Goal: Task Accomplishment & Management: Manage account settings

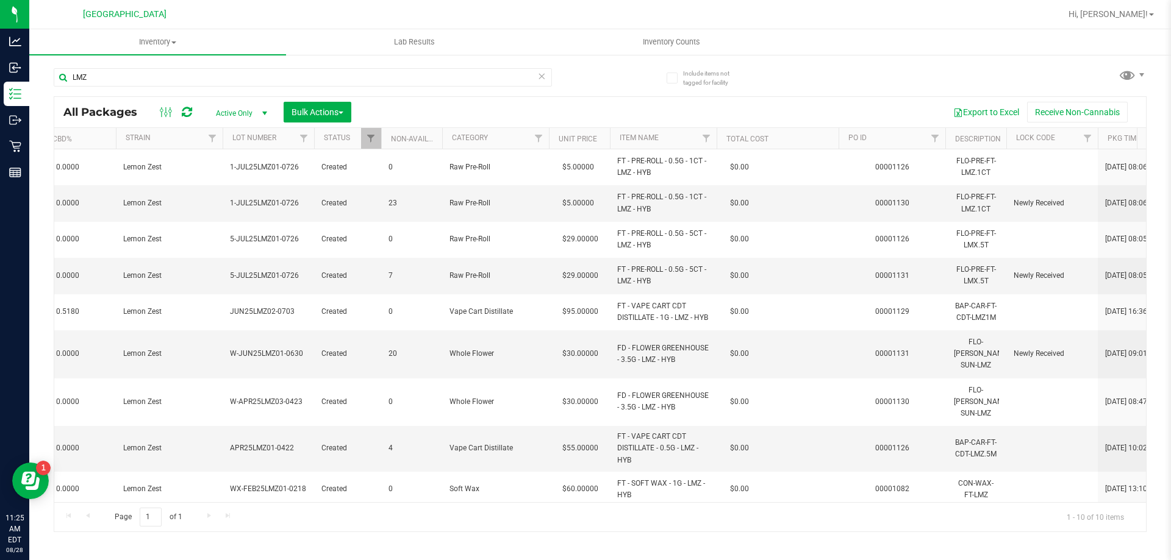
scroll to position [0, 409]
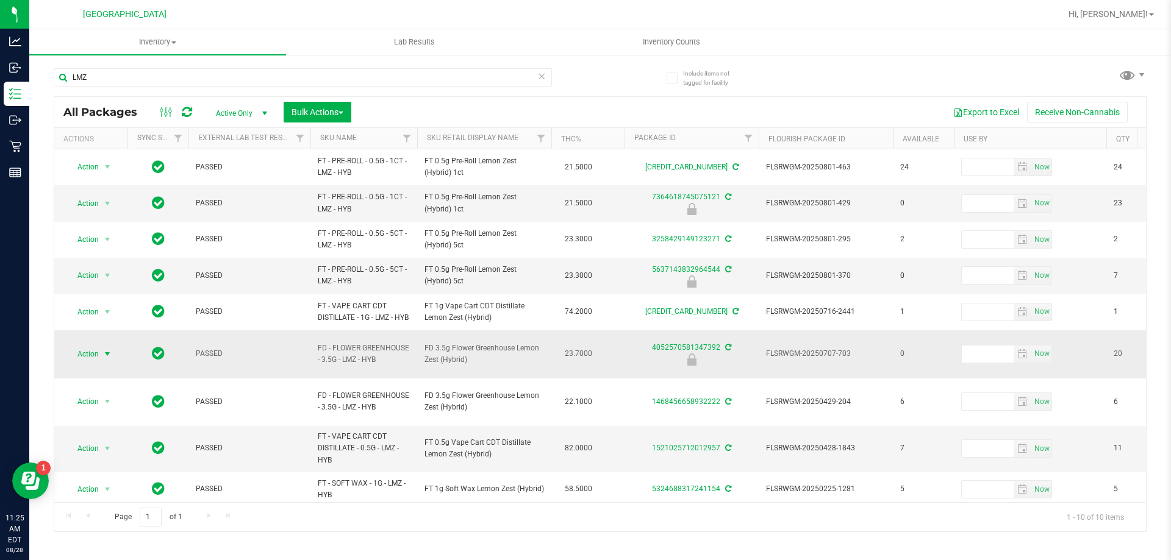
type input "LMZ"
click at [87, 359] on span "Action" at bounding box center [82, 354] width 33 height 17
click at [104, 493] on li "Unlock package" at bounding box center [106, 502] width 78 height 18
click at [108, 356] on span "select" at bounding box center [107, 354] width 10 height 10
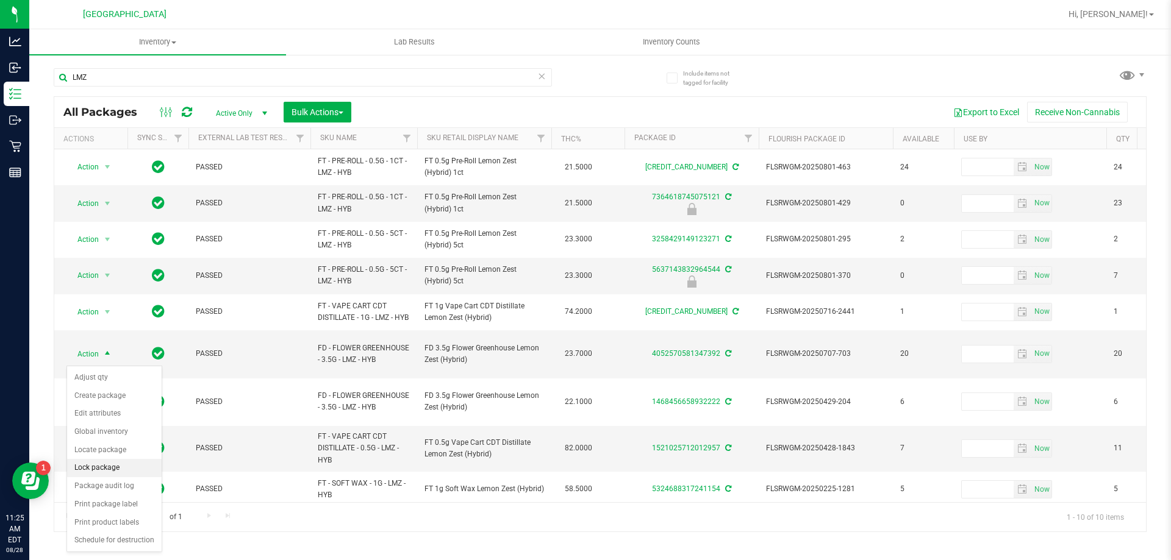
click at [99, 463] on li "Lock package" at bounding box center [114, 468] width 95 height 18
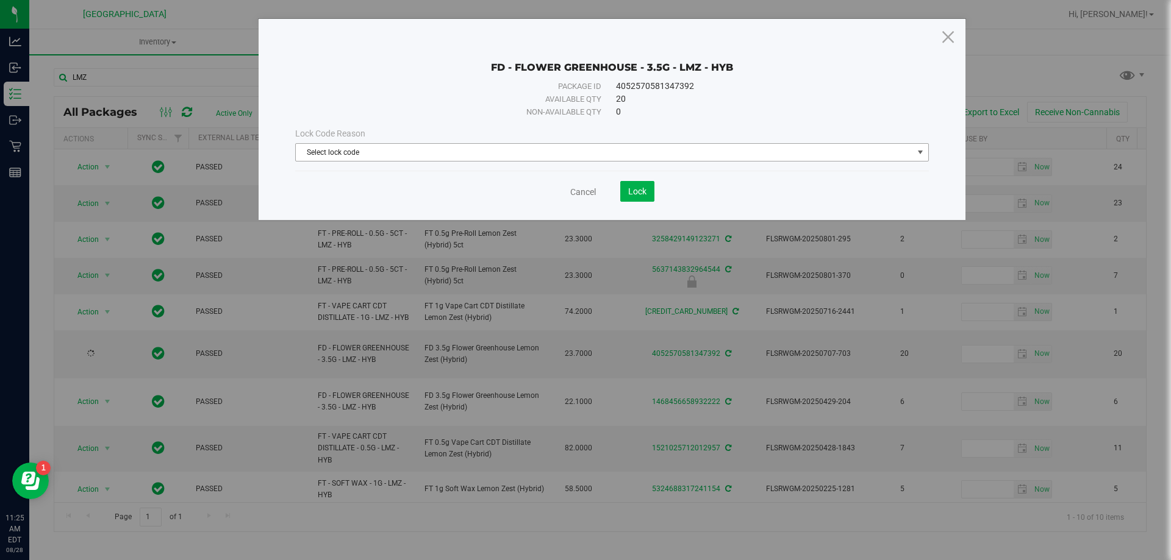
click at [393, 155] on span "Select lock code" at bounding box center [604, 152] width 617 height 17
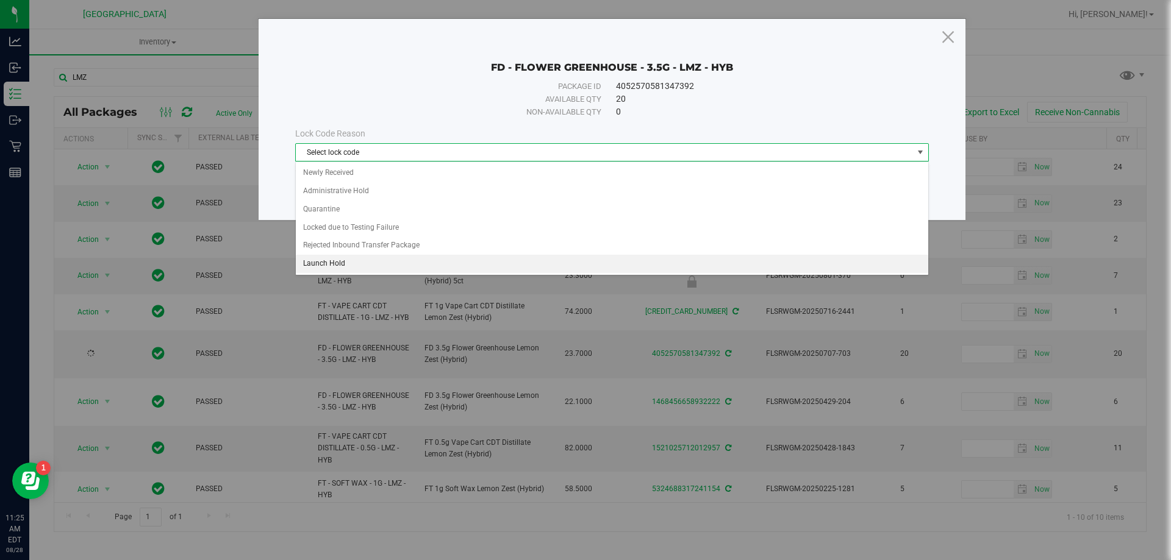
click at [337, 260] on li "Launch Hold" at bounding box center [612, 264] width 632 height 18
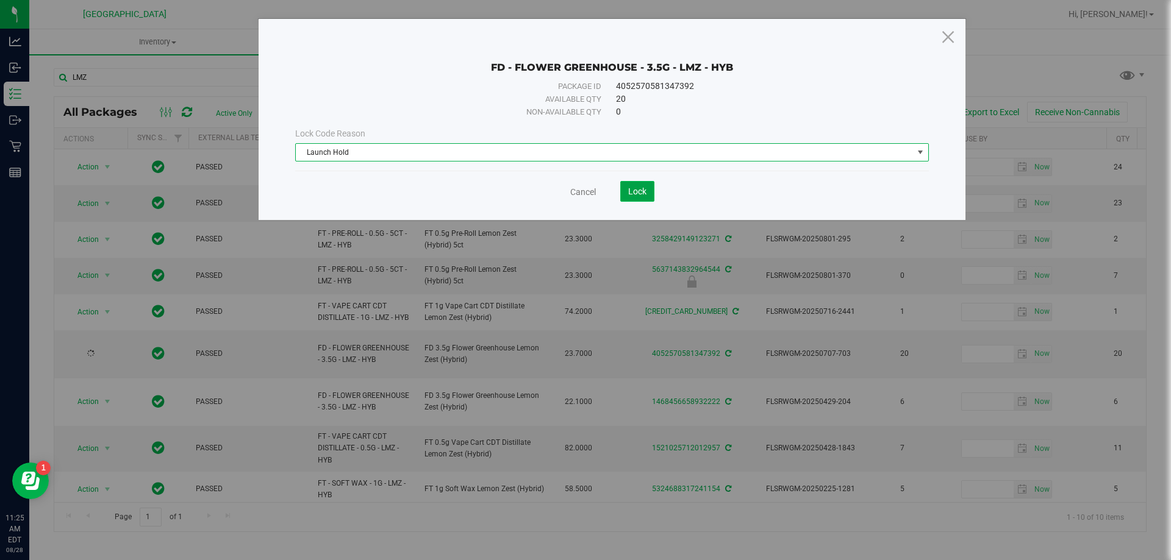
click at [634, 192] on span "Lock" at bounding box center [637, 192] width 18 height 10
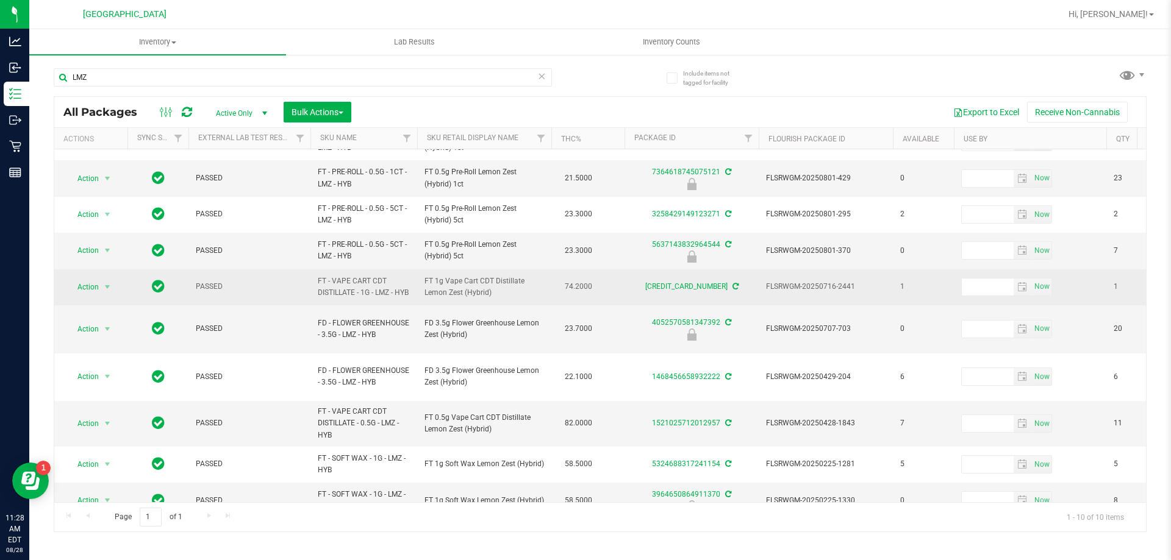
scroll to position [36, 0]
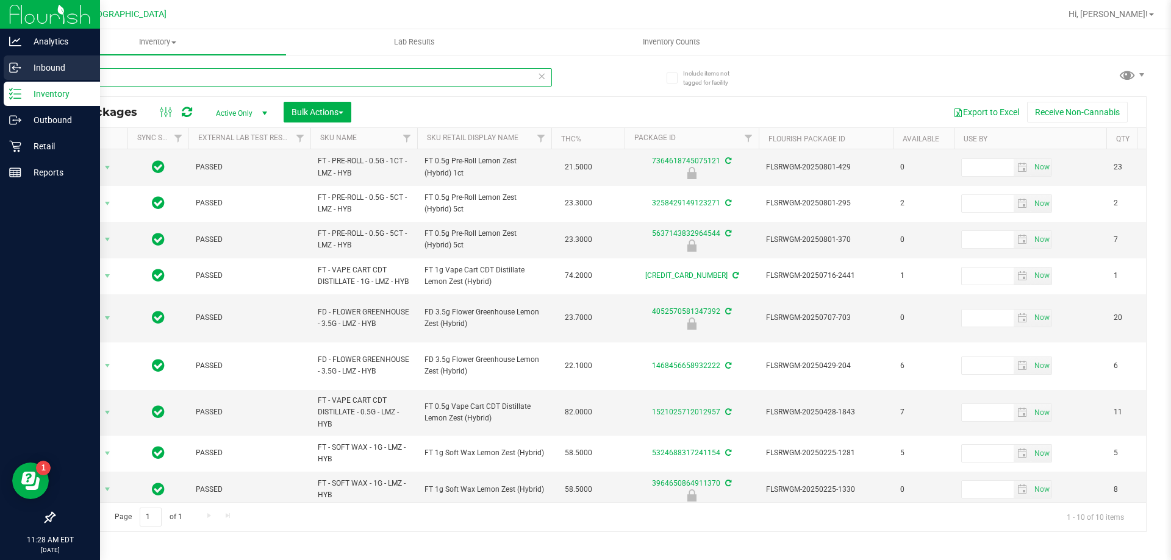
drag, startPoint x: 108, startPoint y: 80, endPoint x: 16, endPoint y: 79, distance: 92.1
click at [15, 79] on div "Analytics Inbound Inventory Outbound Retail Reports 11:28 AM EDT 08/28/2025 08/…" at bounding box center [585, 280] width 1171 height 560
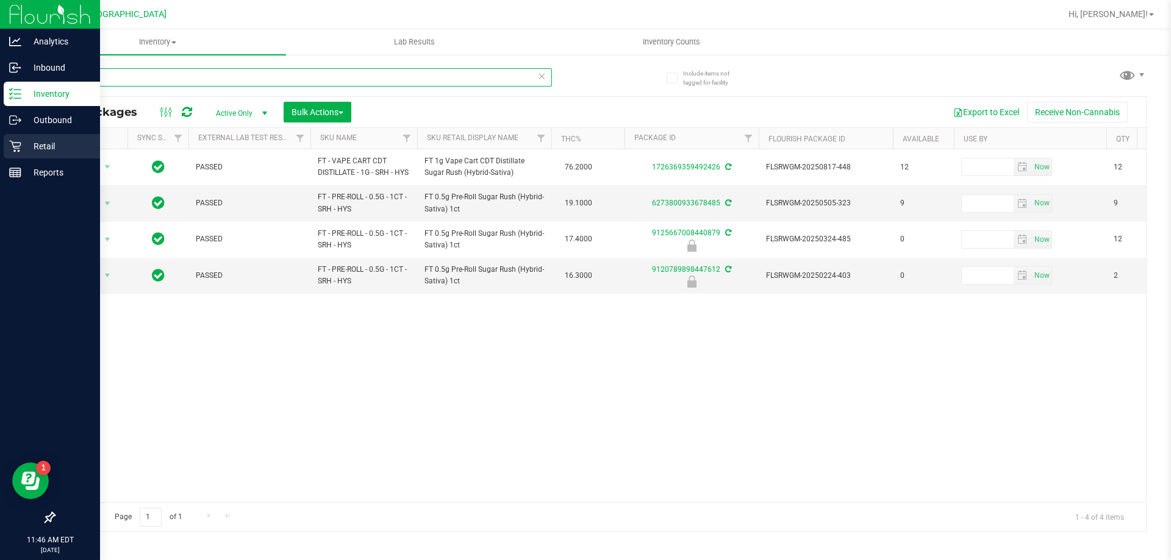
type input "SRH"
click at [19, 150] on icon at bounding box center [15, 147] width 12 height 12
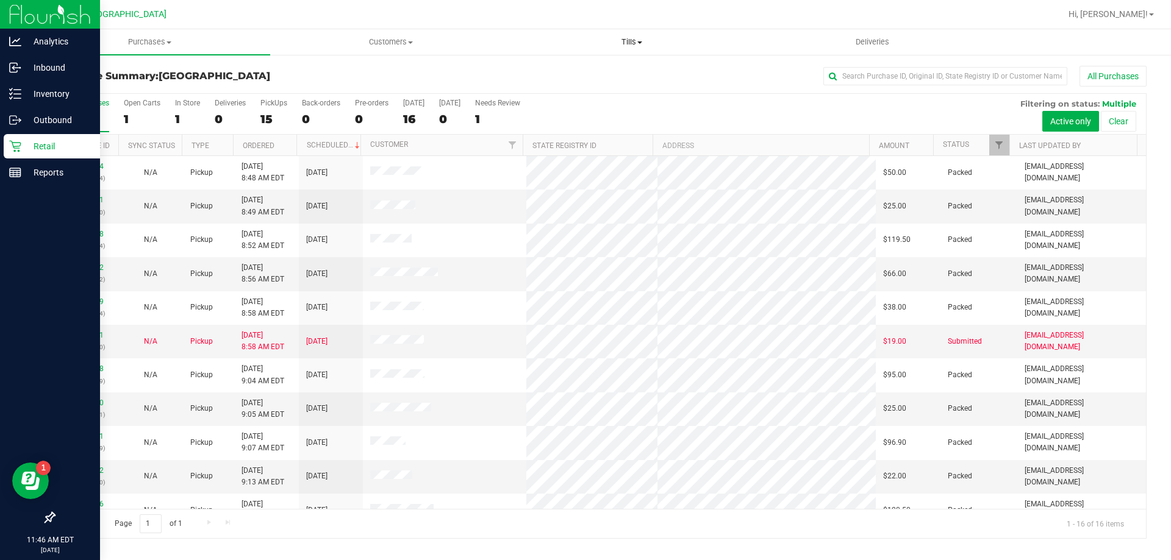
click at [640, 32] on uib-tab-heading "Tills Manage tills Reconcile e-payments" at bounding box center [632, 42] width 240 height 24
click at [561, 78] on span "Manage tills" at bounding box center [552, 73] width 82 height 10
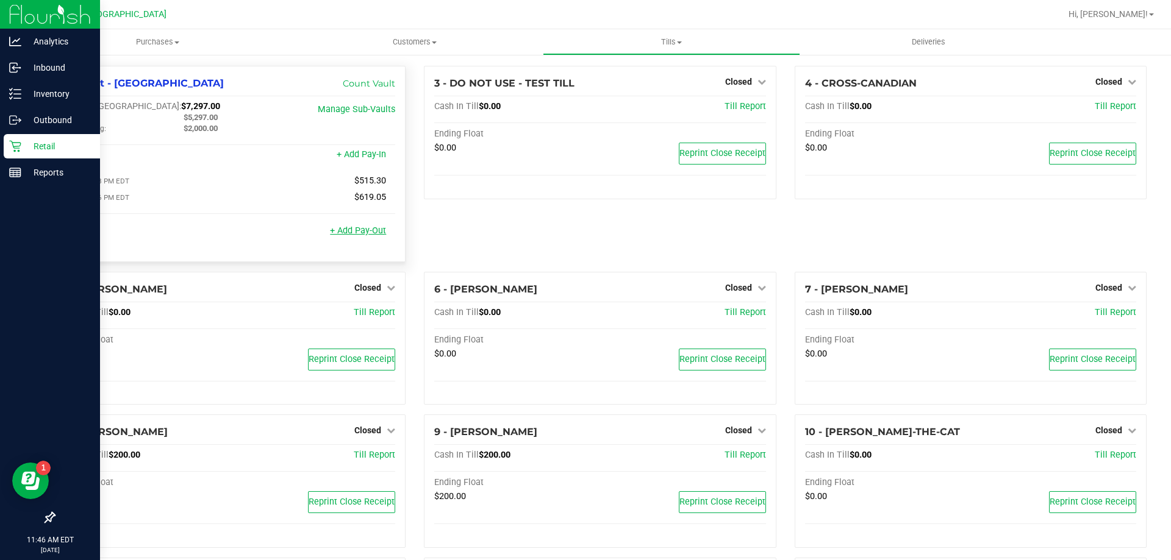
click at [352, 230] on link "+ Add Pay-Out" at bounding box center [358, 231] width 56 height 10
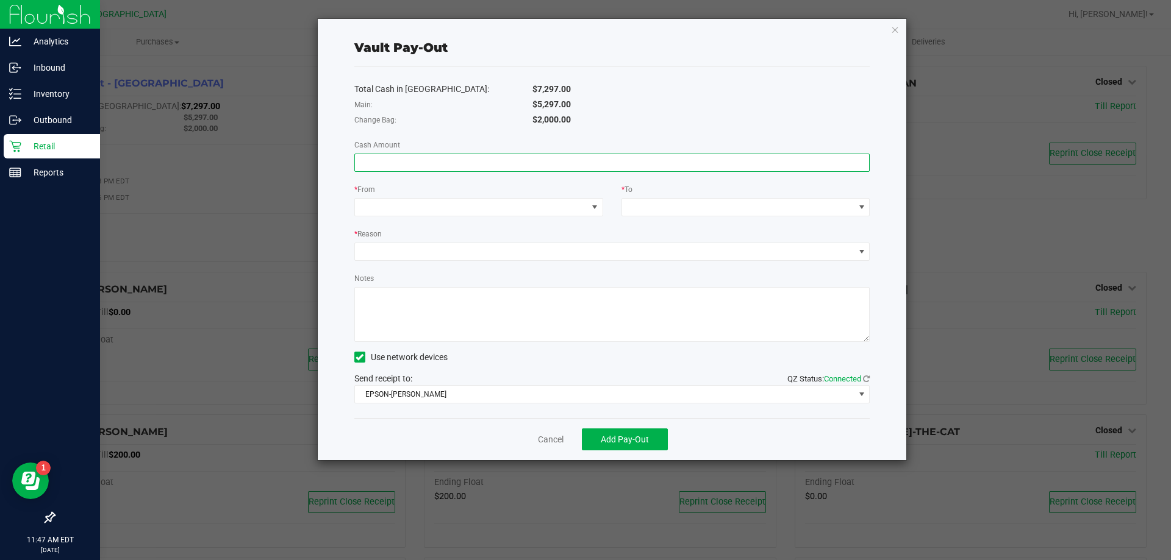
click at [407, 168] on input at bounding box center [612, 162] width 515 height 17
type input "$5,297.00"
click at [553, 208] on span at bounding box center [471, 207] width 232 height 17
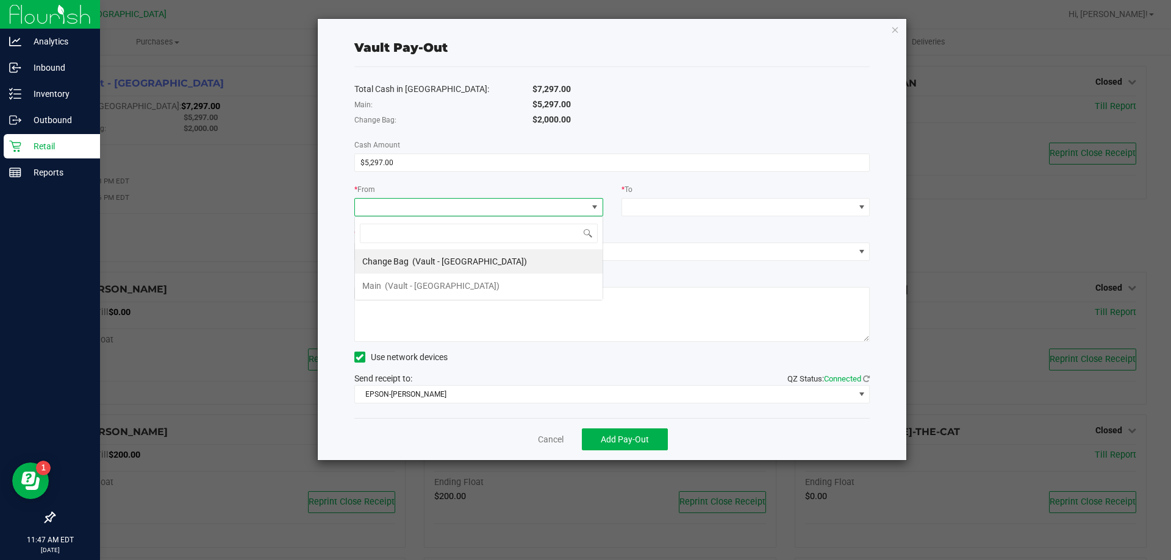
scroll to position [18, 249]
click at [423, 281] on span "(Vault - [GEOGRAPHIC_DATA])" at bounding box center [442, 286] width 115 height 10
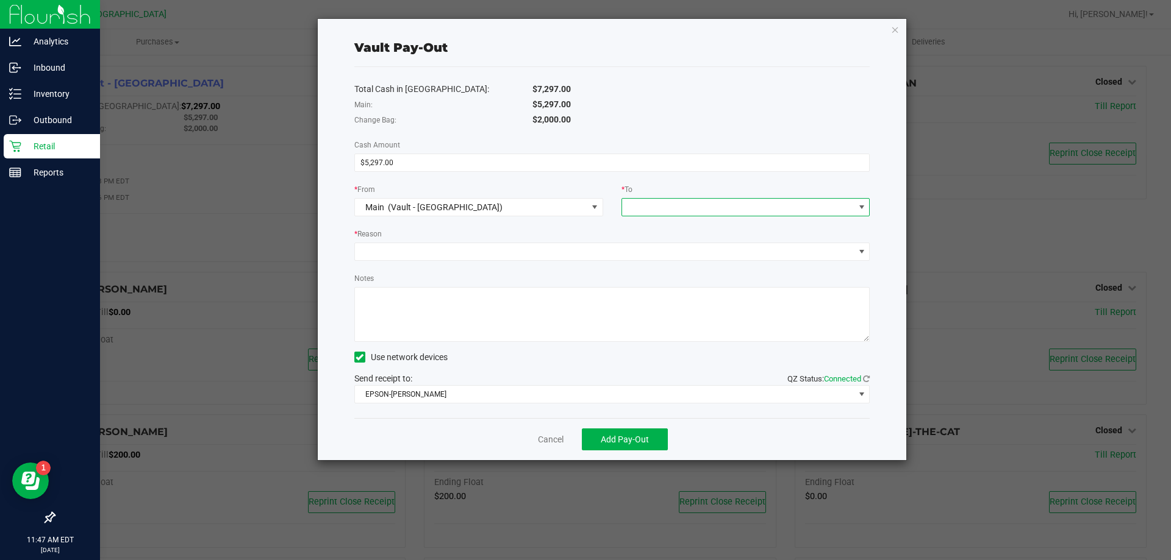
click at [645, 209] on span at bounding box center [738, 207] width 232 height 17
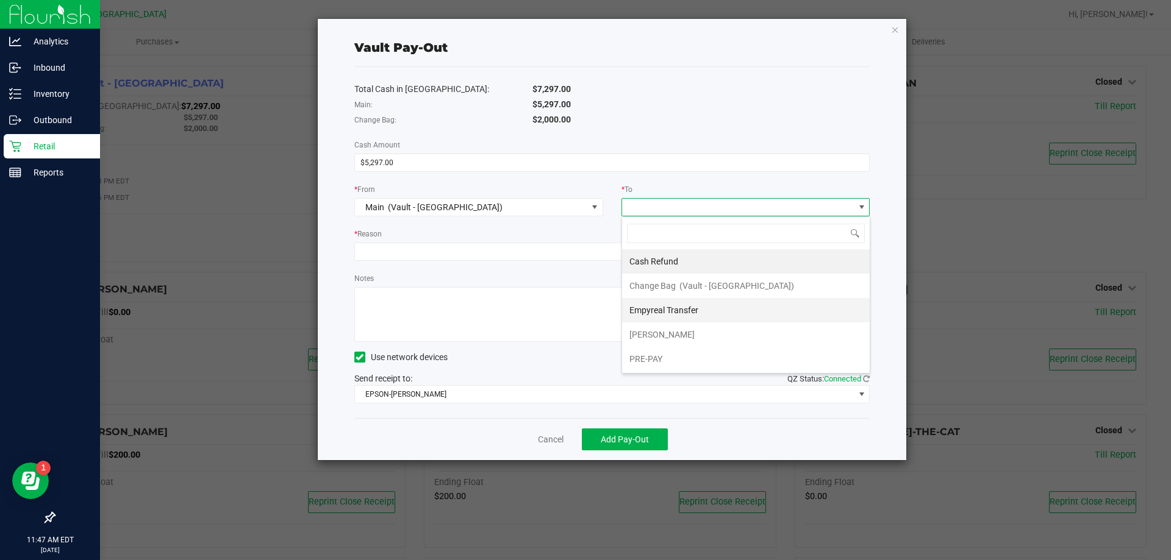
click at [670, 306] on span "Empyreal Transfer" at bounding box center [663, 311] width 69 height 10
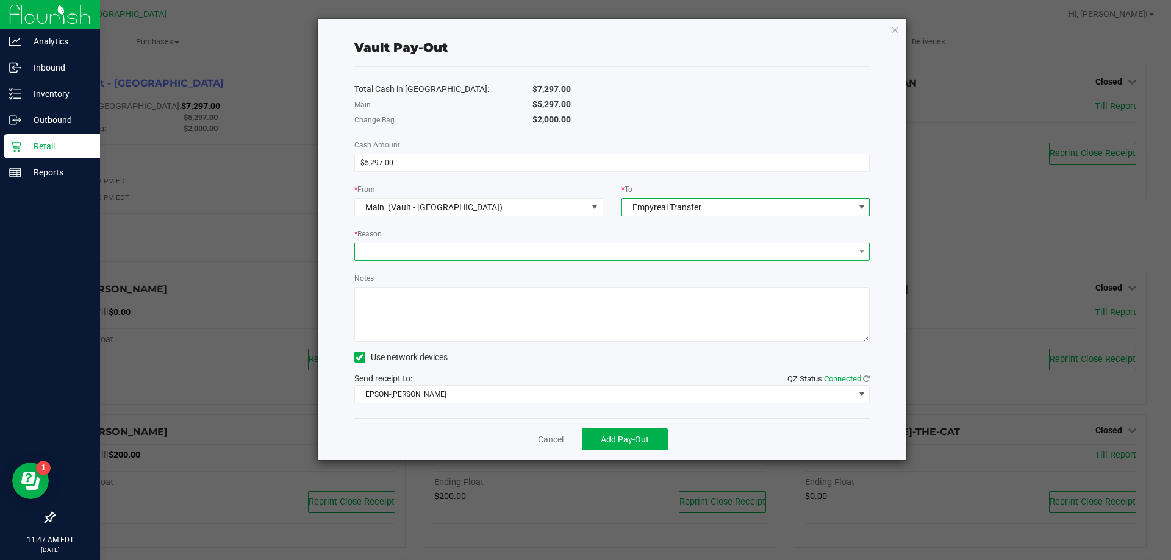
click at [563, 260] on span at bounding box center [612, 252] width 516 height 18
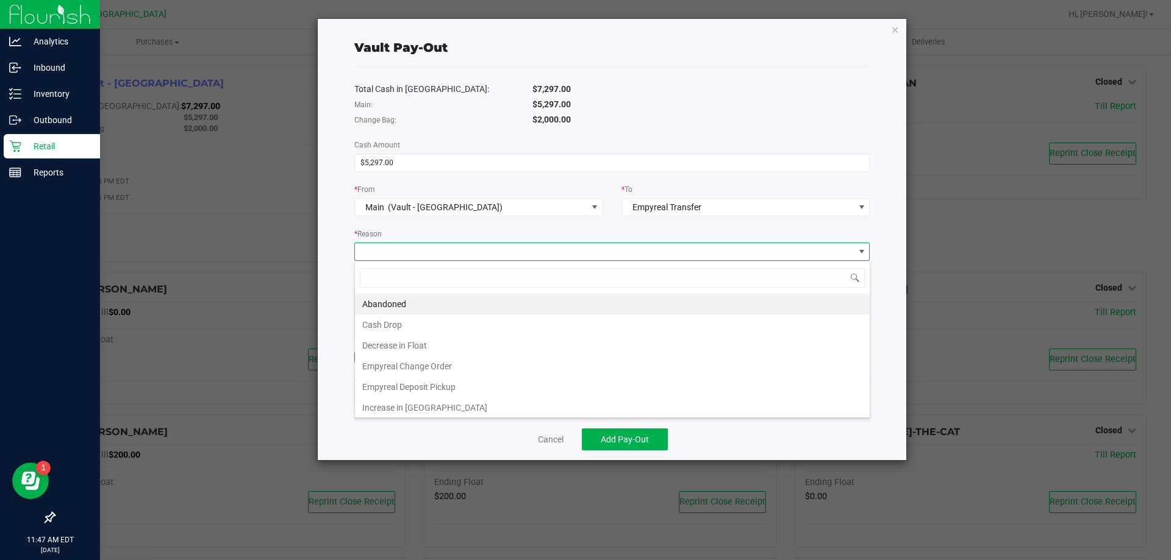
scroll to position [18, 515]
click at [410, 387] on li "Empyreal Deposit Pickup" at bounding box center [612, 387] width 515 height 21
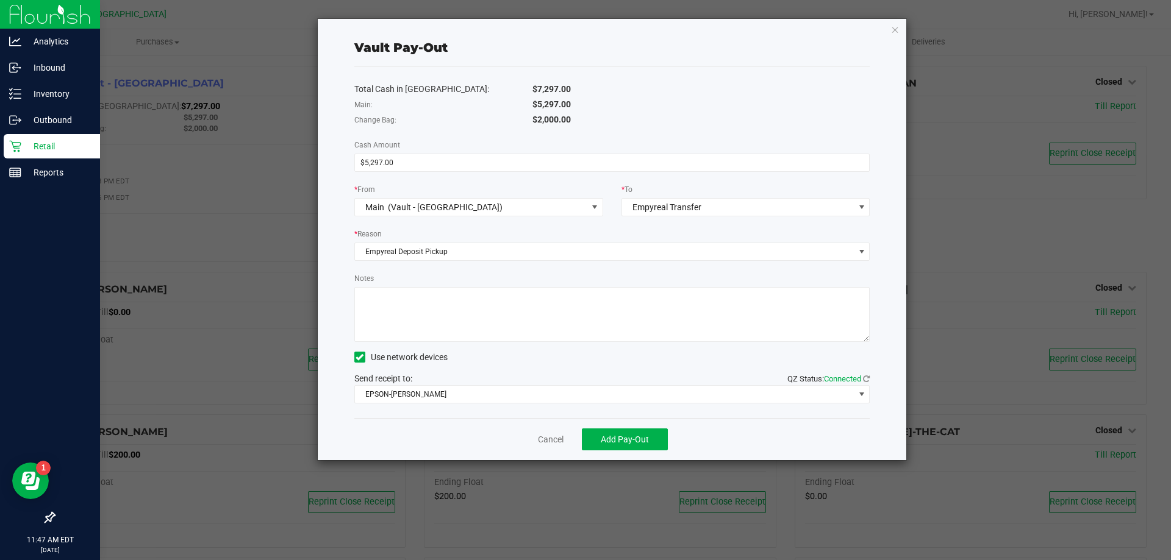
click at [409, 310] on textarea "Notes" at bounding box center [612, 314] width 516 height 55
type textarea "EMPYREAL DEPOSIT: 5297.00/ 08/28/2025/ 0 variance / -AW/OP"
click at [410, 398] on span "EPSON-AUDREY-KITCHING" at bounding box center [604, 394] width 499 height 17
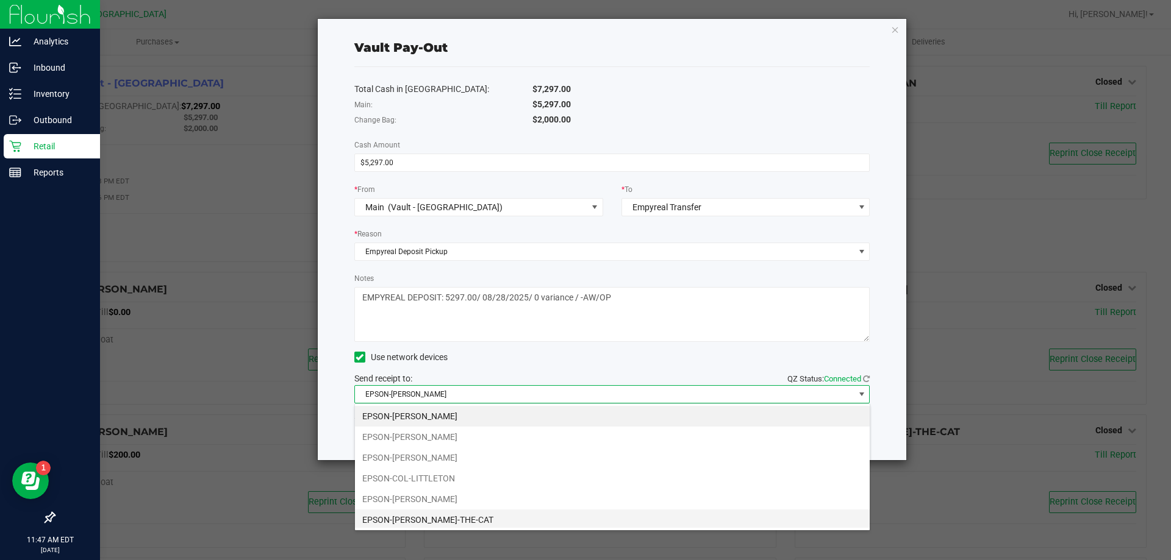
click at [408, 518] on li "EPSON-[PERSON_NAME]-THE-CAT" at bounding box center [612, 520] width 515 height 21
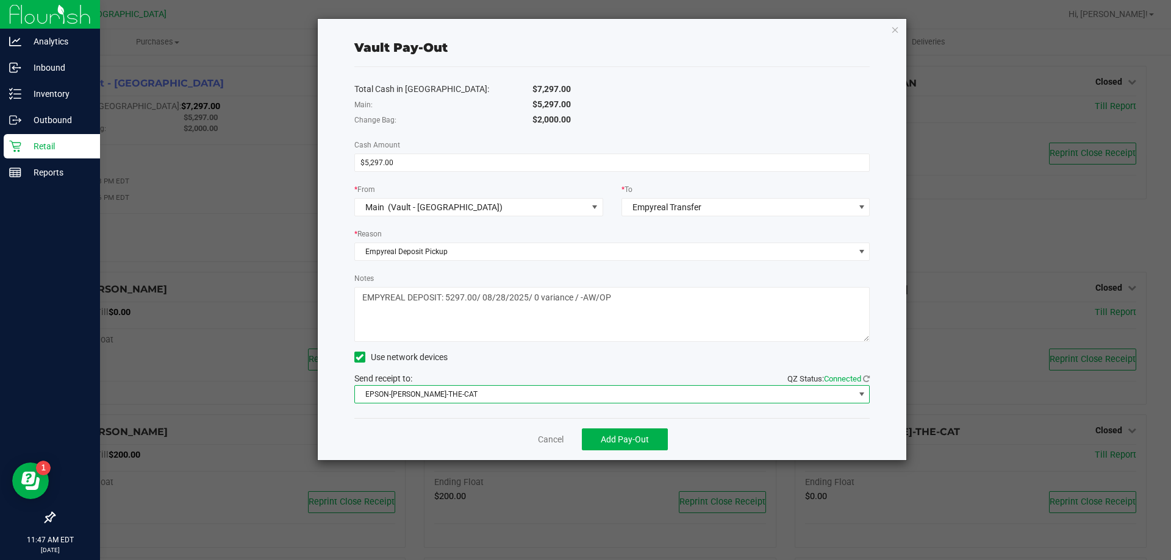
click at [489, 451] on div "Cancel Add Pay-Out" at bounding box center [612, 439] width 516 height 42
click at [620, 442] on span "Add Pay-Out" at bounding box center [625, 440] width 48 height 10
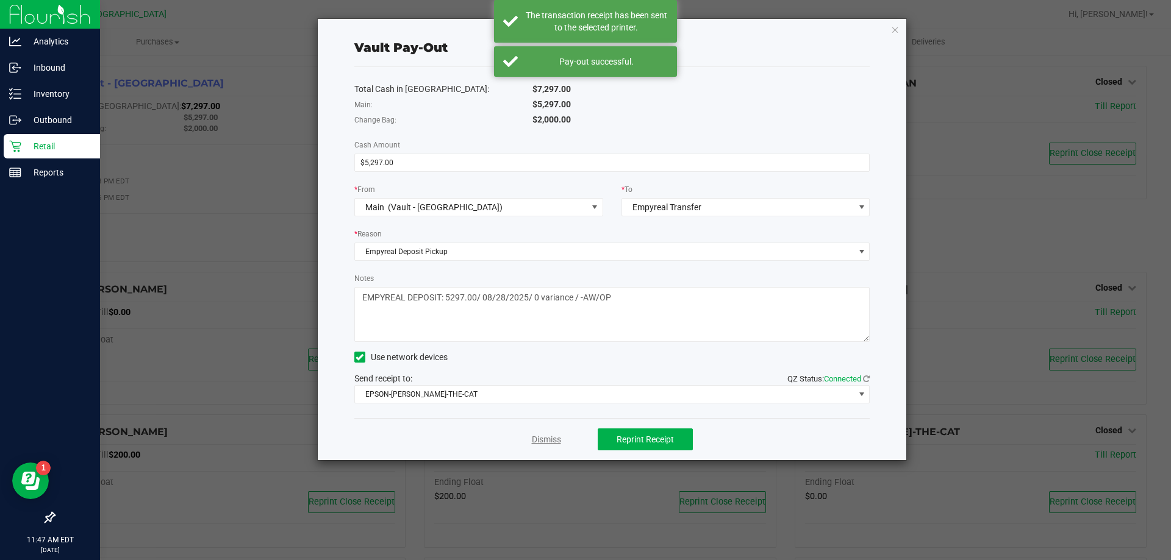
click at [545, 437] on link "Dismiss" at bounding box center [546, 440] width 29 height 13
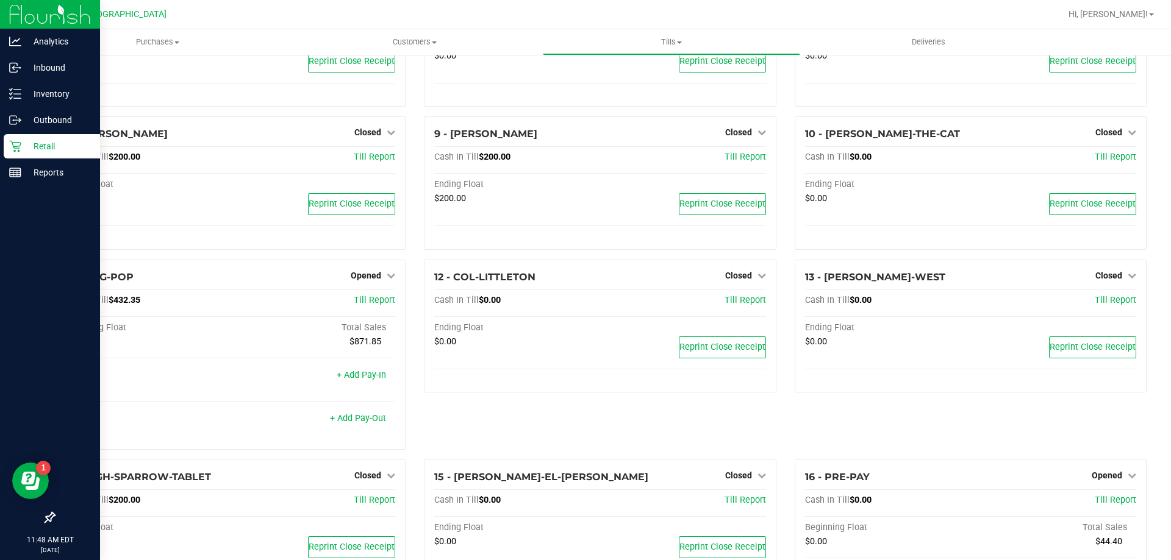
scroll to position [366, 0]
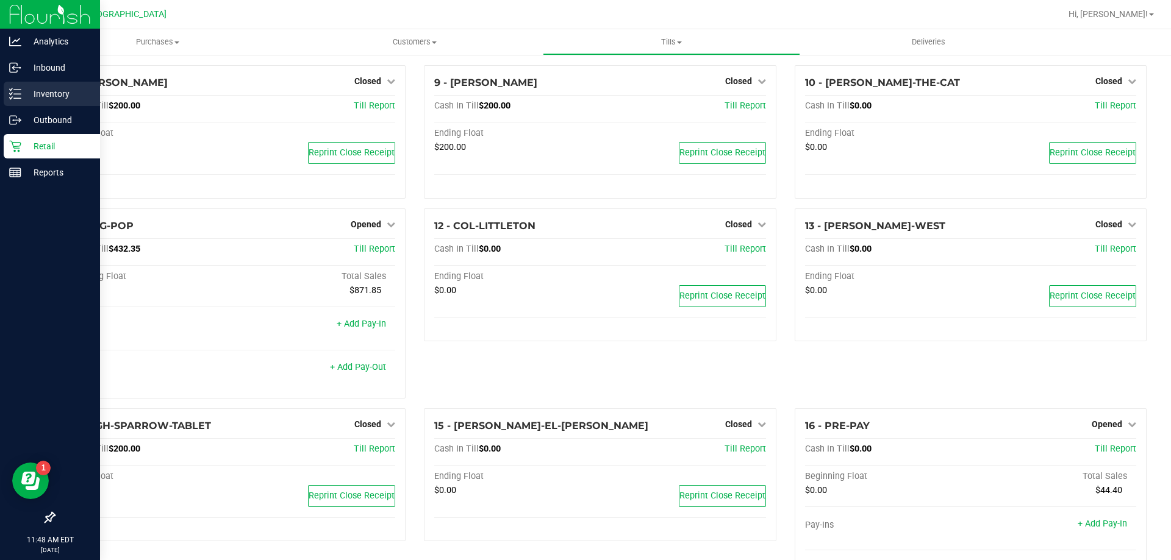
click at [47, 99] on p "Inventory" at bounding box center [57, 94] width 73 height 15
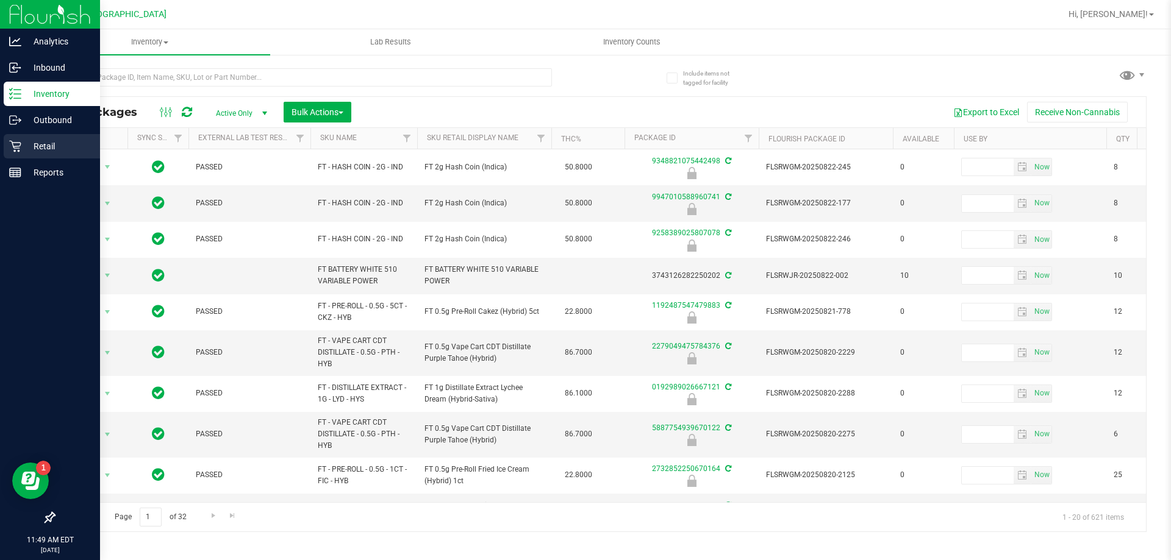
click at [41, 140] on p "Retail" at bounding box center [57, 146] width 73 height 15
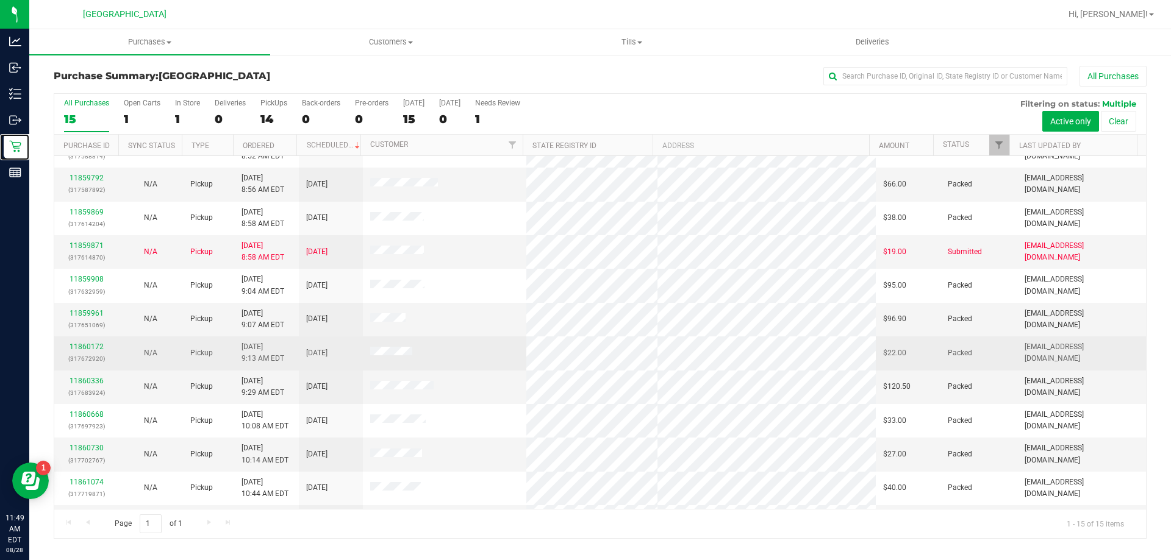
scroll to position [153, 0]
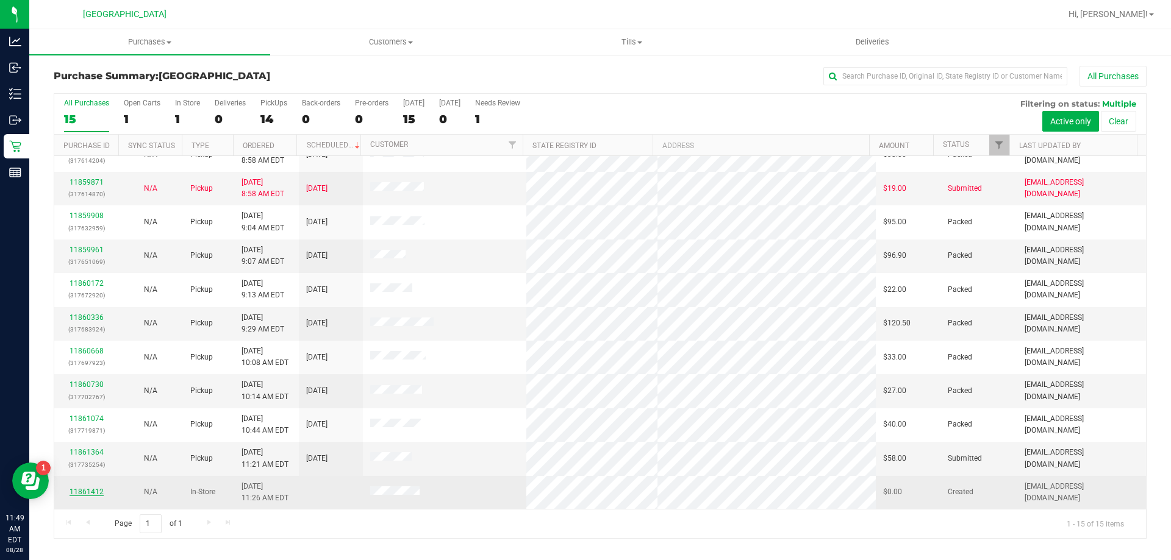
click at [86, 490] on link "11861412" at bounding box center [87, 492] width 34 height 9
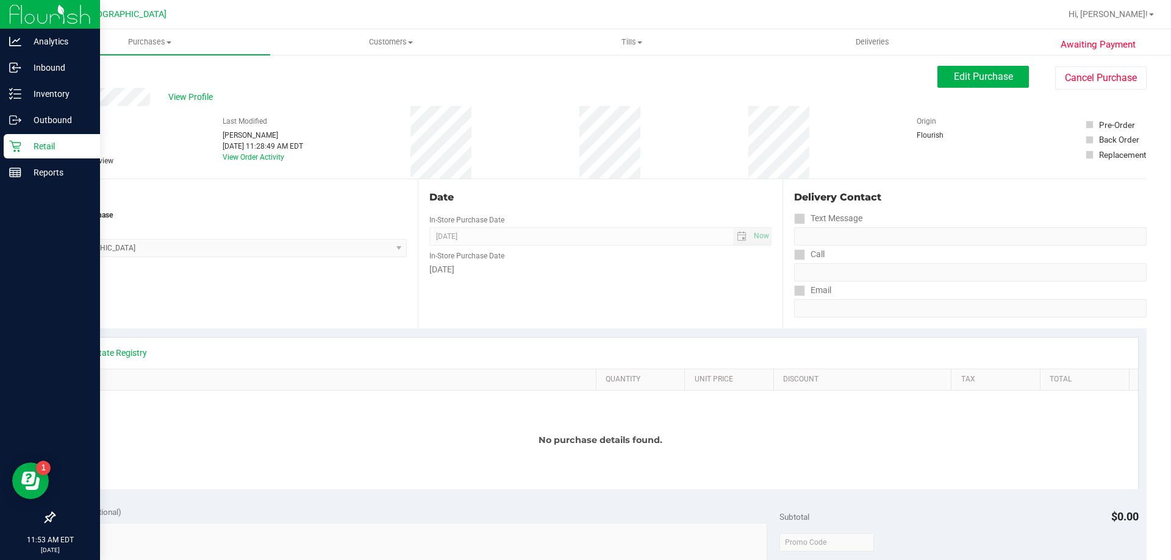
click at [26, 157] on div "Retail" at bounding box center [52, 146] width 96 height 24
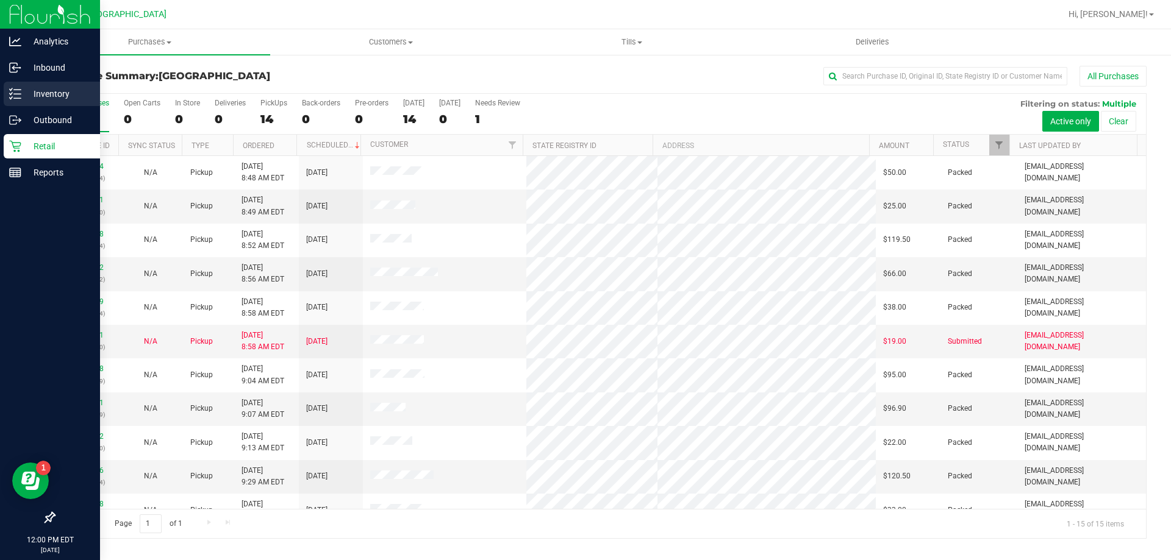
click at [35, 88] on p "Inventory" at bounding box center [57, 94] width 73 height 15
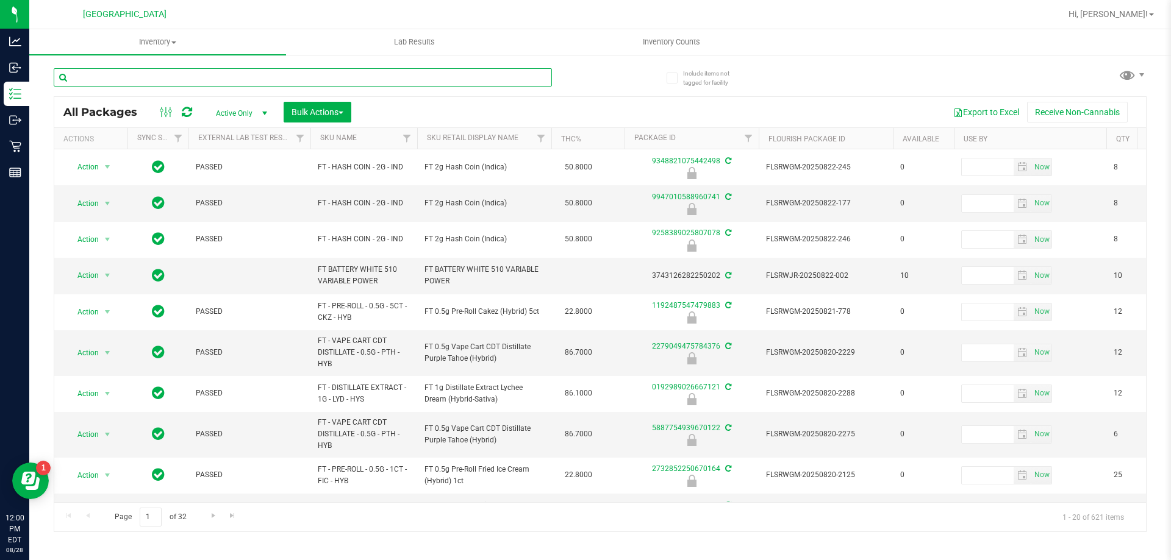
click at [154, 81] on input "text" at bounding box center [303, 77] width 498 height 18
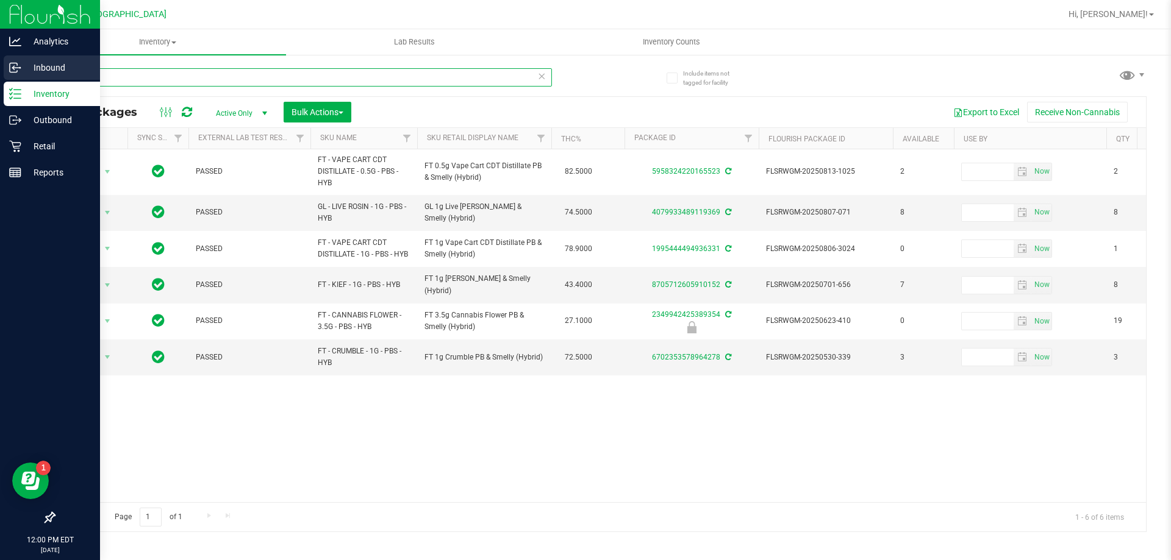
type input "PBS"
click at [31, 63] on p "Inbound" at bounding box center [57, 67] width 73 height 15
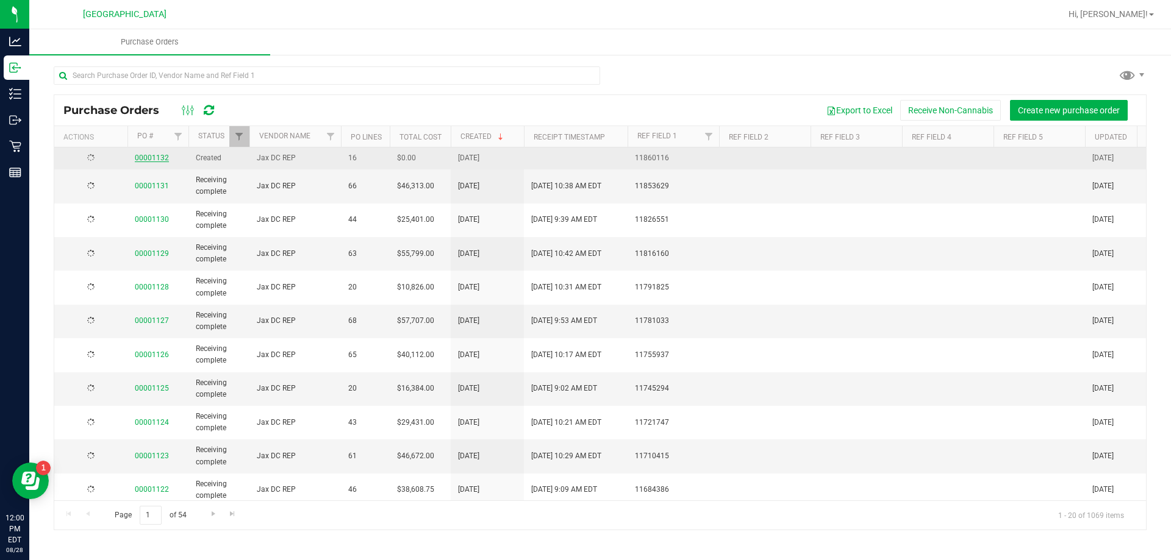
click at [151, 160] on link "00001132" at bounding box center [152, 158] width 34 height 9
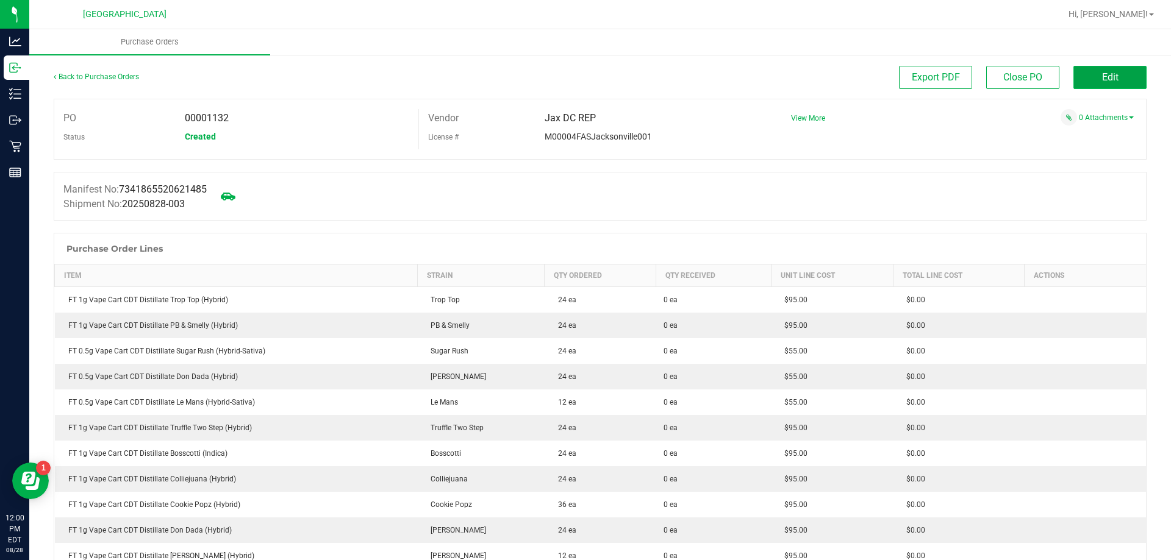
click at [1102, 73] on span "Edit" at bounding box center [1110, 77] width 16 height 12
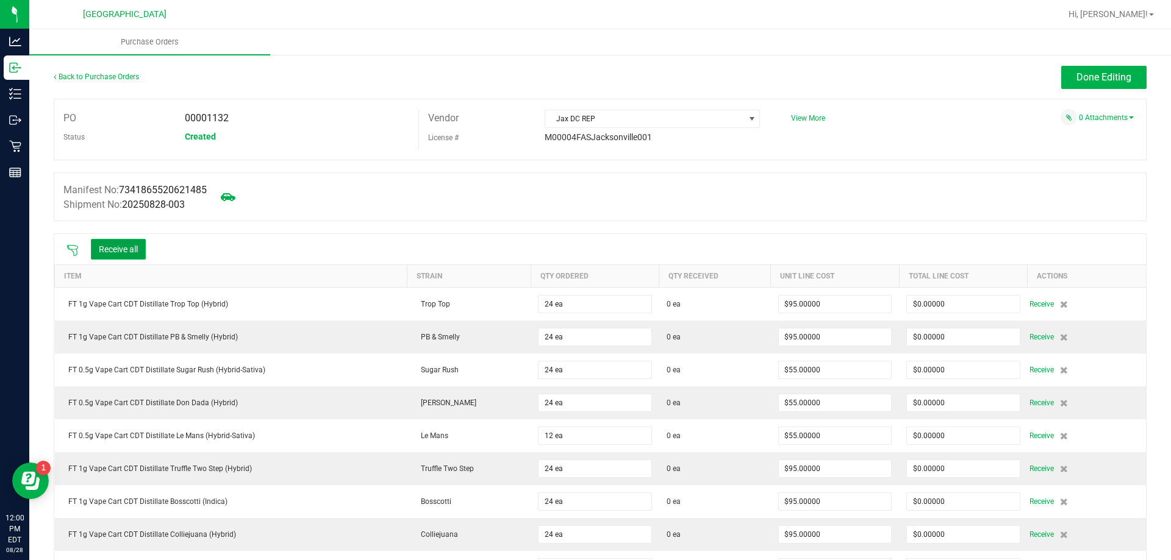
click at [105, 248] on button "Receive all" at bounding box center [118, 249] width 55 height 21
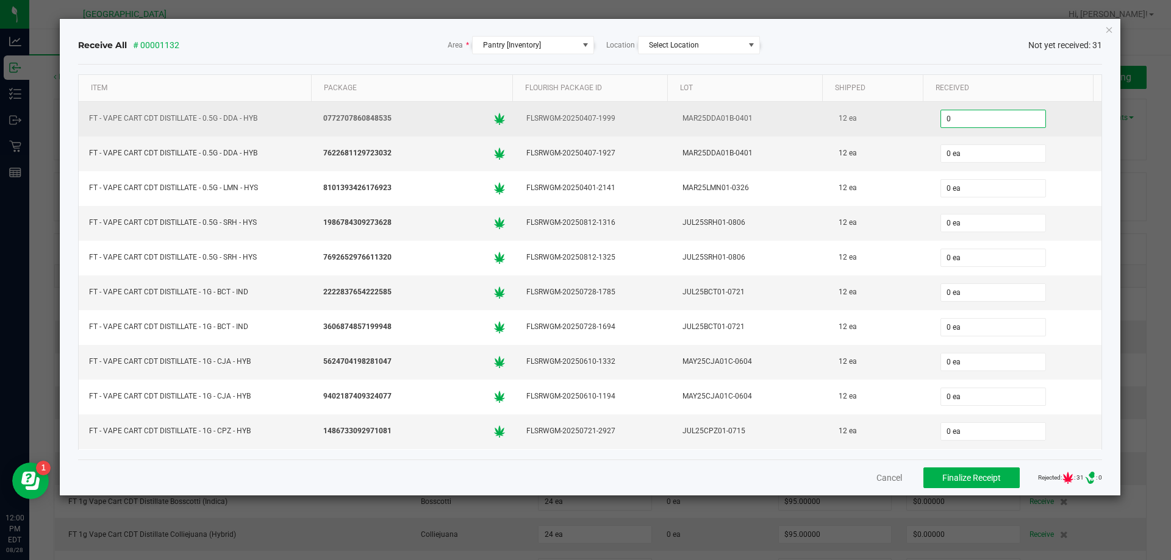
click at [960, 124] on input "0" at bounding box center [993, 118] width 104 height 17
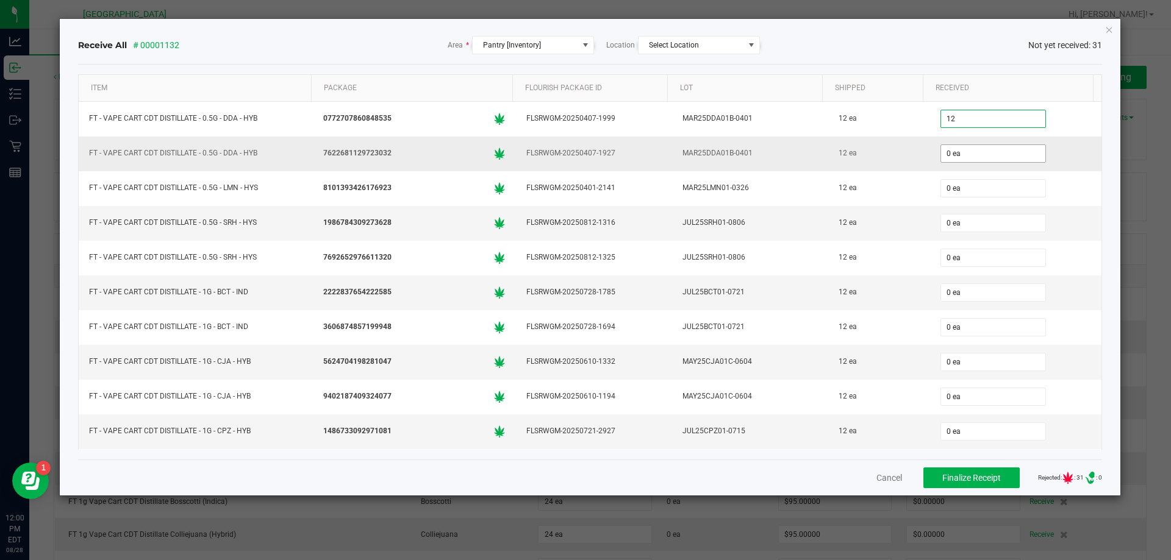
type input "12 ea"
click at [944, 156] on input "0" at bounding box center [993, 153] width 104 height 17
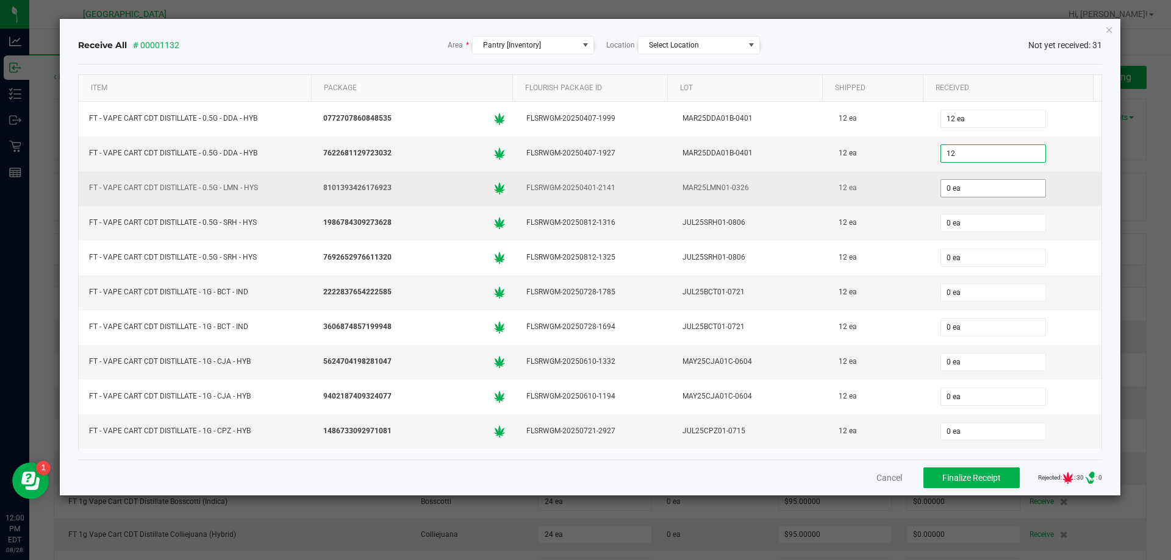
type input "12 ea"
click at [941, 190] on input "0" at bounding box center [993, 188] width 104 height 17
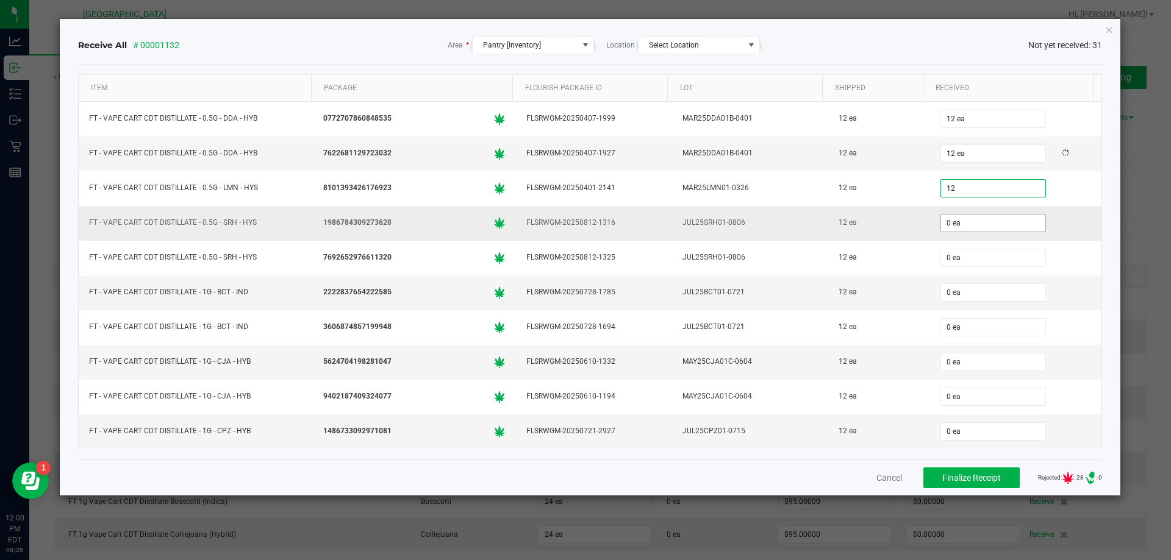
type input "12 ea"
click at [942, 219] on input "0" at bounding box center [993, 223] width 104 height 17
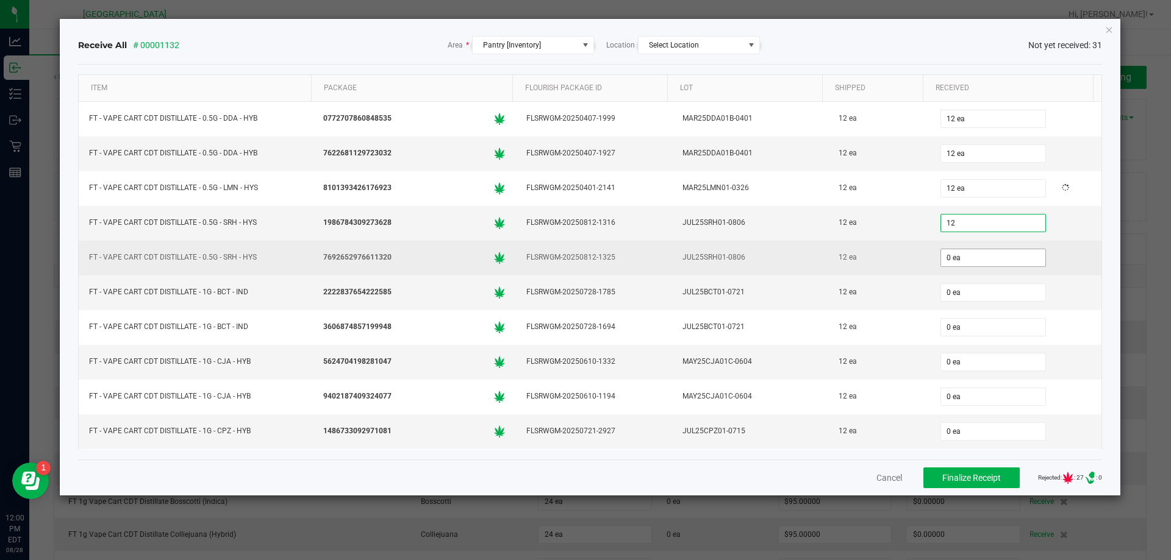
type input "12 ea"
click at [941, 265] on input "0" at bounding box center [993, 257] width 104 height 17
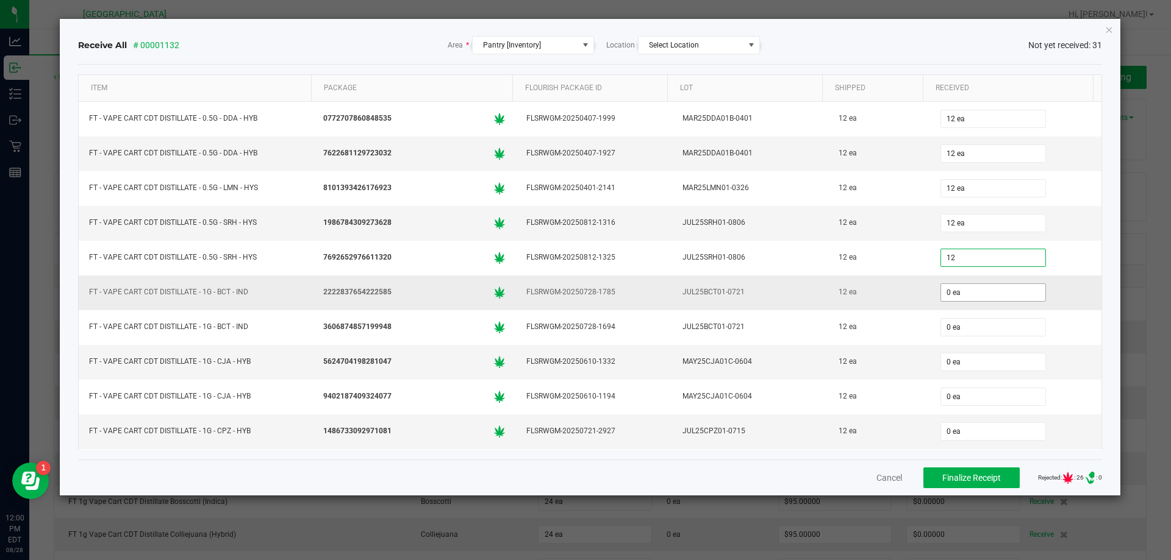
type input "12 ea"
click at [941, 295] on input "0" at bounding box center [993, 292] width 104 height 17
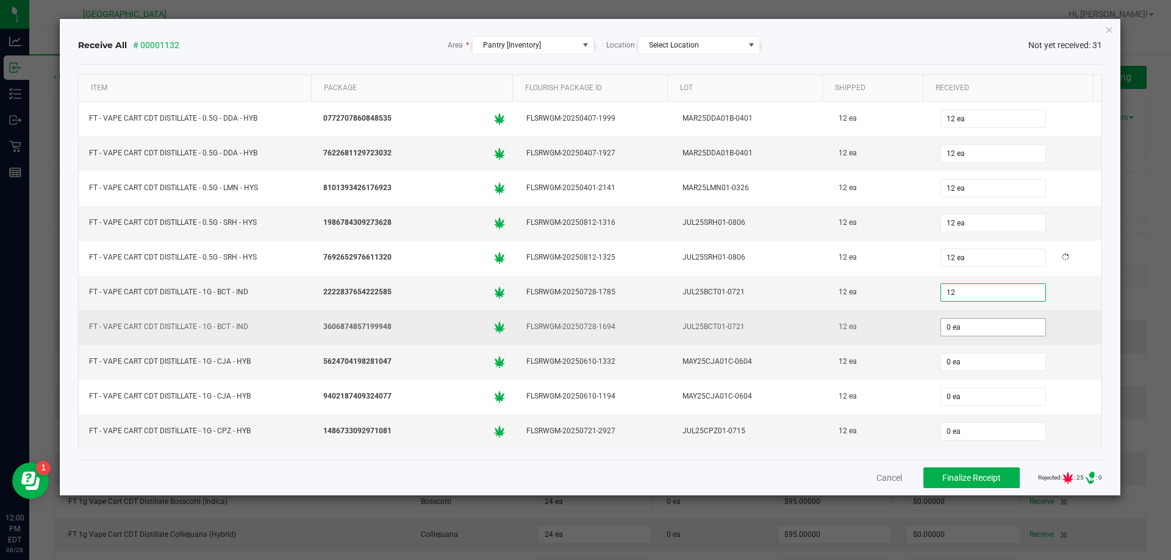
type input "12 ea"
click at [941, 323] on input "0" at bounding box center [993, 327] width 104 height 17
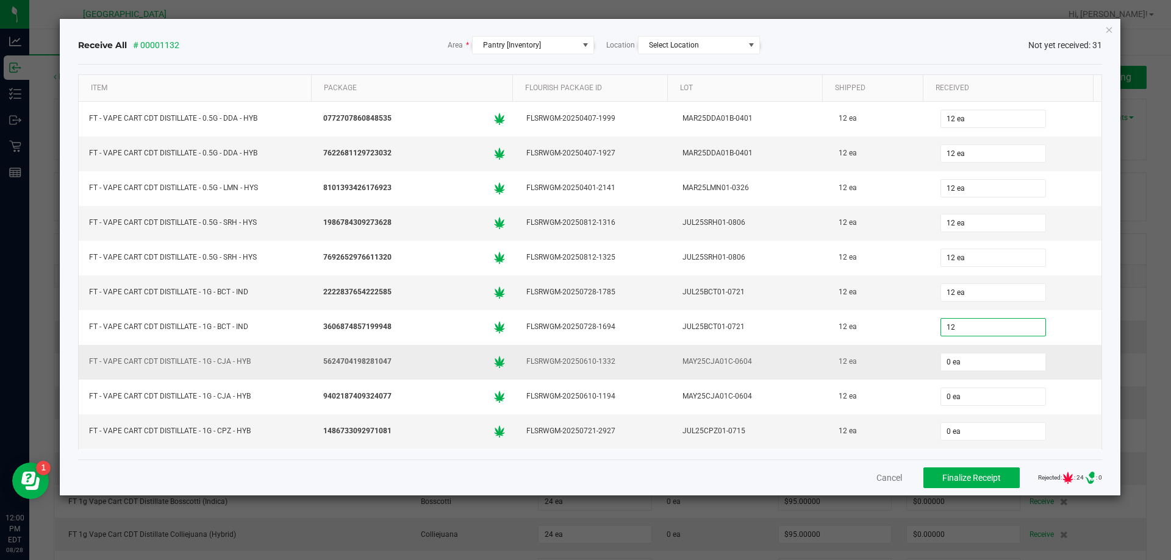
type input "12 ea"
click at [952, 376] on td "0 ea" at bounding box center [1016, 362] width 172 height 35
click at [949, 370] on span "0 ea" at bounding box center [992, 362] width 105 height 18
click at [945, 364] on input "0" at bounding box center [993, 362] width 104 height 17
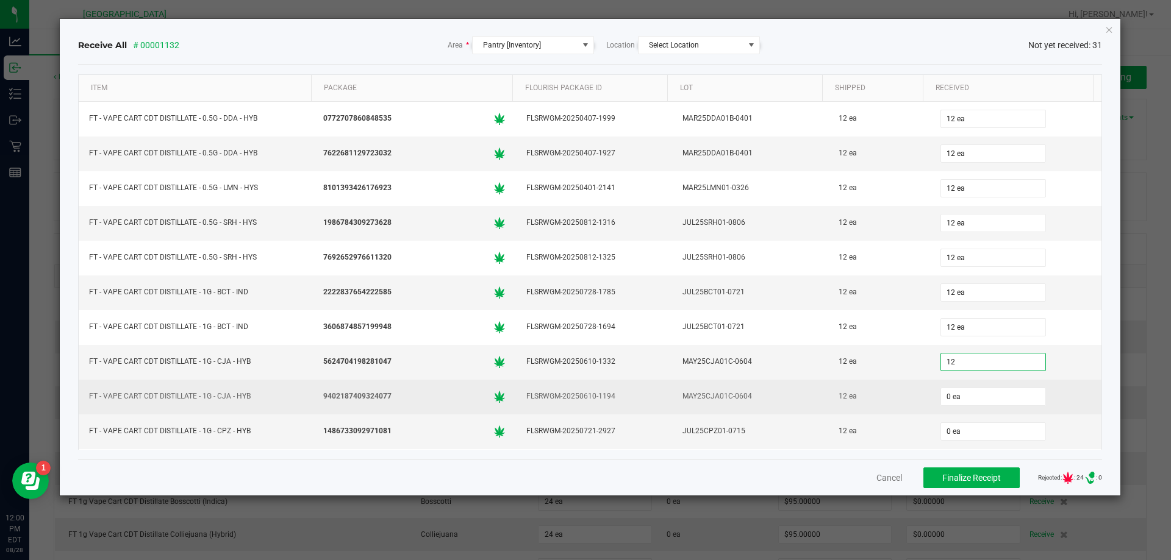
type input "12 ea"
click at [937, 385] on div "0 ea" at bounding box center [1015, 397] width 157 height 24
click at [941, 391] on input "0" at bounding box center [993, 396] width 104 height 17
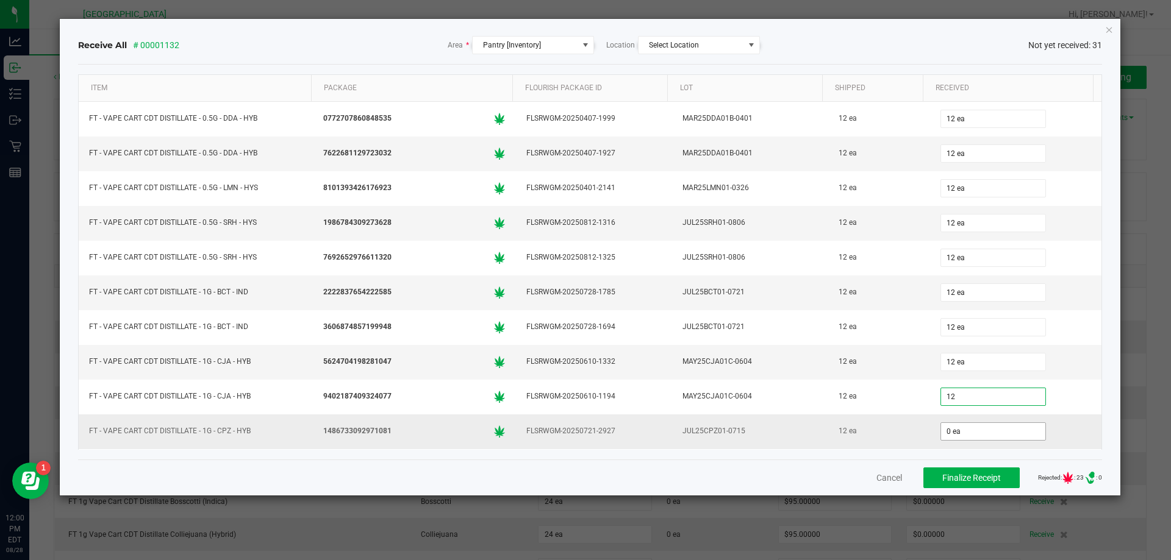
type input "12 ea"
click at [947, 428] on input "0" at bounding box center [993, 431] width 104 height 17
type input "12 ea"
click at [1113, 346] on div "Receive All # 00001132 Area * Pantry [Inventory] Location Select Location Not y…" at bounding box center [590, 257] width 1061 height 477
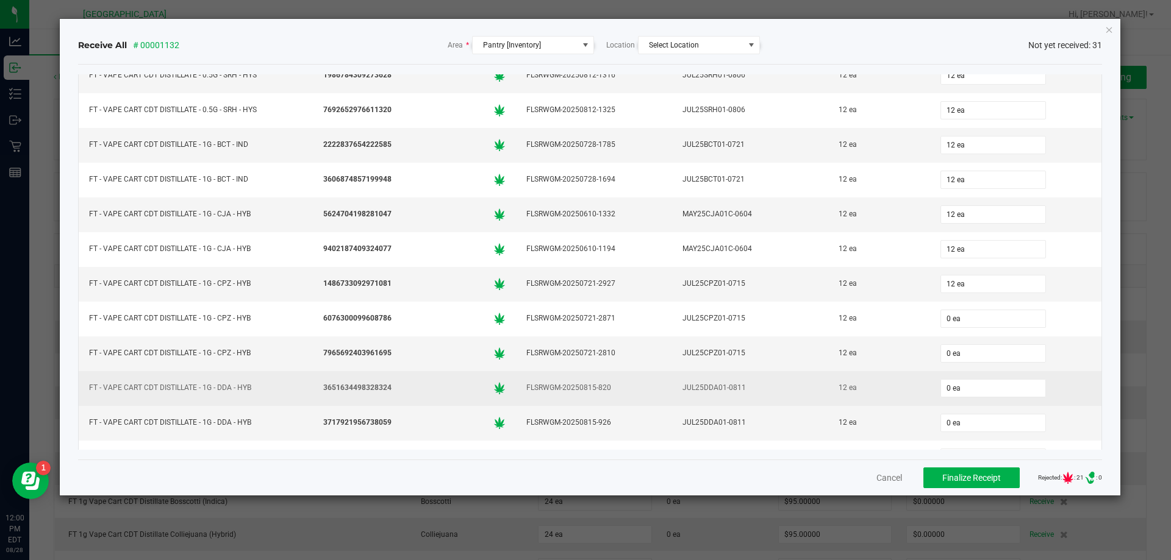
scroll to position [183, 0]
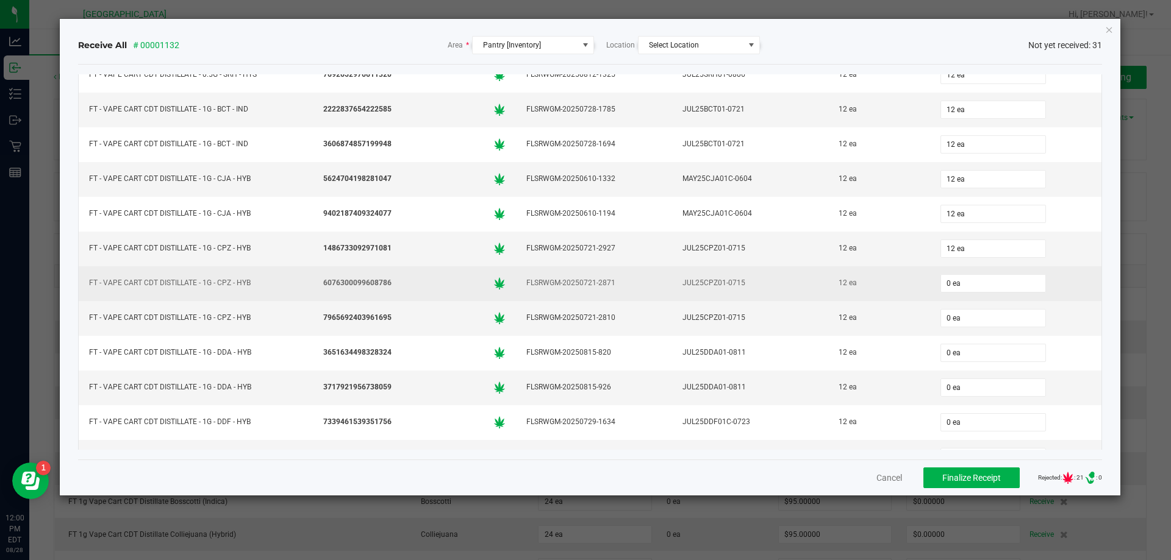
click at [968, 271] on div "0 ea" at bounding box center [1015, 283] width 157 height 24
click at [960, 279] on input "0" at bounding box center [993, 283] width 104 height 17
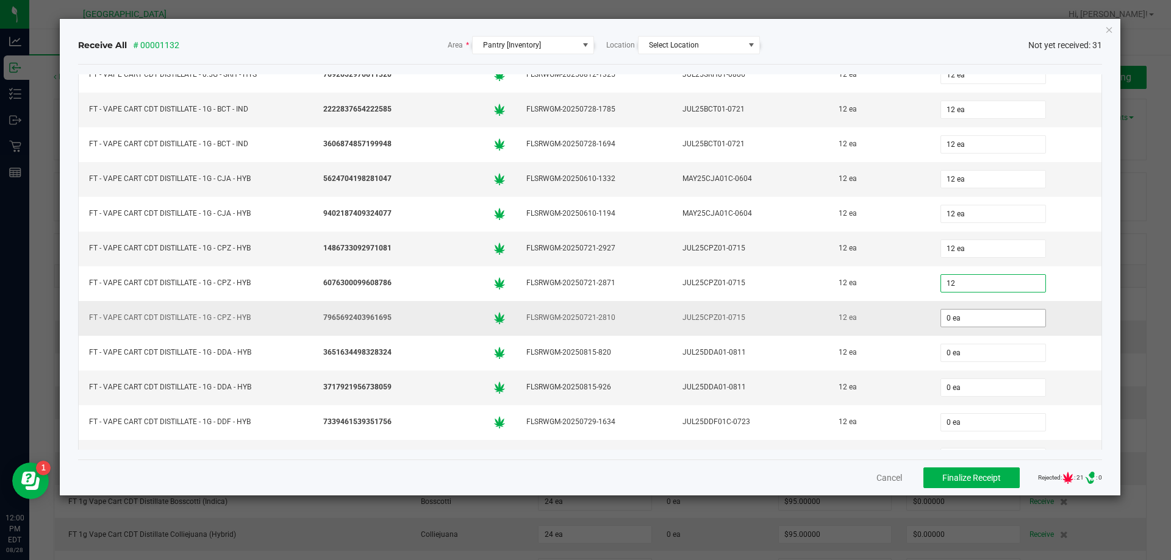
type input "12 ea"
click at [942, 319] on input "0" at bounding box center [993, 318] width 104 height 17
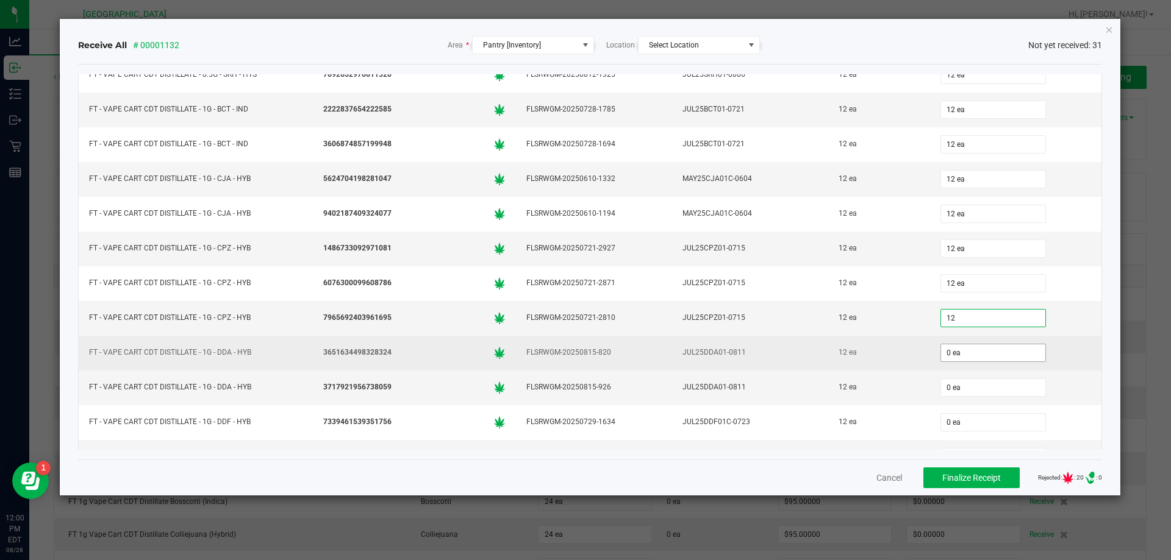
type input "12 ea"
click at [941, 348] on input "0" at bounding box center [993, 353] width 104 height 17
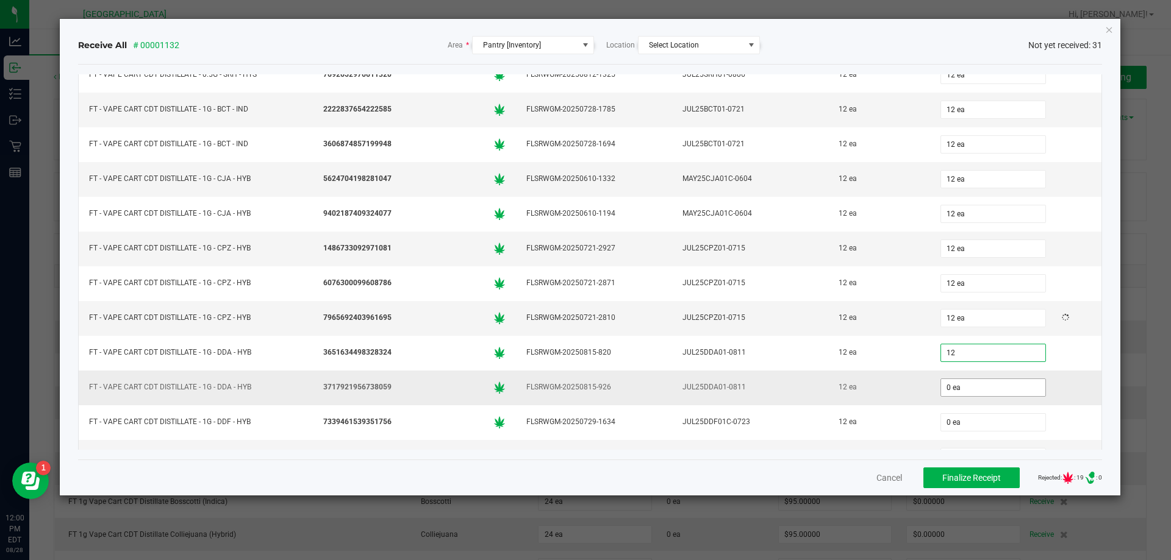
type input "12 ea"
click at [941, 395] on input "0" at bounding box center [993, 387] width 104 height 17
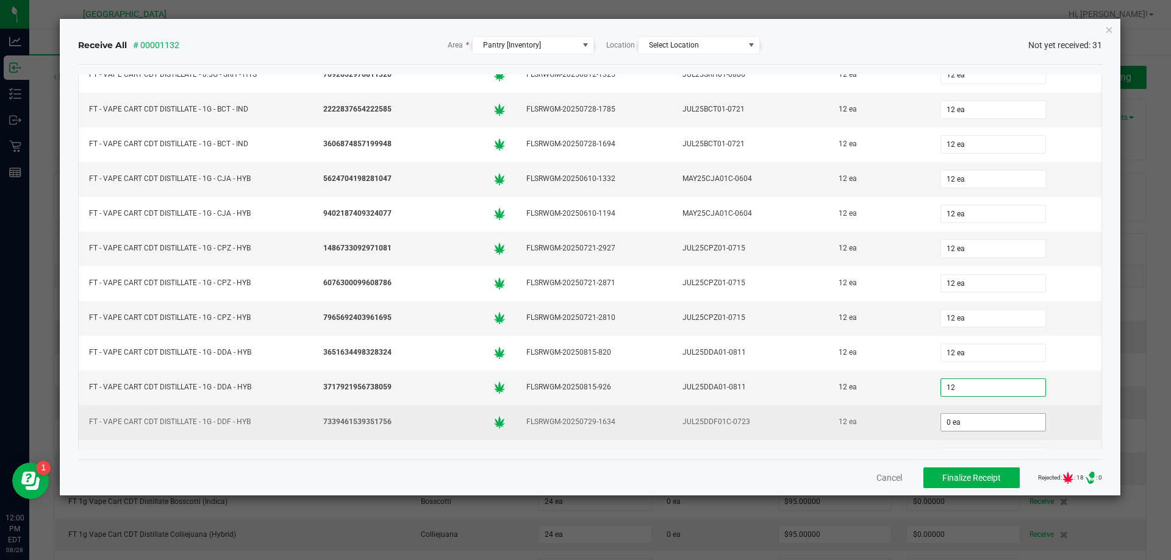
type input "12 ea"
click at [942, 429] on input "0" at bounding box center [993, 422] width 104 height 17
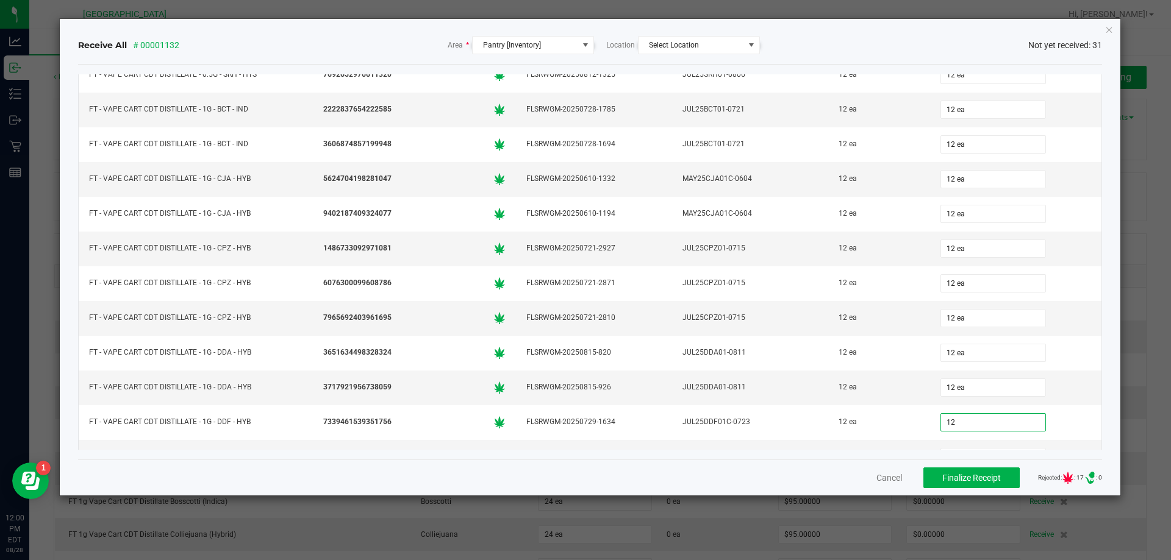
type input "12 ea"
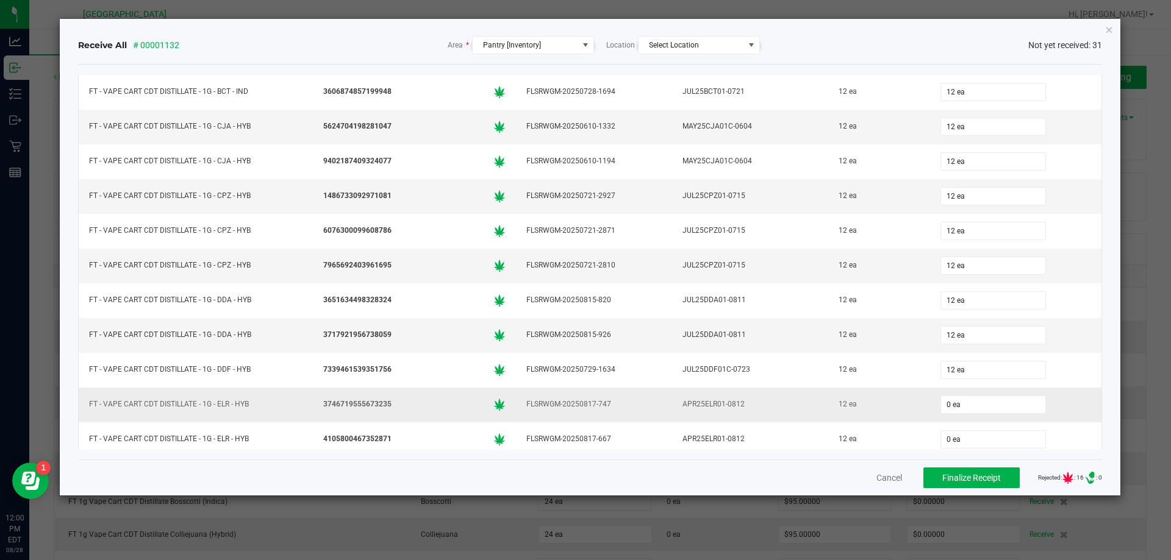
scroll to position [305, 0]
click at [970, 339] on input "0" at bounding box center [993, 335] width 104 height 17
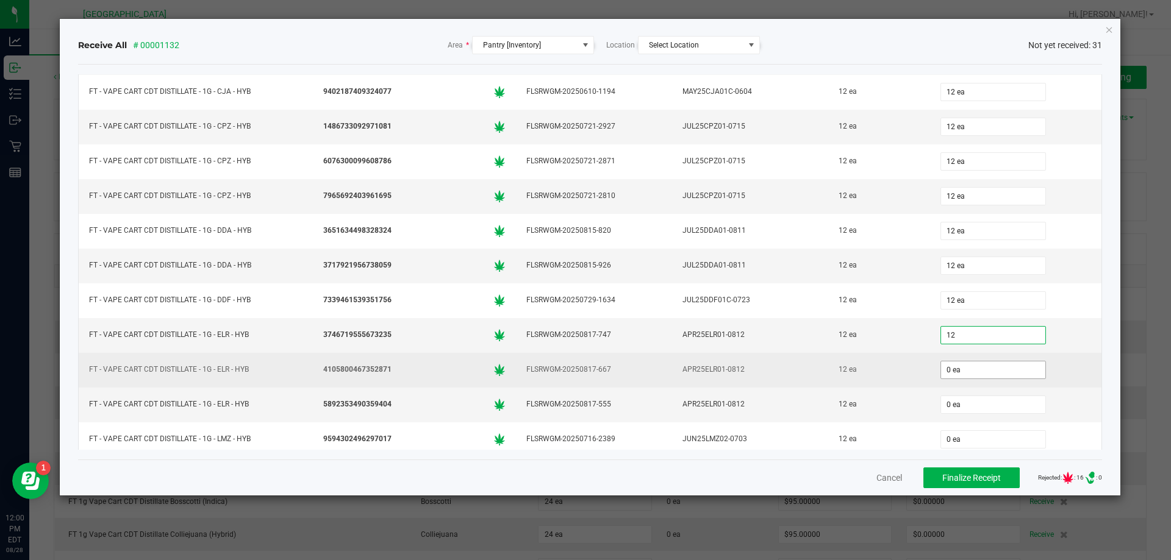
type input "12 ea"
click at [950, 370] on input "0" at bounding box center [993, 370] width 104 height 17
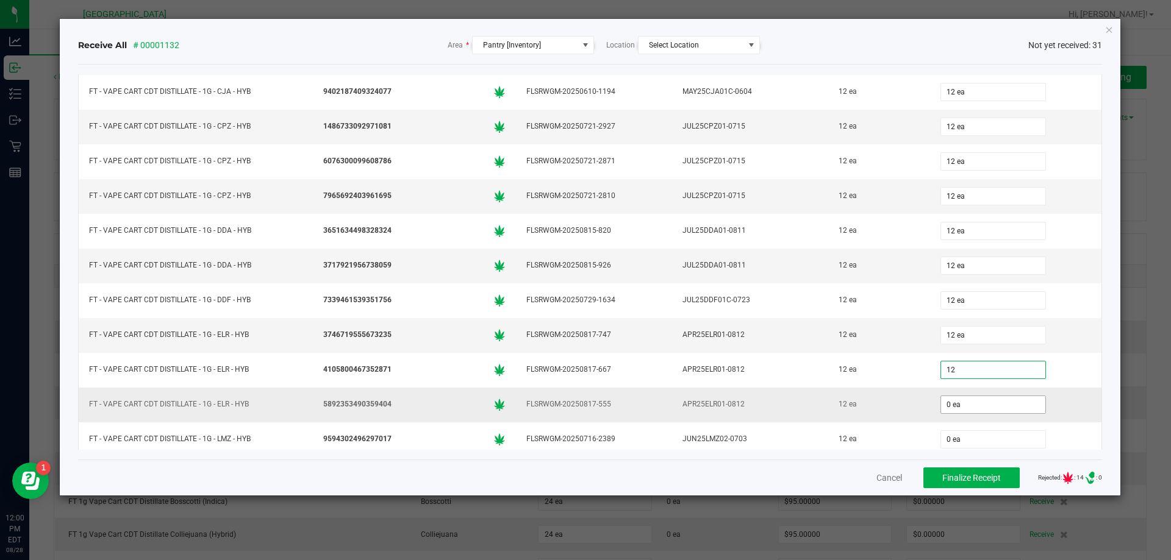
type input "12 ea"
click at [941, 409] on input "0" at bounding box center [993, 404] width 104 height 17
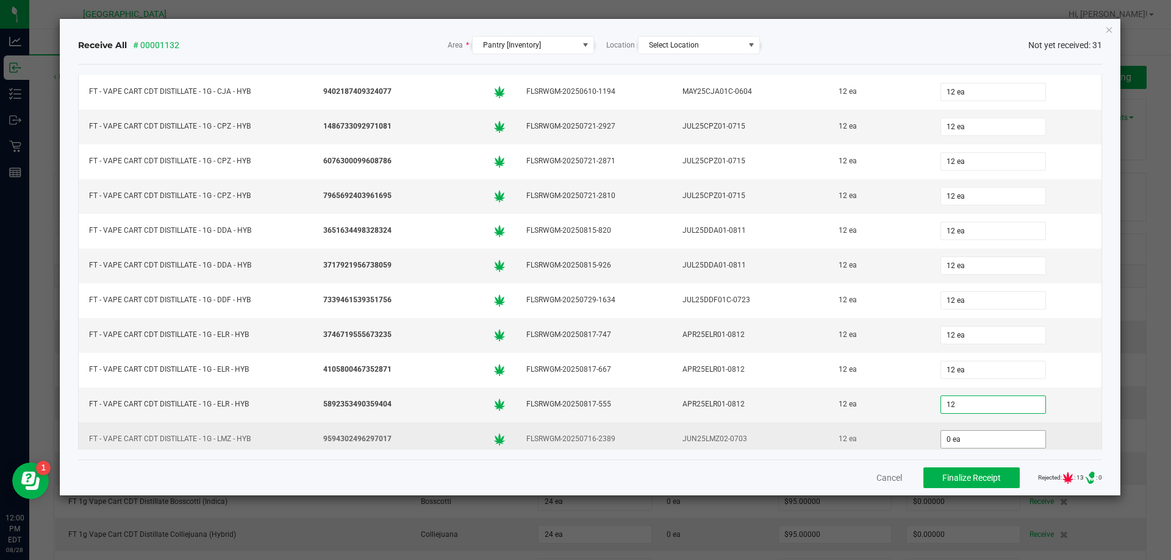
type input "12 ea"
click at [943, 431] on input "0" at bounding box center [993, 439] width 104 height 17
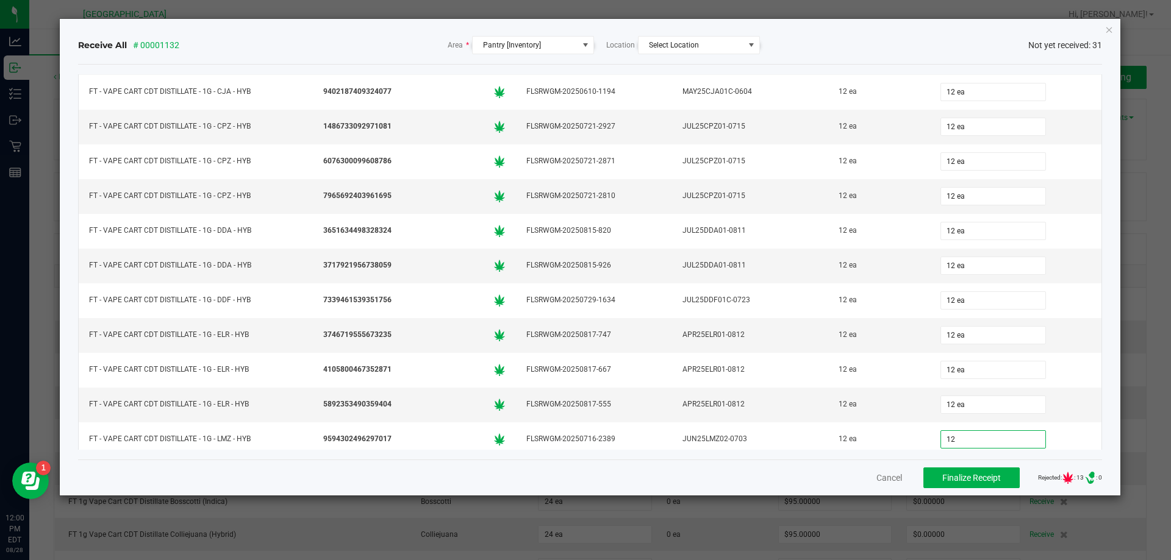
type input "12 ea"
click at [1109, 372] on div "Receive All # 00001132 Area * Pantry [Inventory] Location Select Location Not y…" at bounding box center [590, 257] width 1061 height 477
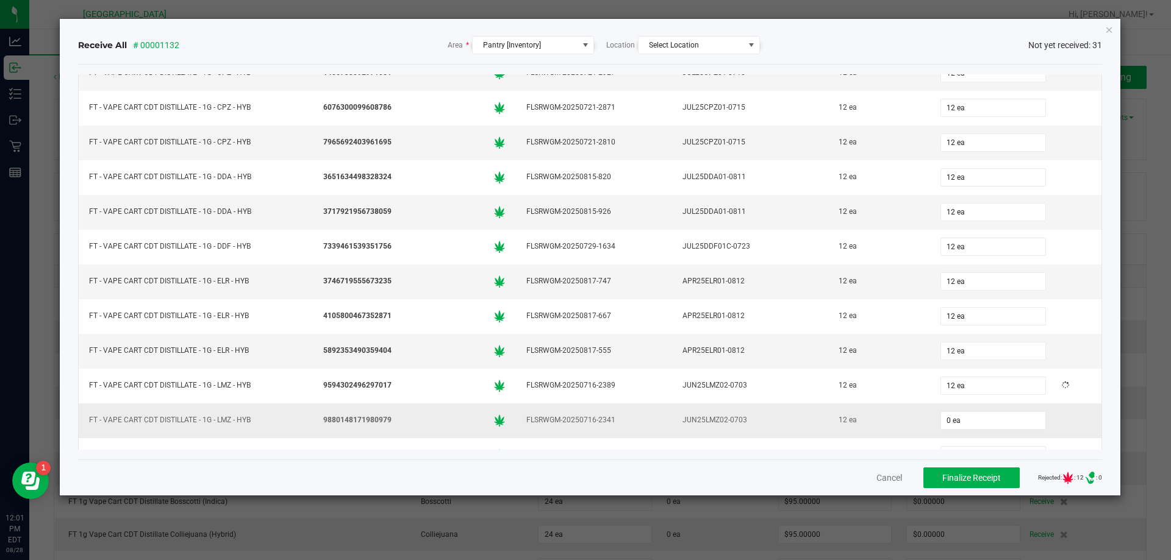
scroll to position [488, 0]
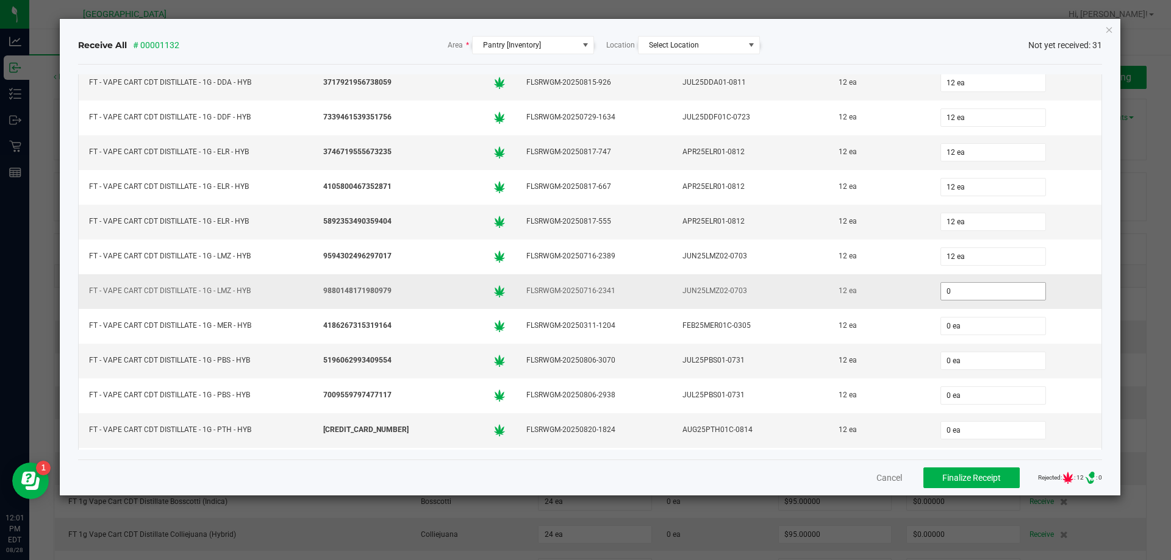
click at [952, 293] on input "0" at bounding box center [993, 291] width 104 height 17
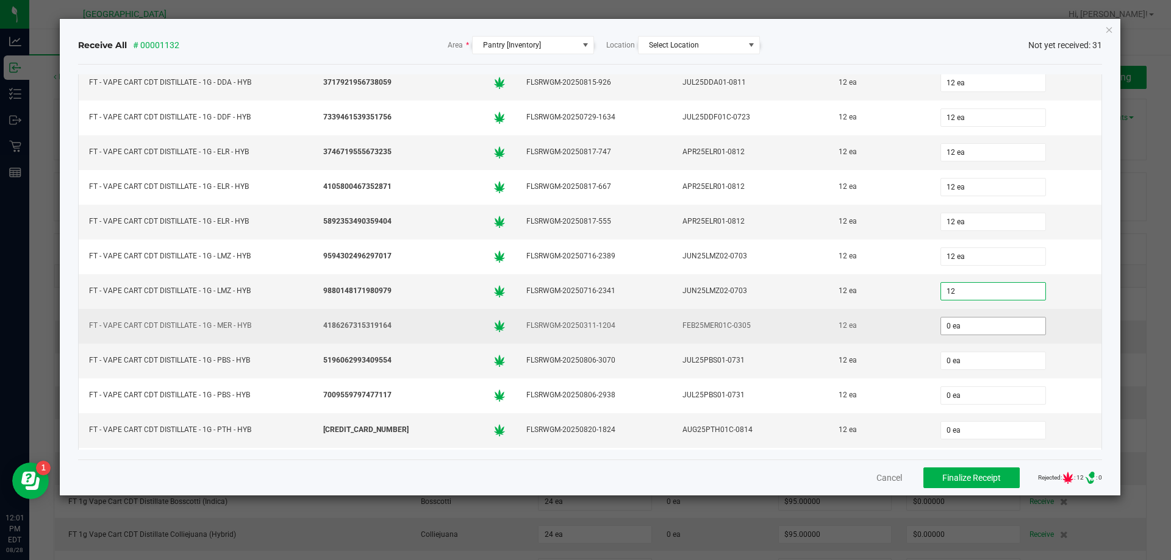
type input "12 ea"
click at [940, 317] on span "0 ea" at bounding box center [992, 326] width 105 height 18
click at [941, 323] on input "0" at bounding box center [993, 326] width 104 height 17
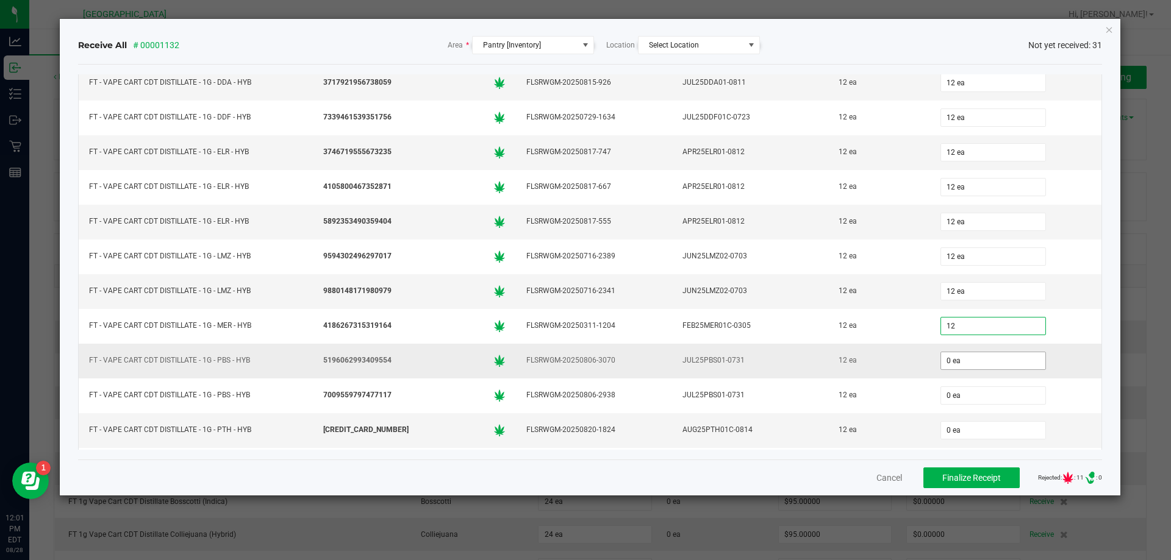
type input "12 ea"
click at [941, 357] on input "0" at bounding box center [993, 360] width 104 height 17
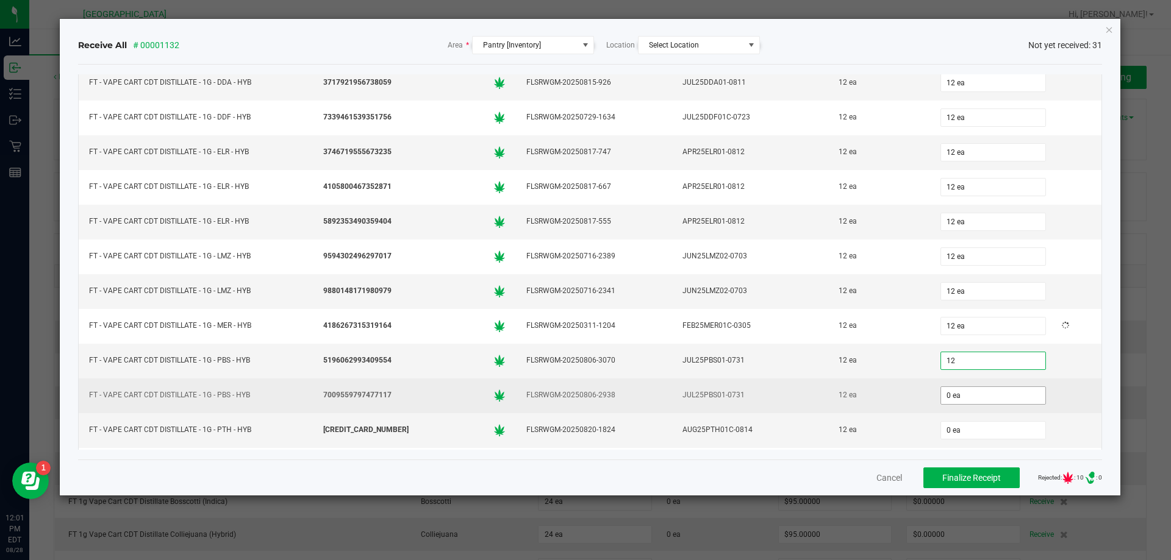
type input "12 ea"
click at [942, 391] on input "0" at bounding box center [993, 395] width 104 height 17
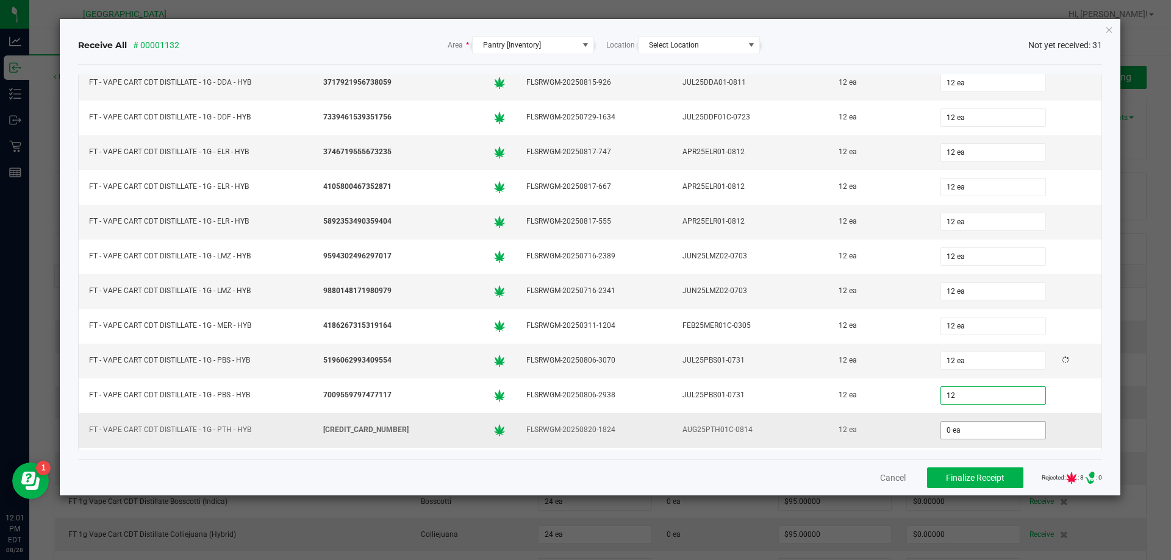
type input "12 ea"
click at [941, 431] on input "0" at bounding box center [993, 430] width 104 height 17
type input "12 ea"
click at [1106, 380] on div "Receive All # 00001132 Area * Pantry [Inventory] Location Select Location Not y…" at bounding box center [590, 257] width 1061 height 477
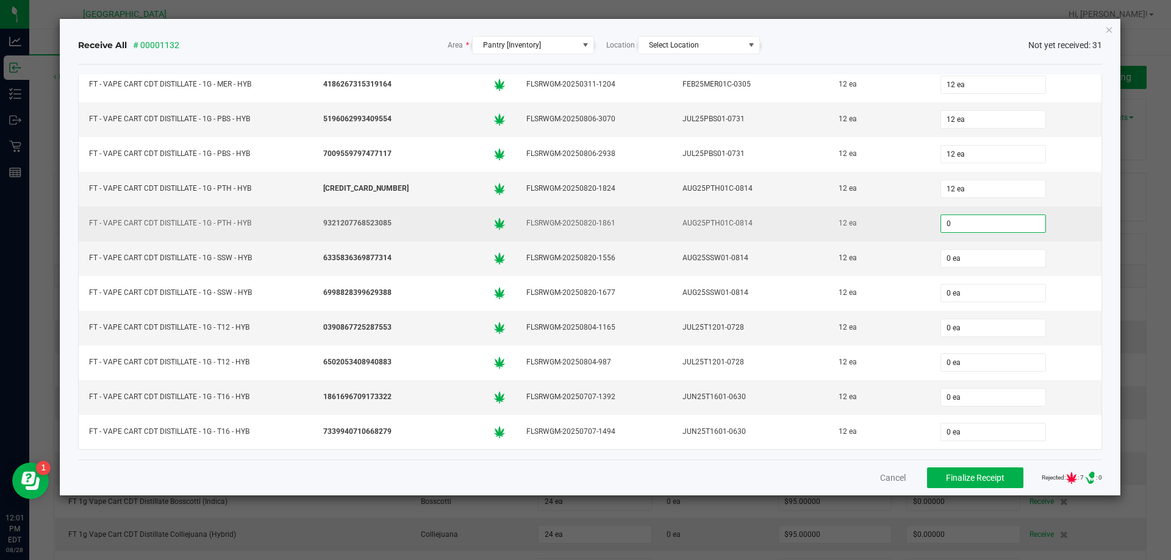
click at [941, 226] on input "0" at bounding box center [993, 223] width 104 height 17
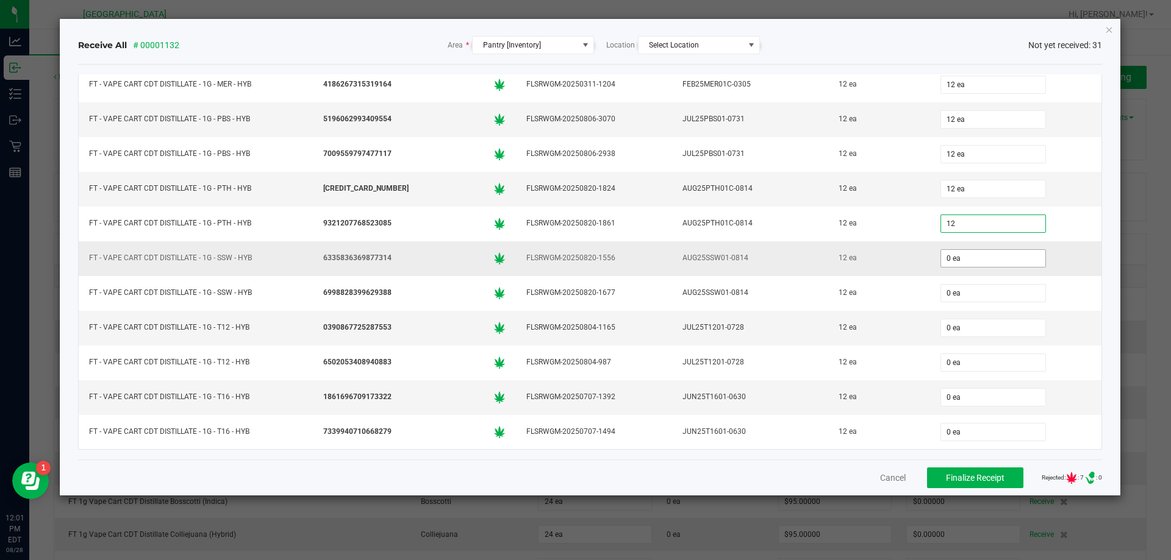
type input "12 ea"
click at [941, 263] on input "0" at bounding box center [993, 258] width 104 height 17
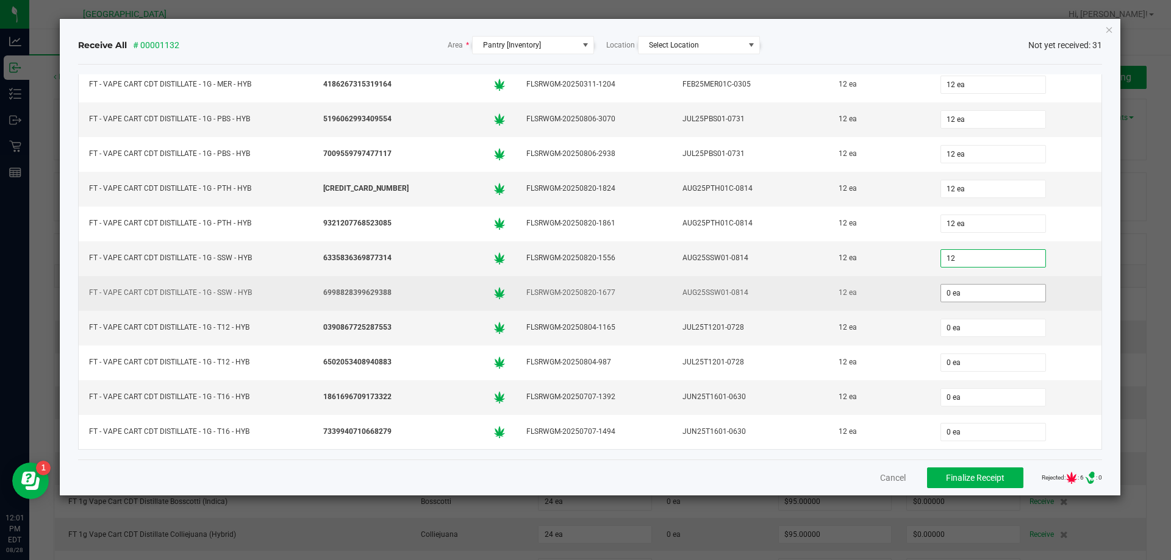
type input "12 ea"
click at [941, 295] on input "0" at bounding box center [993, 293] width 104 height 17
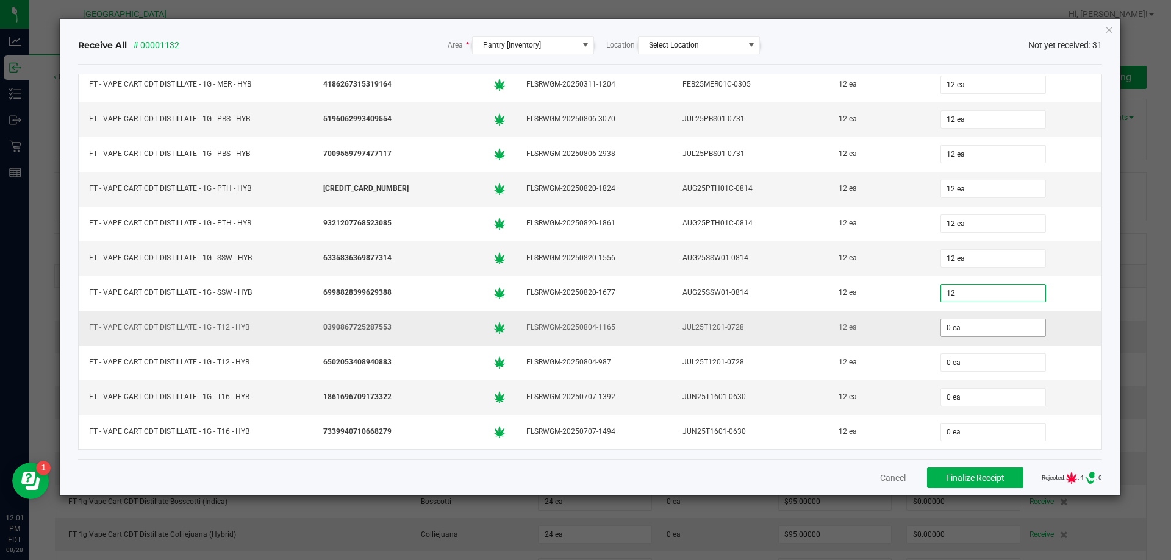
type input "12 ea"
click at [941, 326] on input "0" at bounding box center [993, 328] width 104 height 17
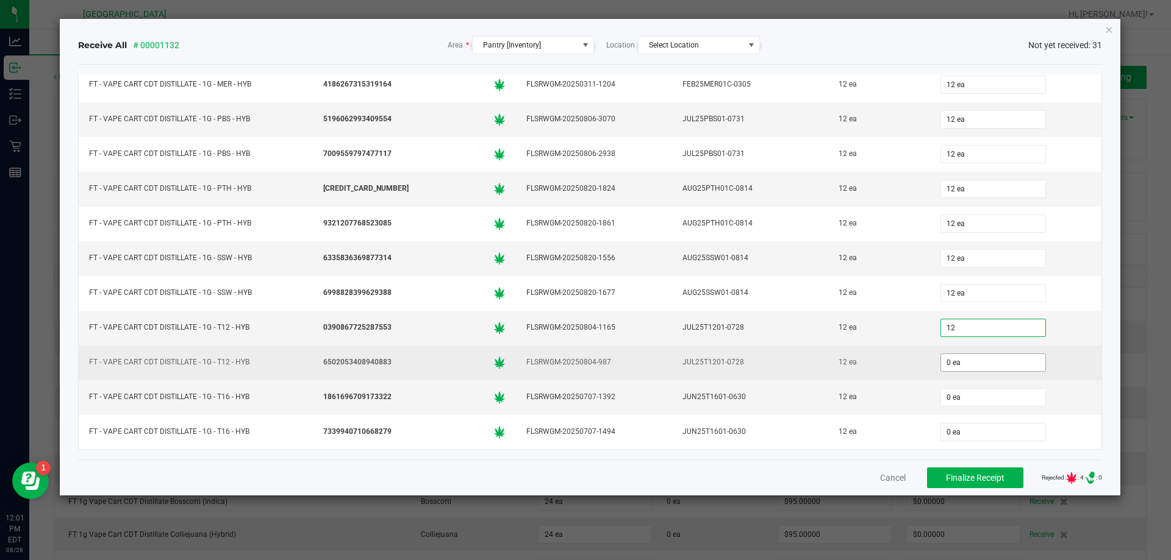
type input "12 ea"
click at [941, 358] on input "0" at bounding box center [993, 362] width 104 height 17
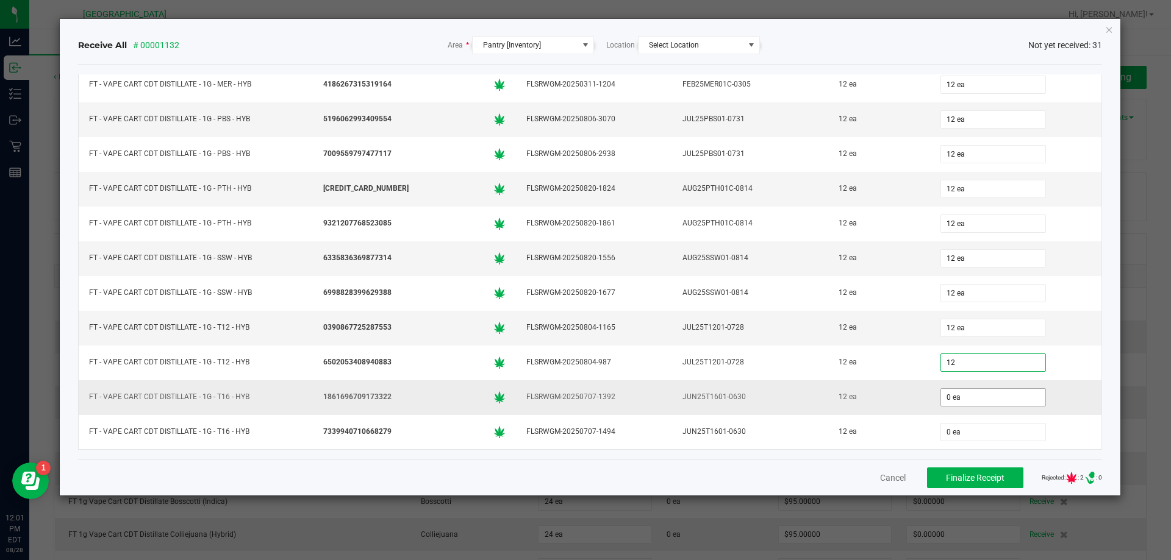
type input "12 ea"
click at [941, 397] on input "0" at bounding box center [993, 397] width 104 height 17
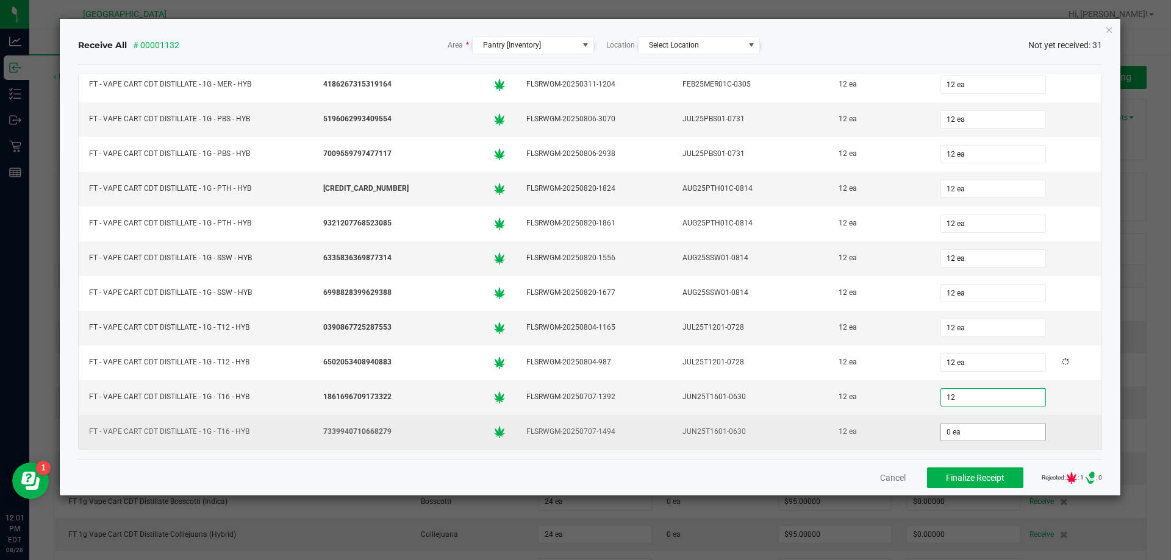
type input "12 ea"
click at [941, 431] on input "0" at bounding box center [993, 432] width 104 height 17
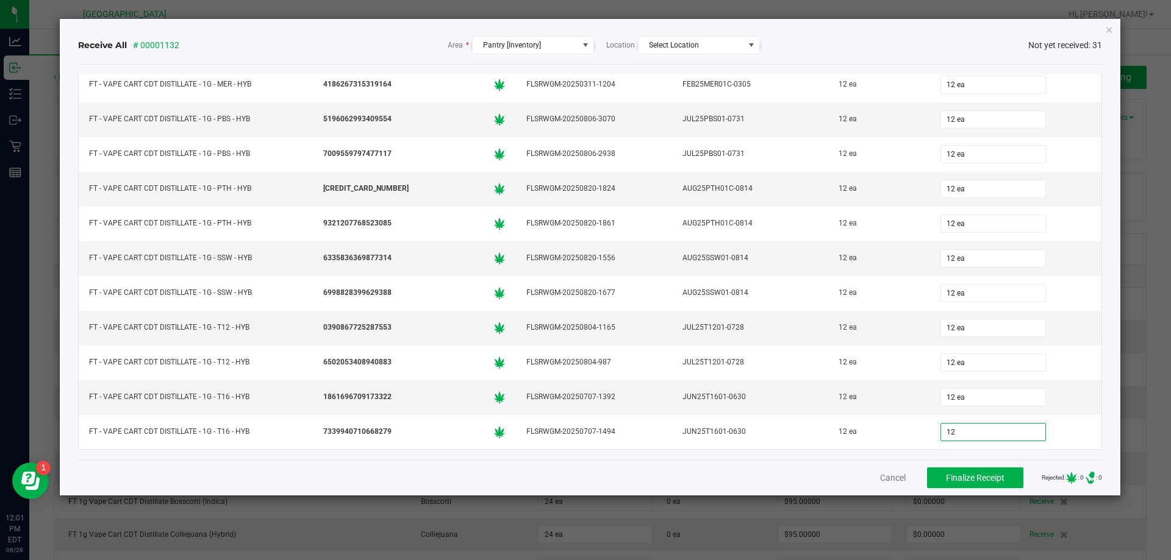
type input "12 ea"
click at [1108, 368] on div "Receive All # 00001132 Area * Pantry [Inventory] Location Select Location Not y…" at bounding box center [590, 257] width 1061 height 477
click at [946, 477] on span "Finalize Receipt" at bounding box center [975, 478] width 59 height 10
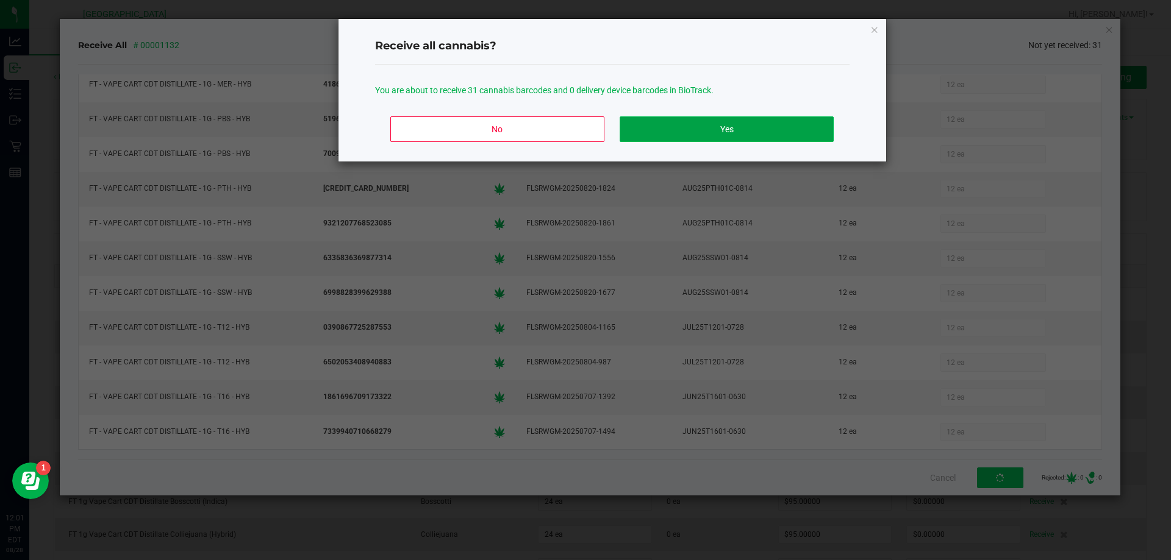
click at [733, 130] on button "Yes" at bounding box center [726, 129] width 213 height 26
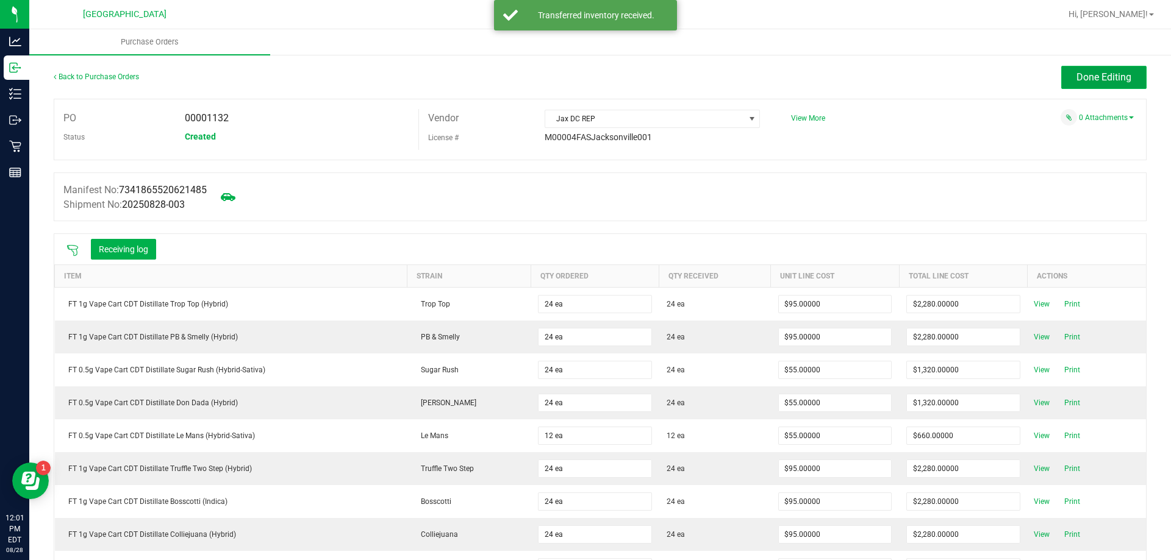
click at [1092, 75] on span "Done Editing" at bounding box center [1103, 77] width 55 height 12
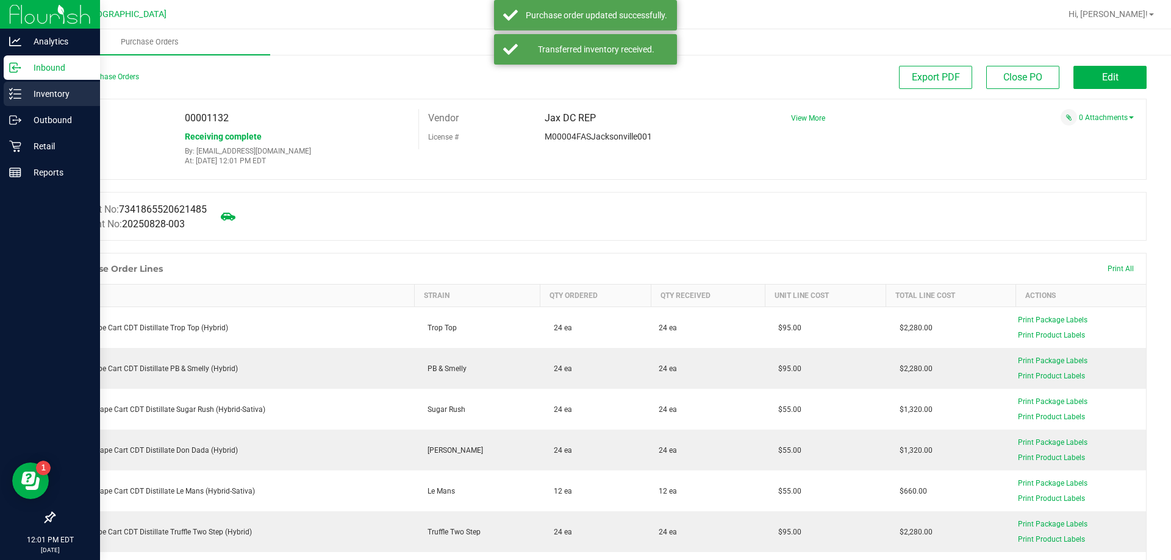
click at [62, 97] on p "Inventory" at bounding box center [57, 94] width 73 height 15
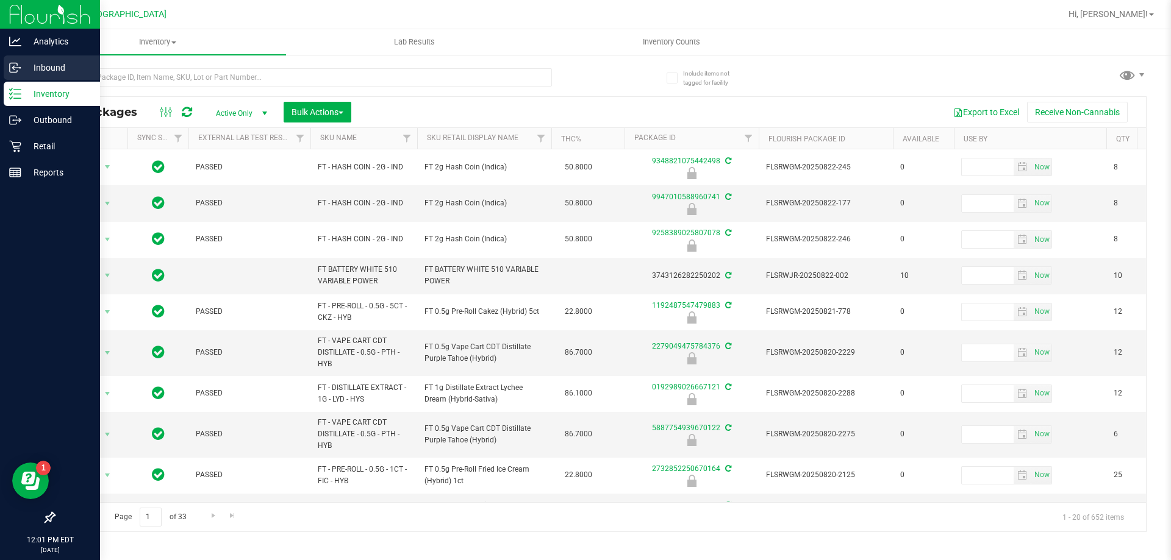
click at [33, 72] on p "Inbound" at bounding box center [57, 67] width 73 height 15
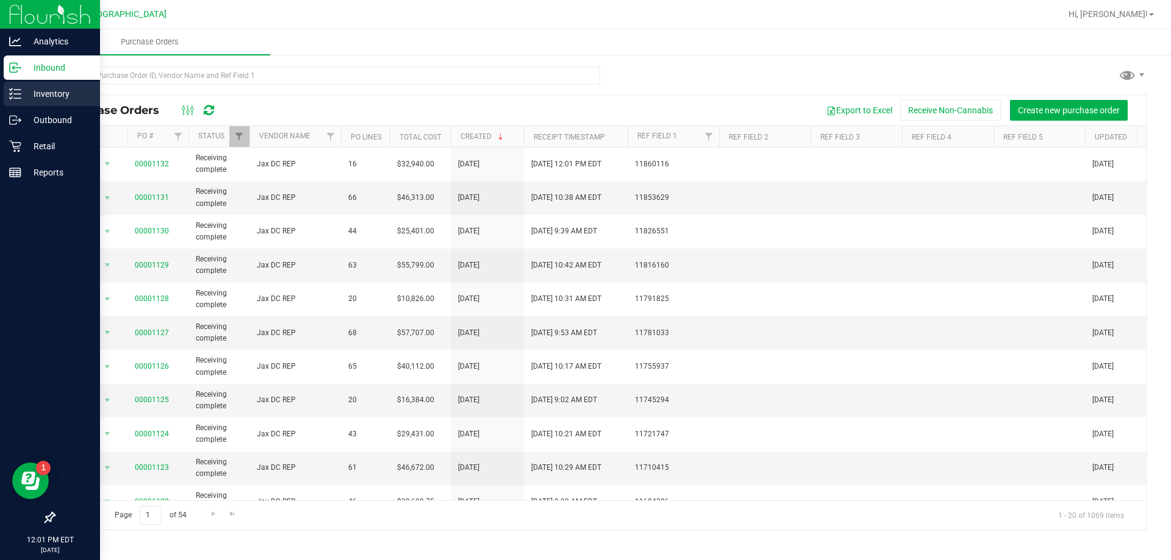
click at [59, 96] on p "Inventory" at bounding box center [57, 94] width 73 height 15
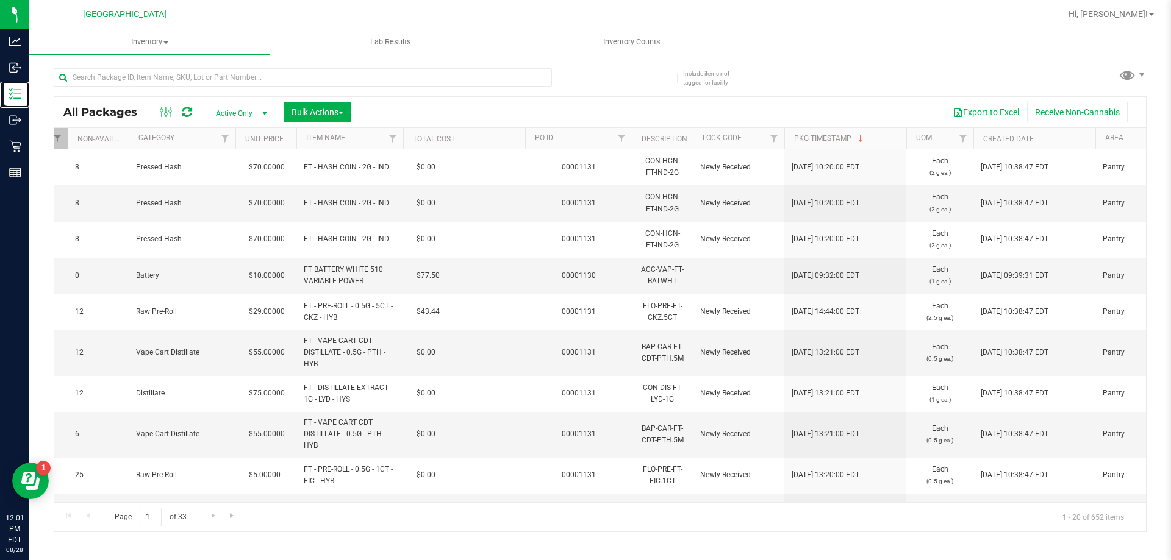
scroll to position [0, 1488]
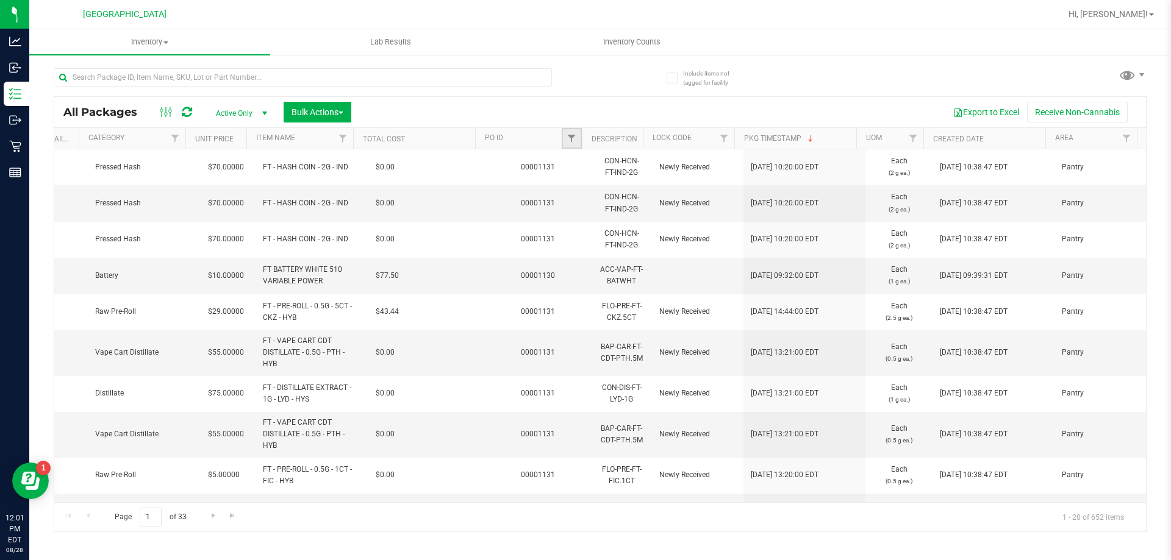
click at [576, 133] on link "Filter" at bounding box center [572, 138] width 20 height 21
type input "1132"
click at [604, 199] on button "Filter" at bounding box center [598, 197] width 59 height 27
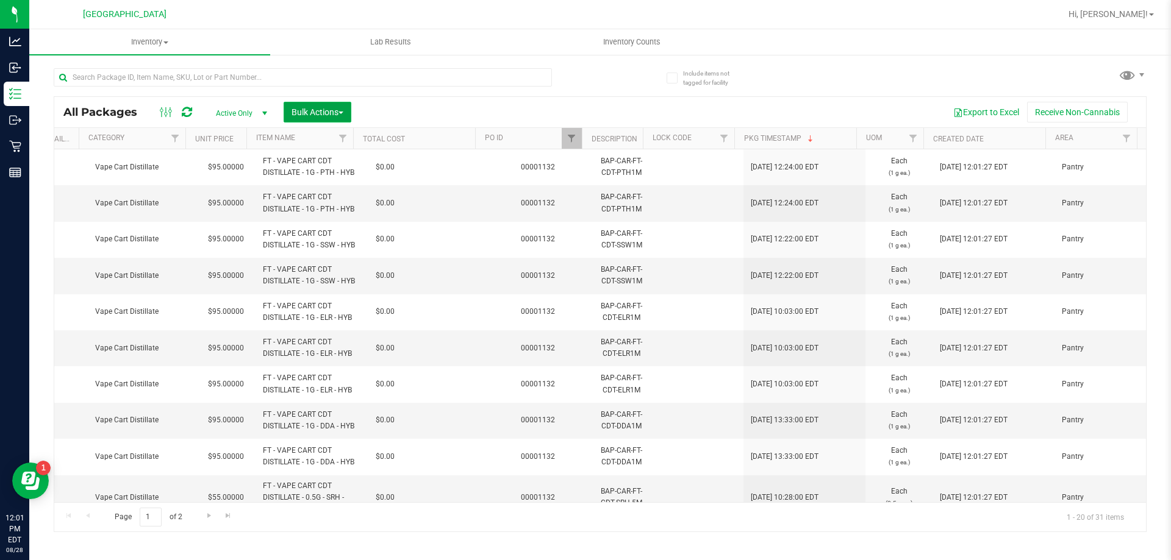
click at [311, 105] on button "Bulk Actions" at bounding box center [318, 112] width 68 height 21
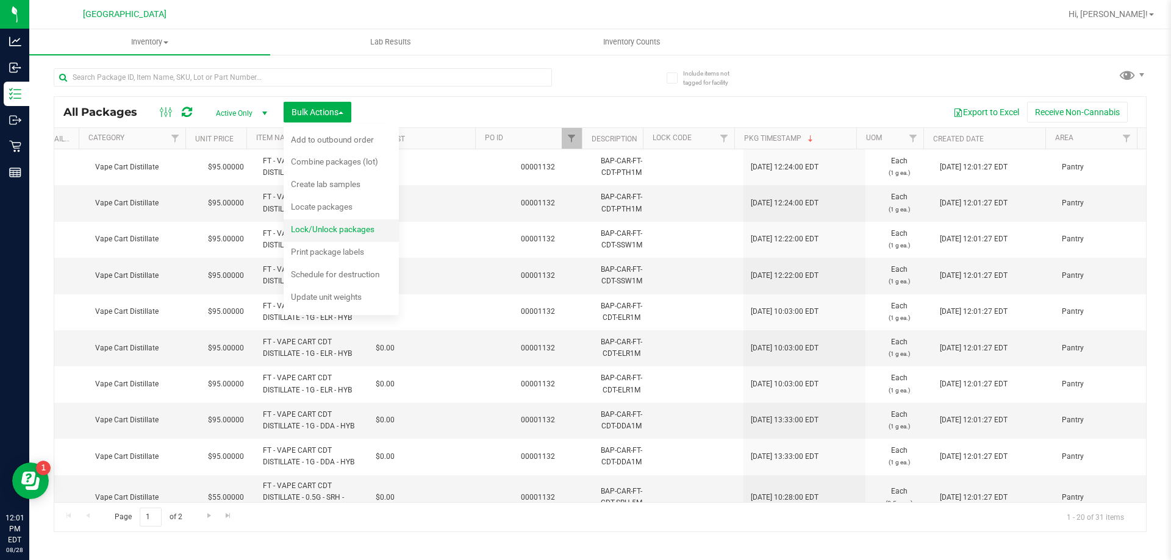
click at [326, 232] on span "Lock/Unlock packages" at bounding box center [333, 229] width 84 height 10
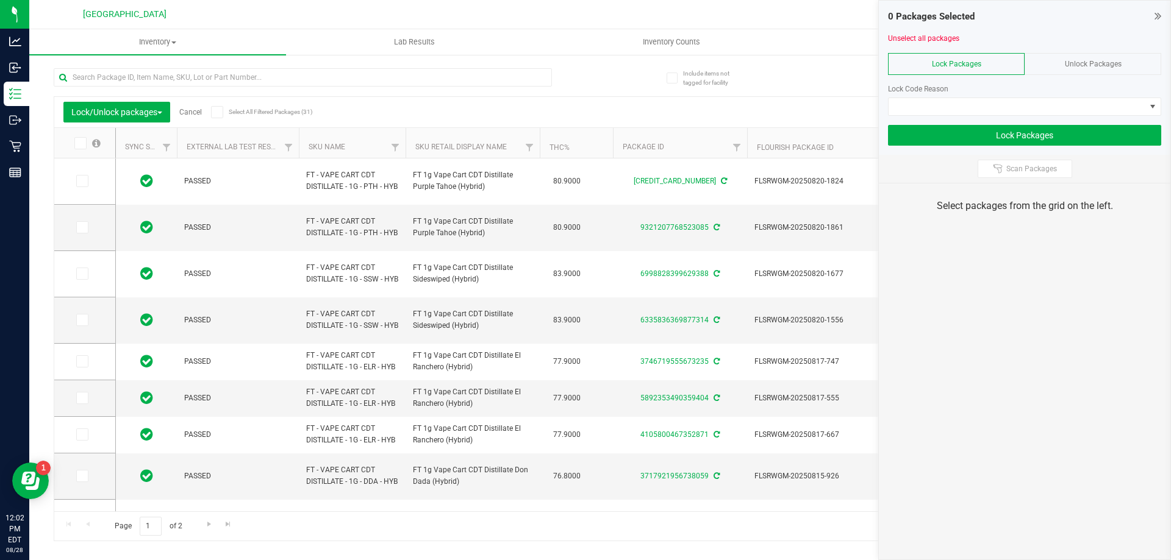
click at [226, 115] on label "Select All Filtered Packages (31)" at bounding box center [250, 112] width 79 height 12
click at [0, 0] on input "Select All Filtered Packages (31)" at bounding box center [0, 0] width 0 height 0
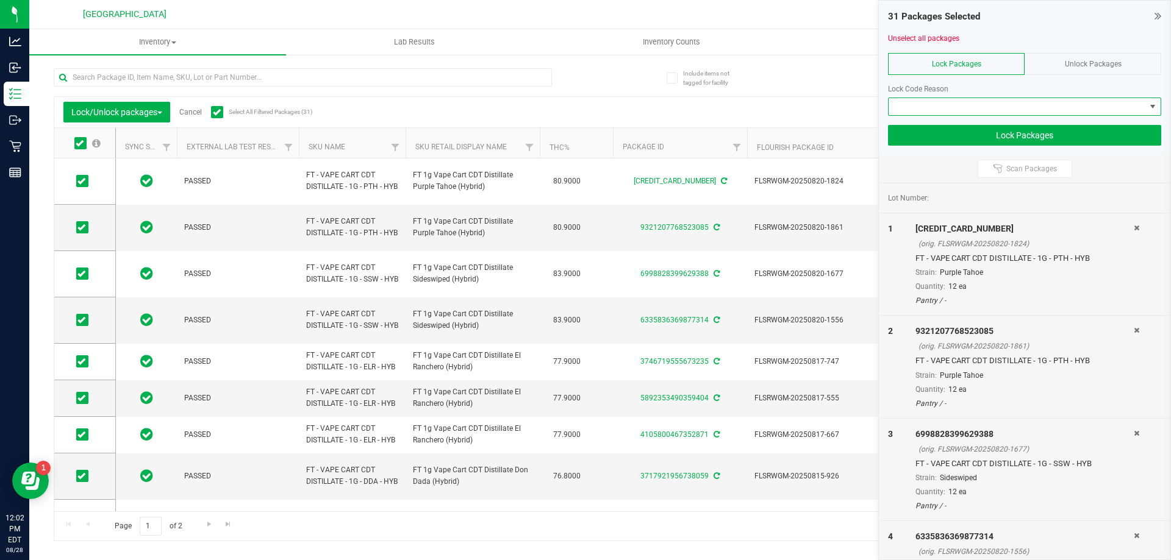
click at [1027, 101] on span at bounding box center [1016, 106] width 257 height 17
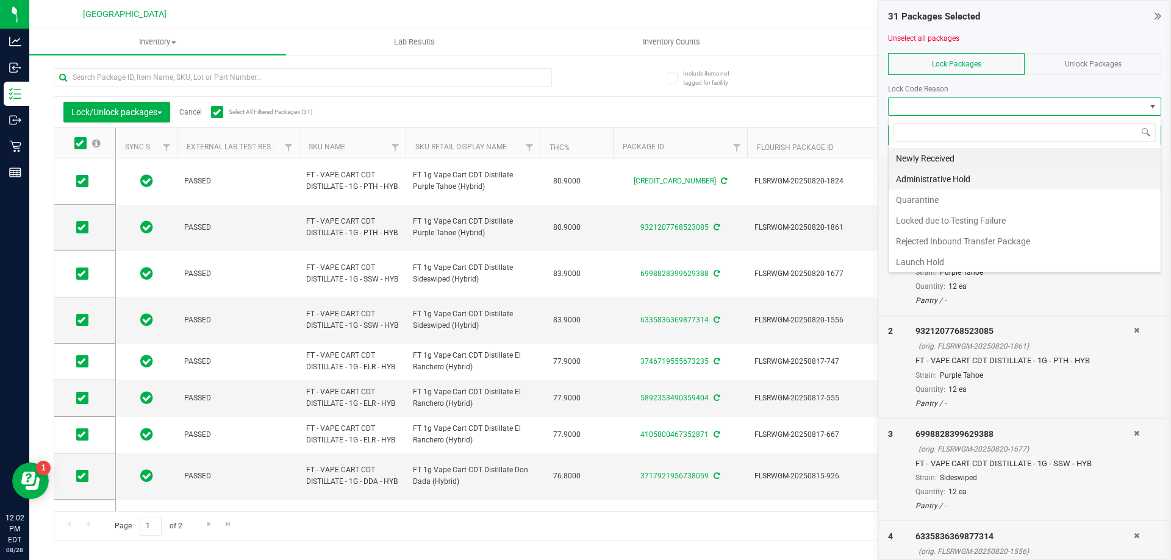
scroll to position [18, 273]
click at [959, 162] on li "Newly Received" at bounding box center [1024, 158] width 272 height 21
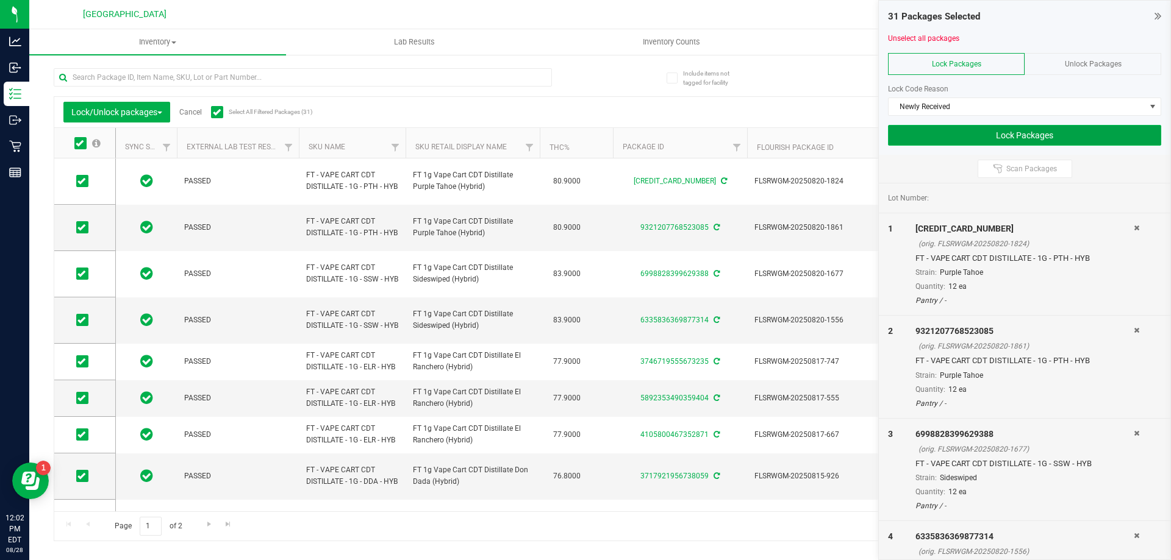
click at [1026, 134] on button "Lock Packages" at bounding box center [1024, 135] width 273 height 21
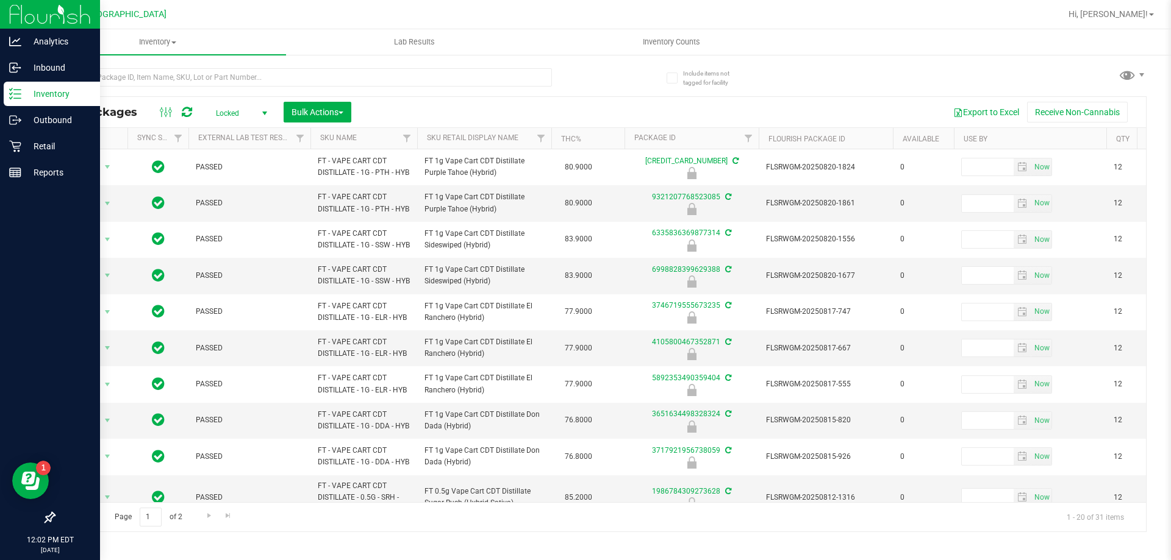
click at [41, 20] on img at bounding box center [50, 14] width 82 height 29
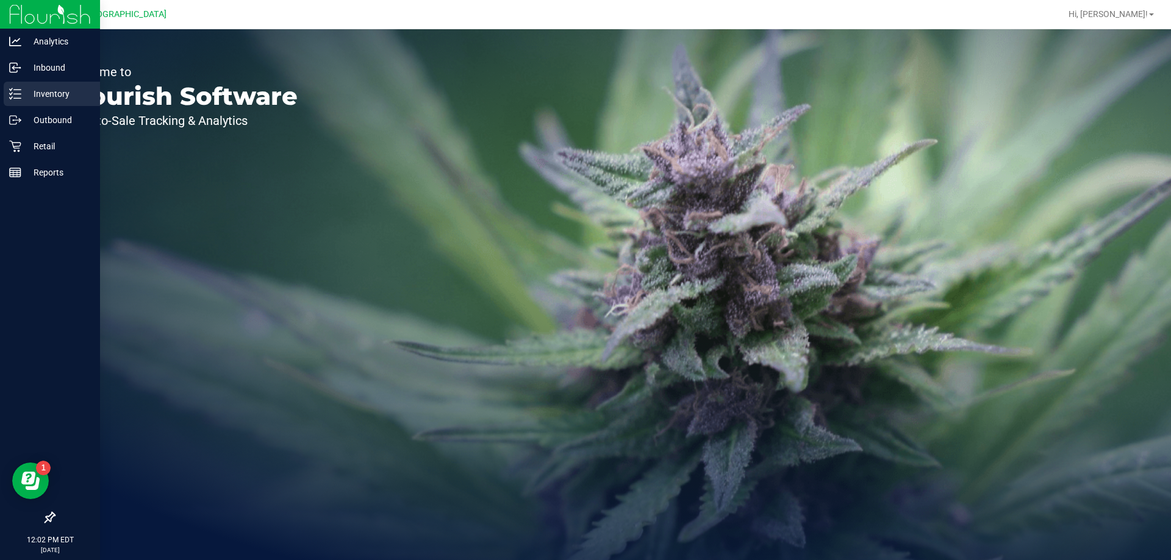
click at [32, 98] on p "Inventory" at bounding box center [57, 94] width 73 height 15
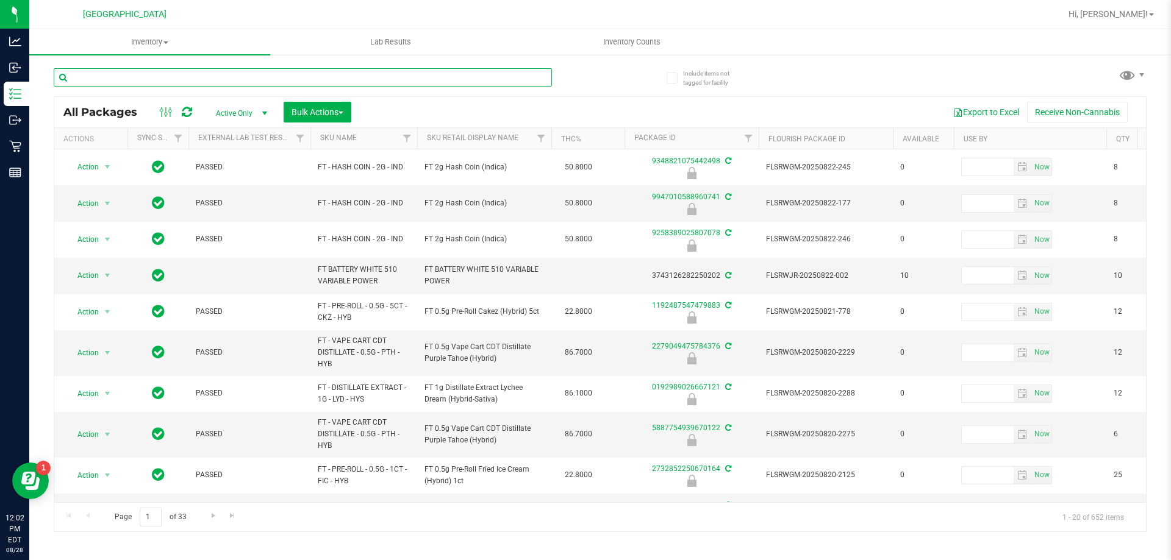
click at [123, 80] on input "text" at bounding box center [303, 77] width 498 height 18
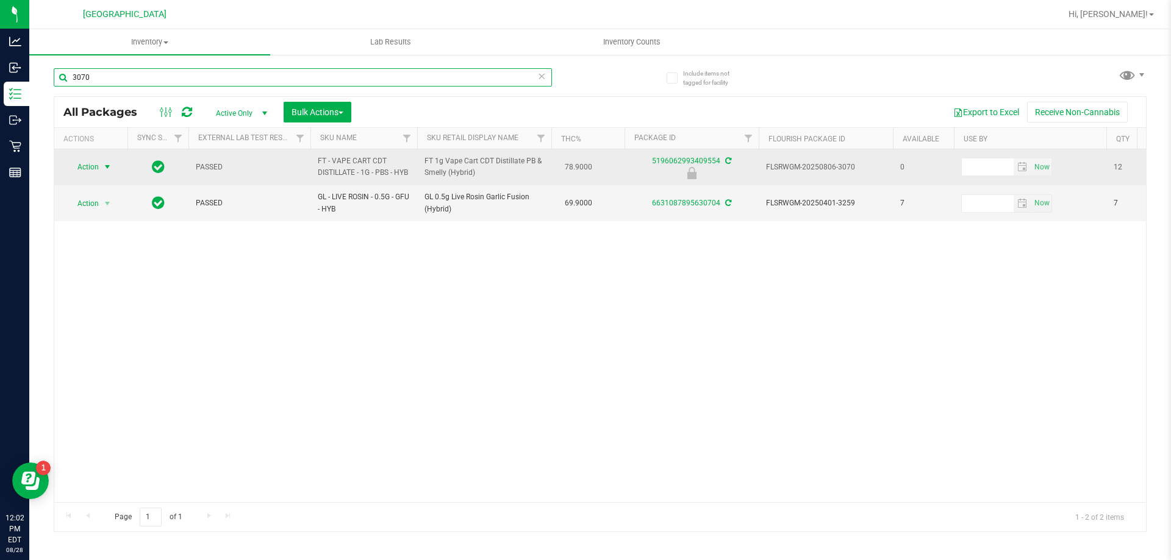
type input "3070"
click at [91, 160] on span "Action" at bounding box center [82, 167] width 33 height 17
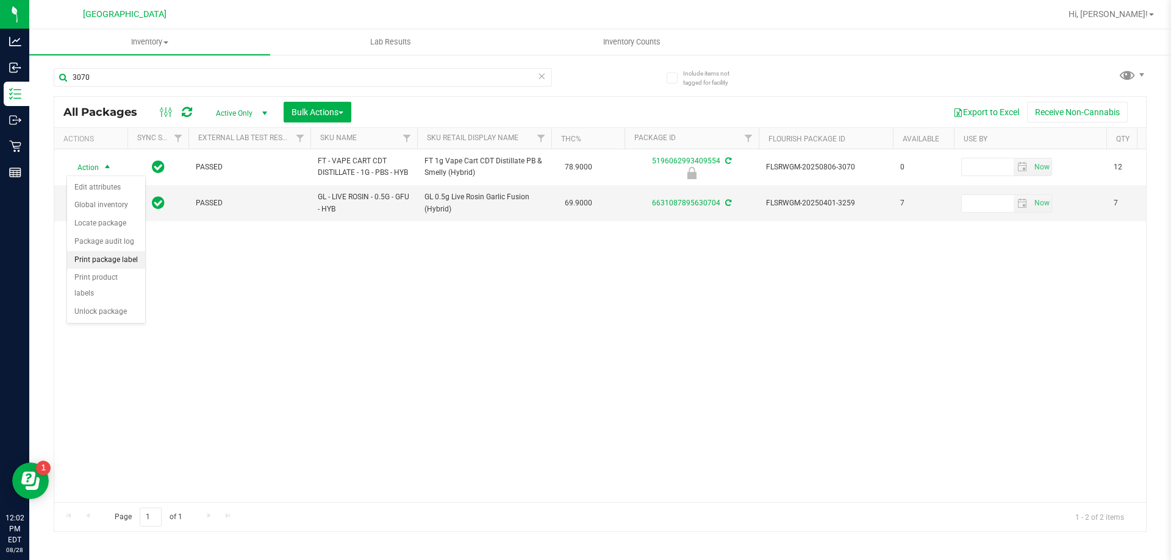
click at [109, 262] on li "Print package label" at bounding box center [106, 260] width 78 height 18
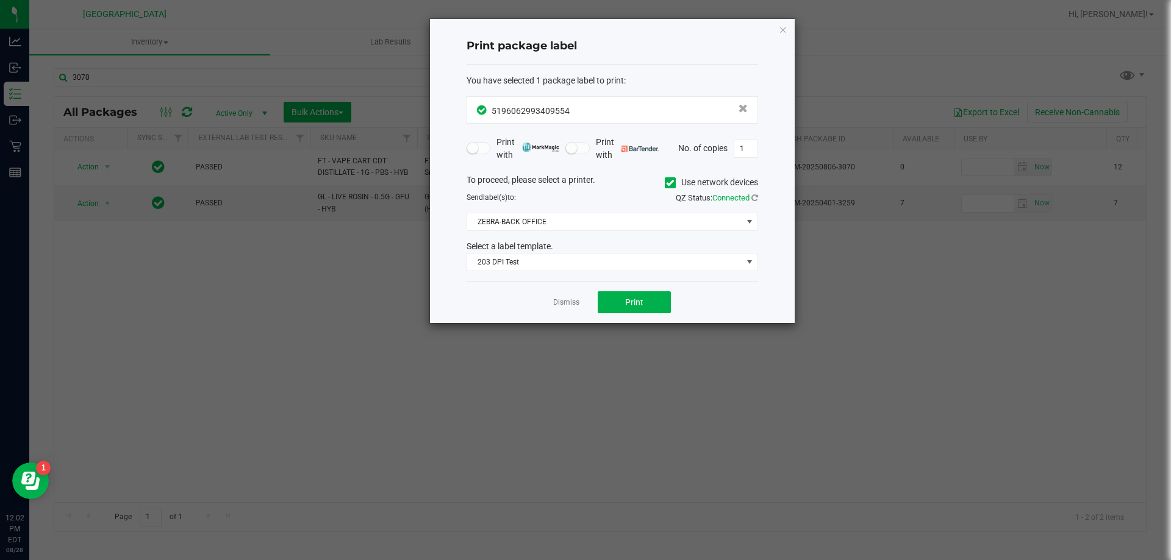
click at [630, 320] on div "Dismiss Print" at bounding box center [611, 302] width 291 height 42
click at [615, 307] on button "Print" at bounding box center [634, 302] width 73 height 22
click at [568, 300] on link "Dismiss" at bounding box center [566, 303] width 26 height 10
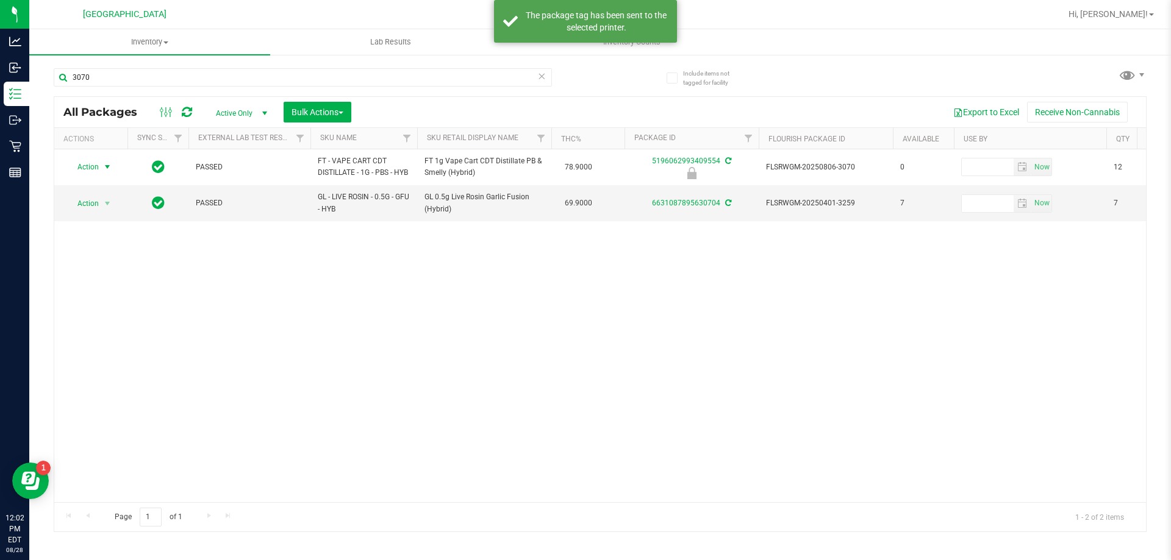
click at [305, 351] on div "Action Action Edit attributes Global inventory Locate package Package audit log…" at bounding box center [600, 325] width 1092 height 353
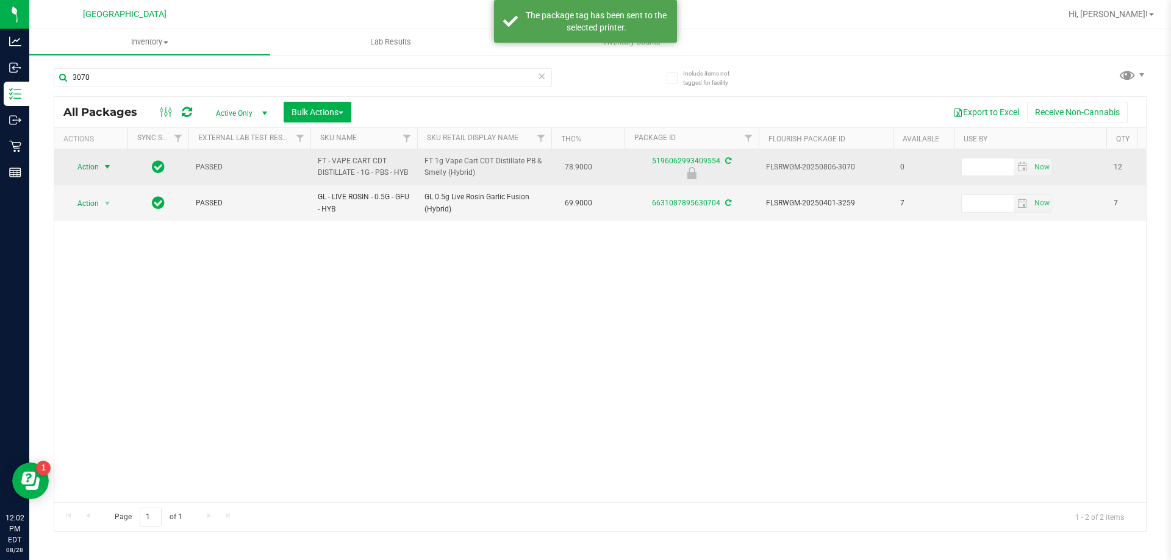
click at [93, 160] on span "Action" at bounding box center [82, 167] width 33 height 17
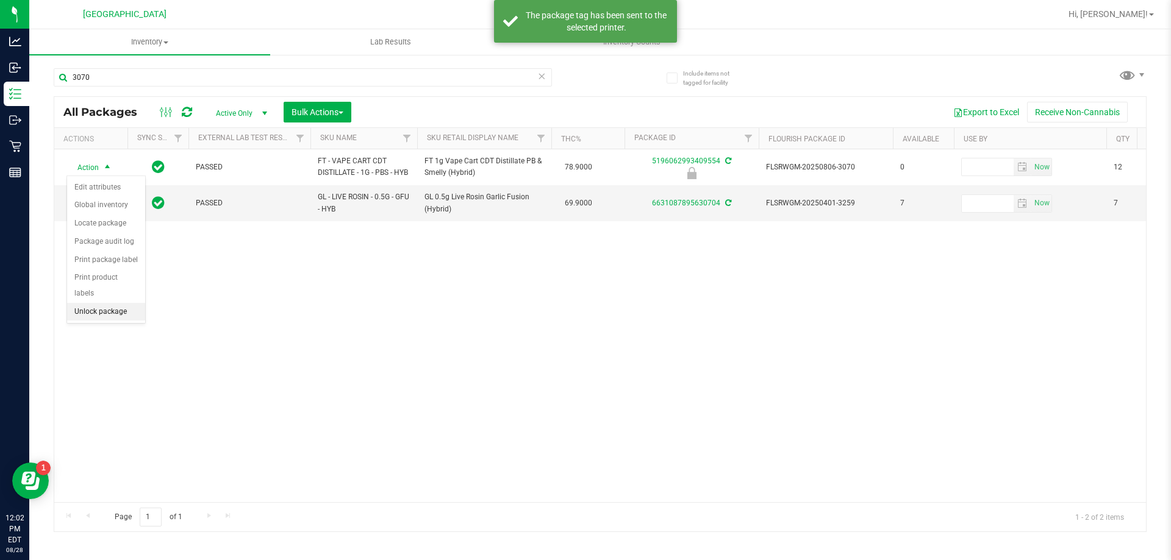
click at [113, 303] on li "Unlock package" at bounding box center [106, 312] width 78 height 18
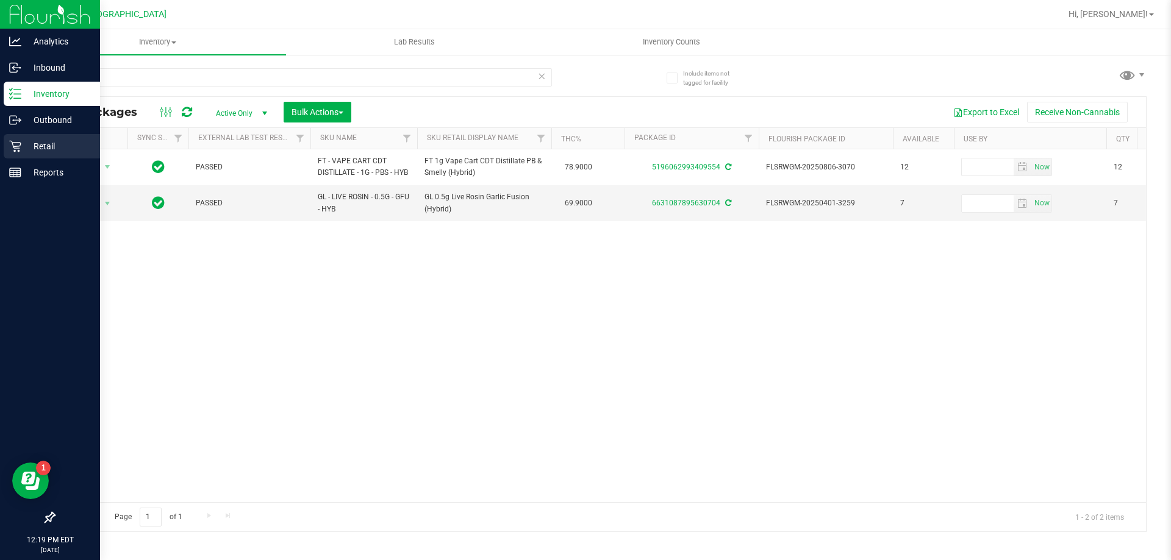
click at [13, 158] on div "Retail" at bounding box center [52, 146] width 96 height 24
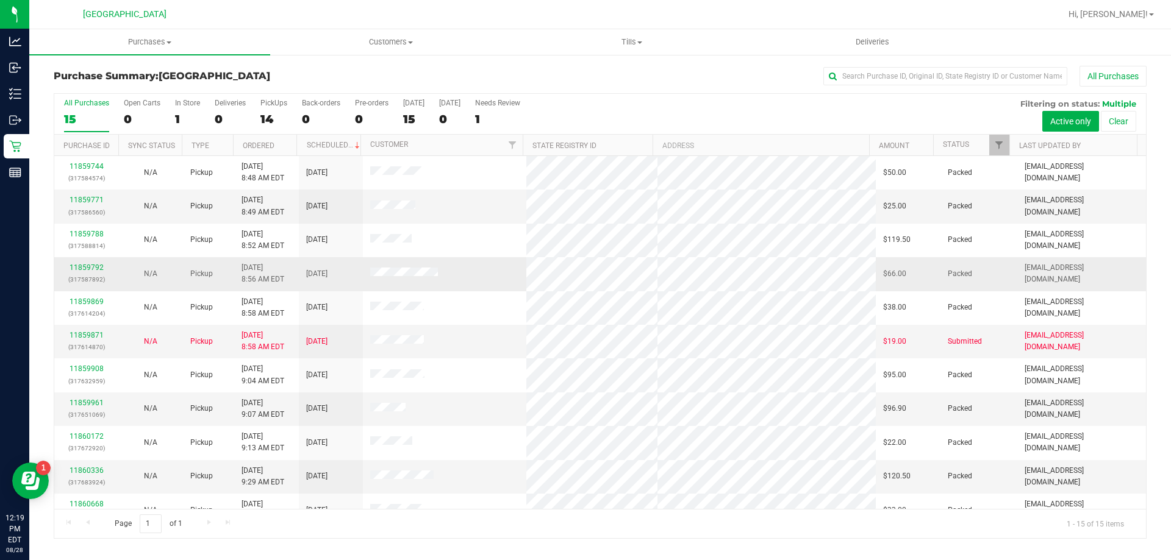
scroll to position [153, 0]
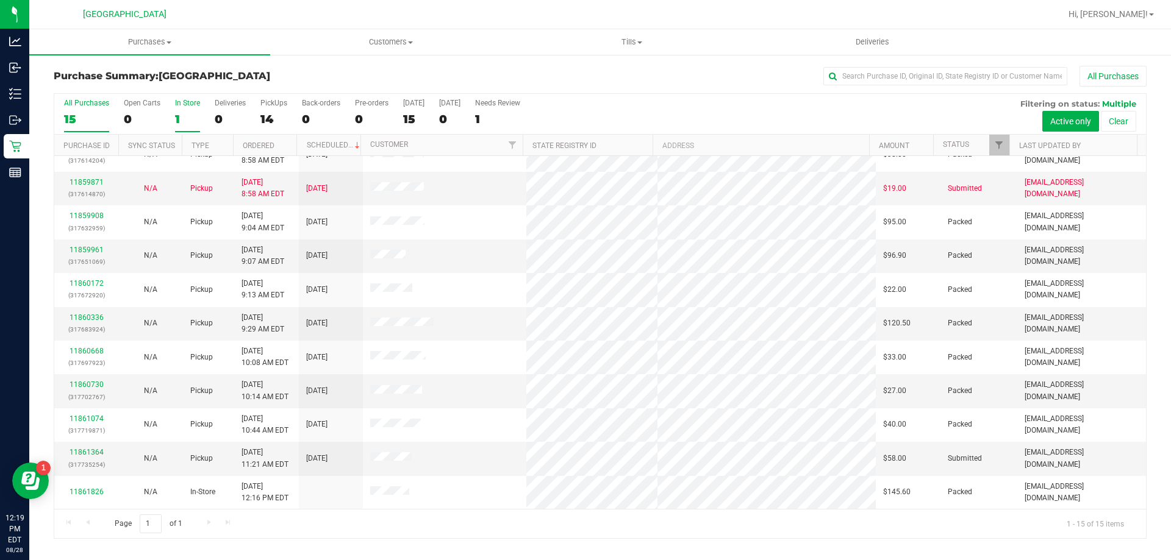
click at [181, 113] on div "1" at bounding box center [187, 119] width 25 height 14
click at [0, 0] on input "In Store 1" at bounding box center [0, 0] width 0 height 0
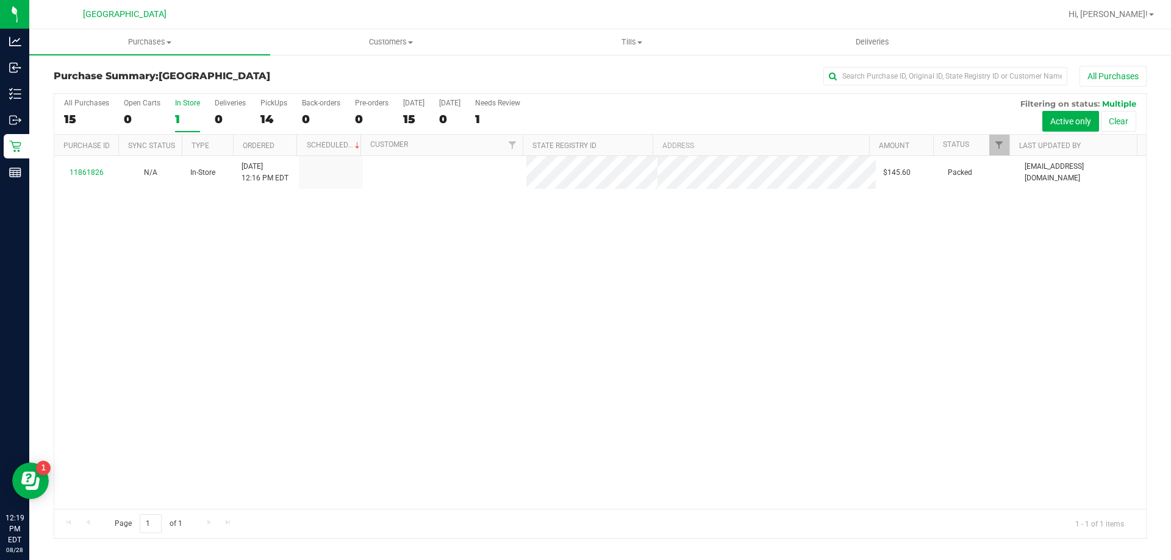
scroll to position [0, 0]
click at [297, 402] on div "11861826 N/A In-Store [DATE] 12:16 PM EDT $145.60 Packed [EMAIL_ADDRESS][DOMAIN…" at bounding box center [600, 332] width 1092 height 353
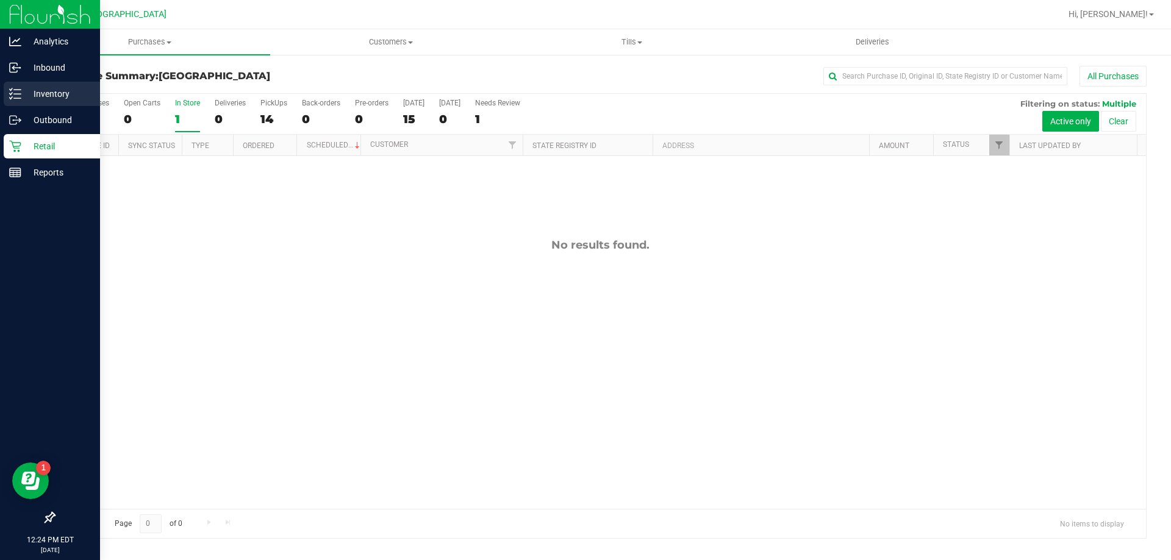
click at [60, 90] on p "Inventory" at bounding box center [57, 94] width 73 height 15
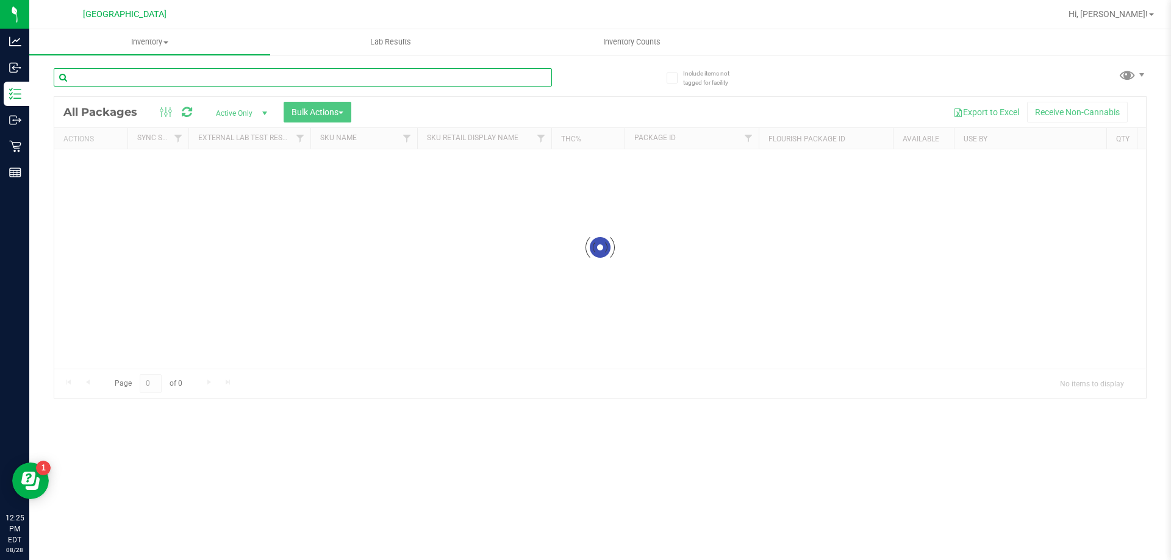
click at [226, 82] on input "text" at bounding box center [303, 77] width 498 height 18
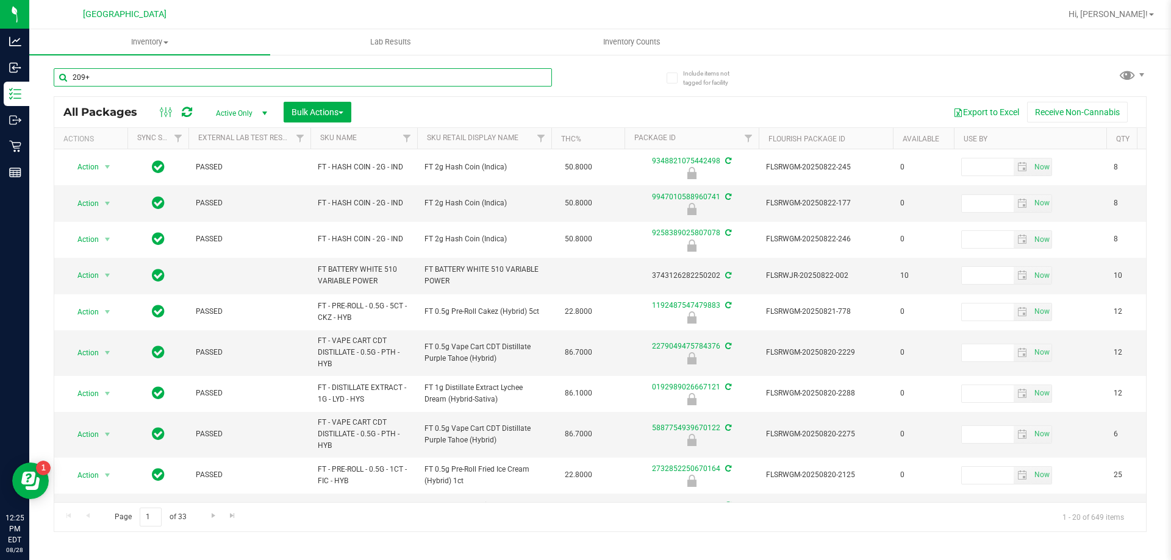
type input "209"
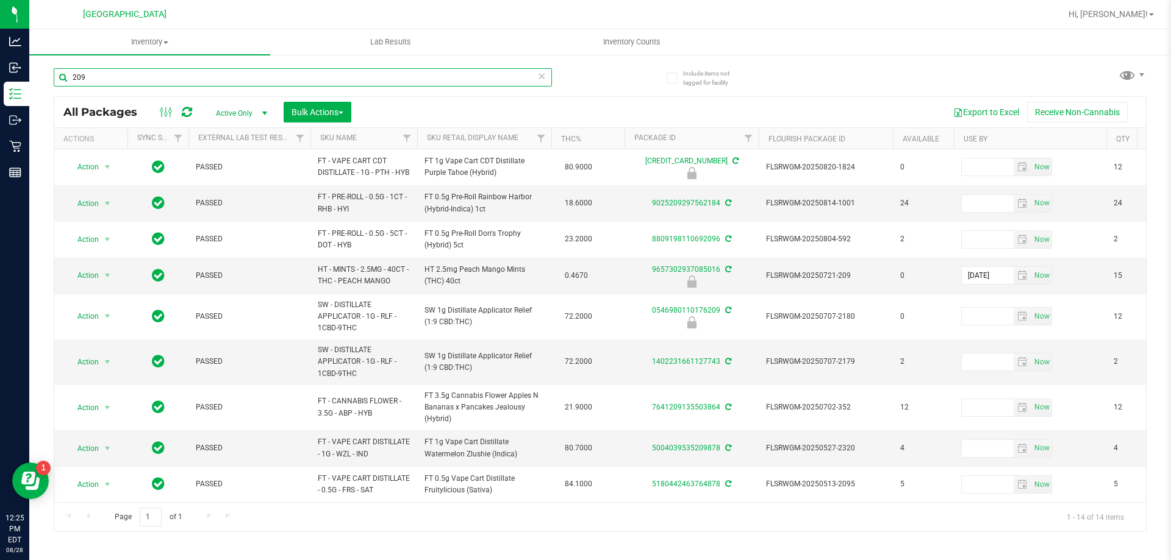
drag, startPoint x: 146, startPoint y: 76, endPoint x: 43, endPoint y: 62, distance: 104.0
click at [43, 62] on div "Include items not tagged for facility 209 All Packages Active Only Active Only …" at bounding box center [600, 240] width 1142 height 372
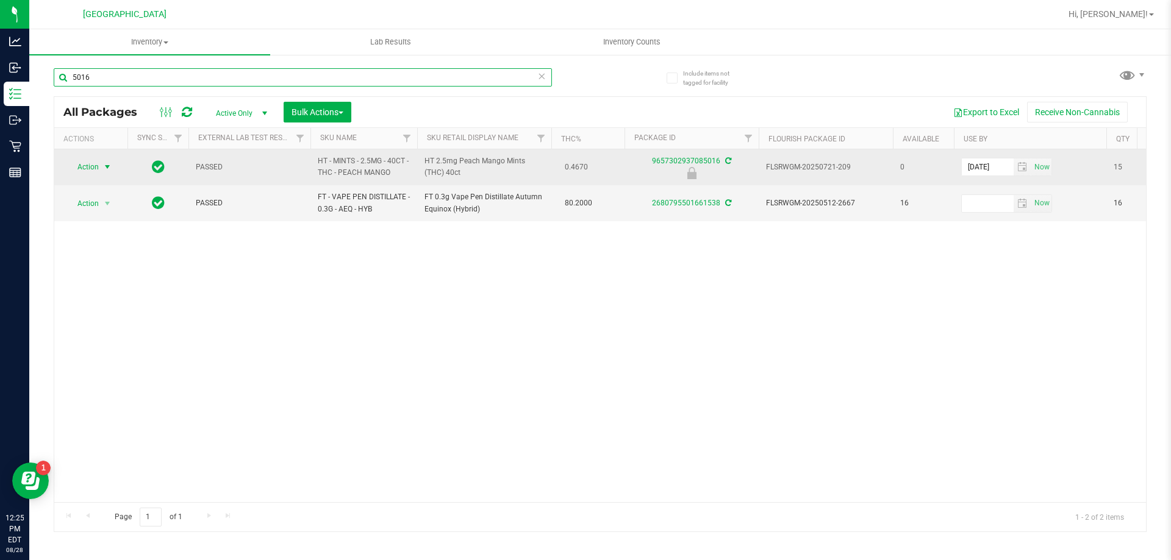
type input "5016"
click at [87, 160] on span "Action" at bounding box center [82, 167] width 33 height 17
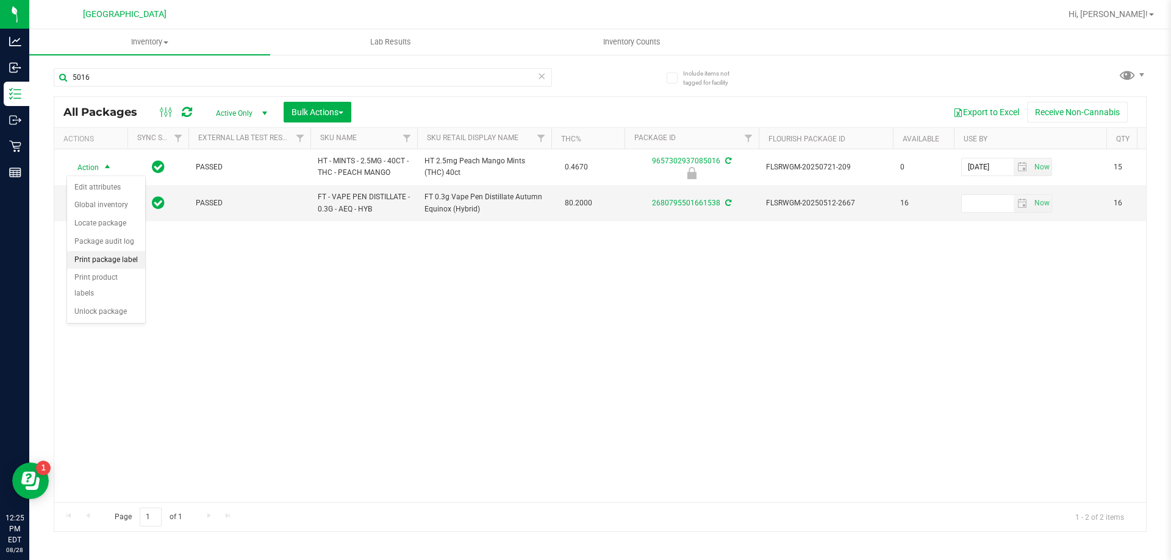
click at [101, 262] on li "Print package label" at bounding box center [106, 260] width 78 height 18
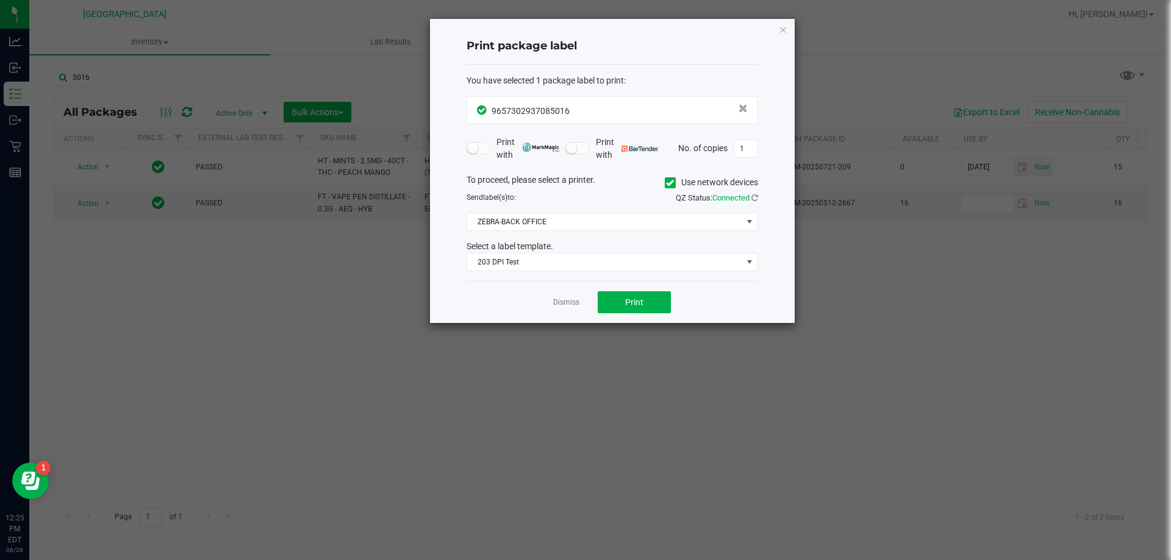
click at [634, 290] on div "Dismiss Print" at bounding box center [611, 302] width 291 height 42
click at [642, 298] on span "Print" at bounding box center [634, 303] width 18 height 10
click at [546, 271] on span "203 DPI Test" at bounding box center [611, 262] width 291 height 18
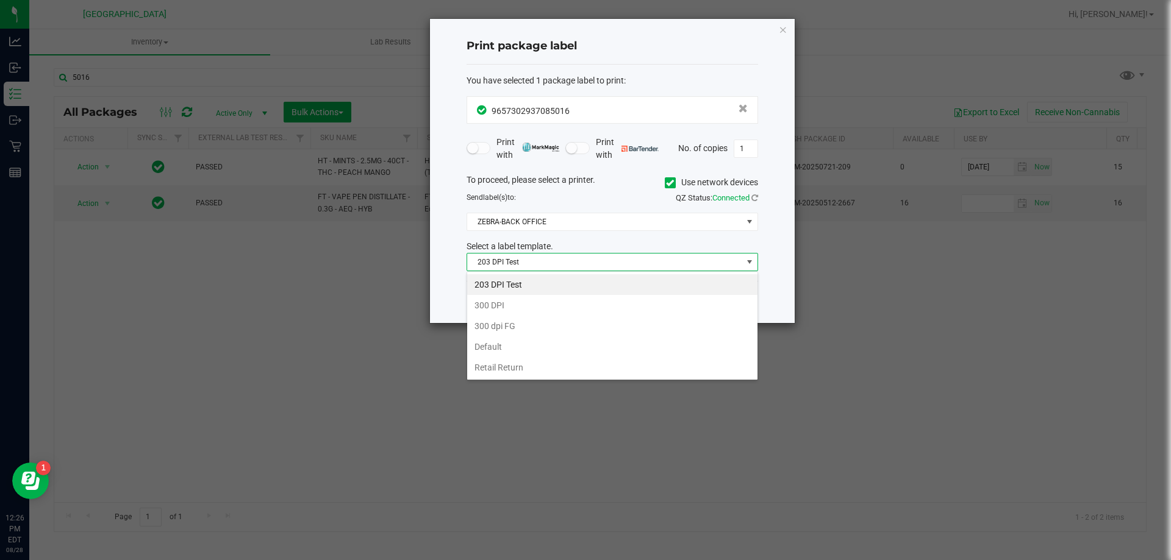
scroll to position [18, 291]
click at [433, 428] on ngb-modal-window "Print package label You have selected 1 package label to print : 96573029370850…" at bounding box center [590, 280] width 1180 height 560
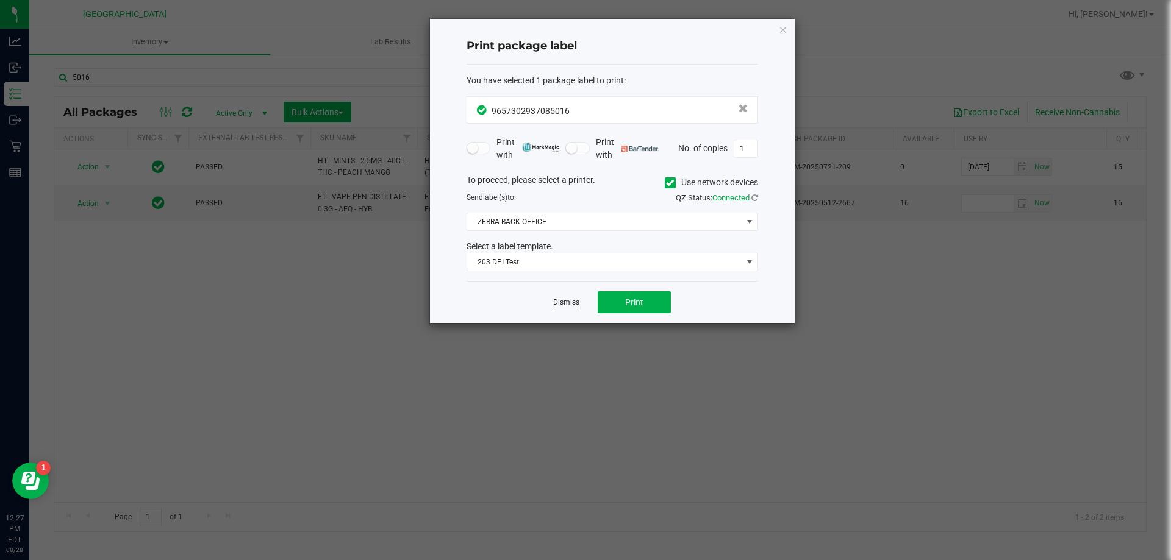
click at [557, 305] on link "Dismiss" at bounding box center [566, 303] width 26 height 10
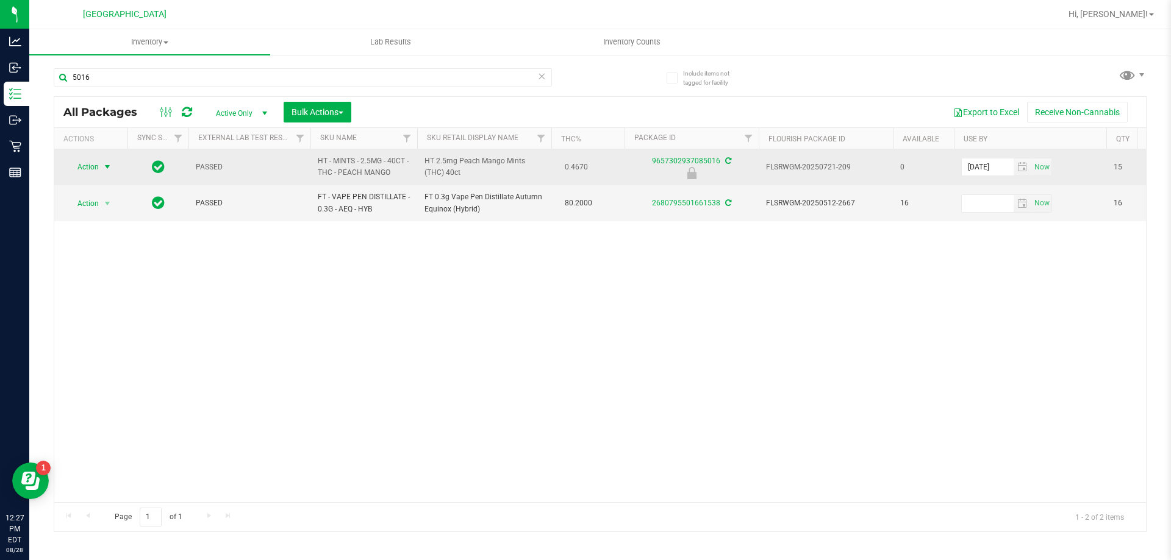
click at [77, 165] on span "Action" at bounding box center [82, 167] width 33 height 17
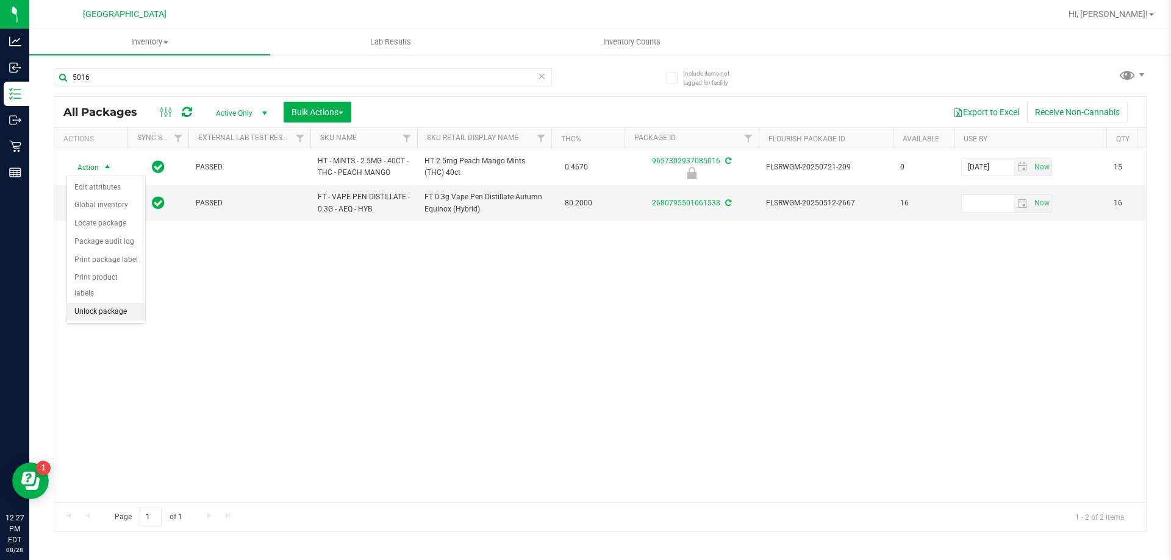
click at [90, 303] on li "Unlock package" at bounding box center [106, 312] width 78 height 18
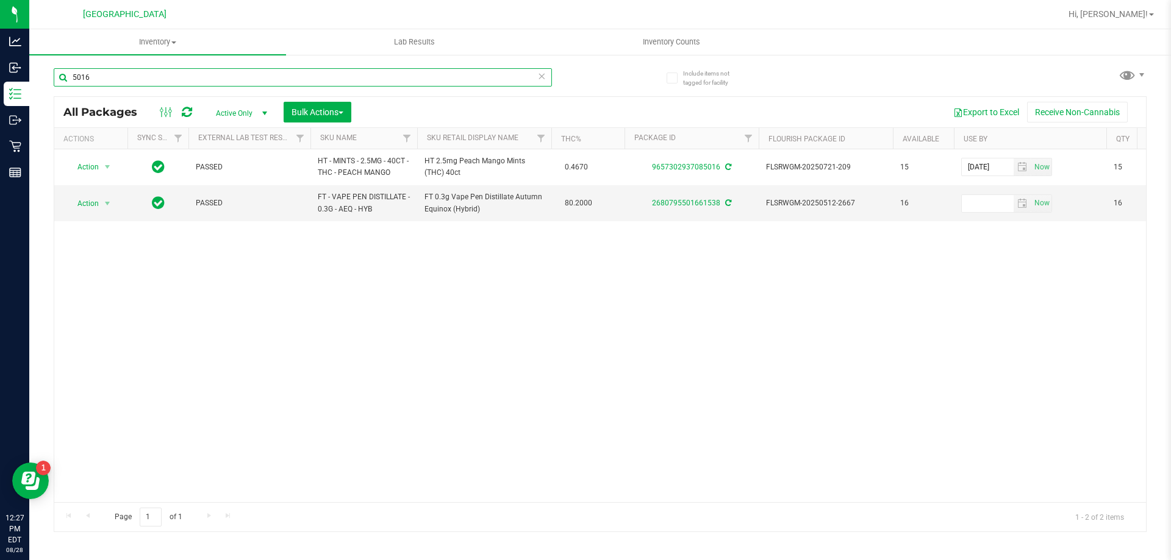
drag, startPoint x: 106, startPoint y: 77, endPoint x: 59, endPoint y: 77, distance: 47.0
click at [59, 77] on input "5016" at bounding box center [303, 77] width 498 height 18
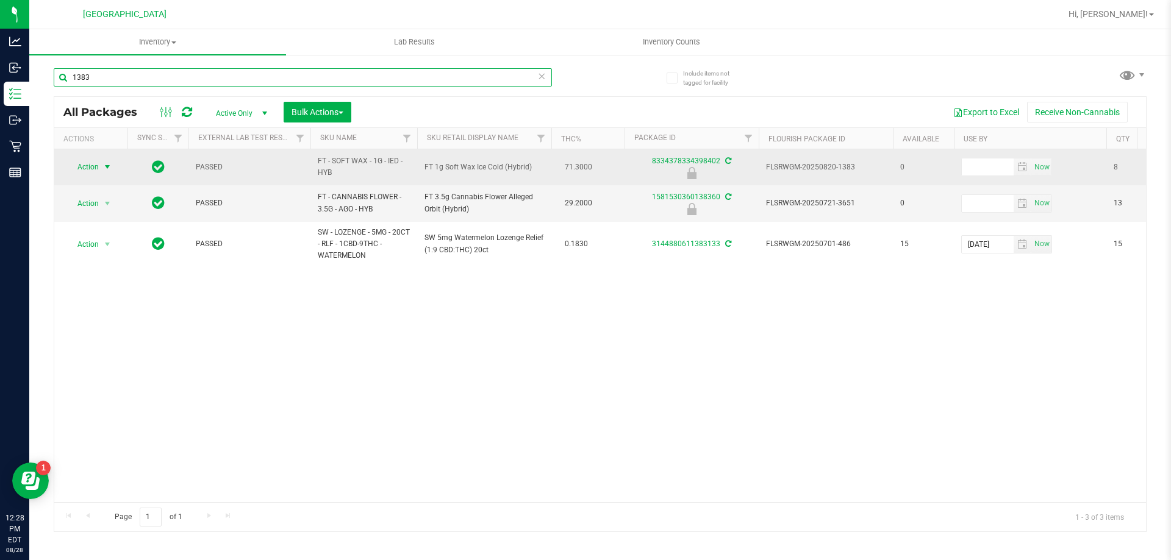
type input "1383"
click at [87, 167] on span "Action" at bounding box center [82, 167] width 33 height 17
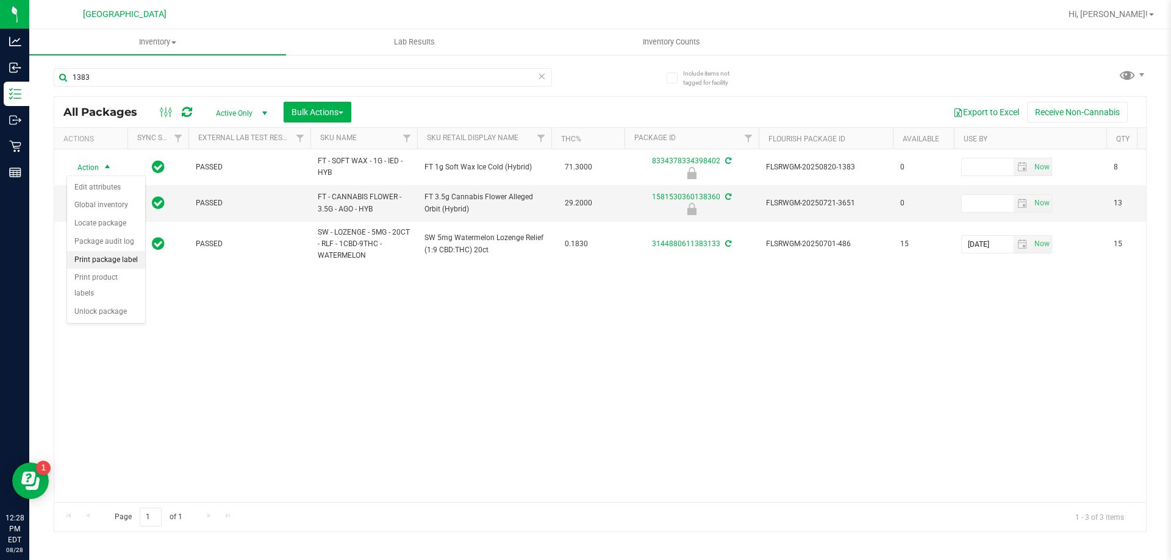
click at [95, 254] on li "Print package label" at bounding box center [106, 260] width 78 height 18
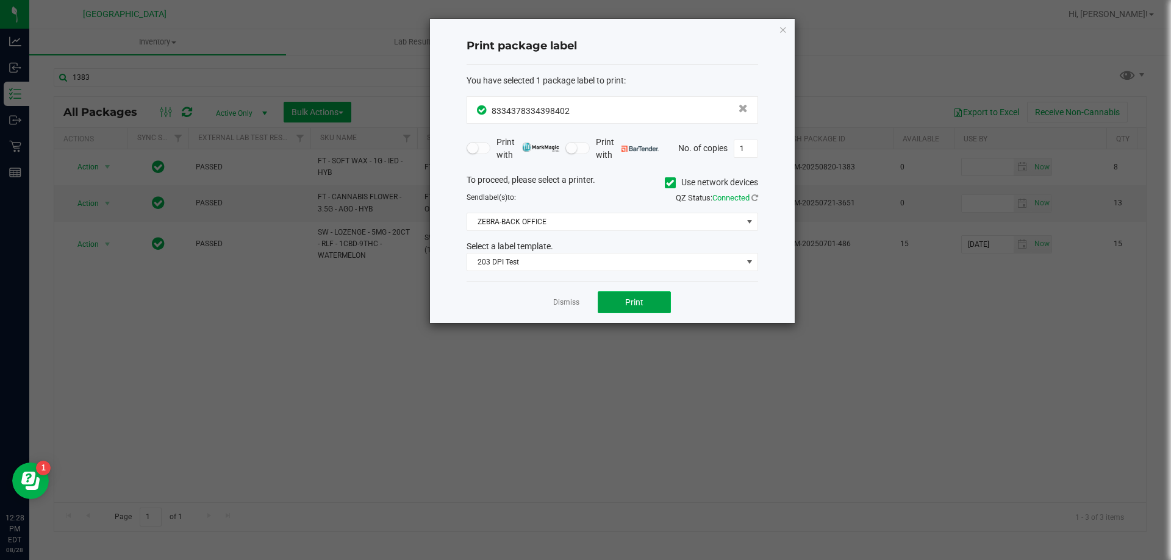
click at [648, 298] on button "Print" at bounding box center [634, 302] width 73 height 22
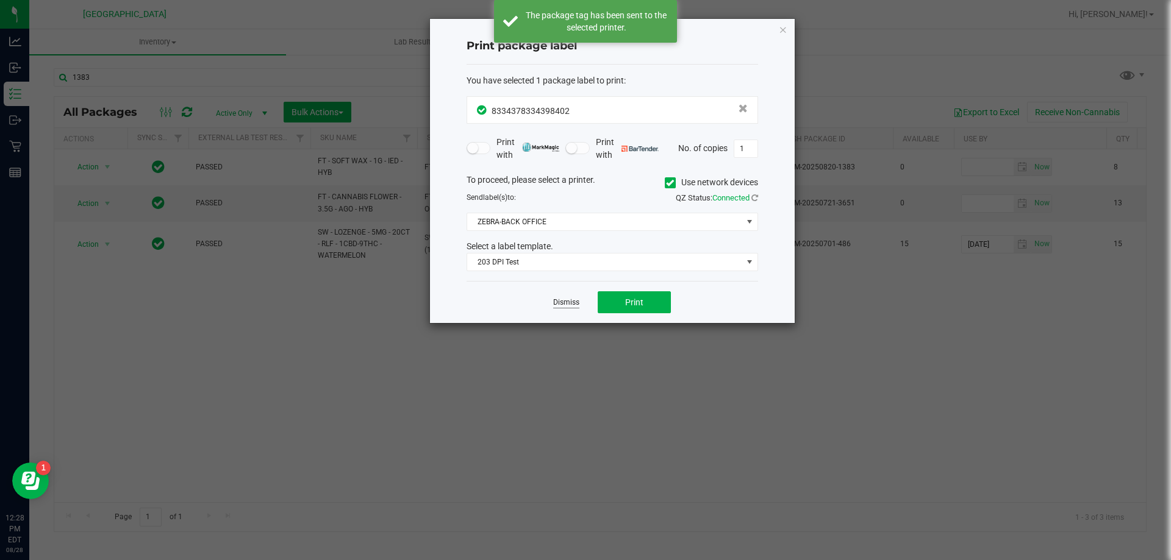
click at [571, 296] on app-cancel-button "Dismiss" at bounding box center [566, 302] width 26 height 13
click at [570, 298] on link "Dismiss" at bounding box center [566, 303] width 26 height 10
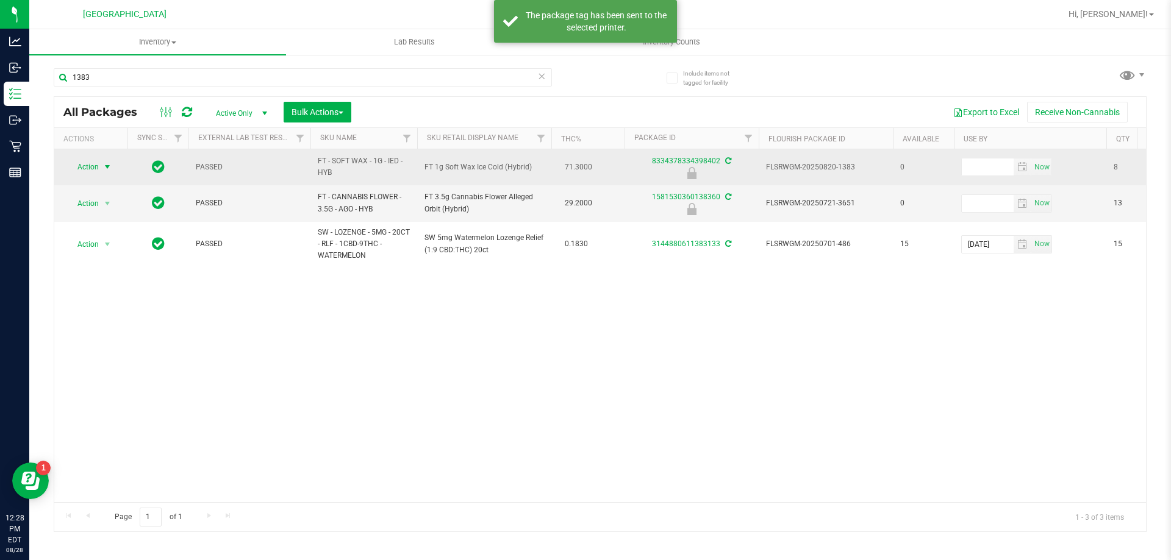
click at [102, 165] on span "select" at bounding box center [107, 167] width 15 height 17
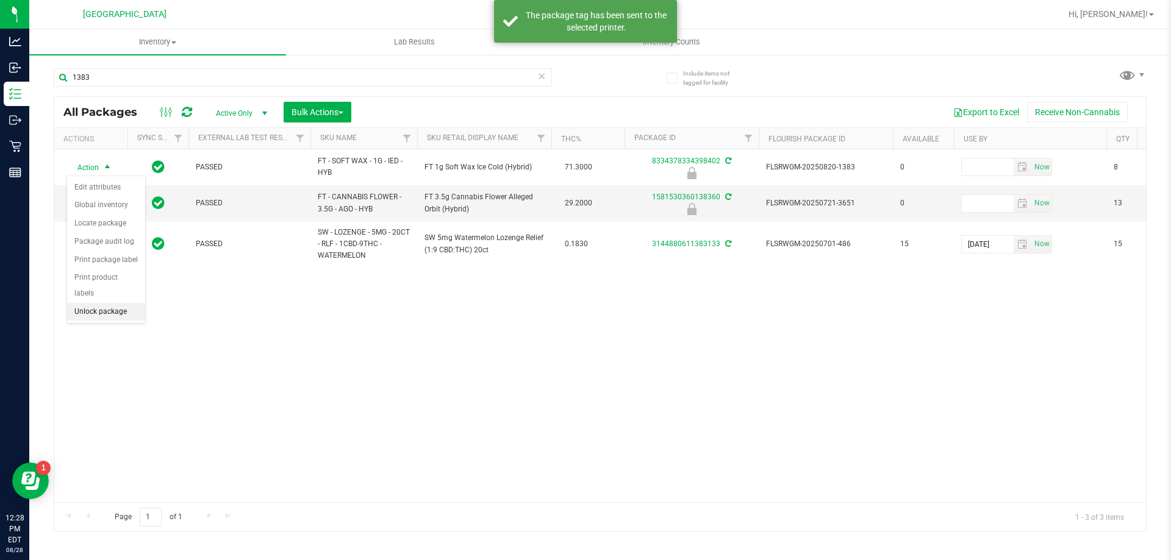
click at [97, 303] on li "Unlock package" at bounding box center [106, 312] width 78 height 18
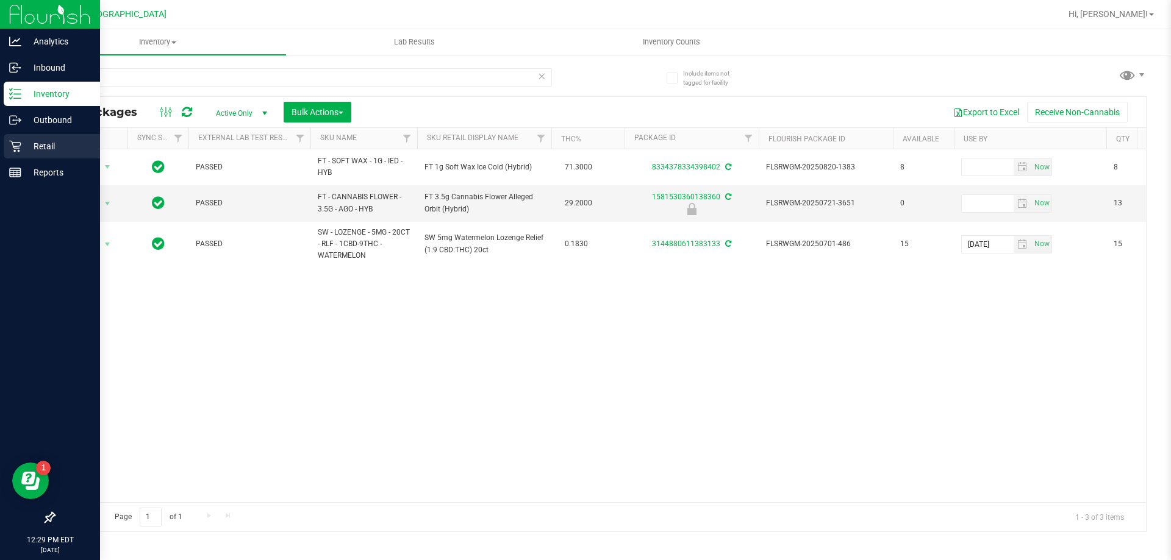
click at [44, 145] on p "Retail" at bounding box center [57, 146] width 73 height 15
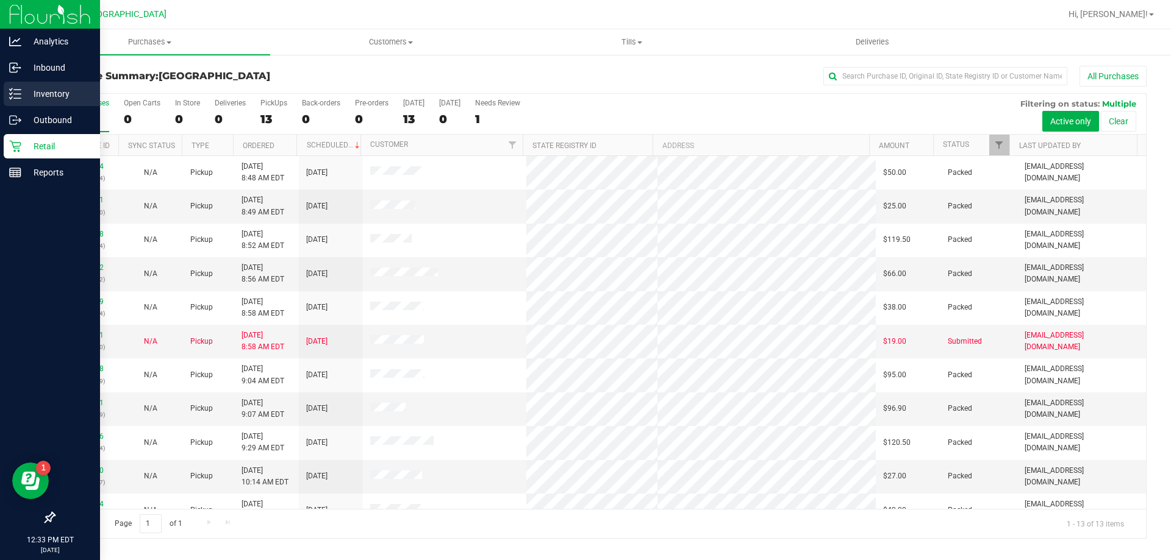
click at [23, 96] on p "Inventory" at bounding box center [57, 94] width 73 height 15
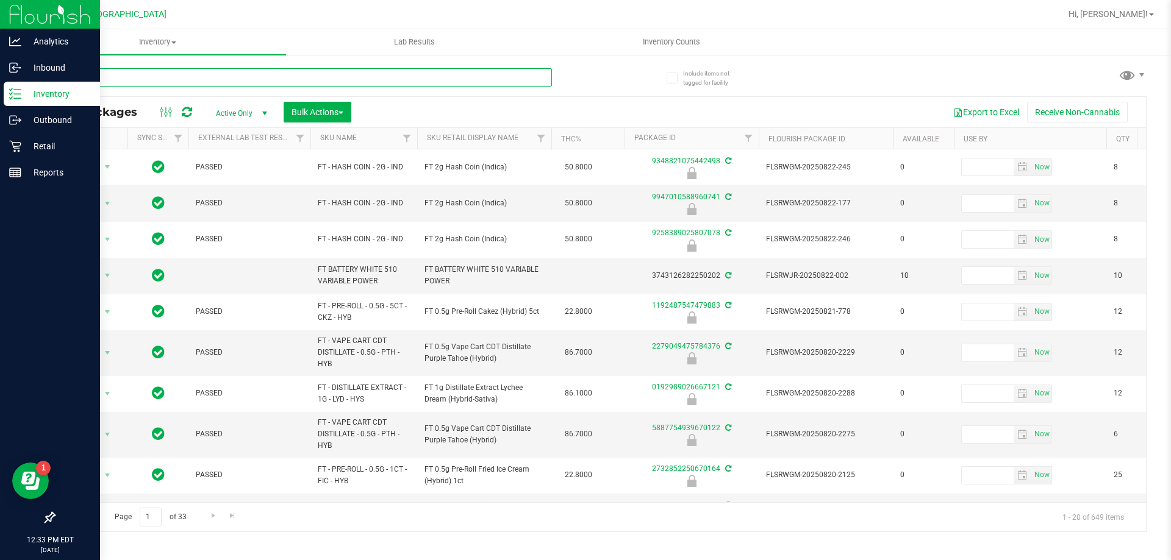
click at [212, 84] on input "text" at bounding box center [303, 77] width 498 height 18
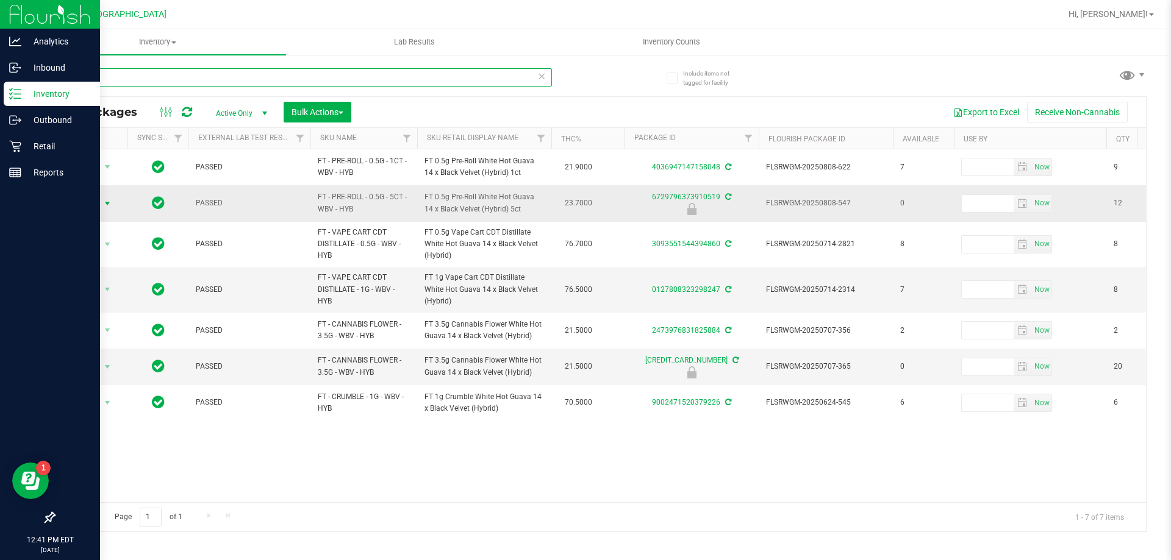
type input "wbv"
click at [93, 201] on span "Action" at bounding box center [82, 203] width 33 height 17
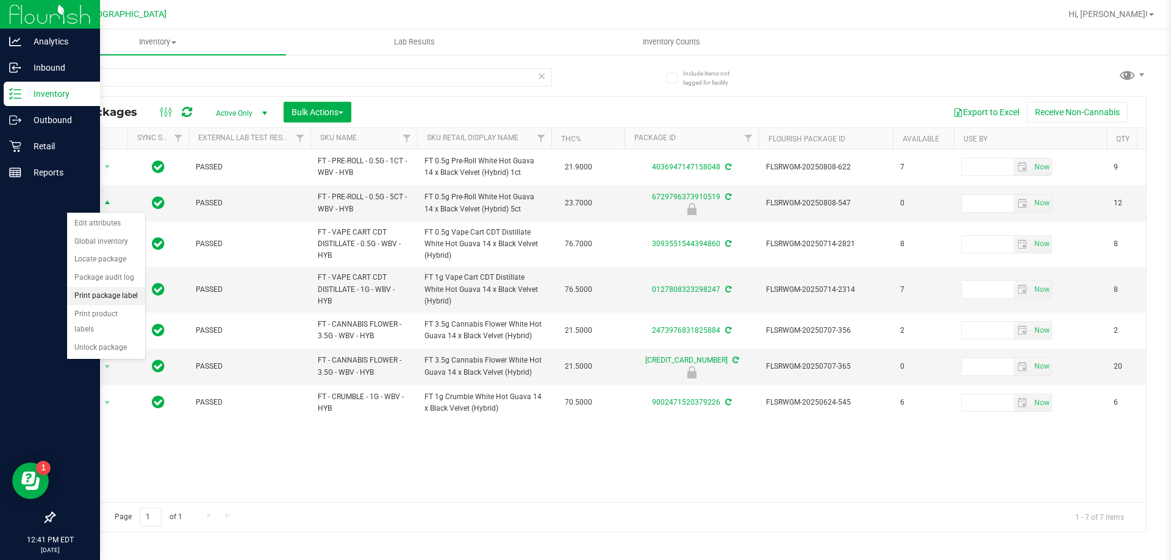
click at [119, 296] on li "Print package label" at bounding box center [106, 296] width 78 height 18
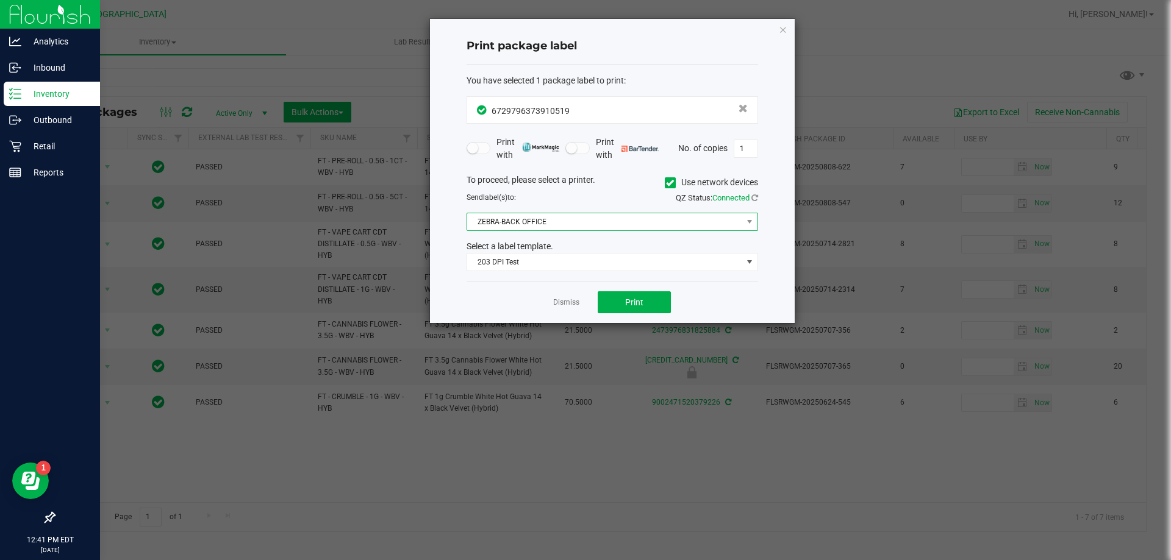
click at [637, 215] on span "ZEBRA-BACK OFFICE" at bounding box center [604, 221] width 275 height 17
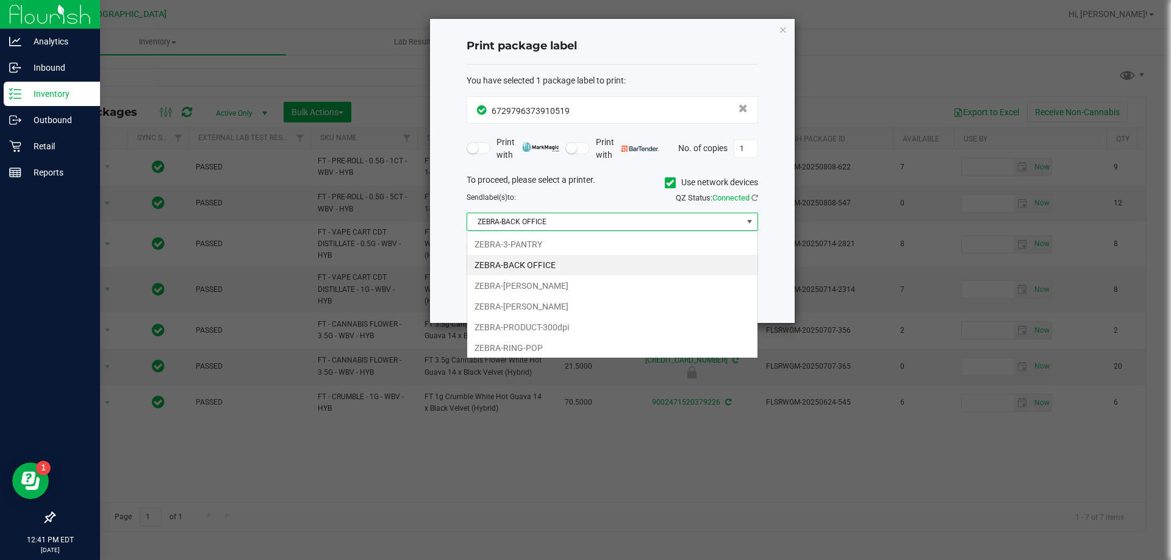
scroll to position [18, 291]
click at [549, 282] on li "ZEBRA-[PERSON_NAME]" at bounding box center [612, 286] width 290 height 21
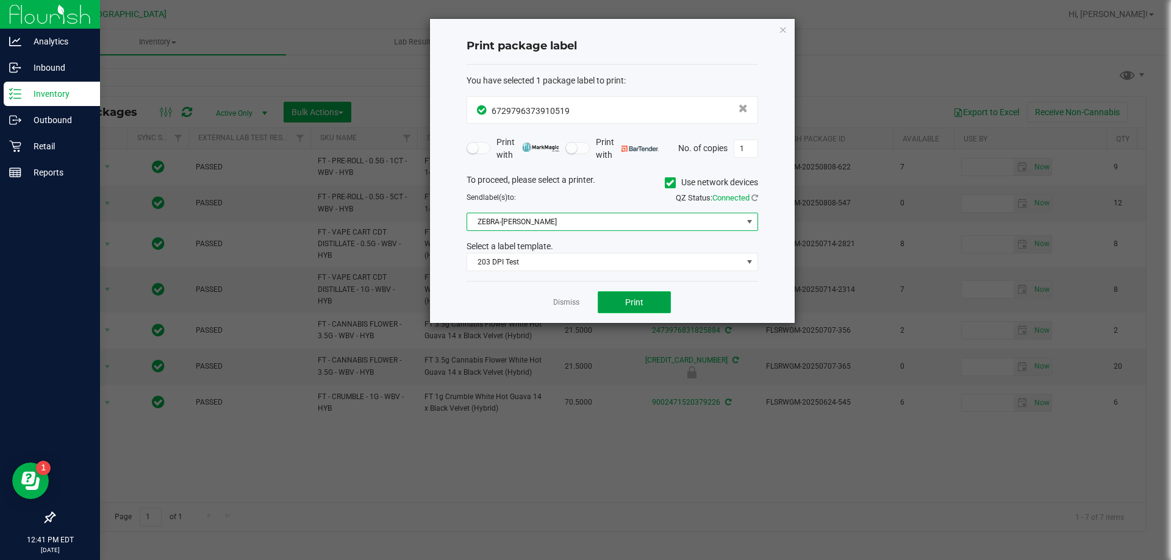
click at [634, 312] on button "Print" at bounding box center [634, 302] width 73 height 22
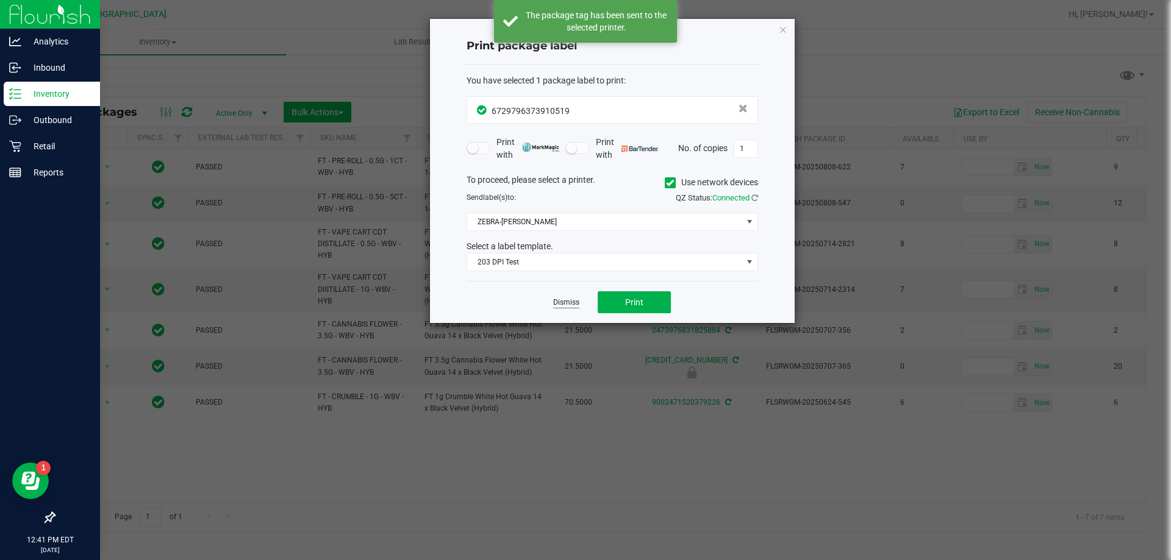
click at [565, 301] on link "Dismiss" at bounding box center [566, 303] width 26 height 10
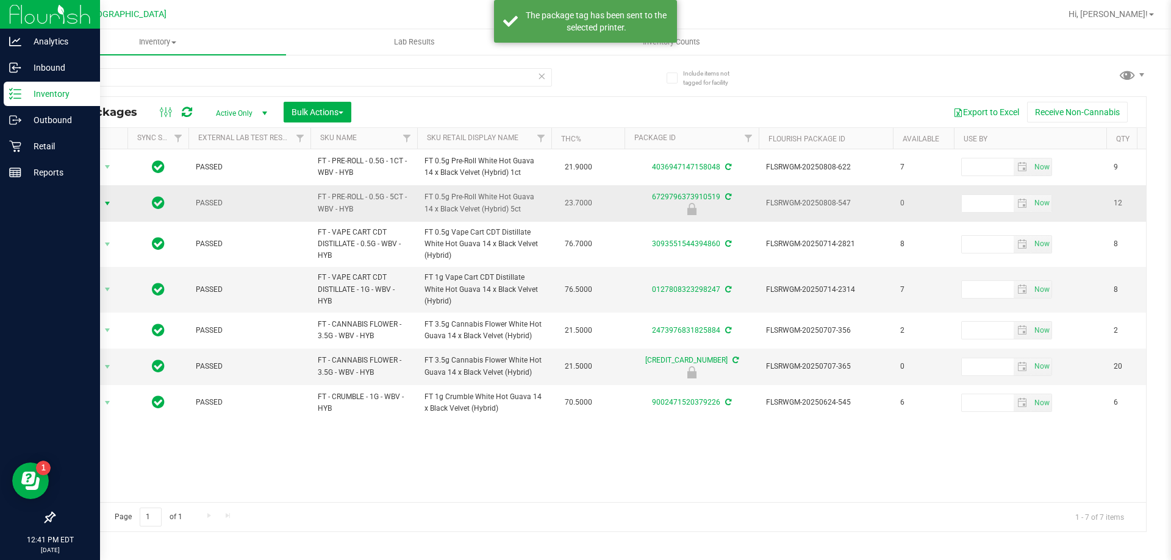
click at [100, 199] on span "select" at bounding box center [107, 203] width 15 height 17
click at [107, 339] on li "Unlock package" at bounding box center [106, 348] width 78 height 18
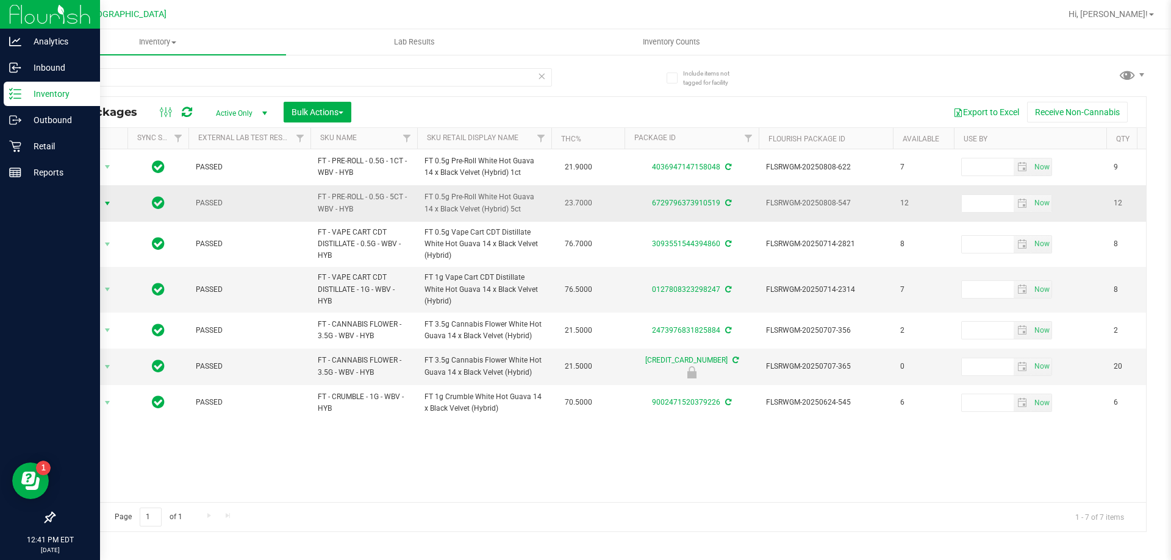
click at [88, 205] on span "Action" at bounding box center [82, 203] width 33 height 17
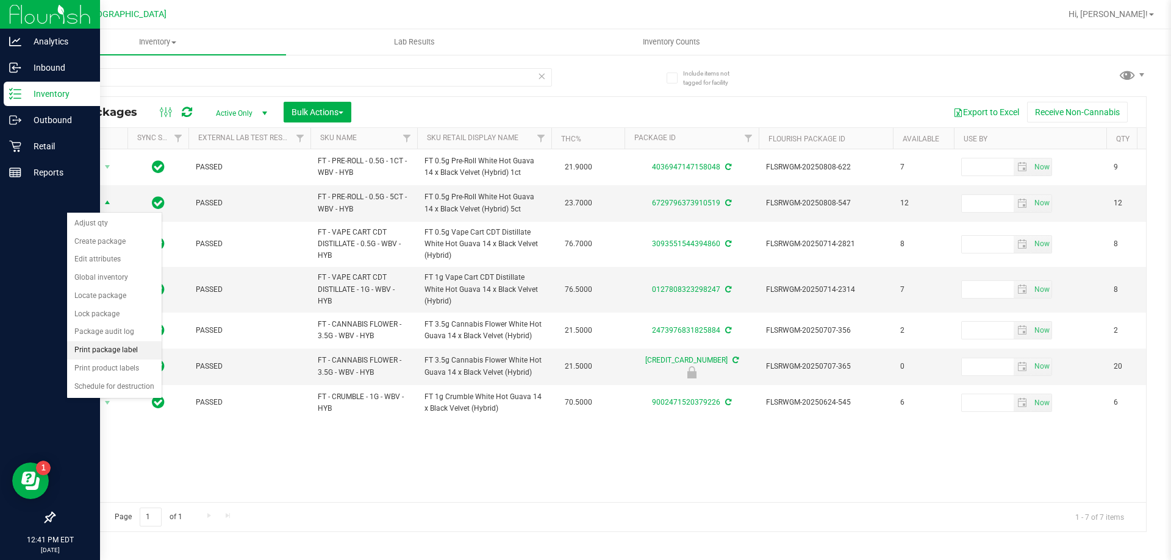
click at [121, 351] on li "Print package label" at bounding box center [114, 350] width 95 height 18
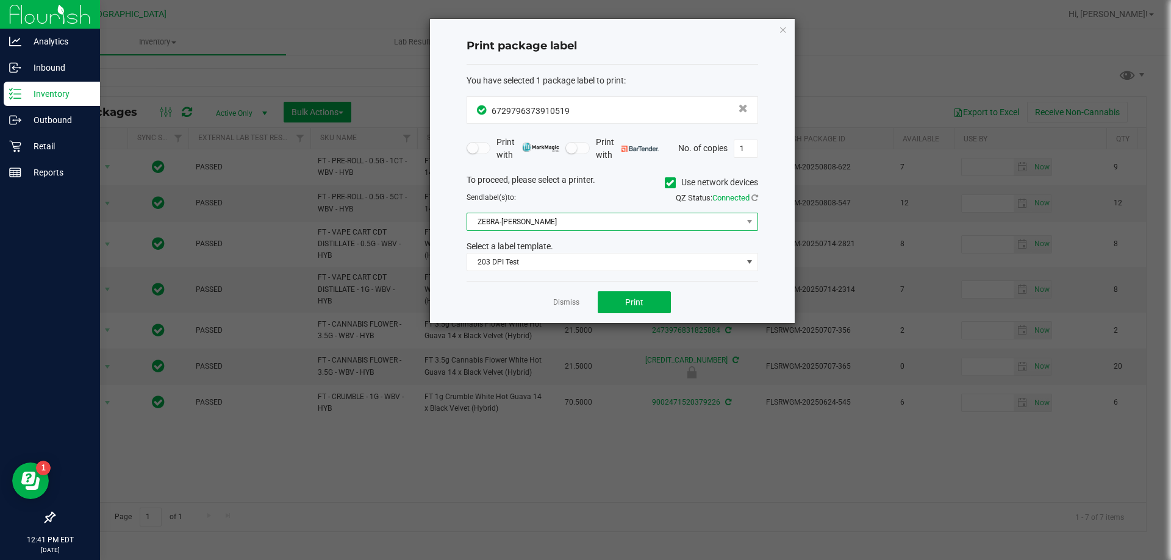
click at [581, 221] on span "ZEBRA-[PERSON_NAME]" at bounding box center [604, 221] width 275 height 17
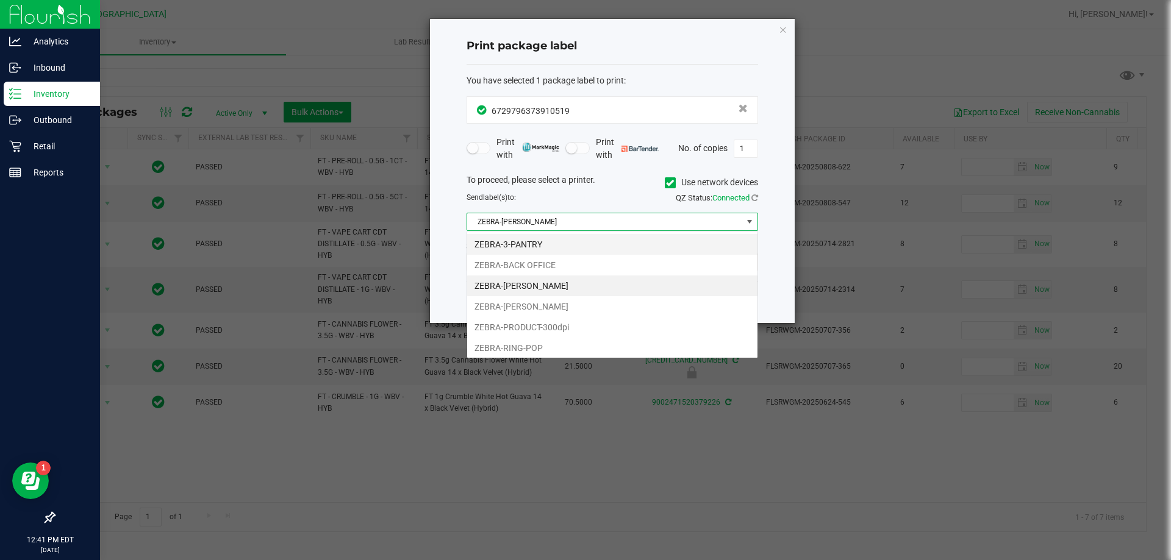
scroll to position [18, 291]
click at [566, 266] on li "ZEBRA-BACK OFFICE" at bounding box center [612, 265] width 290 height 21
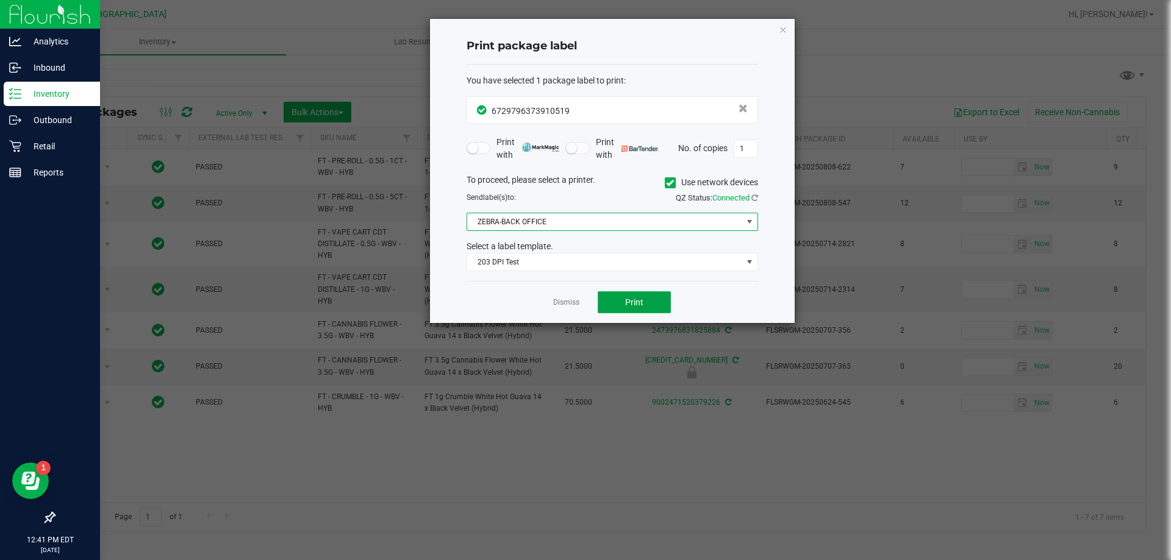
click at [621, 299] on button "Print" at bounding box center [634, 302] width 73 height 22
click at [562, 301] on link "Dismiss" at bounding box center [566, 303] width 26 height 10
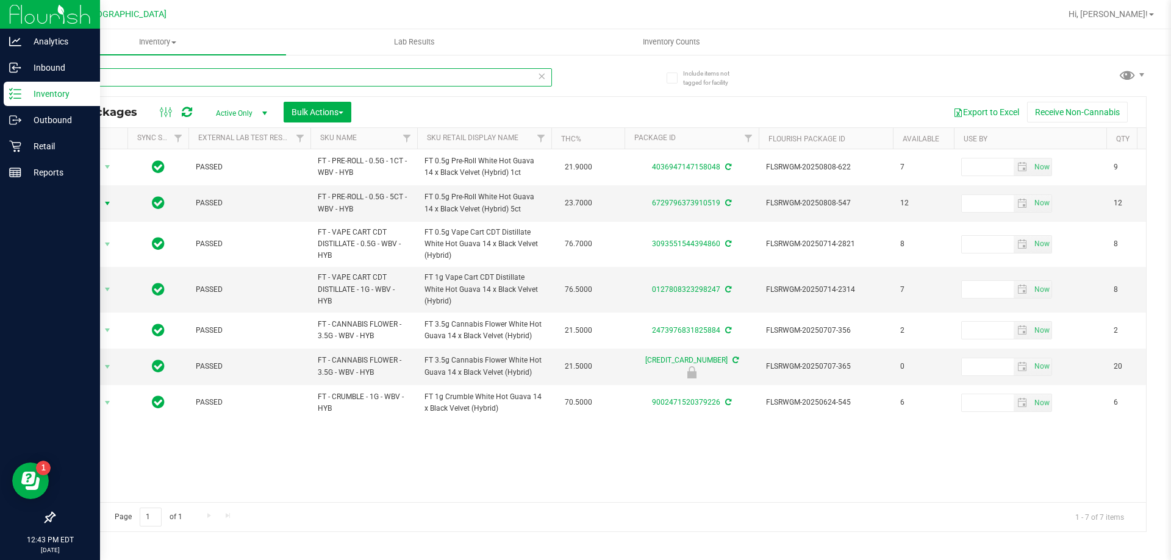
click at [146, 74] on input "wbv" at bounding box center [303, 77] width 498 height 18
type input "8508124708881828"
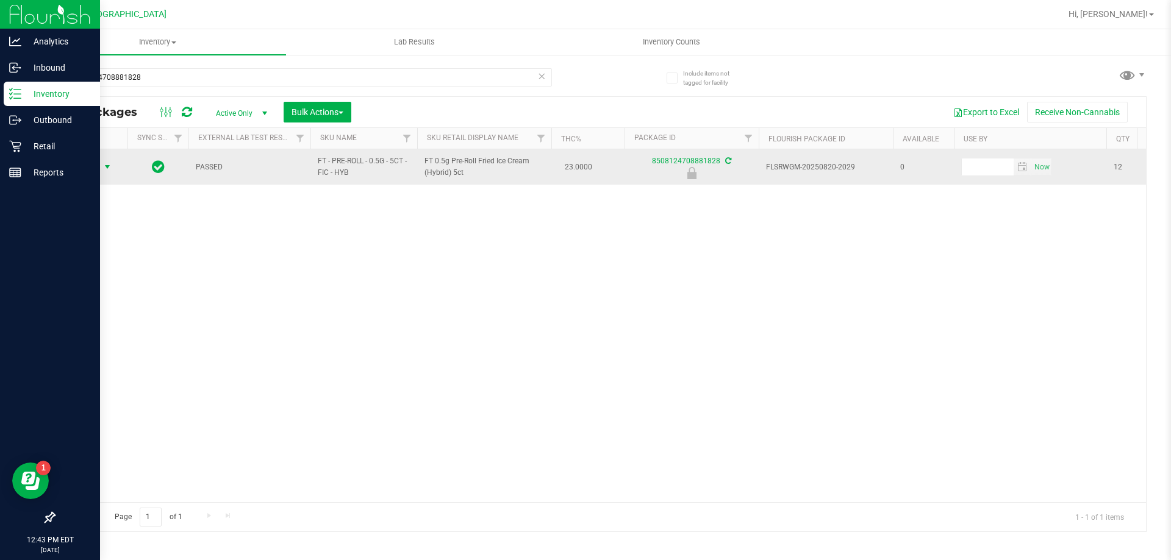
click at [94, 163] on span "Action" at bounding box center [82, 167] width 33 height 17
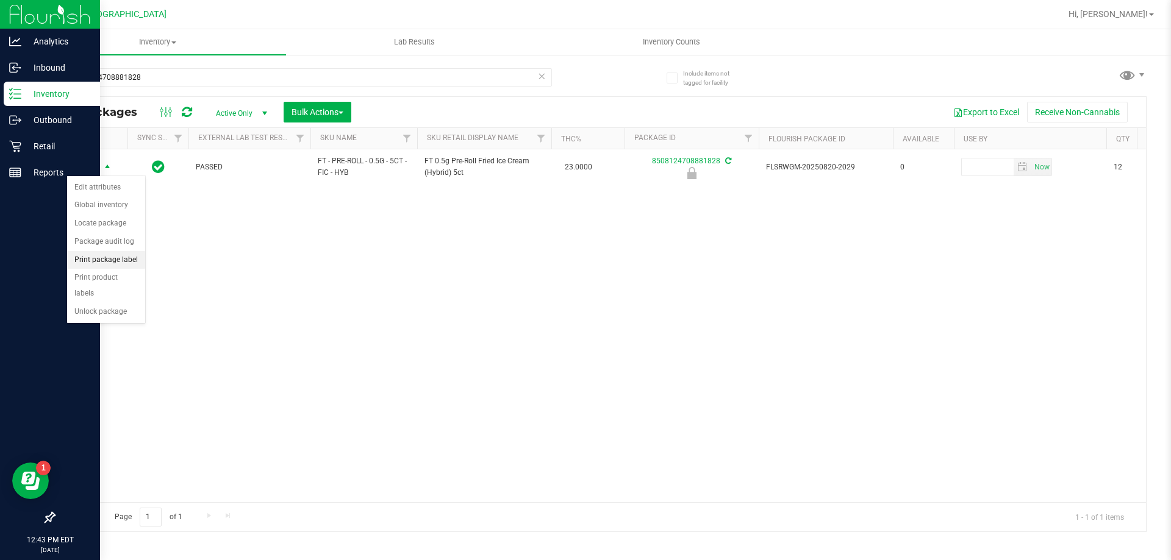
click at [115, 254] on li "Print package label" at bounding box center [106, 260] width 78 height 18
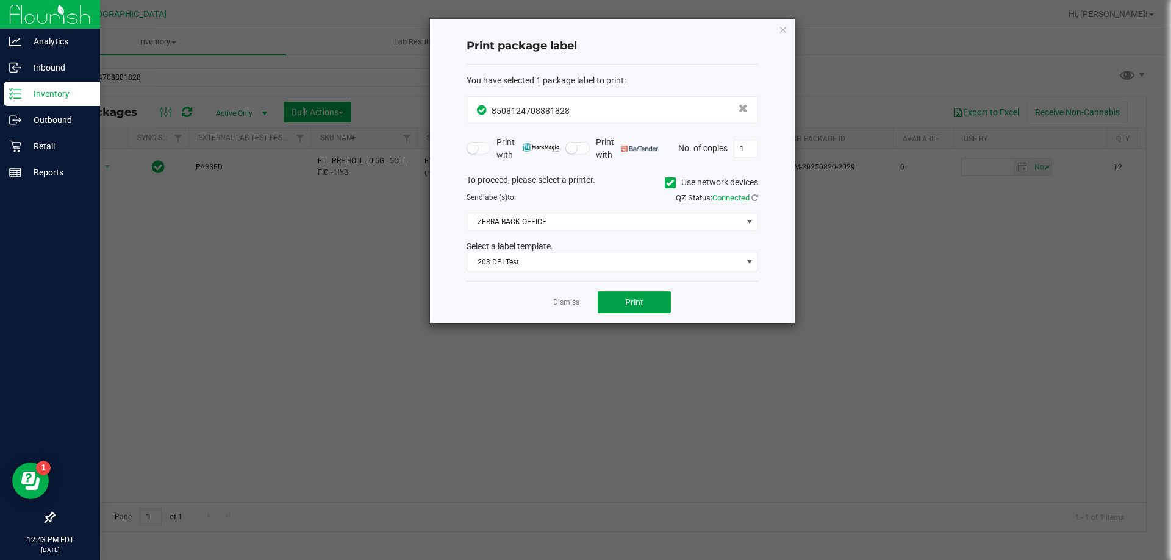
click at [623, 302] on button "Print" at bounding box center [634, 302] width 73 height 22
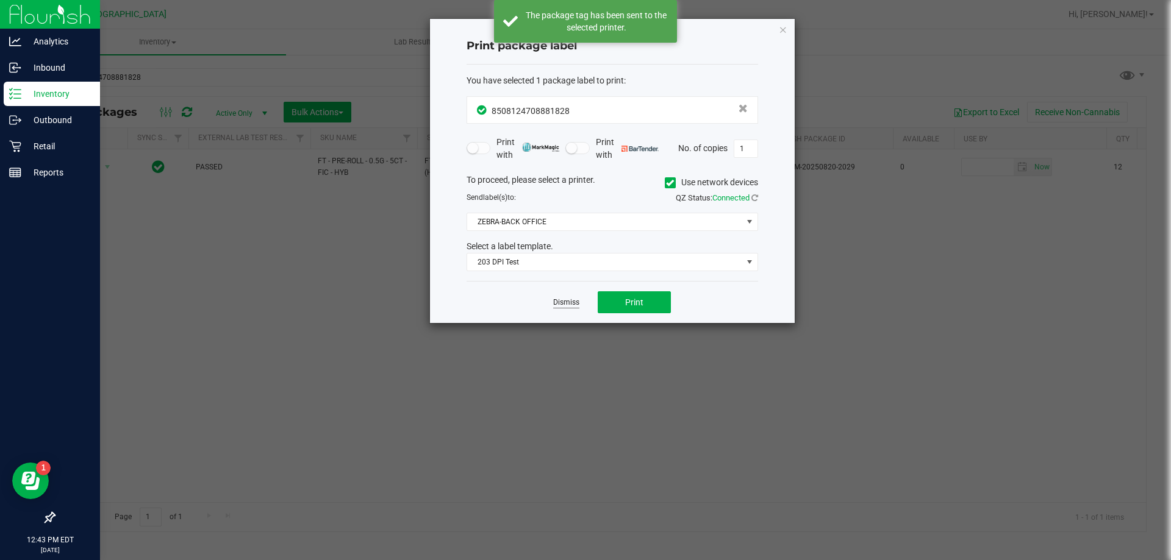
click at [566, 302] on link "Dismiss" at bounding box center [566, 303] width 26 height 10
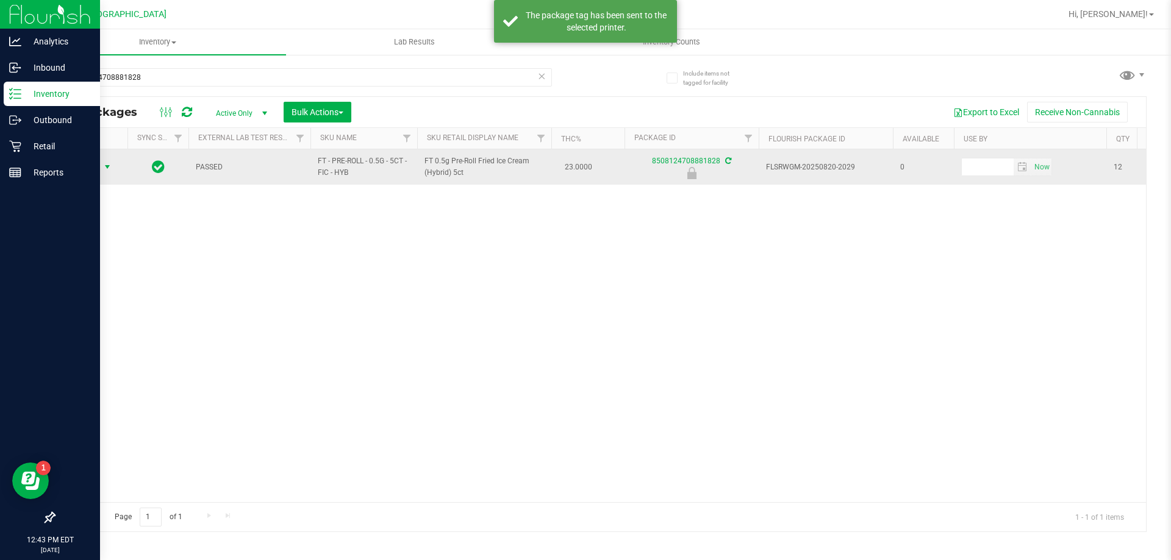
click at [106, 163] on span "select" at bounding box center [107, 167] width 10 height 10
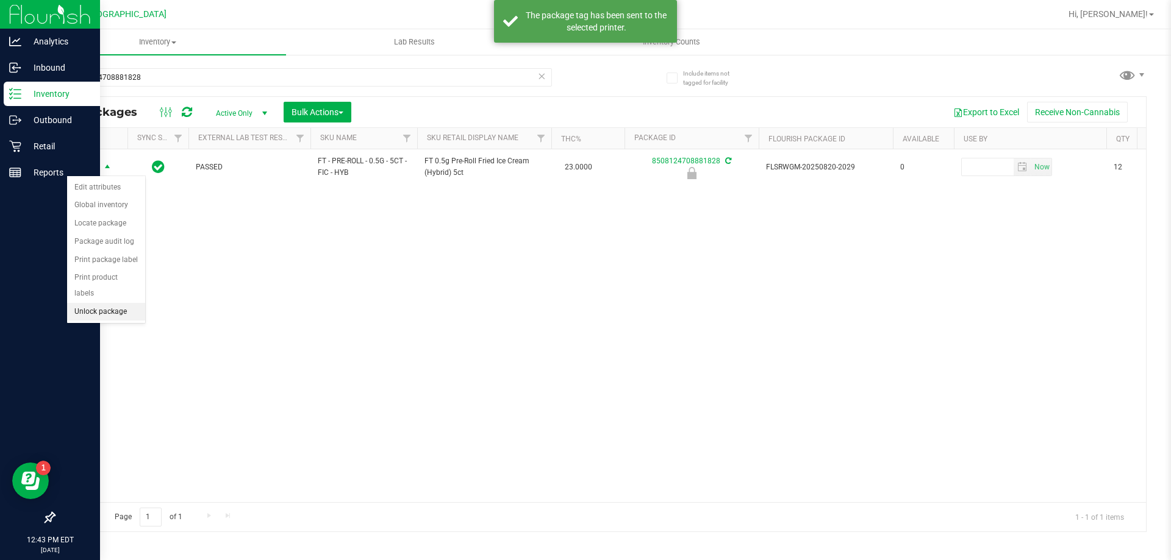
click at [112, 303] on li "Unlock package" at bounding box center [106, 312] width 78 height 18
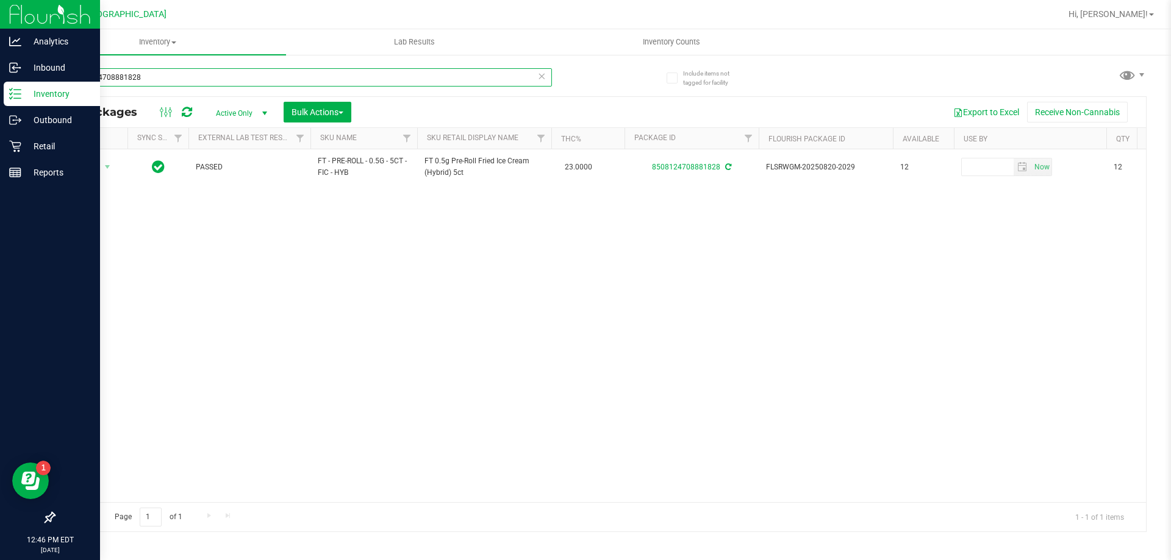
click at [161, 84] on input "8508124708881828" at bounding box center [303, 77] width 498 height 18
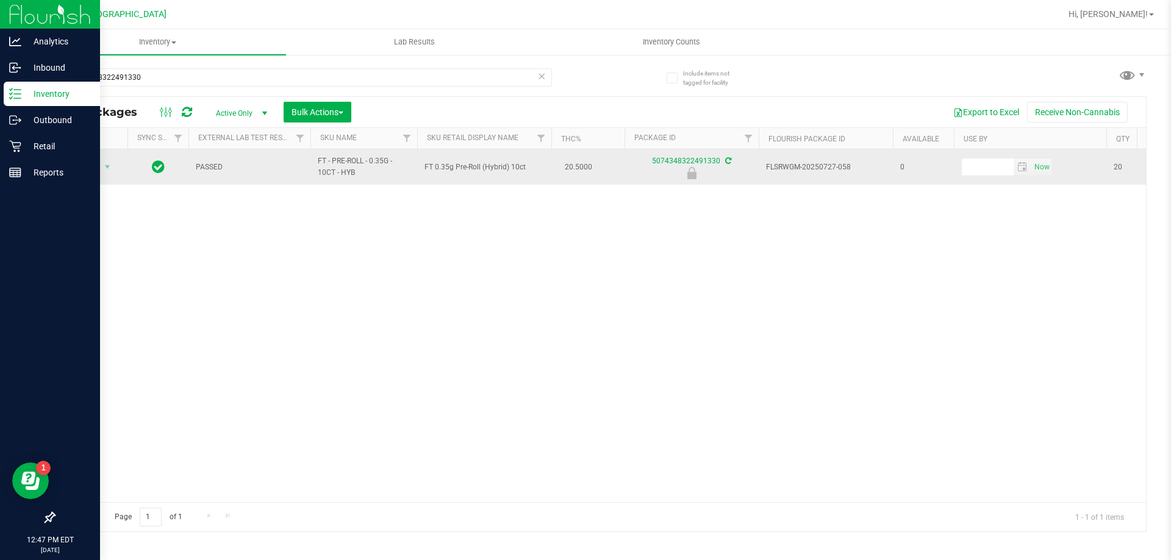
drag, startPoint x: 421, startPoint y: 168, endPoint x: 526, endPoint y: 168, distance: 104.9
click at [526, 168] on td "FT 0.35g Pre-Roll (Hybrid) 10ct" at bounding box center [484, 166] width 134 height 35
copy span "FT 0.35g Pre-Roll (Hybrid) 10ct"
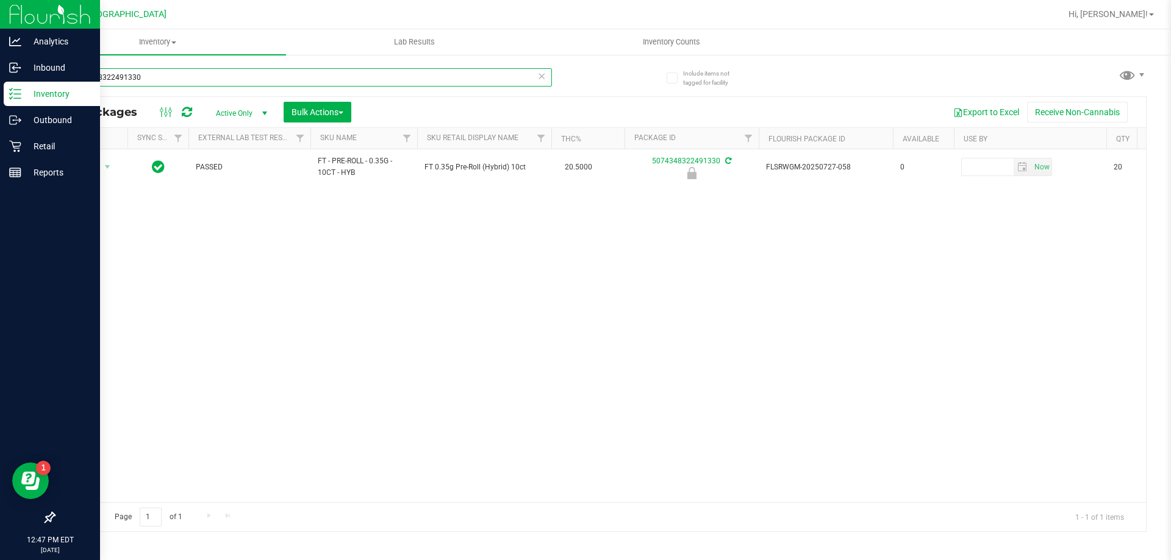
click at [248, 80] on input "5074348322491330" at bounding box center [303, 77] width 498 height 18
paste input "FT 0.35g Pre-Roll (Hybrid) 10ct"
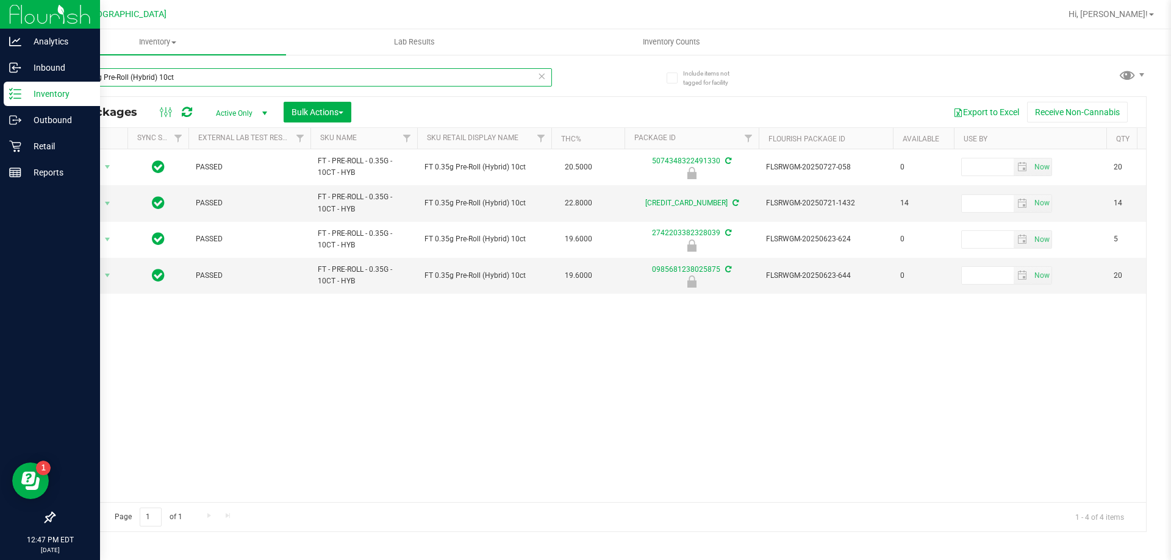
click at [370, 82] on input "FT 0.35g Pre-Roll (Hybrid) 10ct" at bounding box center [303, 77] width 498 height 18
click at [371, 79] on input "FT 0.35g Pre-Roll (Hybrid) 10ct" at bounding box center [303, 77] width 498 height 18
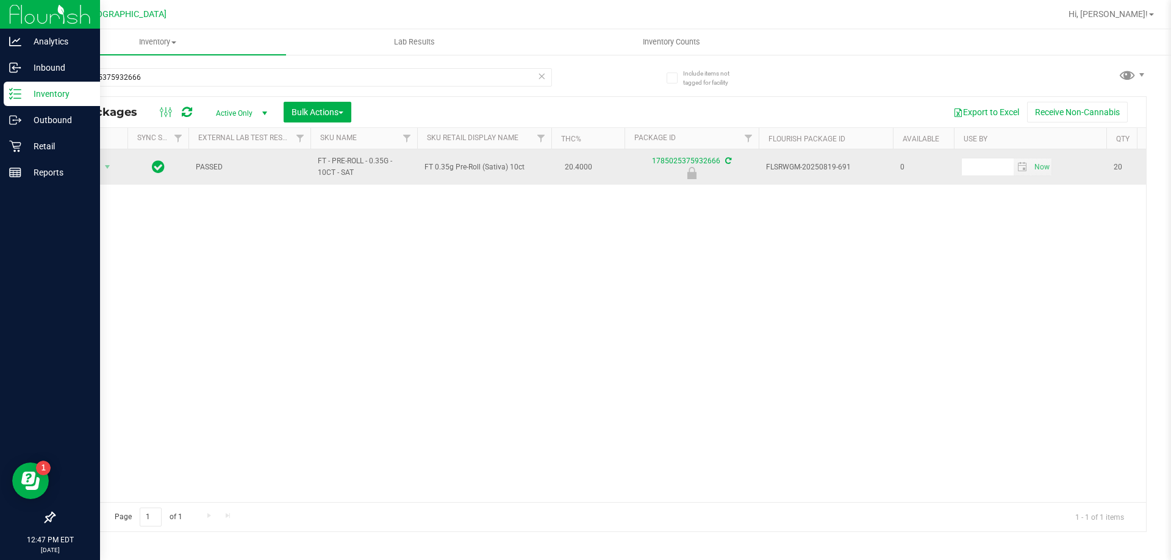
drag, startPoint x: 421, startPoint y: 166, endPoint x: 540, endPoint y: 165, distance: 118.3
click at [540, 165] on td "FT 0.35g Pre-Roll (Sativa) 10ct" at bounding box center [484, 166] width 134 height 35
copy span "FT 0.35g Pre-Roll (Sativa) 10ct"
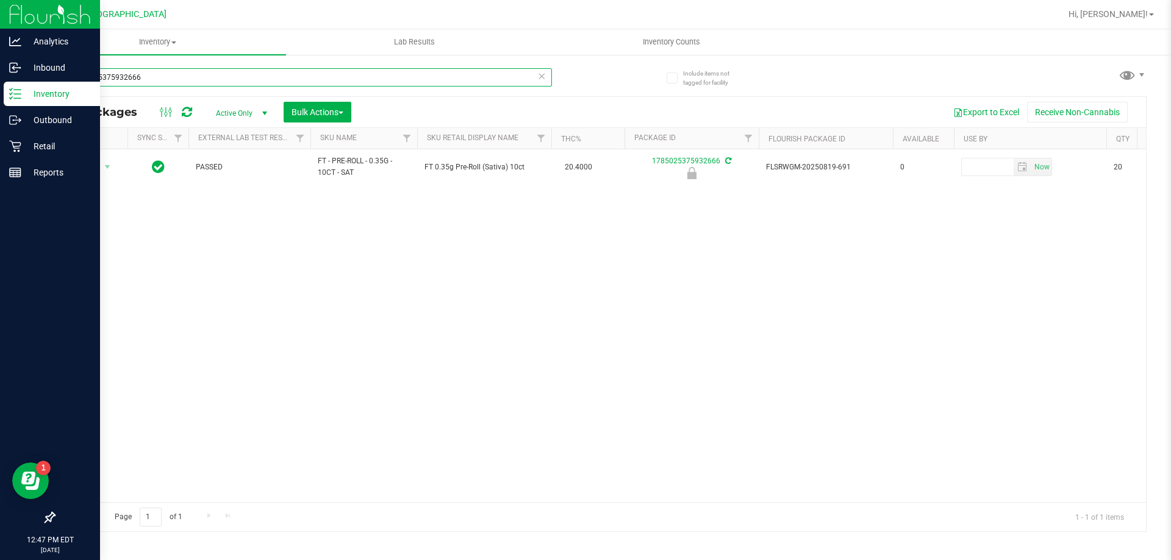
click at [194, 70] on input "1785025375932666" at bounding box center [303, 77] width 498 height 18
click at [193, 69] on input "1785025375932666" at bounding box center [303, 77] width 498 height 18
paste input "FT 0.35g Pre-Roll (Sativa) 10ct"
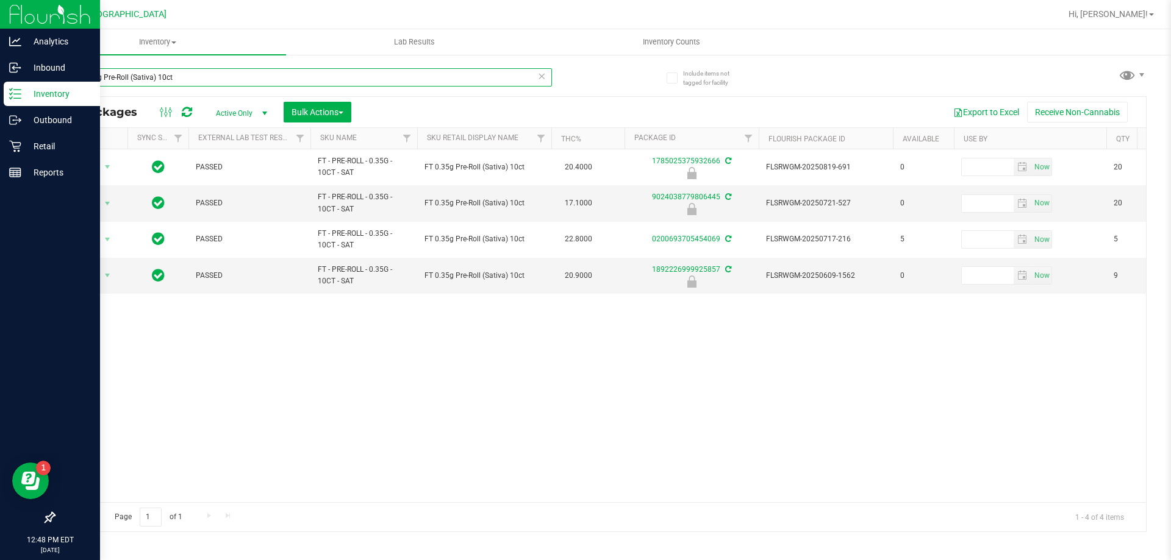
click at [193, 69] on input "FT 0.35g Pre-Roll (Sativa) 10ct" at bounding box center [303, 77] width 498 height 18
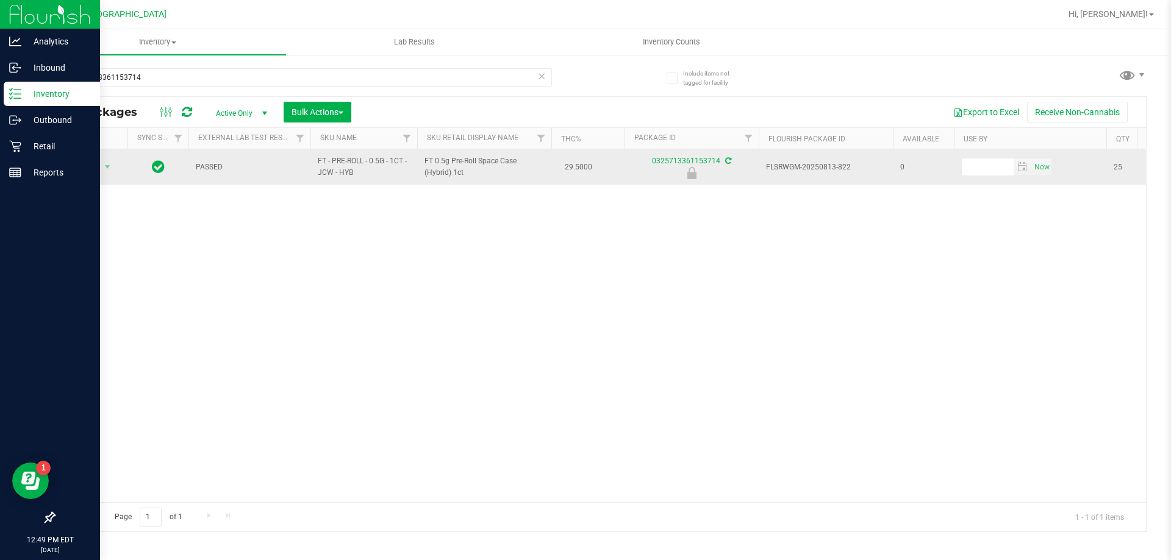
drag, startPoint x: 425, startPoint y: 160, endPoint x: 470, endPoint y: 172, distance: 46.6
click at [470, 172] on span "FT 0.5g Pre-Roll Space Case (Hybrid) 1ct" at bounding box center [484, 166] width 120 height 23
copy span "FT 0.5g Pre-Roll Space Case (Hybrid) 1ct"
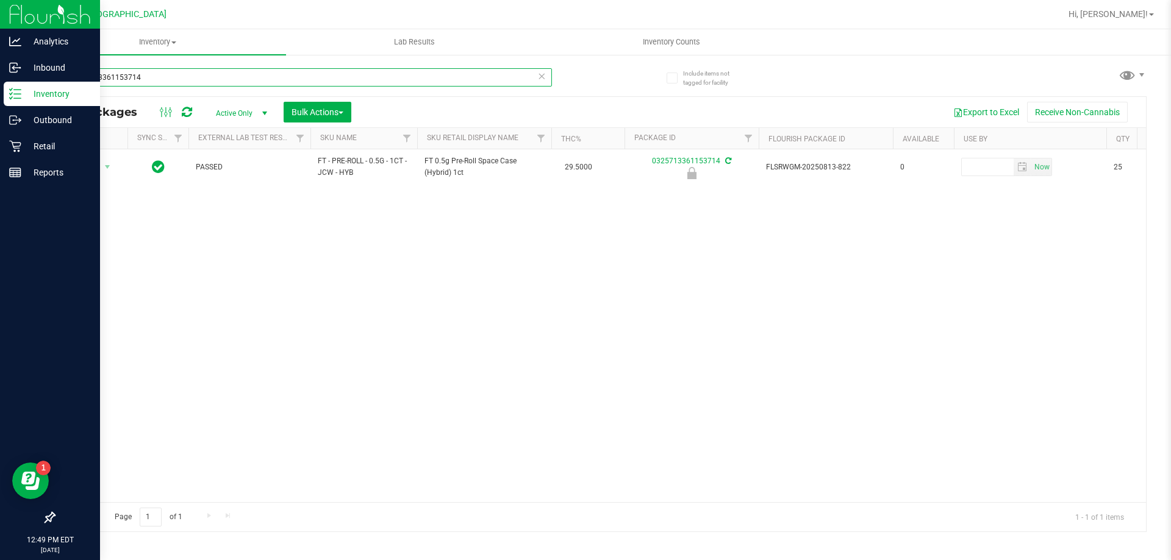
click at [382, 84] on input "0325713361153714" at bounding box center [303, 77] width 498 height 18
paste input "FT 0.5g Pre-Roll Space Case (Hybrid) 1ct"
type input "FT 0.5g Pre-Roll Space Case (Hybrid) 1ct"
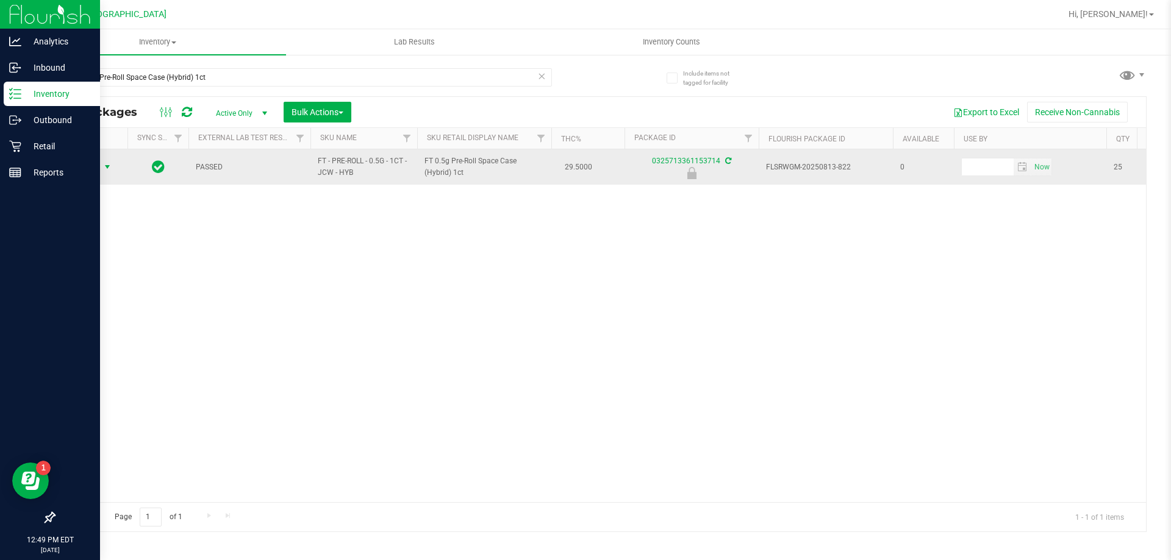
click at [91, 170] on span "Action" at bounding box center [82, 167] width 33 height 17
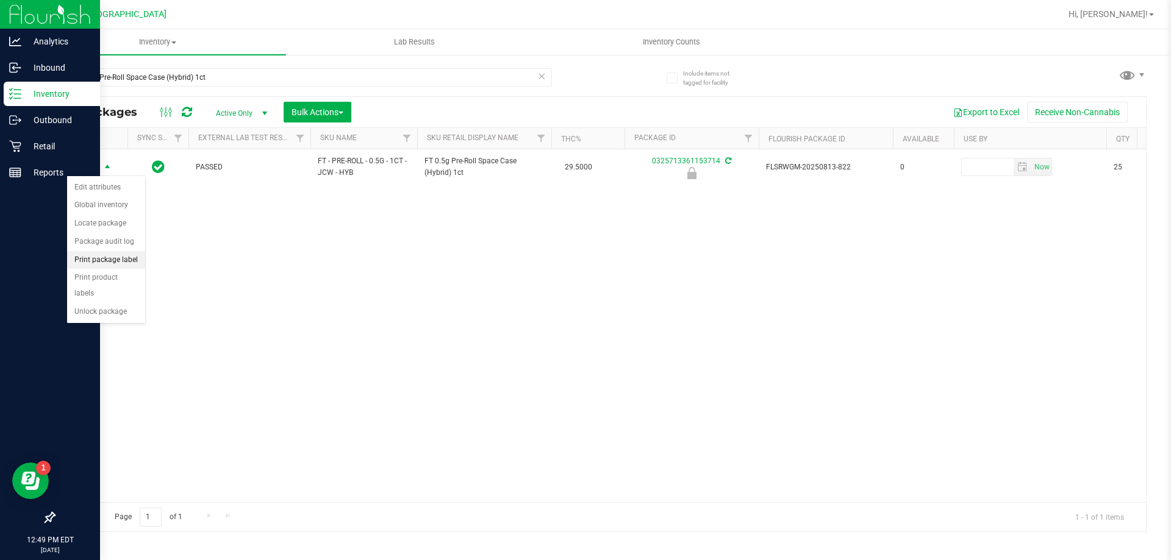
click at [112, 259] on li "Print package label" at bounding box center [106, 260] width 78 height 18
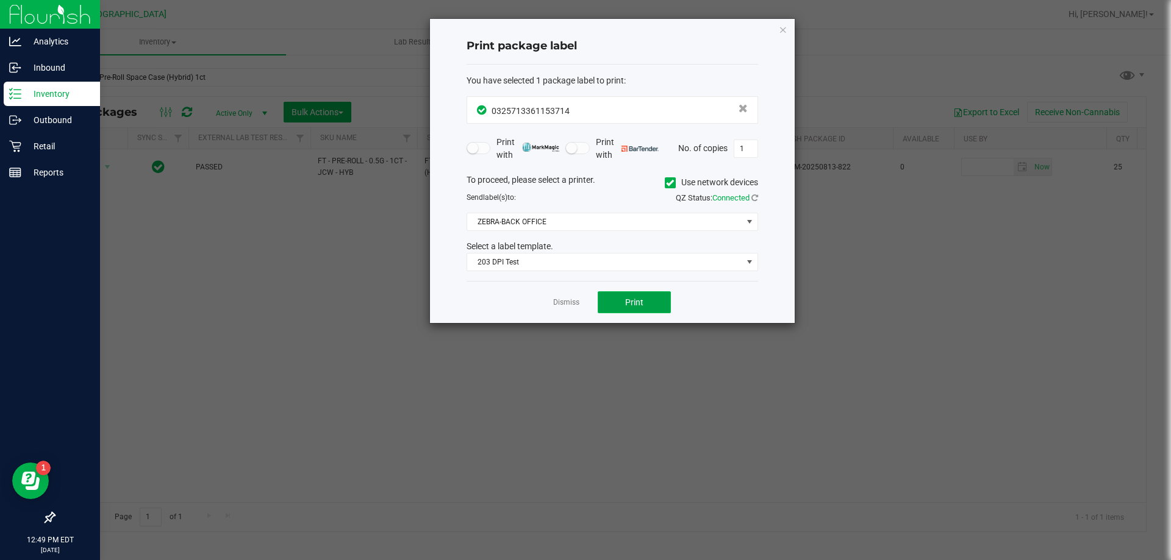
click at [622, 297] on button "Print" at bounding box center [634, 302] width 73 height 22
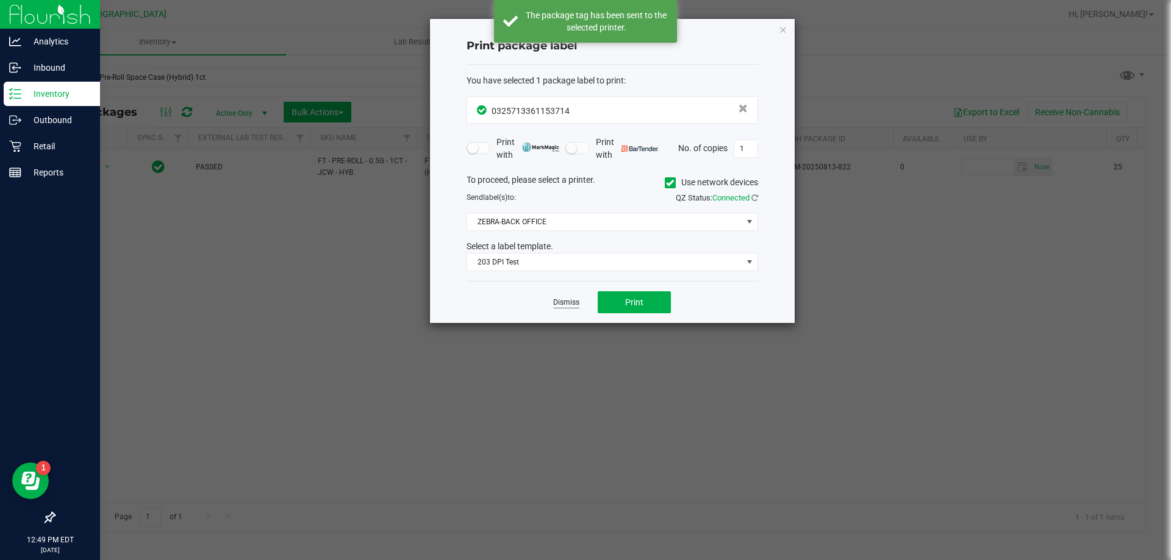
click at [562, 304] on link "Dismiss" at bounding box center [566, 303] width 26 height 10
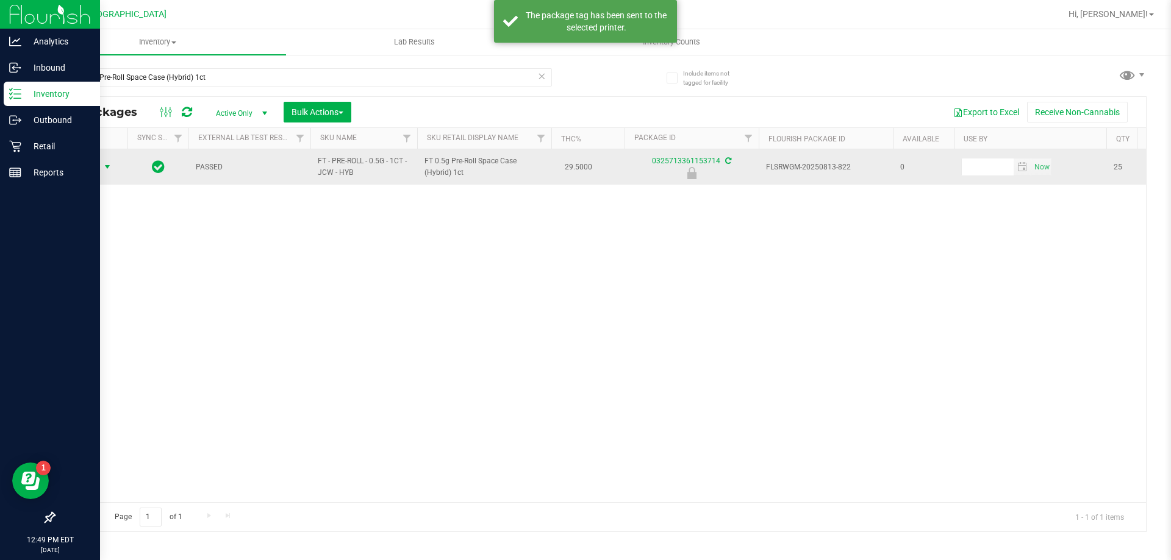
click at [93, 166] on span "Action" at bounding box center [82, 167] width 33 height 17
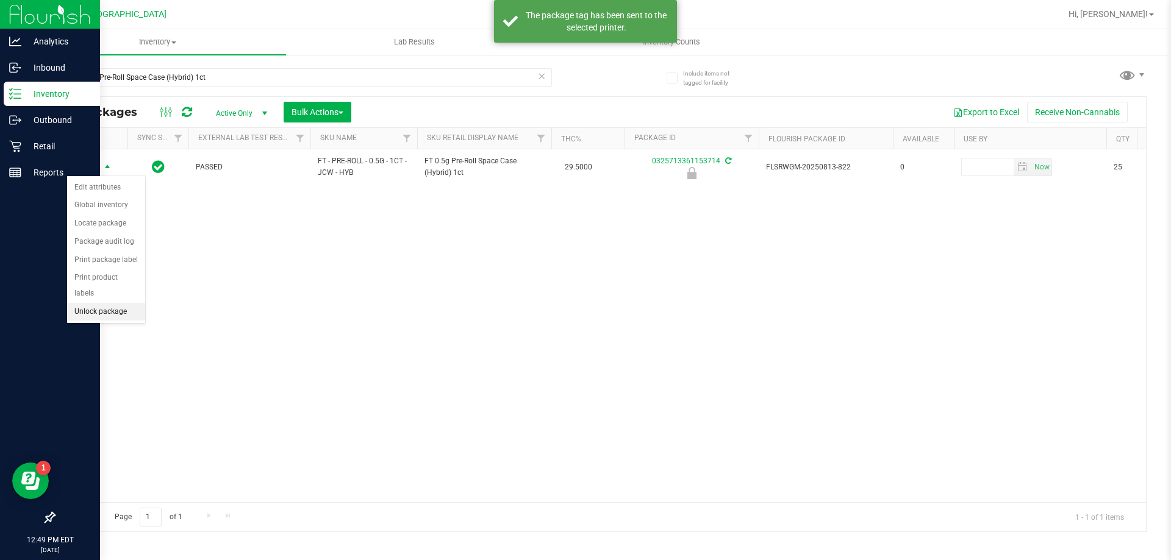
click at [96, 303] on li "Unlock package" at bounding box center [106, 312] width 78 height 18
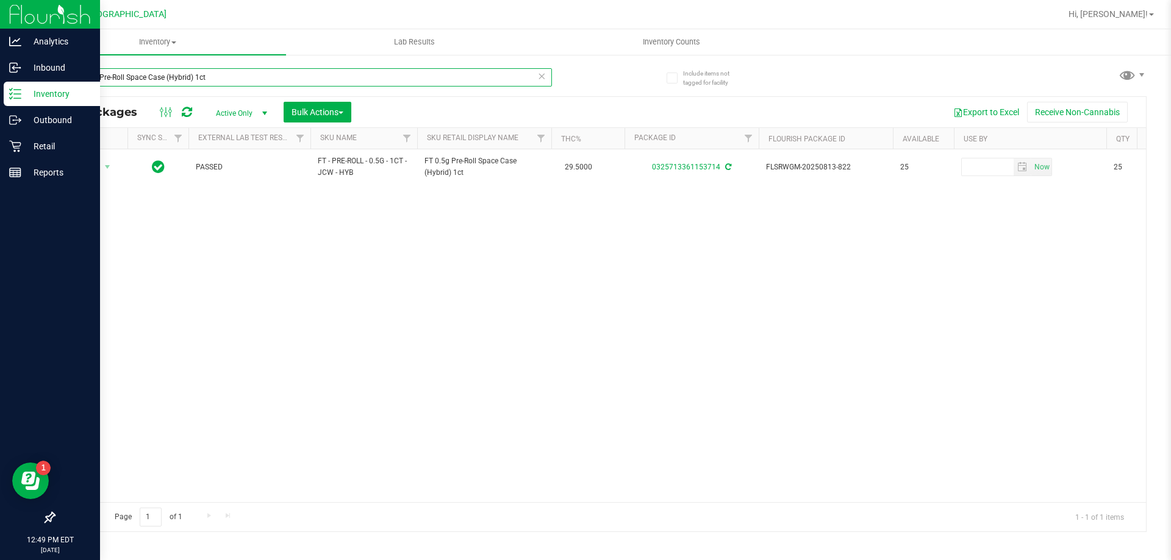
click at [222, 77] on input "FT 0.5g Pre-Roll Space Case (Hybrid) 1ct" at bounding box center [303, 77] width 498 height 18
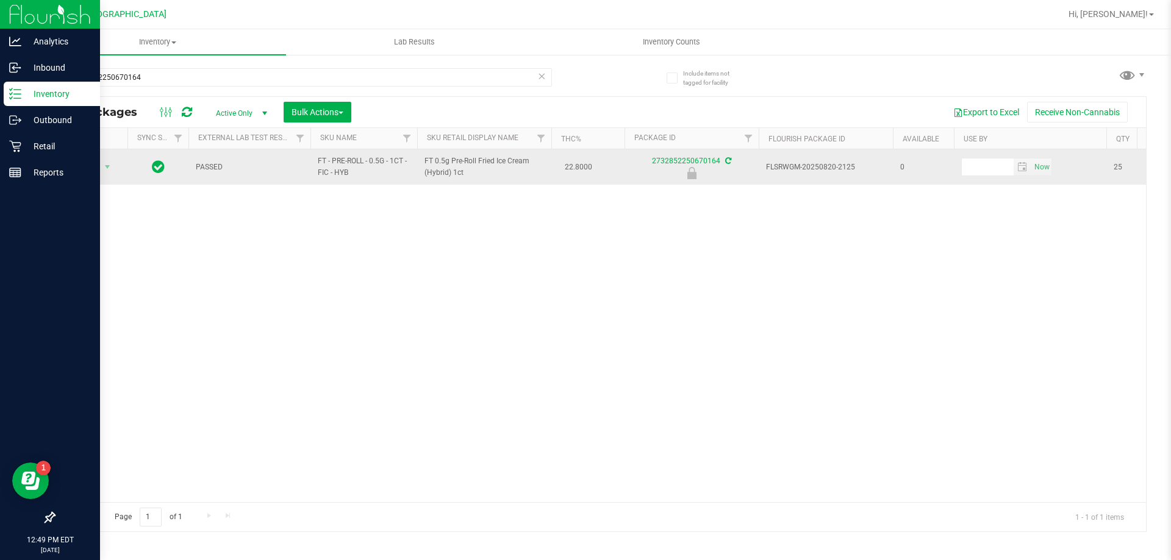
click at [427, 159] on span "FT 0.5g Pre-Roll Fried Ice Cream (Hybrid) 1ct" at bounding box center [484, 166] width 120 height 23
drag, startPoint x: 423, startPoint y: 159, endPoint x: 466, endPoint y: 175, distance: 46.1
click at [466, 175] on td "FT 0.5g Pre-Roll Fried Ice Cream (Hybrid) 1ct" at bounding box center [484, 166] width 134 height 35
copy span "FT 0.5g Pre-Roll Fried Ice Cream (Hybrid) 1ct"
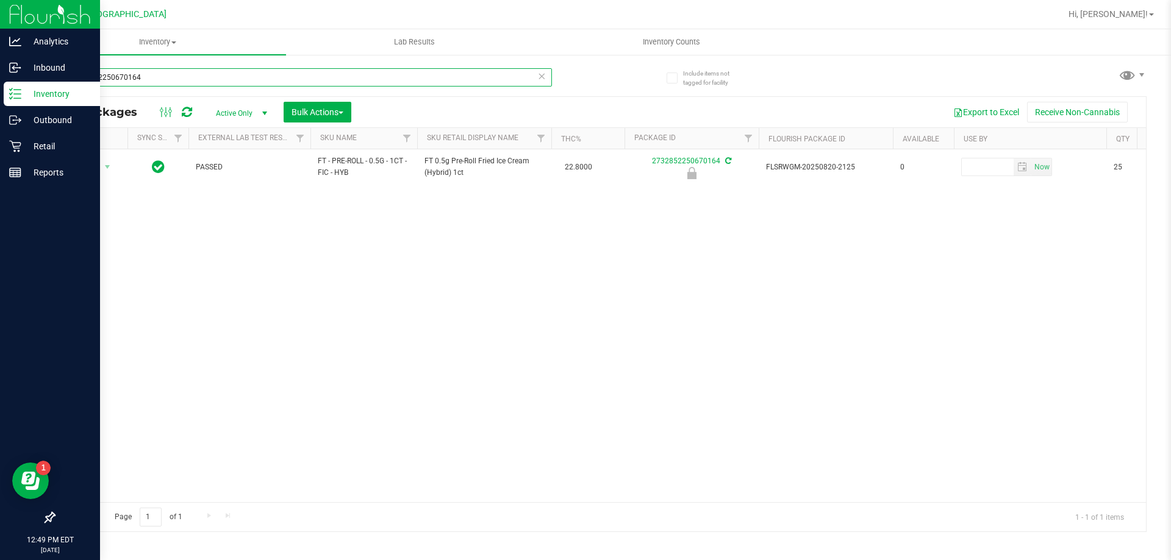
click at [303, 69] on input "2732852250670164" at bounding box center [303, 77] width 498 height 18
paste input "FT 0.5g Pre-Roll Fried Ice Cream (Hybrid) 1ct"
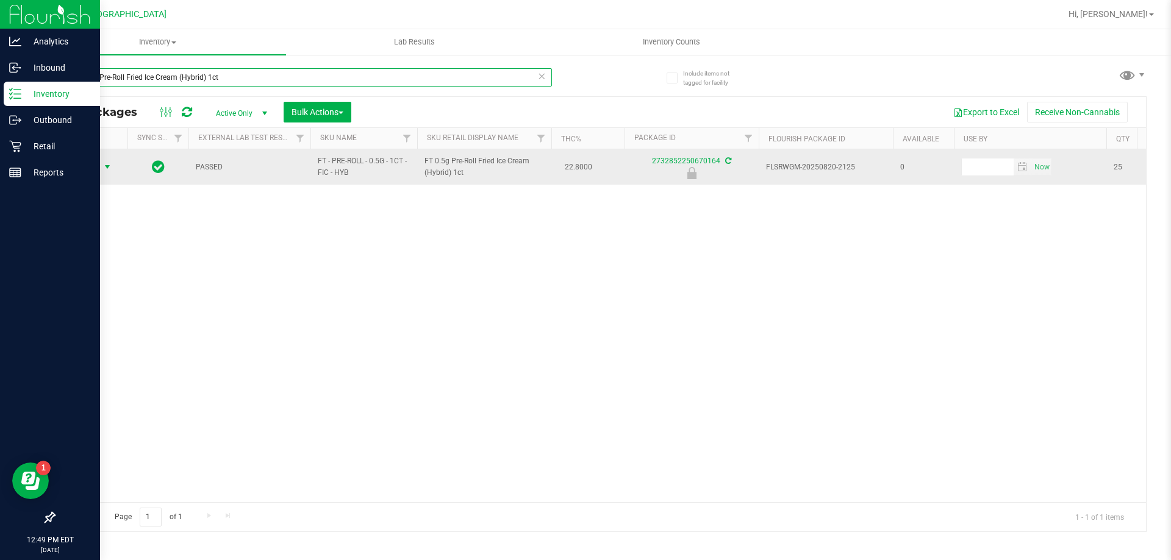
type input "FT 0.5g Pre-Roll Fried Ice Cream (Hybrid) 1ct"
click at [94, 161] on span "Action" at bounding box center [82, 167] width 33 height 17
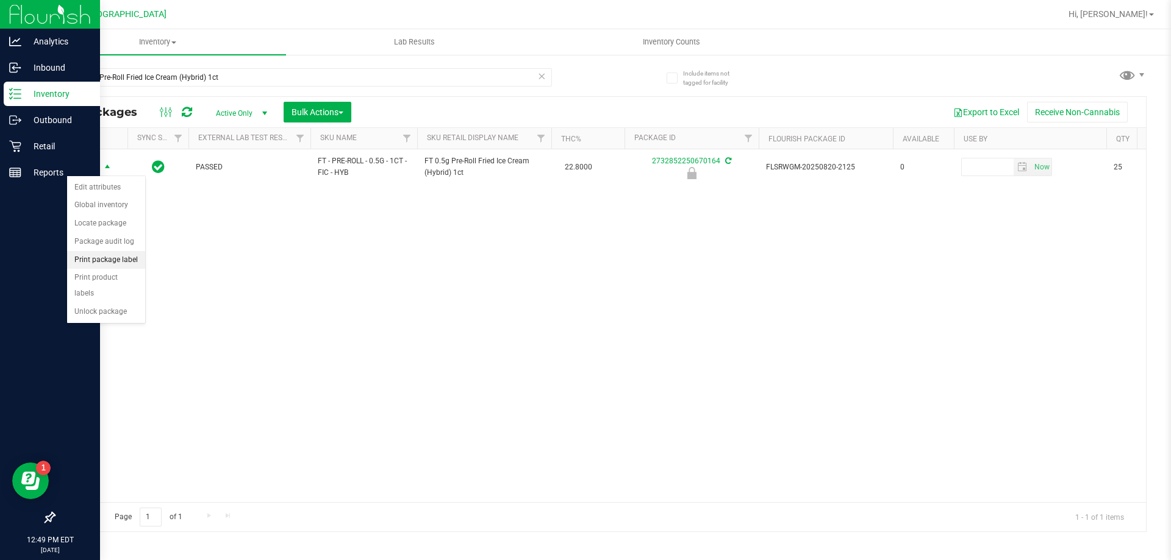
drag, startPoint x: 105, startPoint y: 254, endPoint x: 138, endPoint y: 263, distance: 34.2
click at [107, 257] on li "Print package label" at bounding box center [106, 260] width 78 height 18
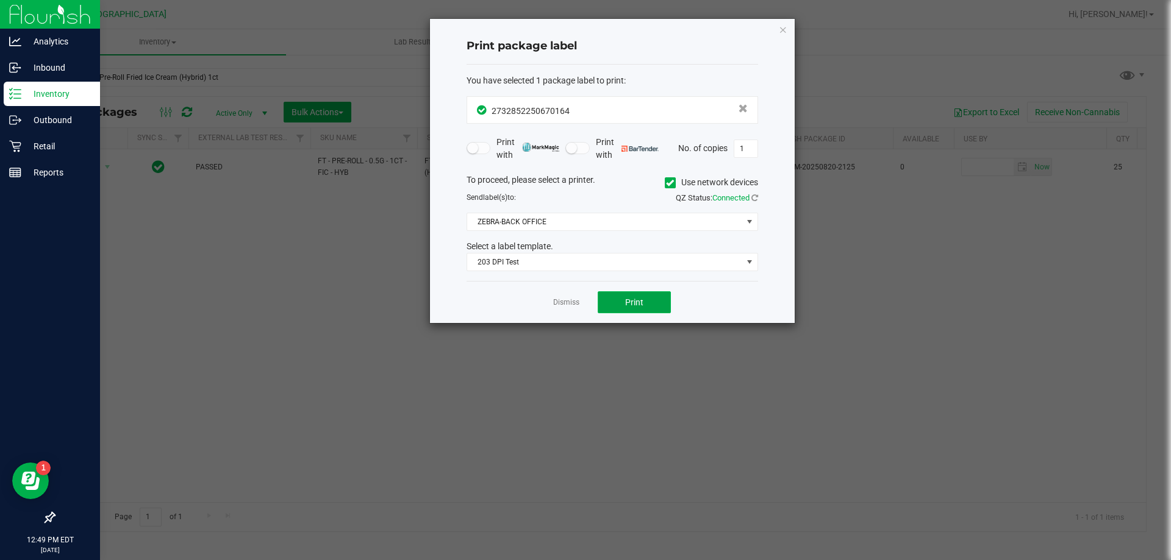
click at [617, 309] on button "Print" at bounding box center [634, 302] width 73 height 22
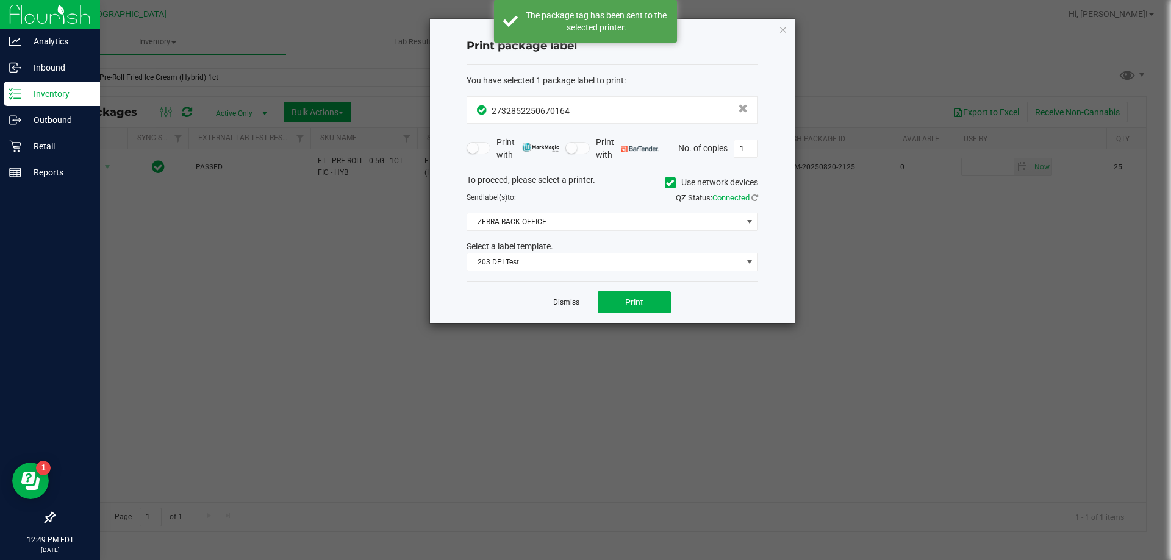
click at [561, 305] on link "Dismiss" at bounding box center [566, 303] width 26 height 10
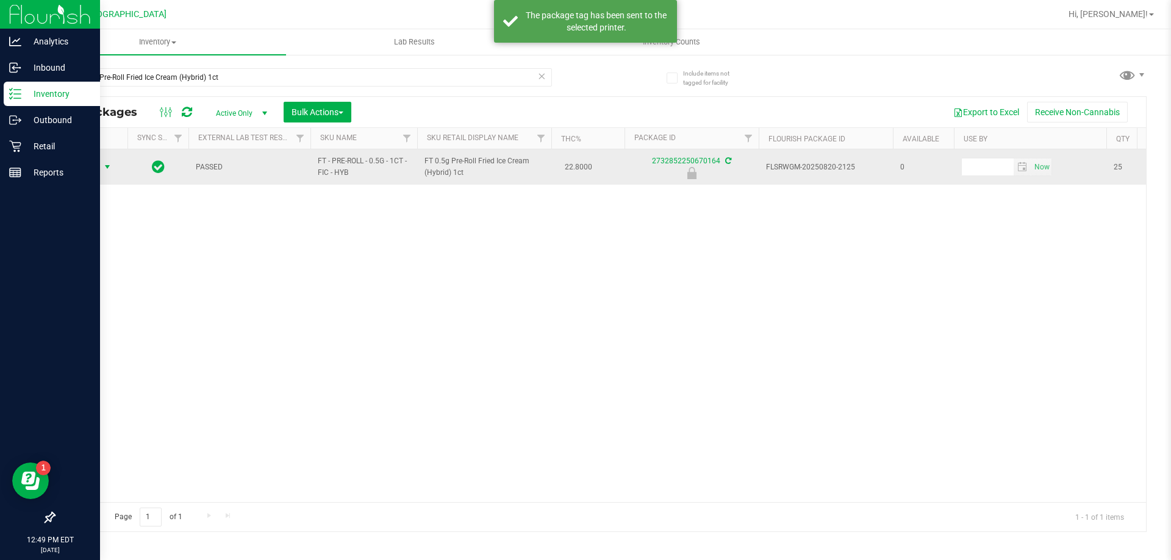
click at [100, 169] on span "select" at bounding box center [107, 167] width 15 height 17
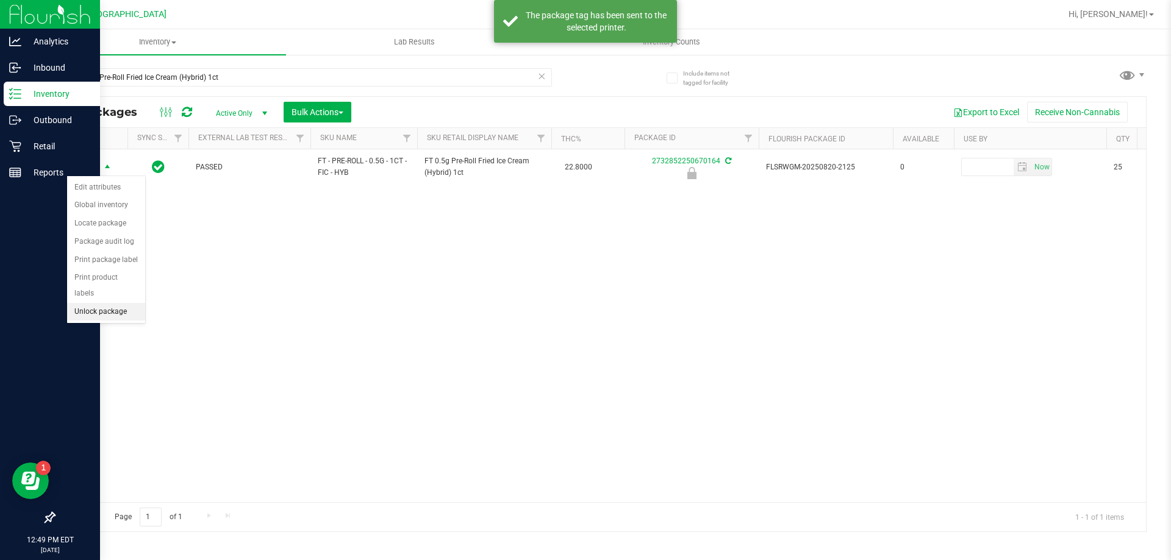
click at [101, 303] on li "Unlock package" at bounding box center [106, 312] width 78 height 18
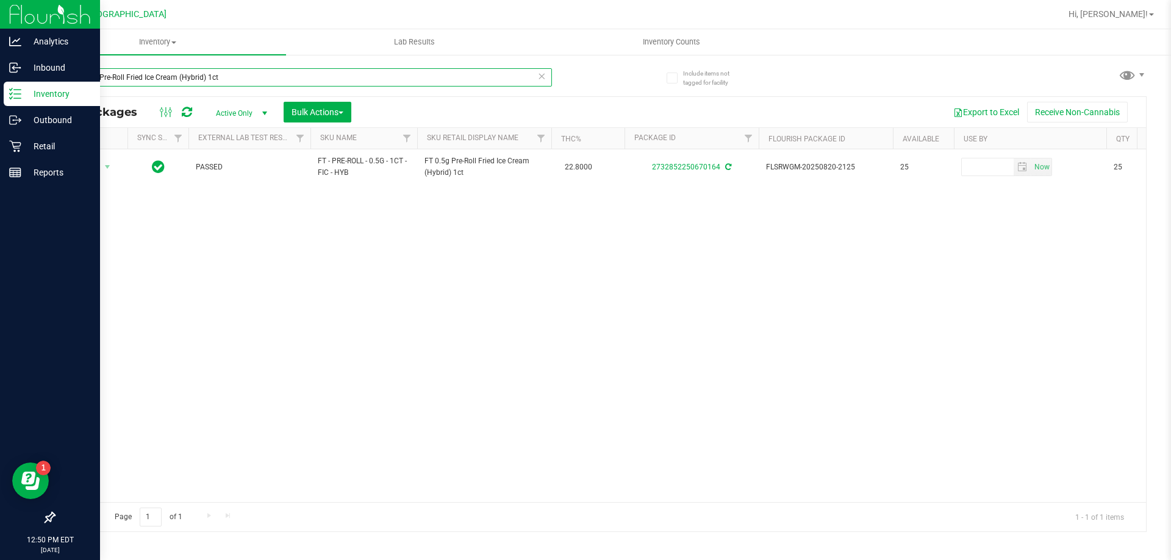
click at [251, 70] on input "FT 0.5g Pre-Roll Fried Ice Cream (Hybrid) 1ct" at bounding box center [303, 77] width 498 height 18
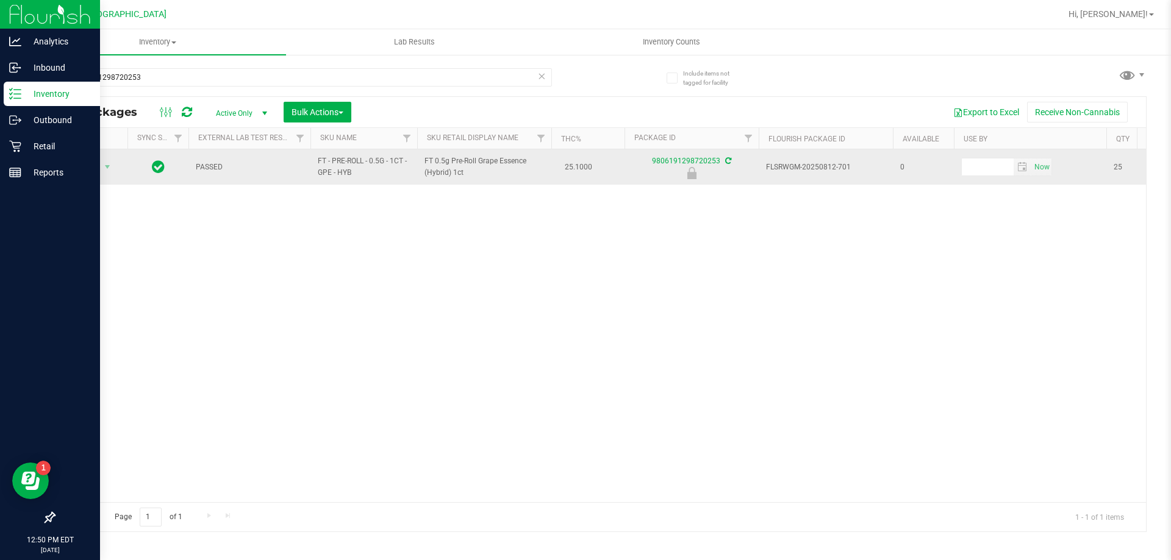
drag, startPoint x: 424, startPoint y: 159, endPoint x: 471, endPoint y: 168, distance: 47.7
click at [471, 168] on span "FT 0.5g Pre-Roll Grape Essence (Hybrid) 1ct" at bounding box center [484, 166] width 120 height 23
copy span "FT 0.5g Pre-Roll Grape Essence (Hybrid) 1ct"
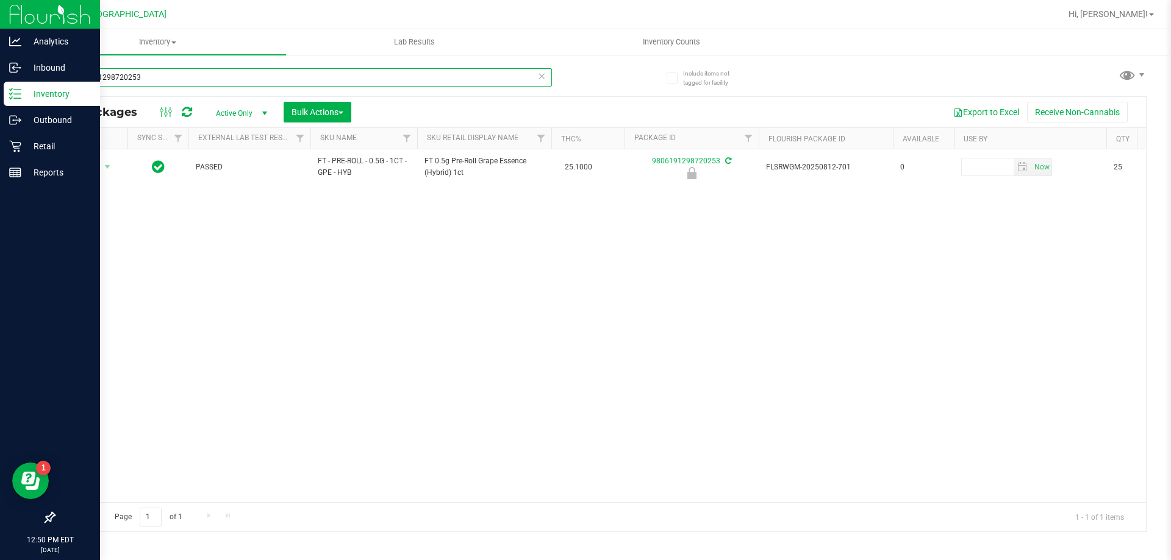
click at [331, 75] on input "9806191298720253" at bounding box center [303, 77] width 498 height 18
paste input "FT 0.5g Pre-Roll Grape Essence (Hybrid) 1ct"
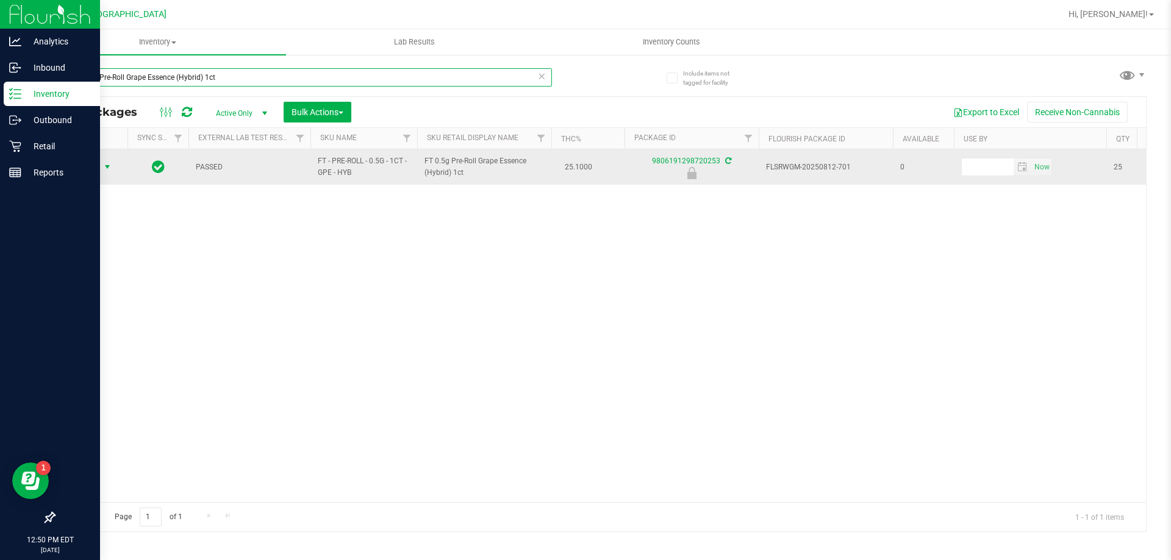
type input "FT 0.5g Pre-Roll Grape Essence (Hybrid) 1ct"
click at [105, 165] on span "select" at bounding box center [107, 167] width 10 height 10
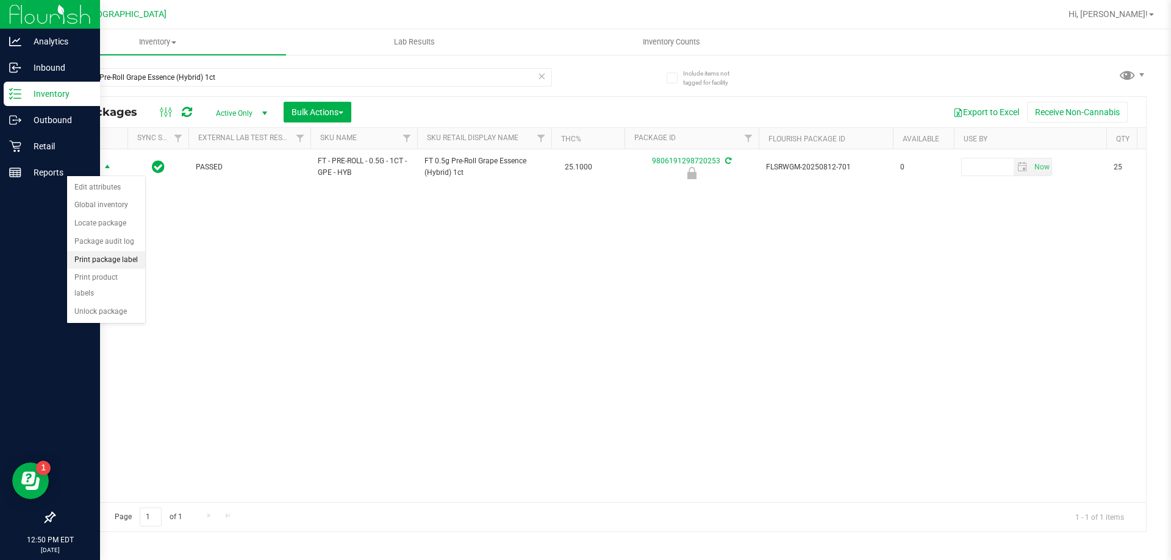
click at [122, 263] on li "Print package label" at bounding box center [106, 260] width 78 height 18
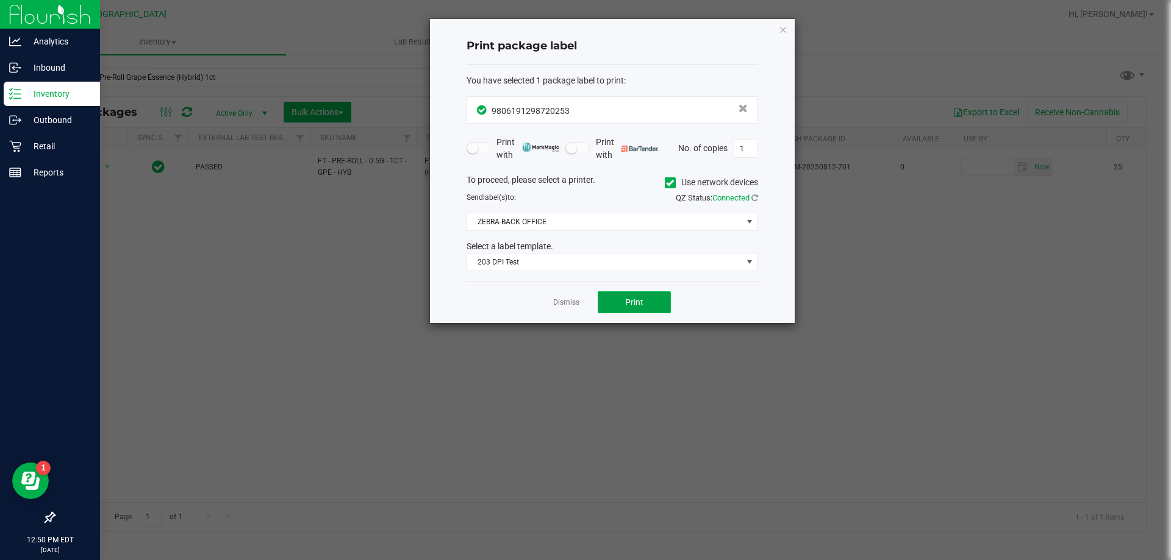
click at [620, 304] on button "Print" at bounding box center [634, 302] width 73 height 22
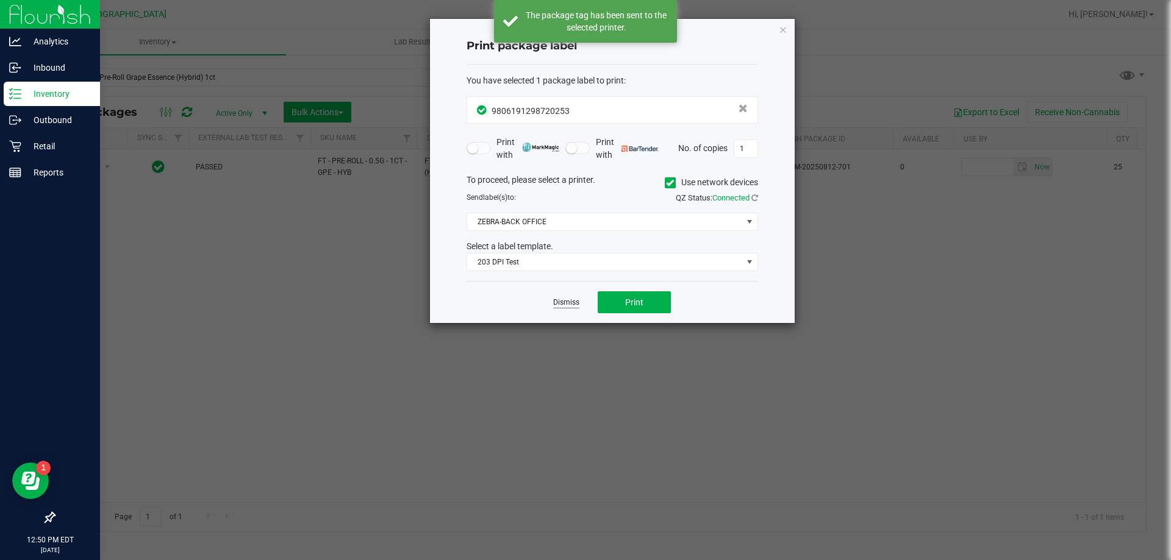
click at [571, 304] on link "Dismiss" at bounding box center [566, 303] width 26 height 10
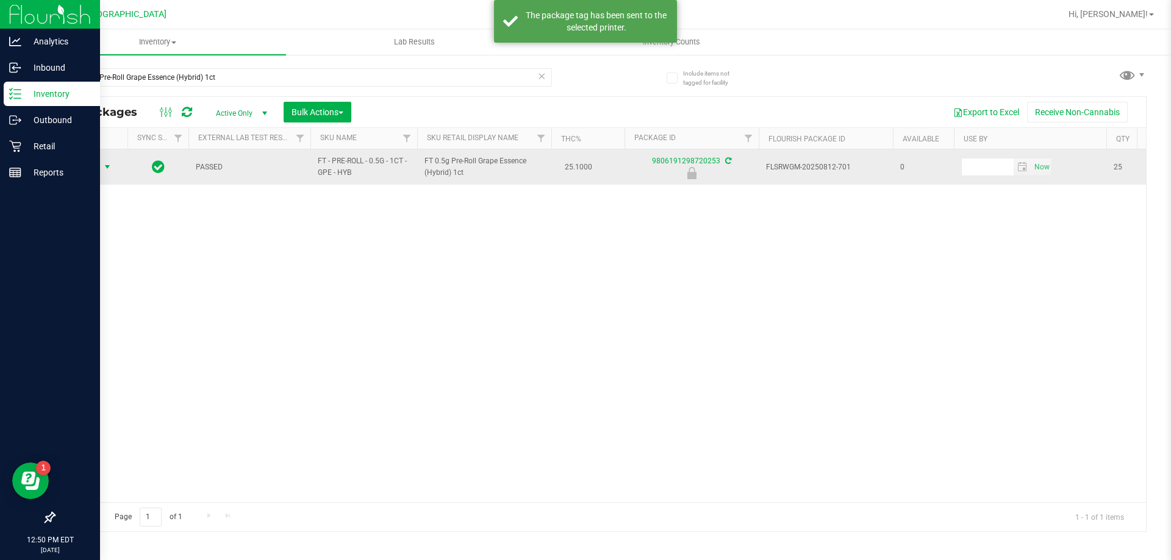
click at [92, 163] on span "Action" at bounding box center [82, 167] width 33 height 17
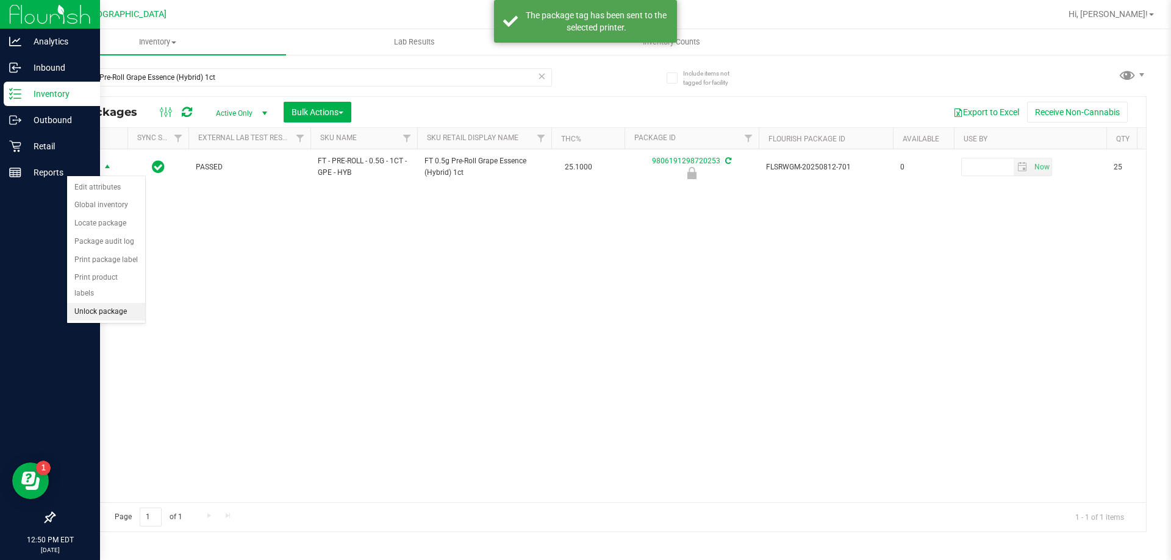
click at [112, 303] on li "Unlock package" at bounding box center [106, 312] width 78 height 18
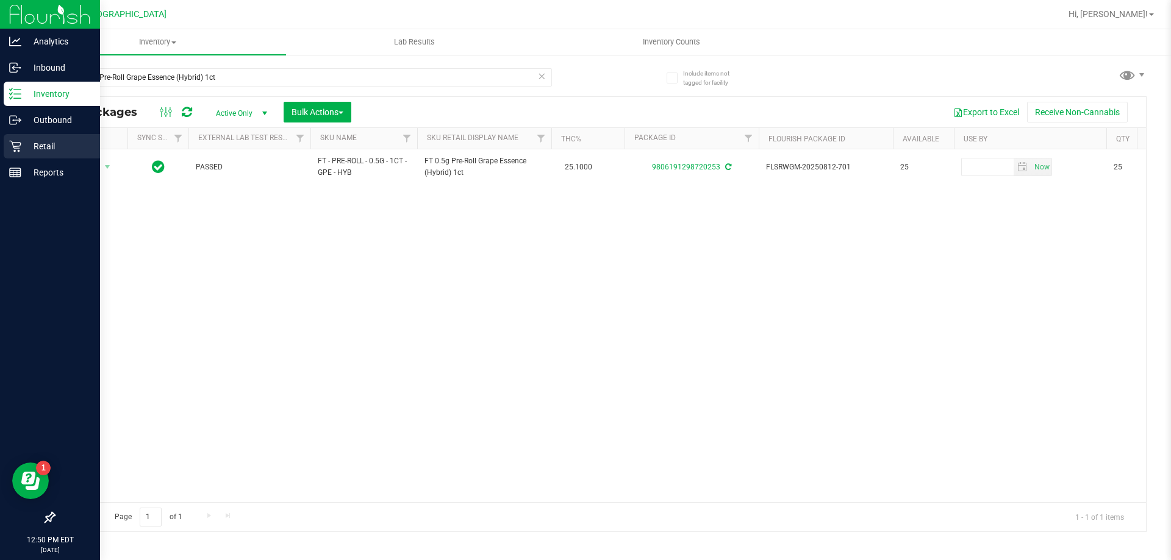
click at [21, 143] on p "Retail" at bounding box center [57, 146] width 73 height 15
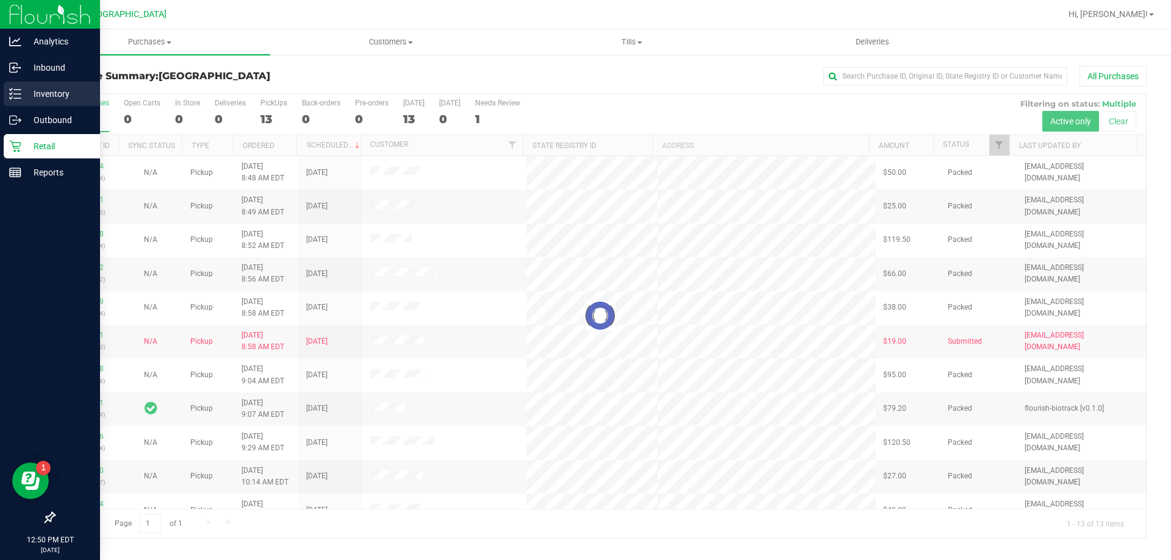
click at [52, 93] on p "Inventory" at bounding box center [57, 94] width 73 height 15
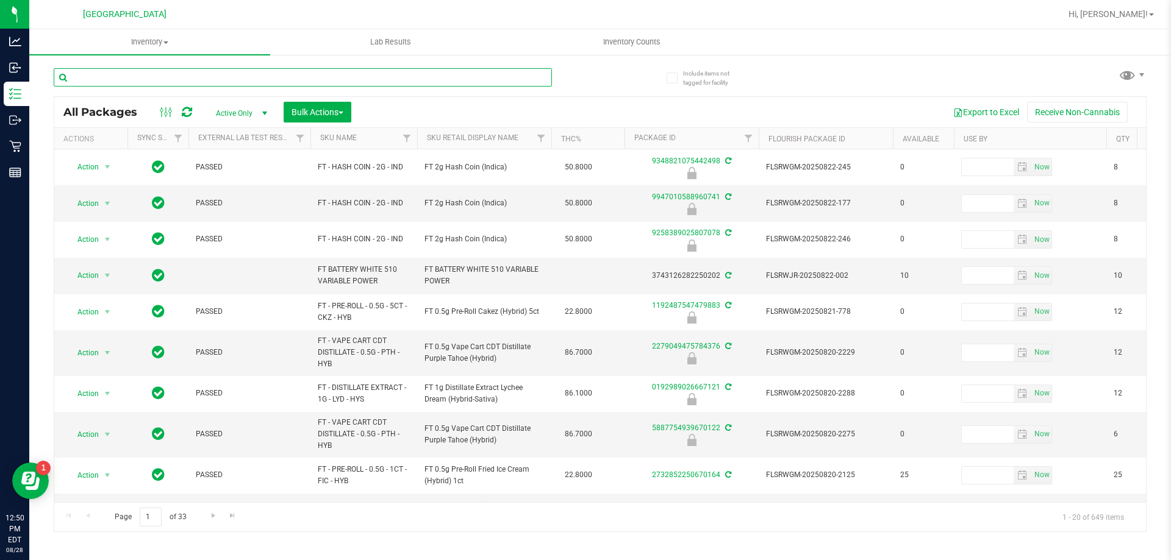
click at [261, 80] on input "text" at bounding box center [303, 77] width 498 height 18
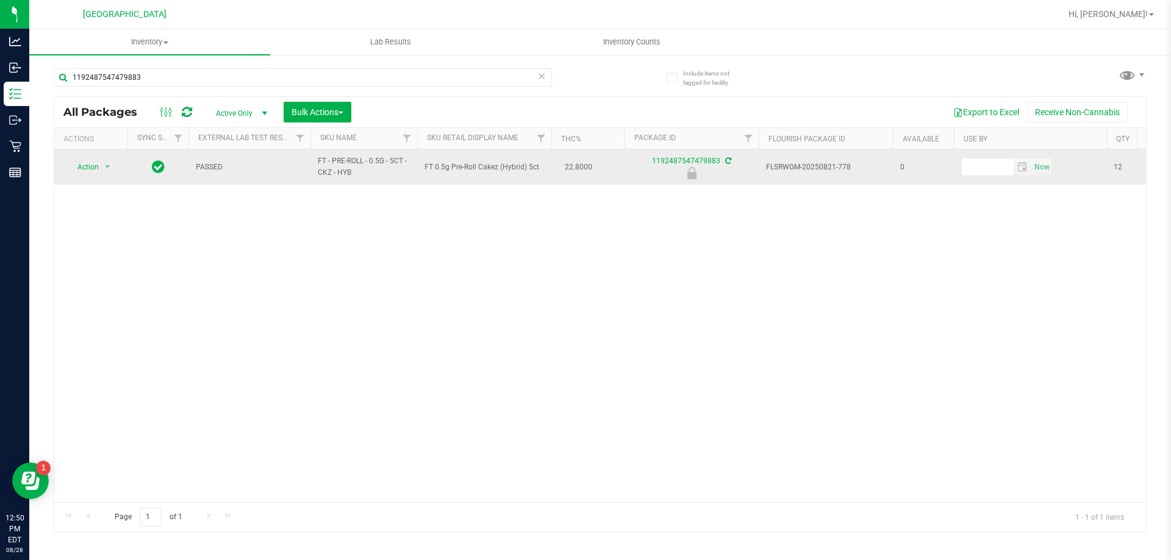
drag, startPoint x: 422, startPoint y: 168, endPoint x: 546, endPoint y: 168, distance: 123.8
click at [546, 168] on td "FT 0.5g Pre-Roll Cakez (Hybrid) 5ct" at bounding box center [484, 166] width 134 height 35
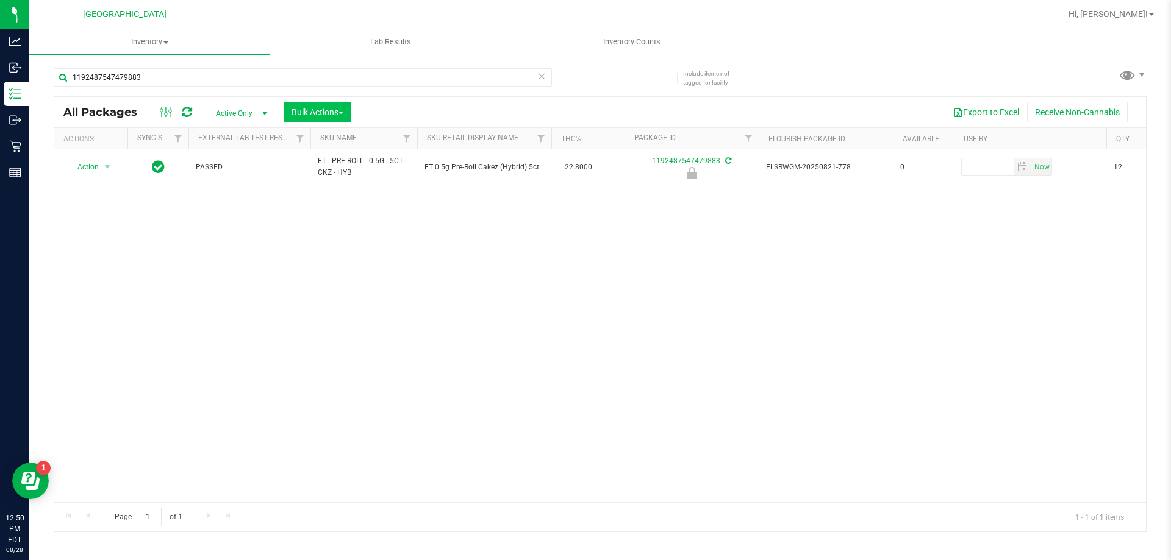
copy span "FT 0.5g Pre-Roll Cakez (Hybrid) 5ct"
click at [244, 81] on input "1192487547479883" at bounding box center [303, 77] width 498 height 18
paste input "FT 0.5g Pre-Roll Cakez (Hybrid) 5ct"
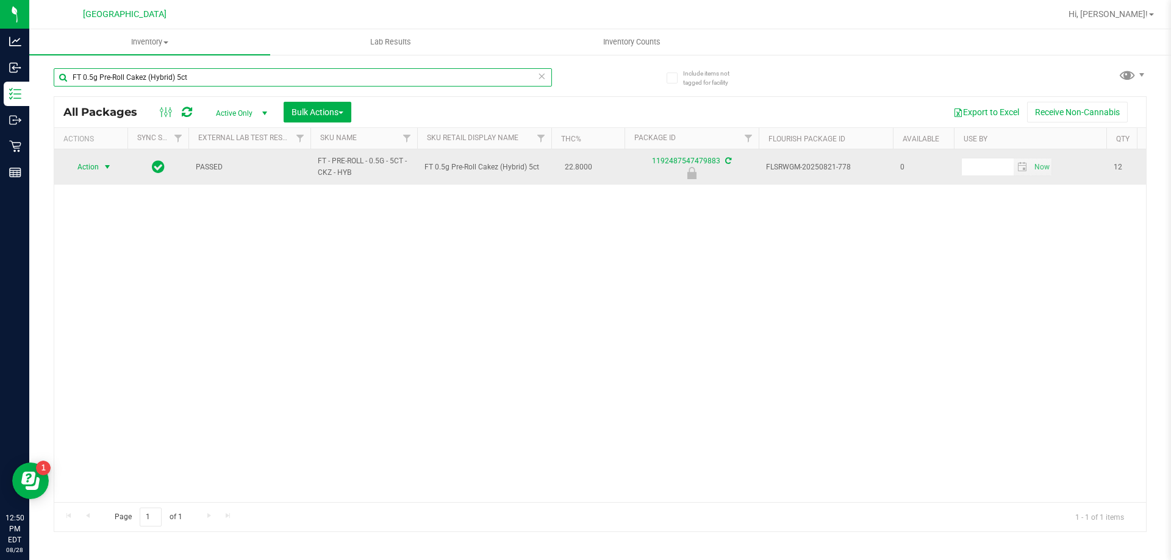
type input "FT 0.5g Pre-Roll Cakez (Hybrid) 5ct"
click at [101, 165] on span "select" at bounding box center [107, 167] width 15 height 17
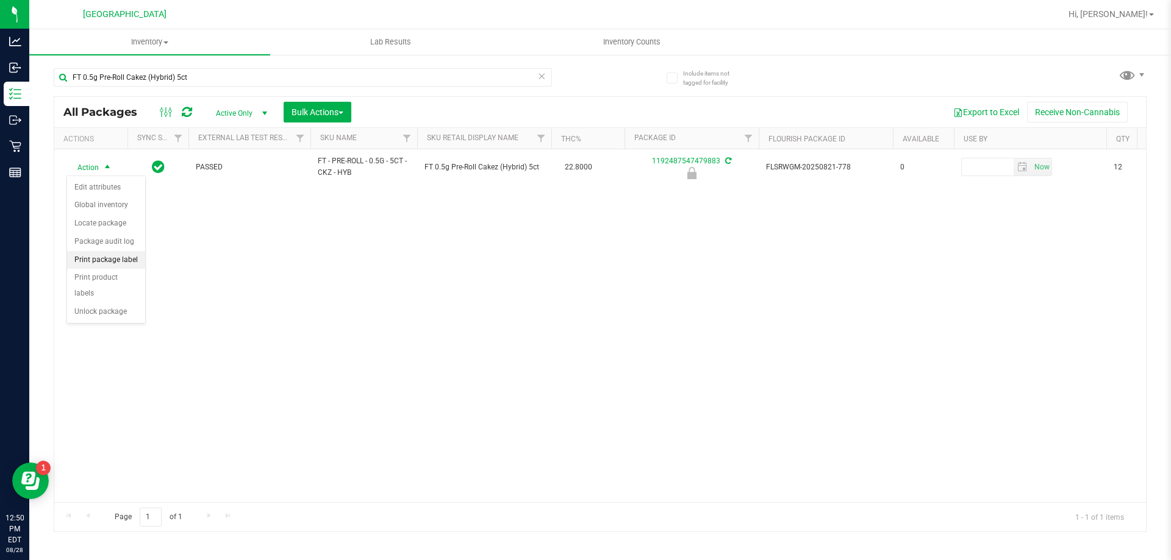
click at [121, 257] on li "Print package label" at bounding box center [106, 260] width 78 height 18
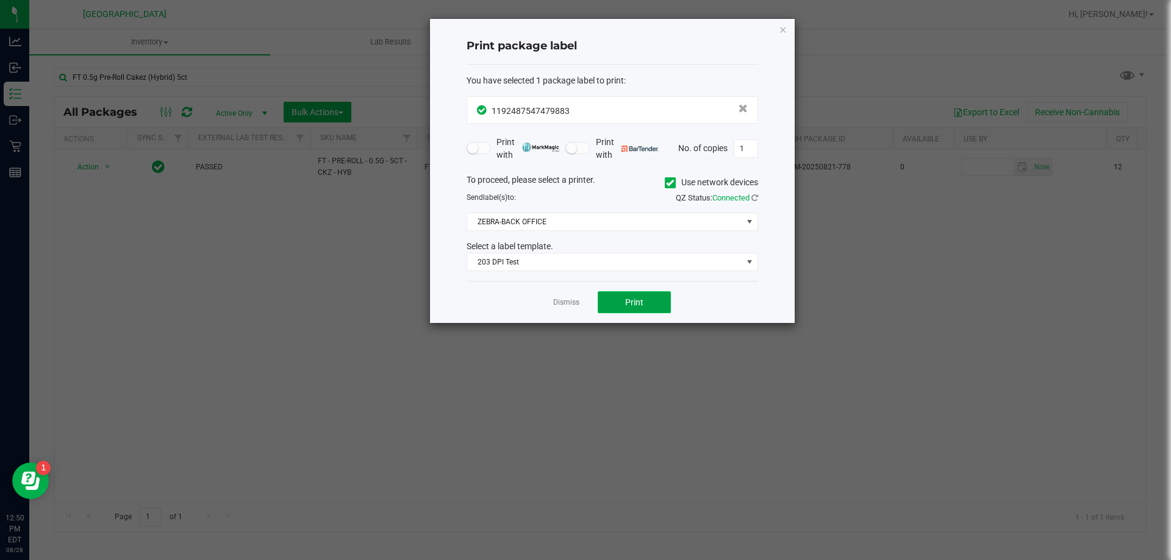
click at [632, 305] on span "Print" at bounding box center [634, 303] width 18 height 10
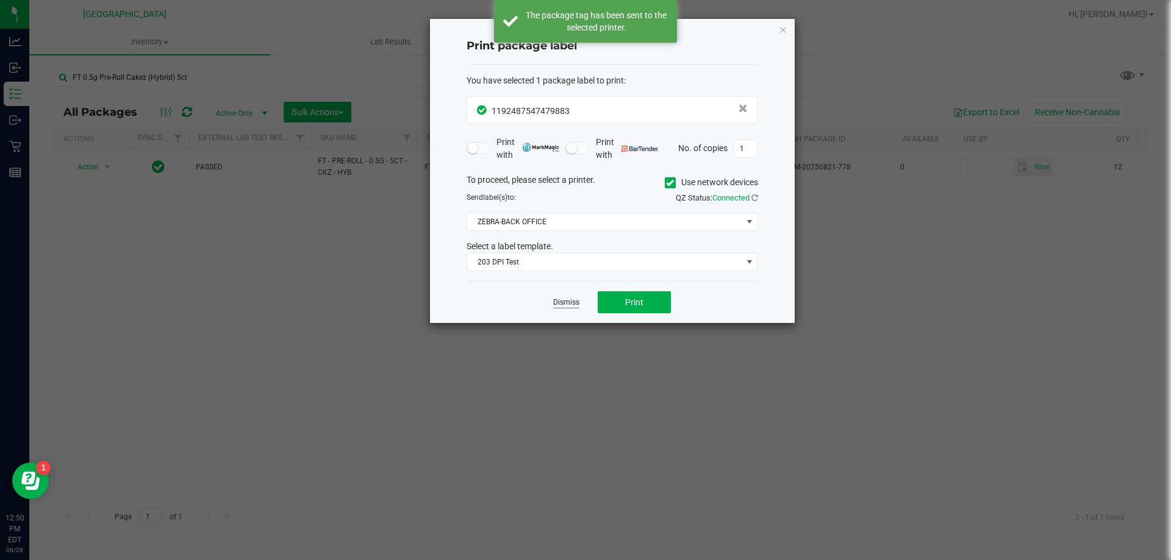
click at [569, 304] on link "Dismiss" at bounding box center [566, 303] width 26 height 10
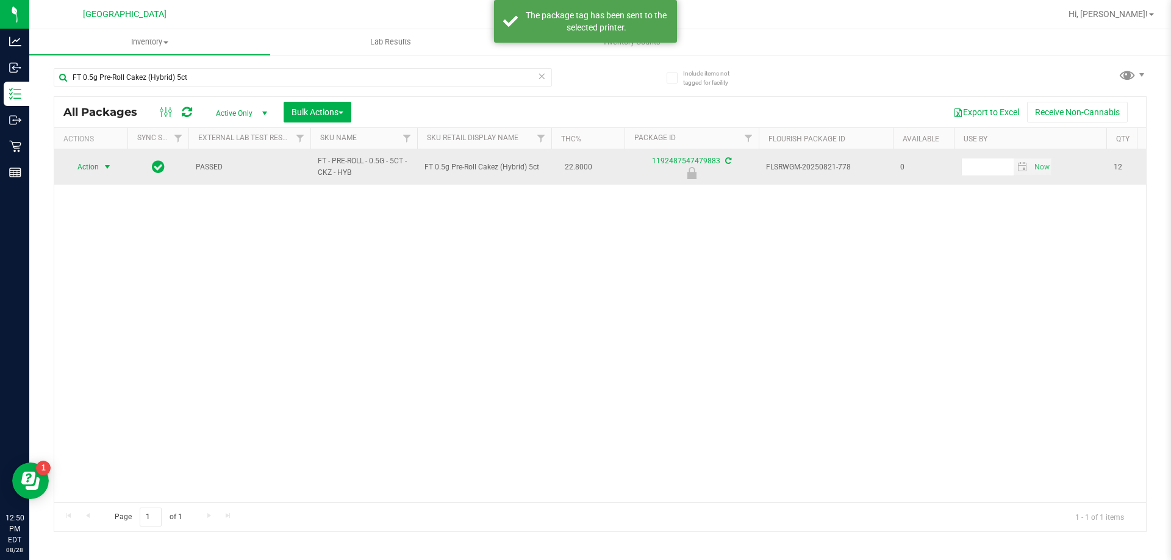
click at [102, 170] on span "select" at bounding box center [107, 167] width 10 height 10
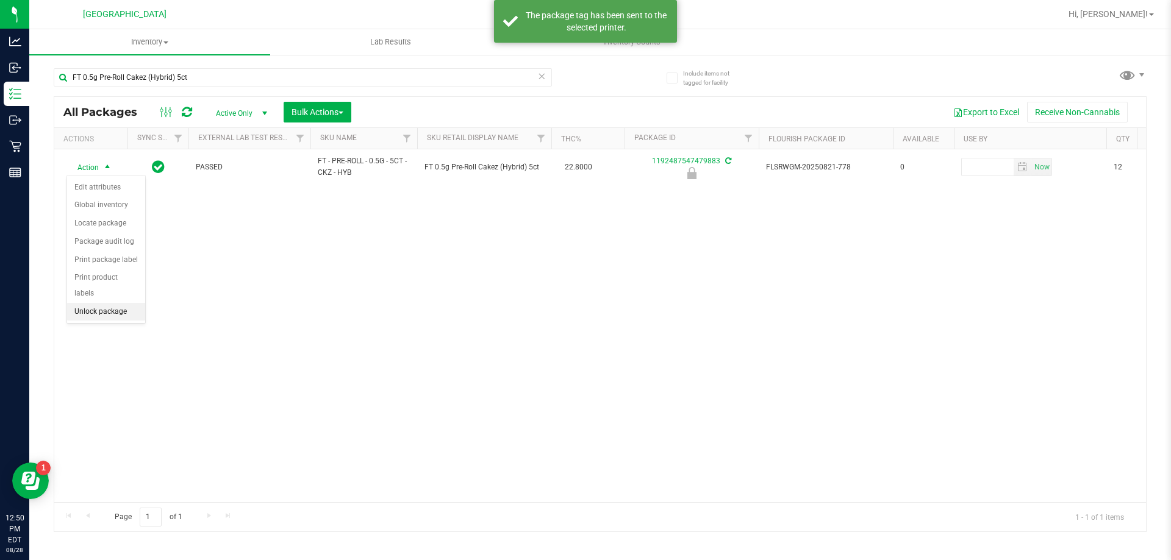
click at [100, 303] on li "Unlock package" at bounding box center [106, 312] width 78 height 18
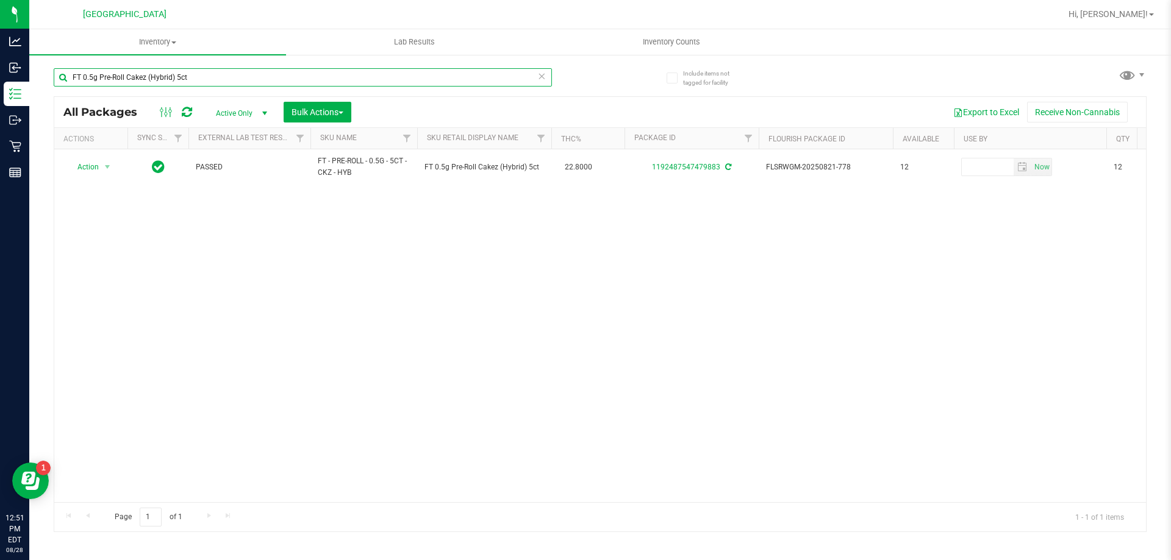
click at [320, 80] on input "FT 0.5g Pre-Roll Cakez (Hybrid) 5ct" at bounding box center [303, 77] width 498 height 18
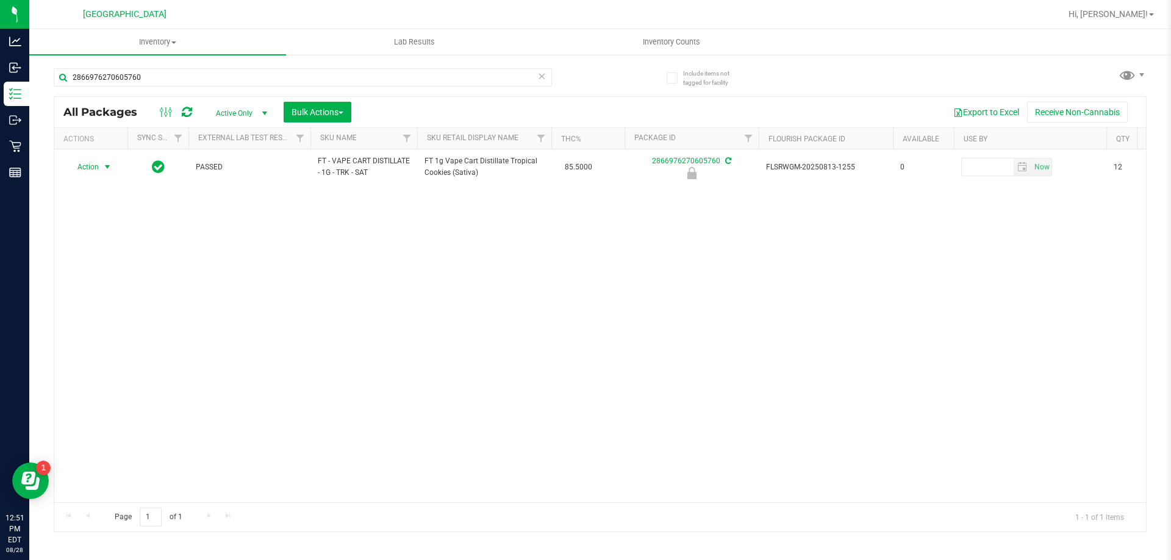
click at [102, 166] on span "select" at bounding box center [107, 167] width 10 height 10
click at [336, 251] on div "Action Action Edit attributes Global inventory Locate package Package audit log…" at bounding box center [600, 325] width 1092 height 353
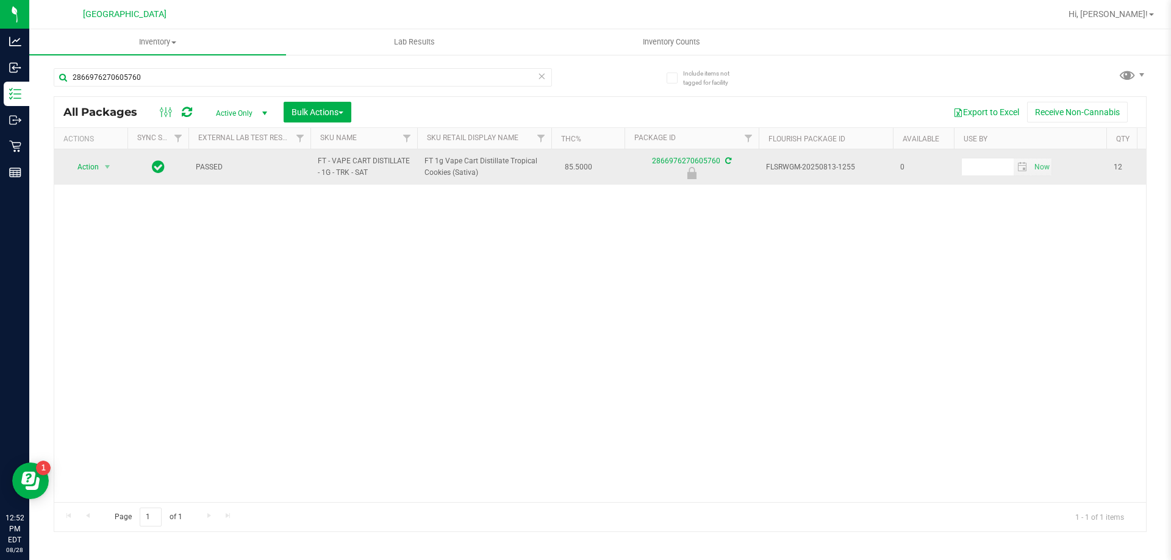
drag, startPoint x: 423, startPoint y: 160, endPoint x: 487, endPoint y: 174, distance: 66.1
click at [487, 174] on td "FT 1g Vape Cart Distillate Tropical Cookies (Sativa)" at bounding box center [484, 166] width 134 height 35
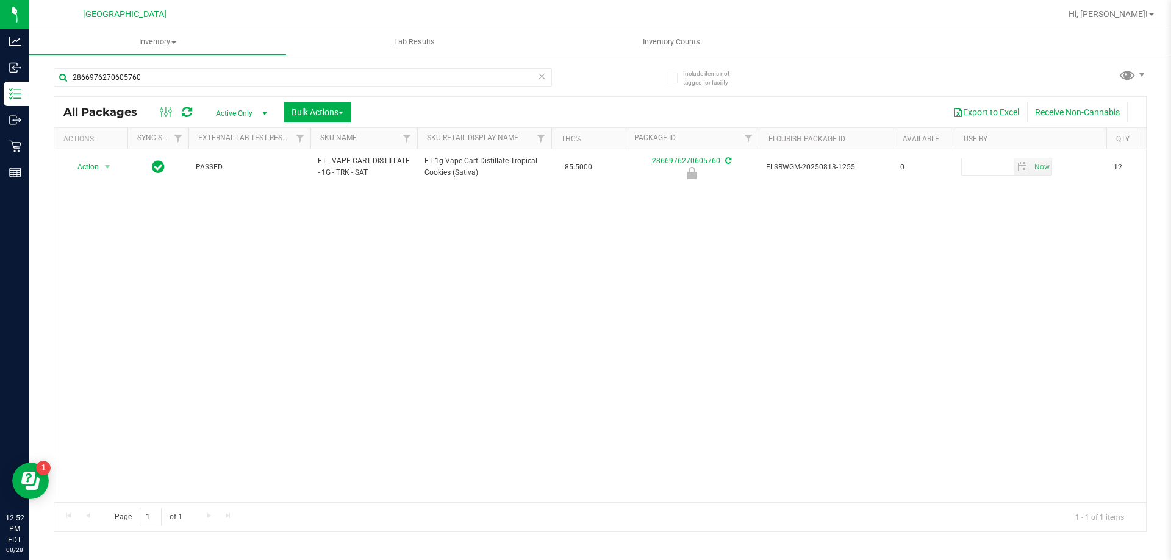
copy span "FT 1g Vape Cart Distillate Tropical Cookies (Sativa)"
click at [211, 80] on input "2866976270605760" at bounding box center [303, 77] width 498 height 18
paste input "FT 1g Vape Cart Distillate Tropical Cookies (Sativa)"
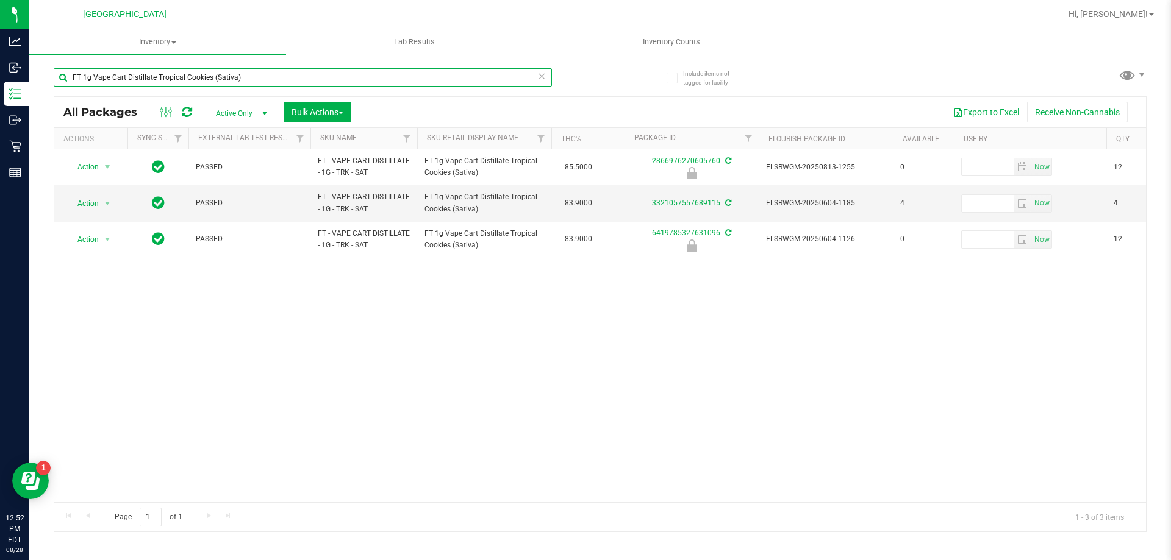
click at [243, 77] on input "FT 1g Vape Cart Distillate Tropical Cookies (Sativa)" at bounding box center [303, 77] width 498 height 18
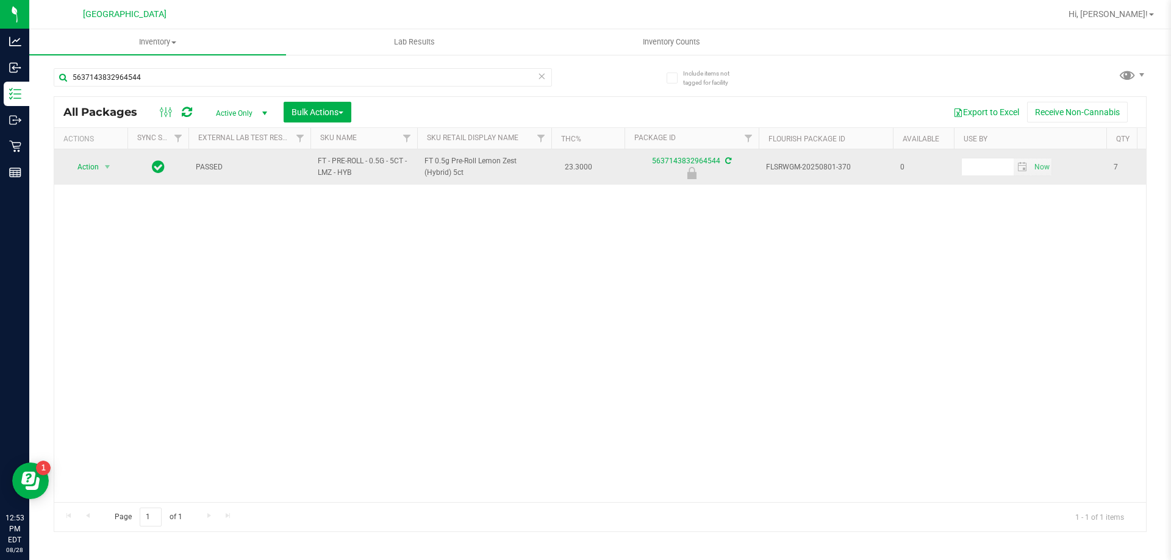
drag, startPoint x: 423, startPoint y: 155, endPoint x: 482, endPoint y: 177, distance: 63.1
click at [482, 177] on td "FT 0.5g Pre-Roll Lemon Zest (Hybrid) 5ct" at bounding box center [484, 166] width 134 height 35
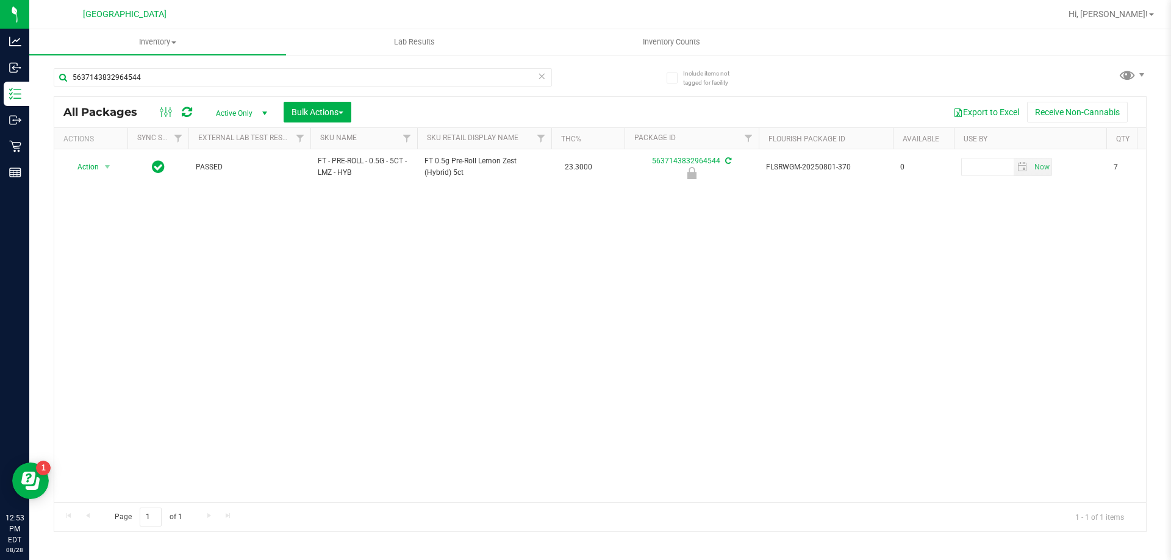
copy span "FT 0.5g Pre-Roll Lemon Zest (Hybrid) 5ct"
click at [213, 77] on input "5637143832964544" at bounding box center [303, 77] width 498 height 18
click at [213, 76] on input "5637143832964544" at bounding box center [303, 77] width 498 height 18
paste input "FT 0.5g Pre-Roll Lemon Zest (Hybrid) 5ct"
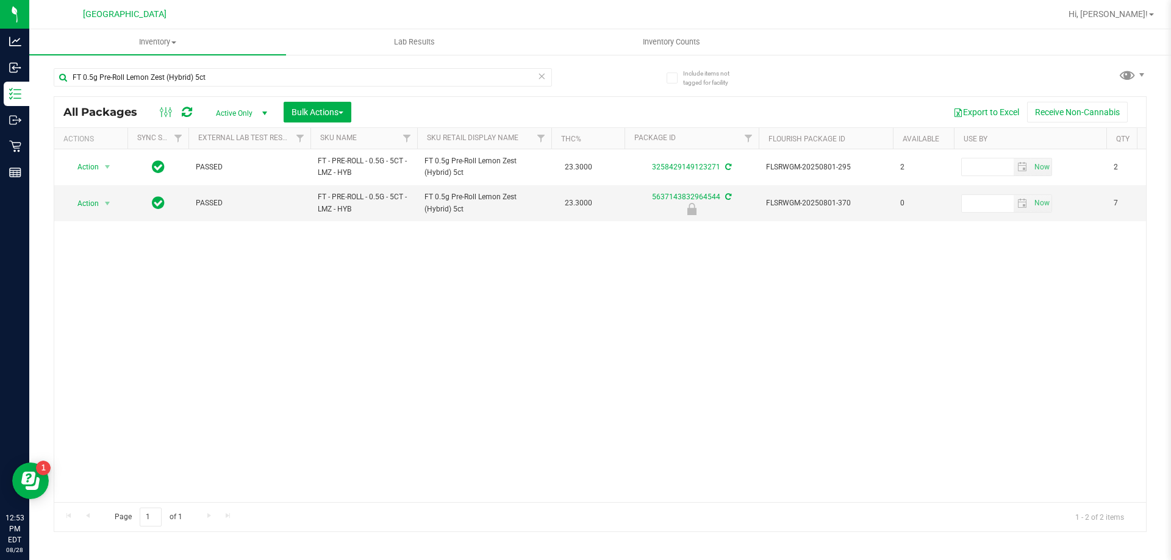
click at [581, 274] on div "Action Action Adjust qty Create package Edit attributes Global inventory Locate…" at bounding box center [600, 325] width 1092 height 353
click at [606, 286] on div "Action Action Adjust qty Create package Edit attributes Global inventory Locate…" at bounding box center [600, 325] width 1092 height 353
click at [623, 267] on div "Action Action Adjust qty Create package Edit attributes Global inventory Locate…" at bounding box center [600, 325] width 1092 height 353
click at [562, 261] on div "Action Action Adjust qty Create package Edit attributes Global inventory Locate…" at bounding box center [600, 325] width 1092 height 353
click at [391, 277] on div "Action Action Adjust qty Create package Edit attributes Global inventory Locate…" at bounding box center [600, 325] width 1092 height 353
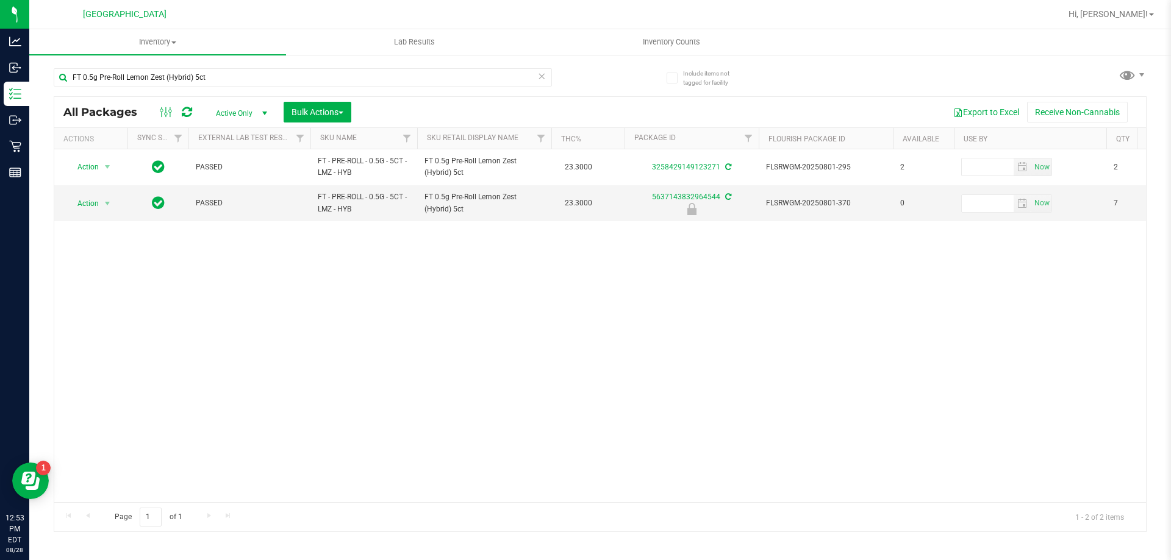
click at [489, 284] on div "Action Action Adjust qty Create package Edit attributes Global inventory Locate…" at bounding box center [600, 325] width 1092 height 353
click at [354, 73] on input "FT 0.5g Pre-Roll Lemon Zest (Hybrid) 5ct" at bounding box center [303, 77] width 498 height 18
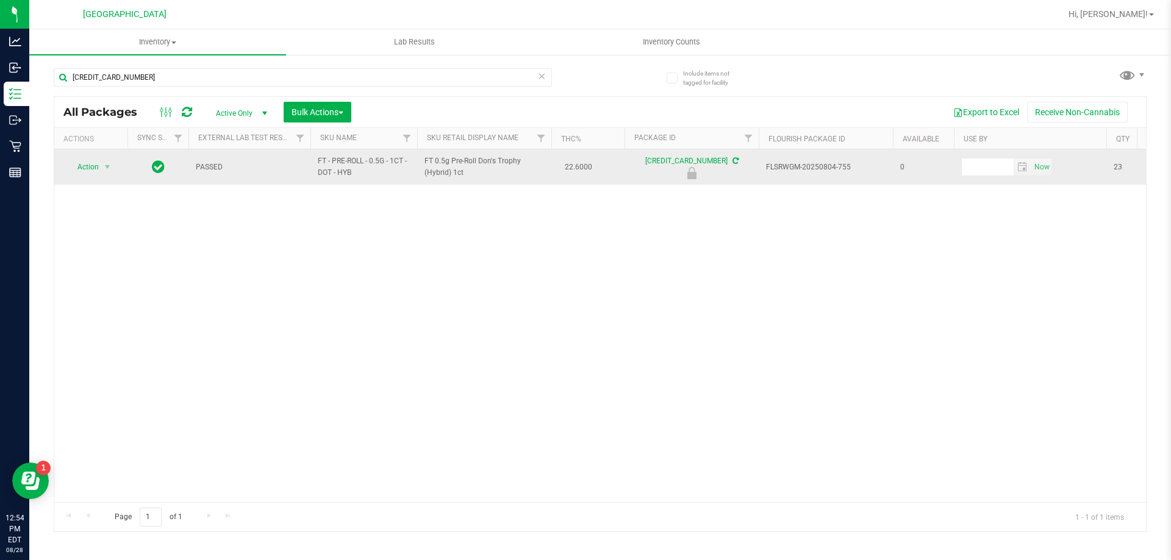
drag, startPoint x: 422, startPoint y: 159, endPoint x: 469, endPoint y: 172, distance: 48.8
click at [469, 172] on td "FT 0.5g Pre-Roll Don's Trophy (Hybrid) 1ct" at bounding box center [484, 166] width 134 height 35
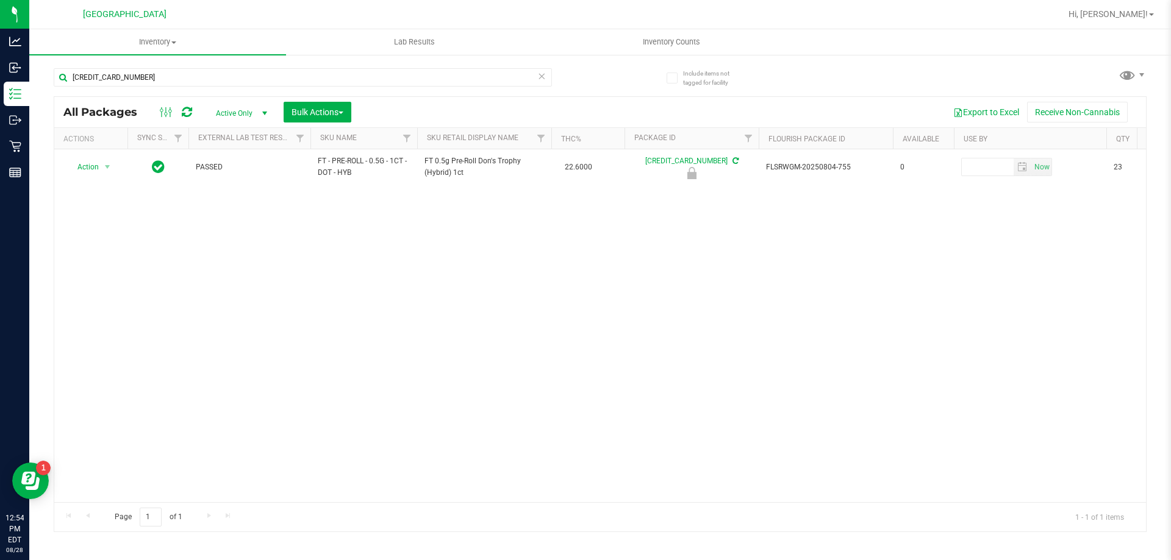
copy span "FT 0.5g Pre-Roll Don's Trophy (Hybrid) 1ct"
click at [373, 82] on input "[CREDIT_CARD_NUMBER]" at bounding box center [303, 77] width 498 height 18
paste input "FT 0.5g Pre-Roll Don's Trophy (Hybrid) 1ct"
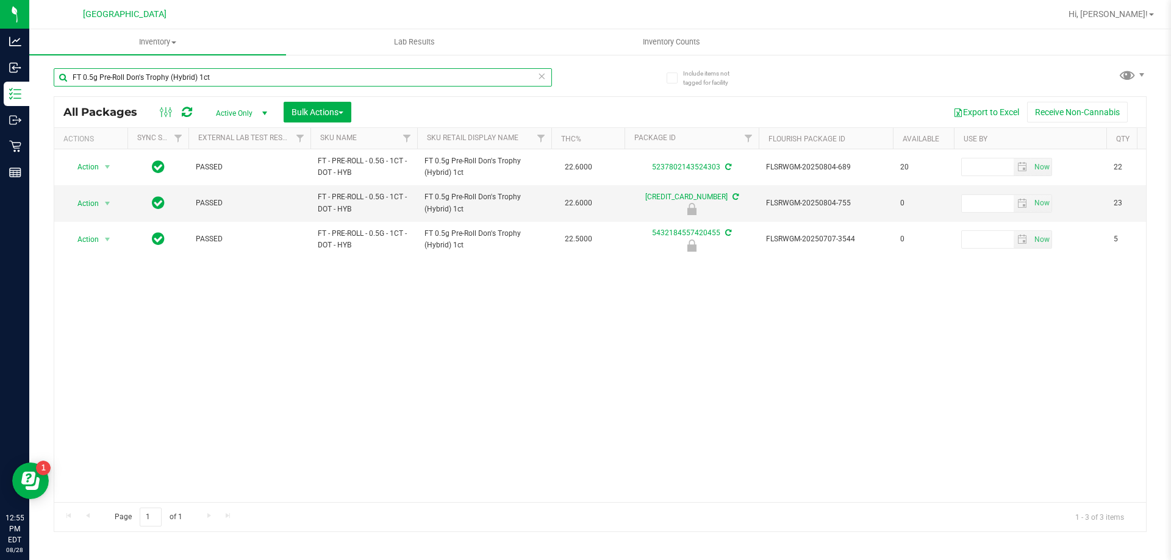
click at [254, 82] on input "FT 0.5g Pre-Roll Don's Trophy (Hybrid) 1ct" at bounding box center [303, 77] width 498 height 18
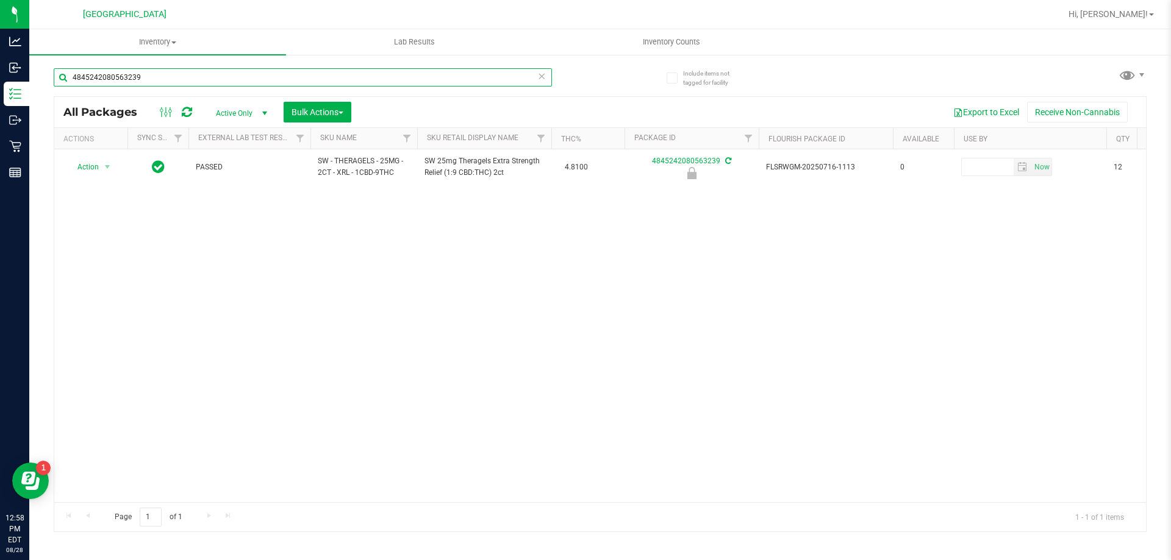
click at [260, 82] on input "4845242080563239" at bounding box center [303, 77] width 498 height 18
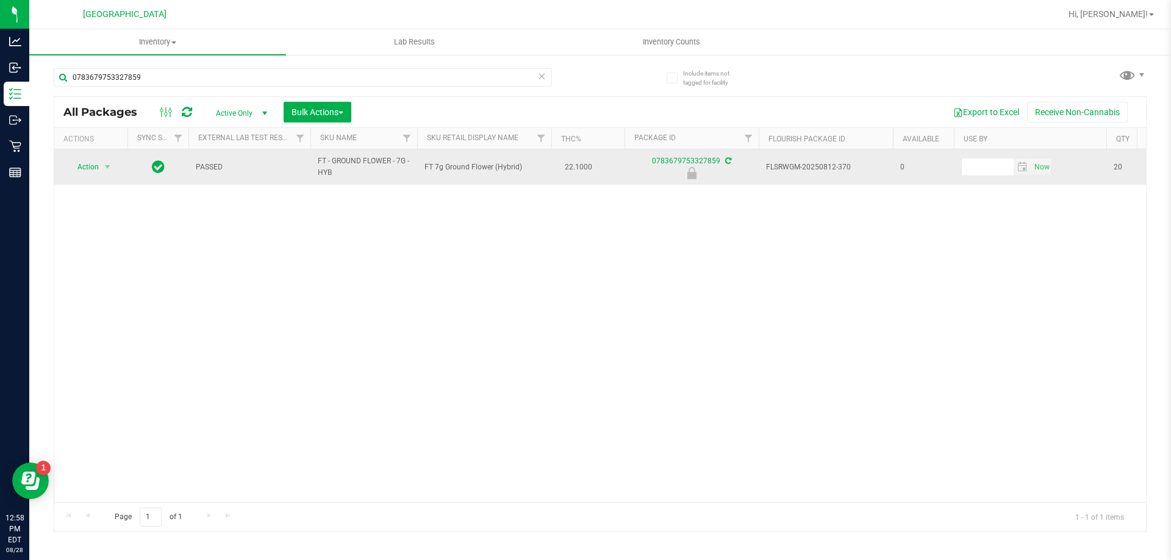
drag, startPoint x: 421, startPoint y: 170, endPoint x: 522, endPoint y: 170, distance: 100.6
click at [522, 170] on td "FT 7g Ground Flower (Hybrid)" at bounding box center [484, 166] width 134 height 35
copy span "FT 7g Ground Flower (Hybrid)"
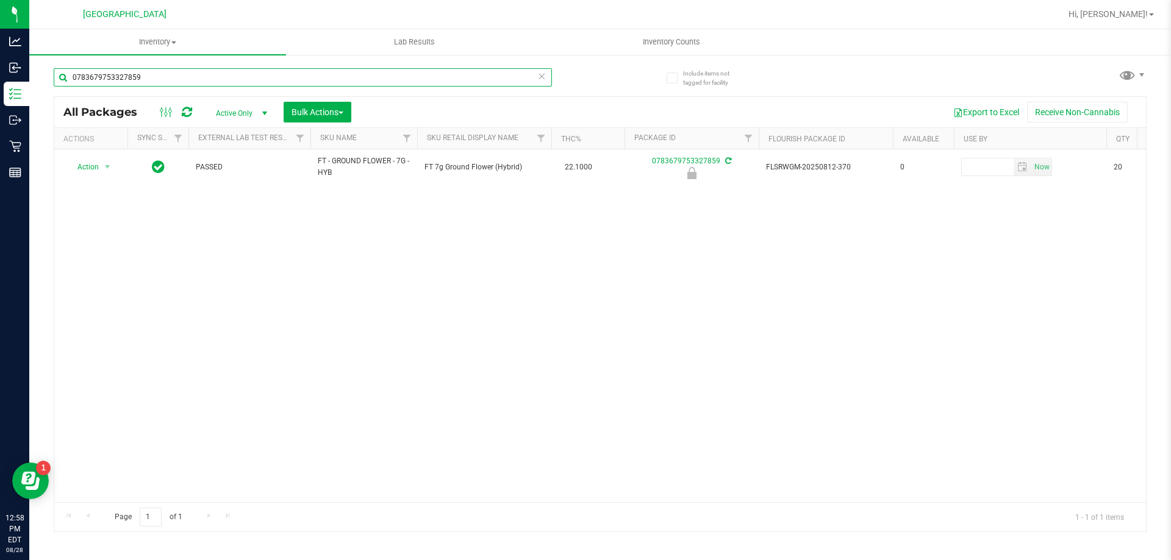
click at [252, 79] on input "0783679753327859" at bounding box center [303, 77] width 498 height 18
paste input "FT 7g Ground Flower (Hybrid)"
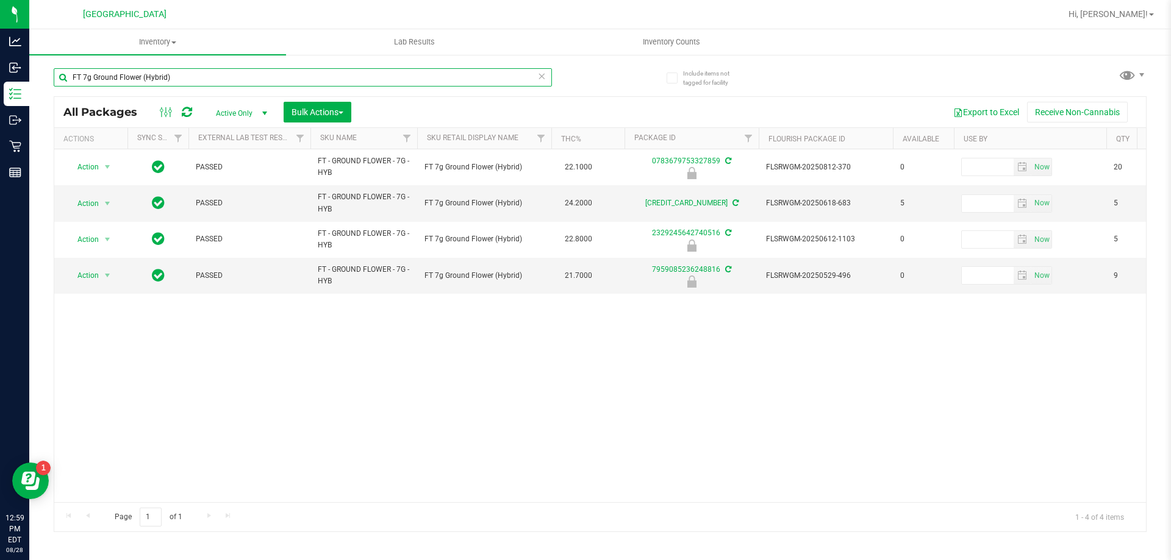
click at [252, 79] on input "FT 7g Ground Flower (Hybrid)" at bounding box center [303, 77] width 498 height 18
click at [251, 79] on input "FT 7g Ground Flower (Hybrid)" at bounding box center [303, 77] width 498 height 18
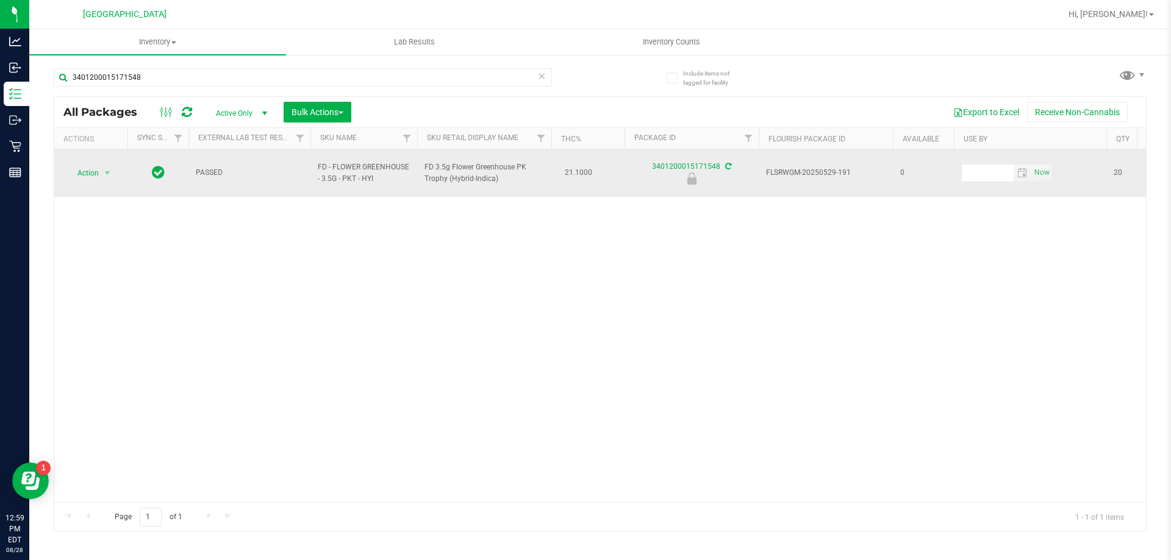
drag, startPoint x: 316, startPoint y: 157, endPoint x: 384, endPoint y: 178, distance: 70.8
click at [384, 178] on td "FD - FLOWER GREENHOUSE - 3.5G - PKT - HYI" at bounding box center [363, 173] width 107 height 48
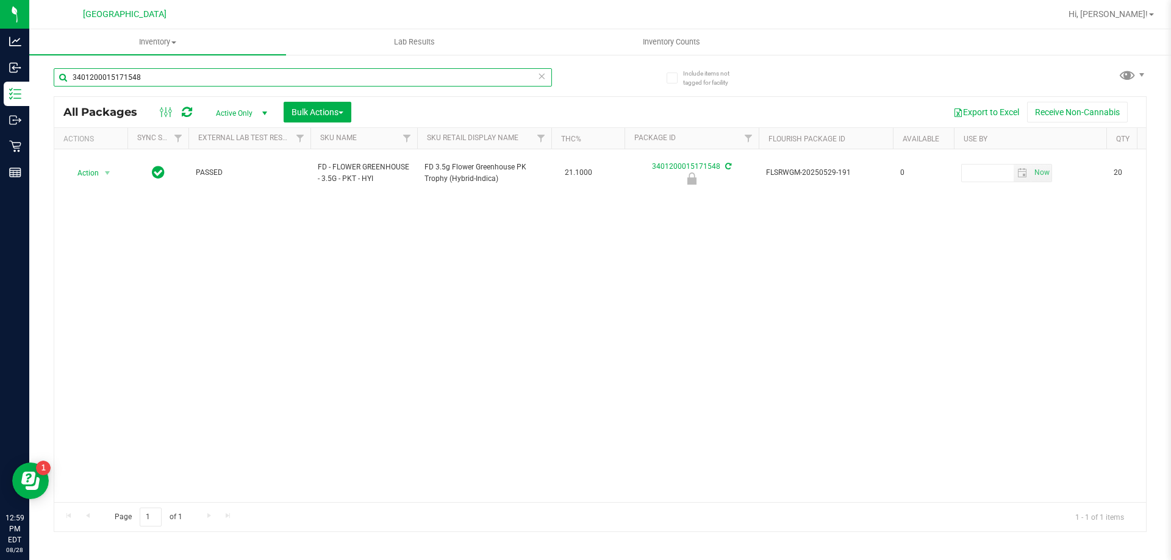
click at [184, 84] on input "3401200015171548" at bounding box center [303, 77] width 498 height 18
paste input "FD - FLOWER GREENHOUSE - 3.5G - PKT - HYI"
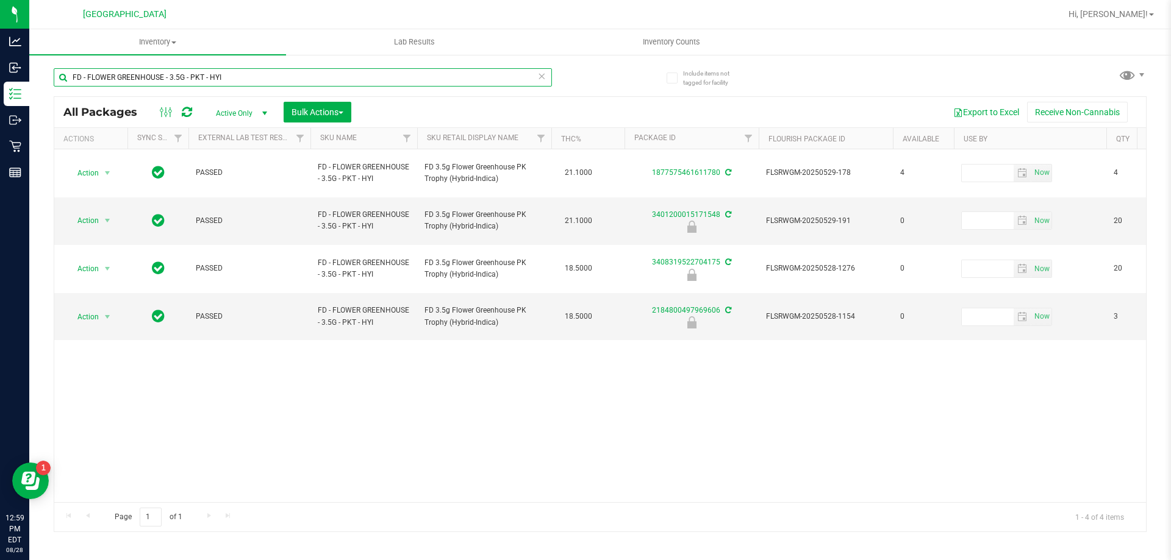
click at [257, 79] on input "FD - FLOWER GREENHOUSE - 3.5G - PKT - HYI" at bounding box center [303, 77] width 498 height 18
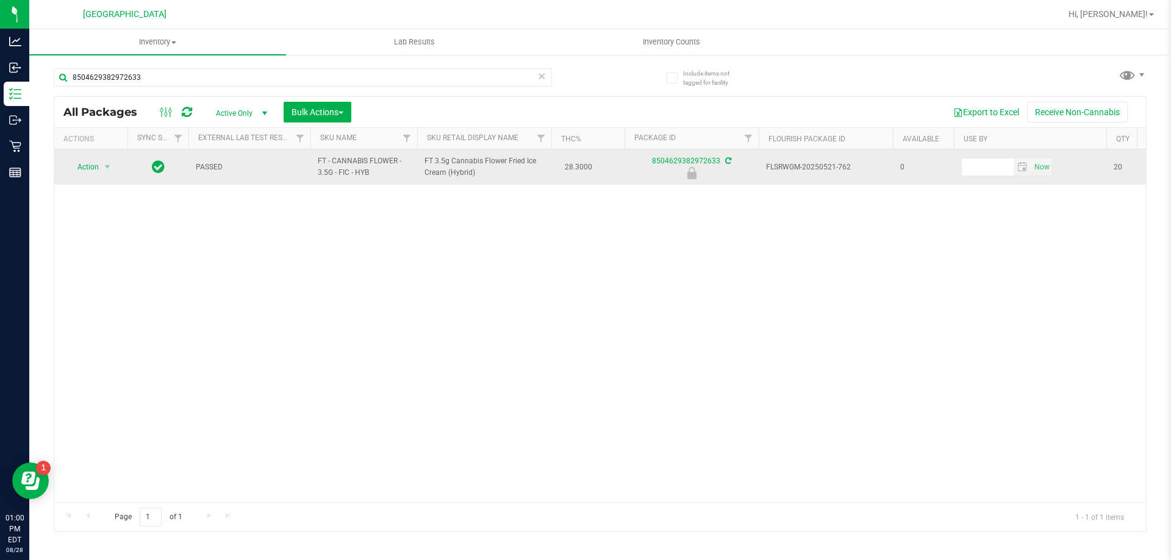
drag, startPoint x: 424, startPoint y: 158, endPoint x: 476, endPoint y: 169, distance: 53.6
click at [476, 169] on td "FT 3.5g Cannabis Flower Fried Ice Cream (Hybrid)" at bounding box center [484, 166] width 134 height 35
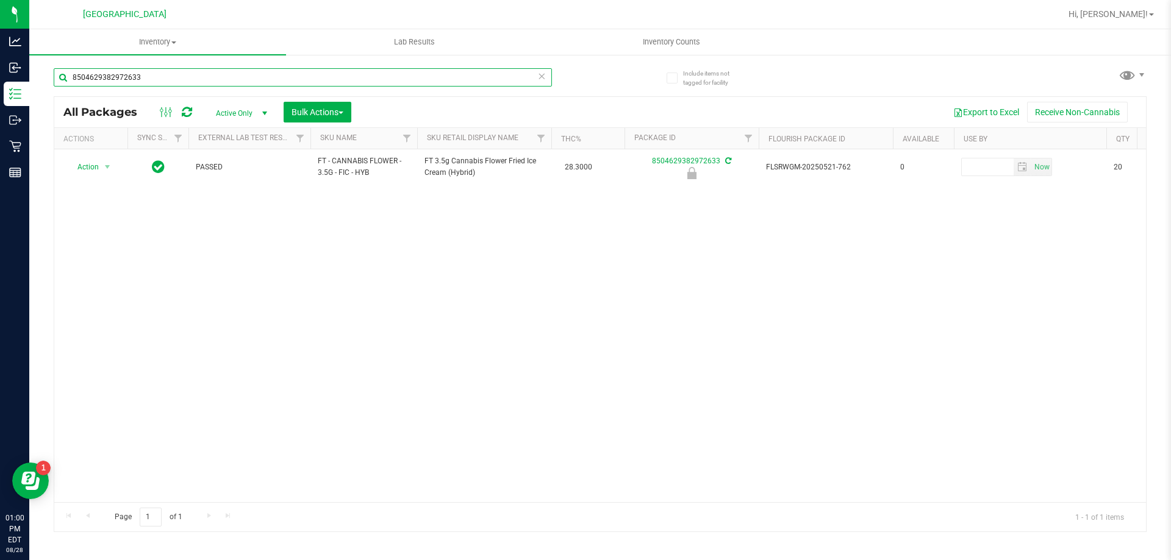
click at [388, 85] on input "8504629382972633" at bounding box center [303, 77] width 498 height 18
paste input "FT 3.5g Cannabis Flower Fried Ice Cream (Hybrid)"
click at [320, 77] on input "FT 3.5g Cannabis Flower Fried Ice Cream (Hybrid)" at bounding box center [303, 77] width 498 height 18
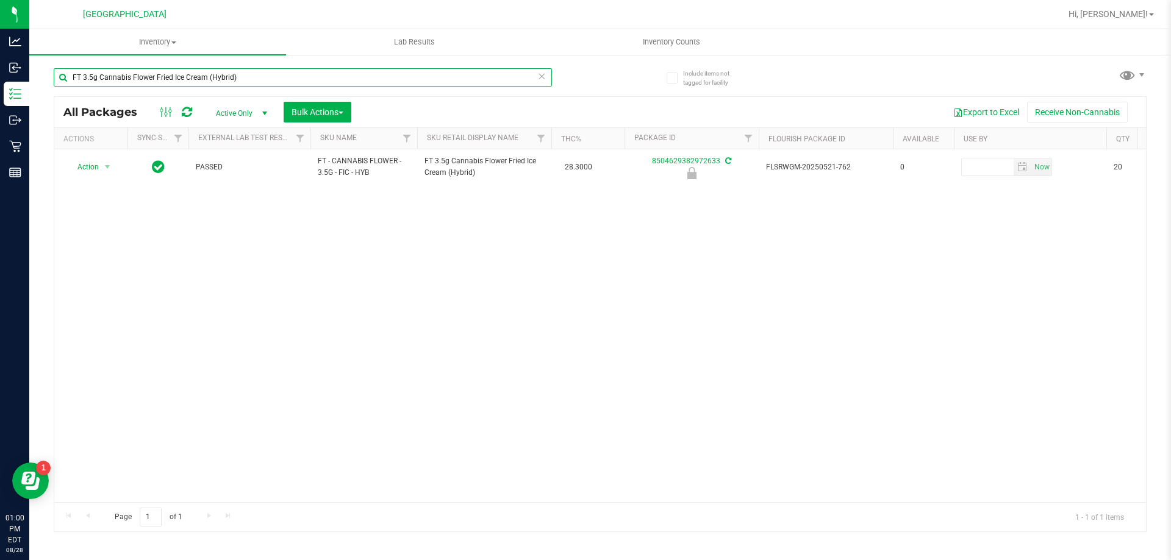
click at [320, 77] on input "FT 3.5g Cannabis Flower Fried Ice Cream (Hybrid)" at bounding box center [303, 77] width 498 height 18
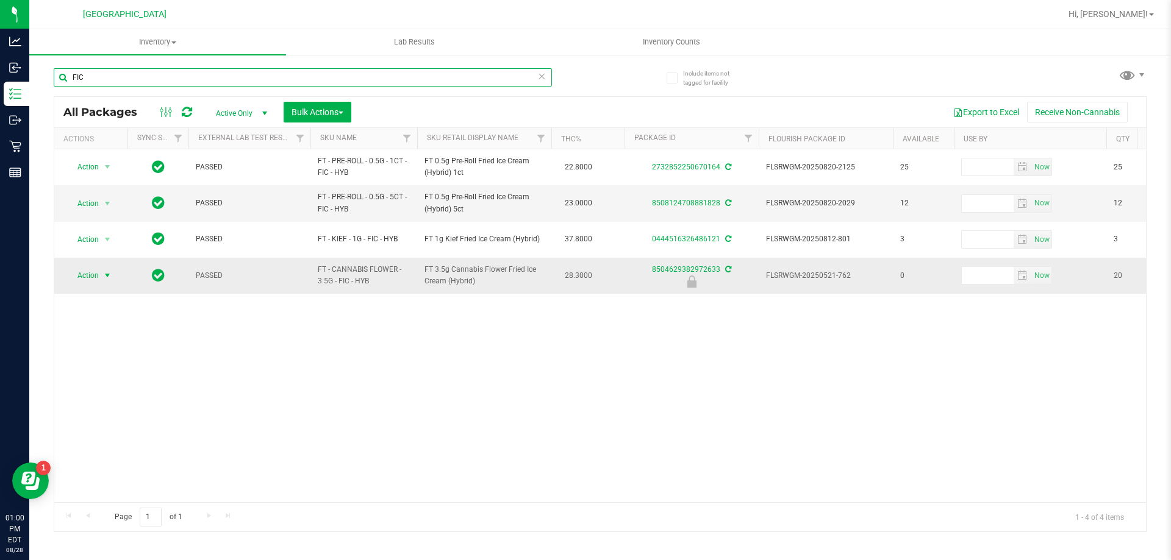
type input "FIC"
click at [101, 276] on span "select" at bounding box center [107, 275] width 15 height 17
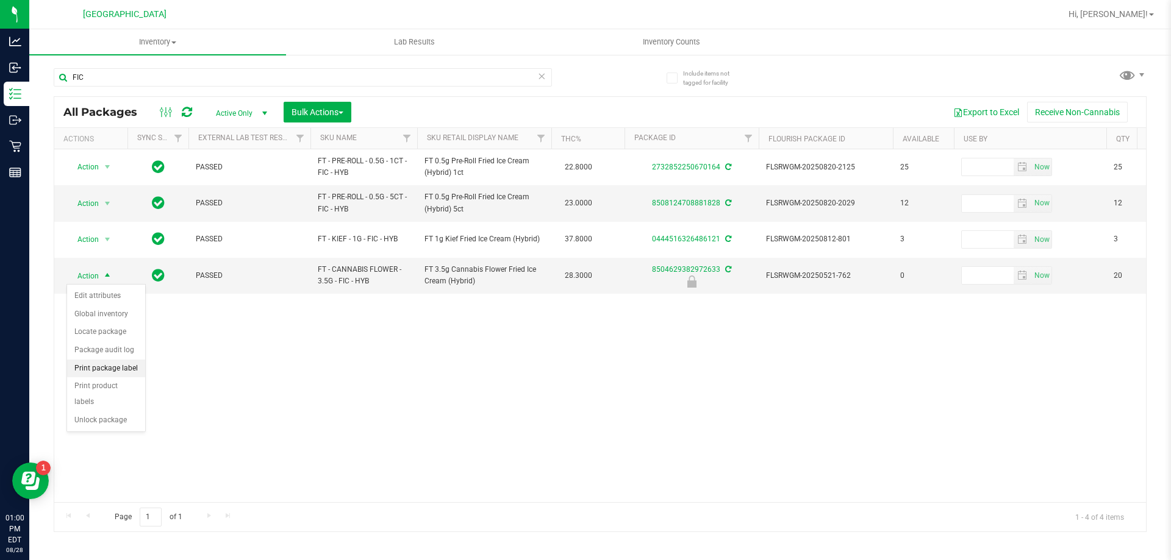
click at [127, 364] on li "Print package label" at bounding box center [106, 369] width 78 height 18
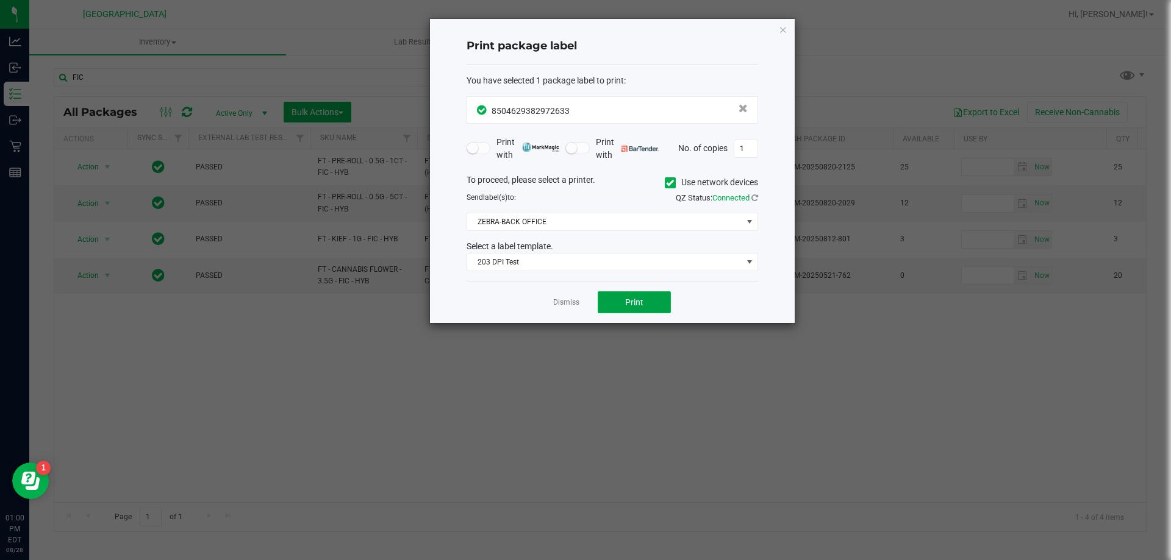
click at [640, 301] on span "Print" at bounding box center [634, 303] width 18 height 10
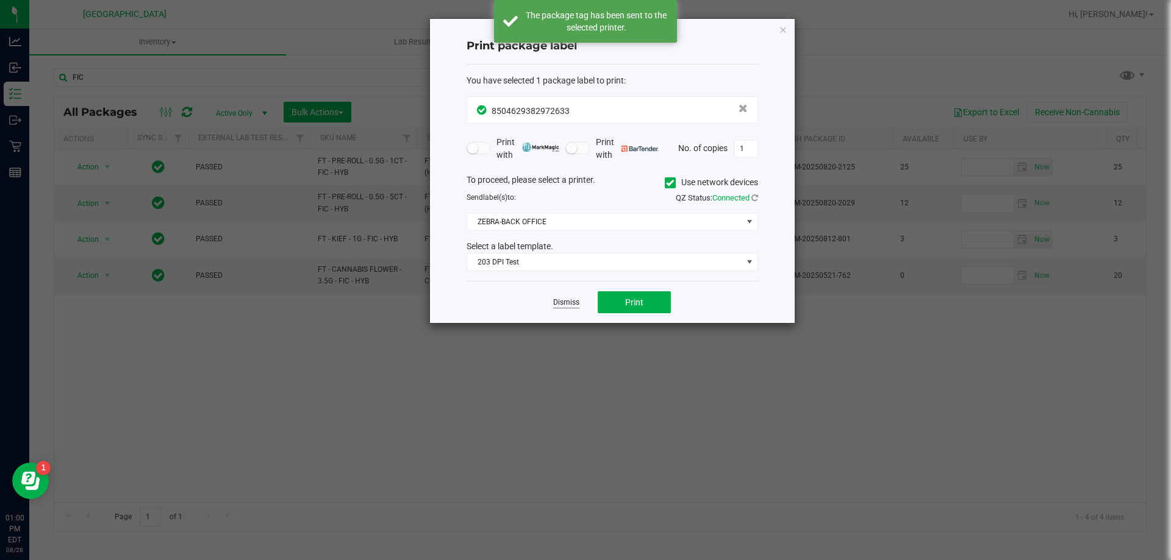
click at [568, 302] on link "Dismiss" at bounding box center [566, 303] width 26 height 10
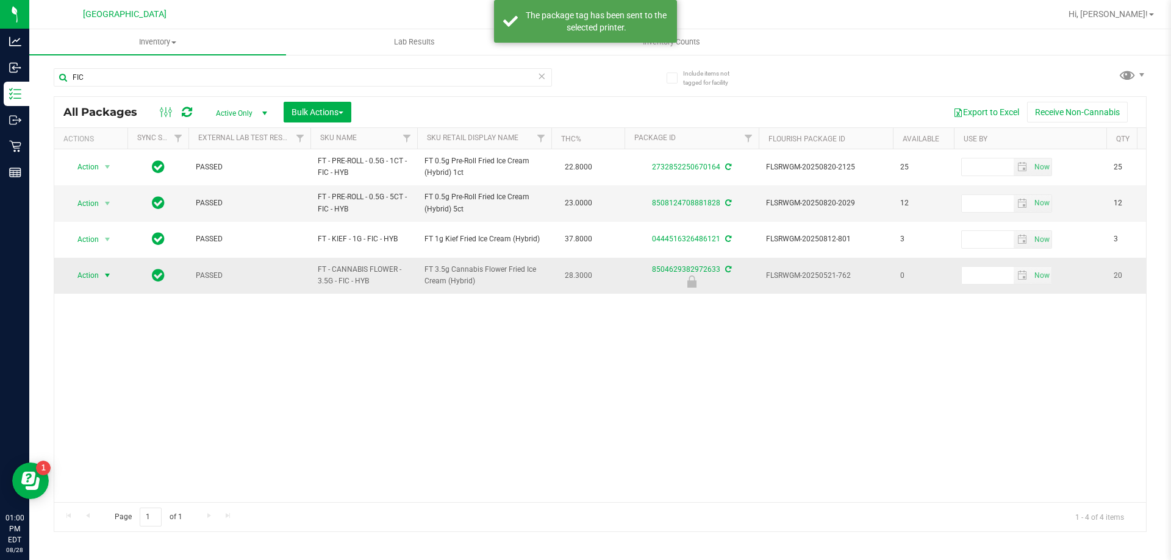
click at [81, 276] on span "Action" at bounding box center [82, 275] width 33 height 17
click at [115, 412] on li "Unlock package" at bounding box center [106, 421] width 78 height 18
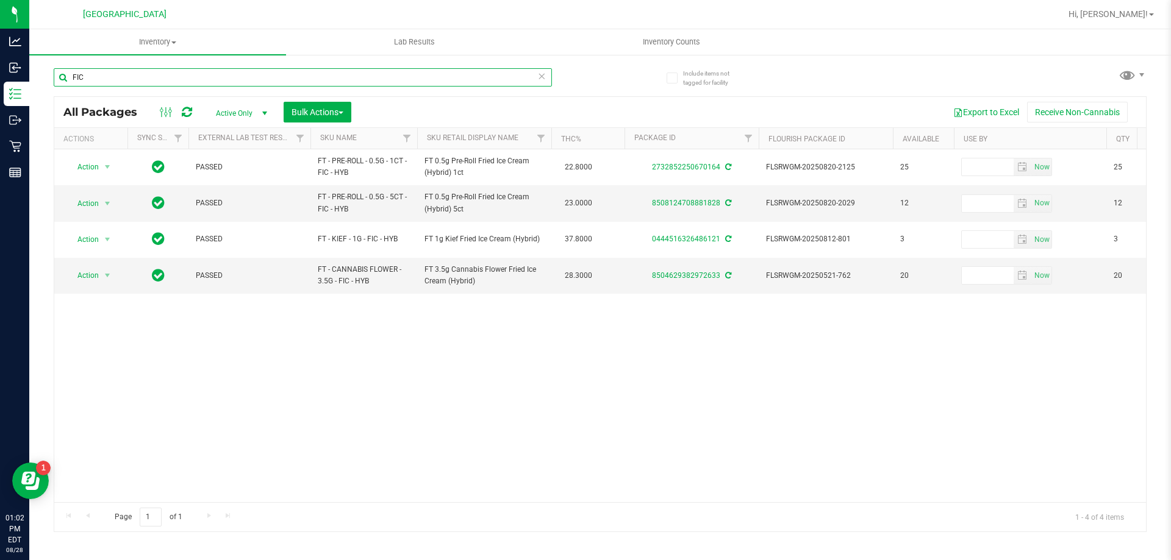
click at [154, 78] on input "FIC" at bounding box center [303, 77] width 498 height 18
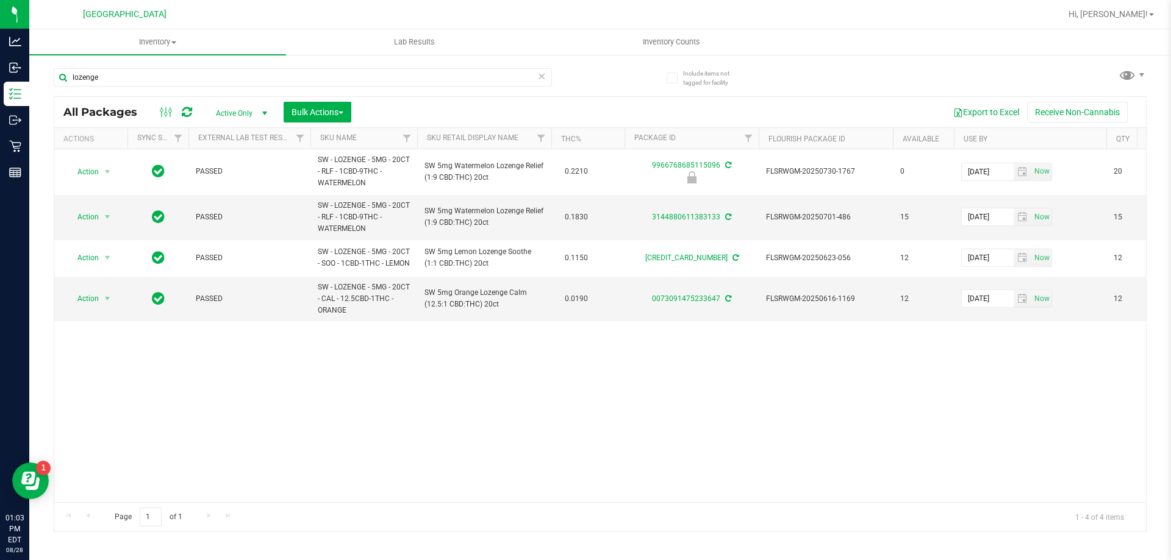
click at [226, 63] on div "lozenge" at bounding box center [327, 76] width 546 height 39
click at [225, 71] on input "lozenge" at bounding box center [303, 77] width 498 height 18
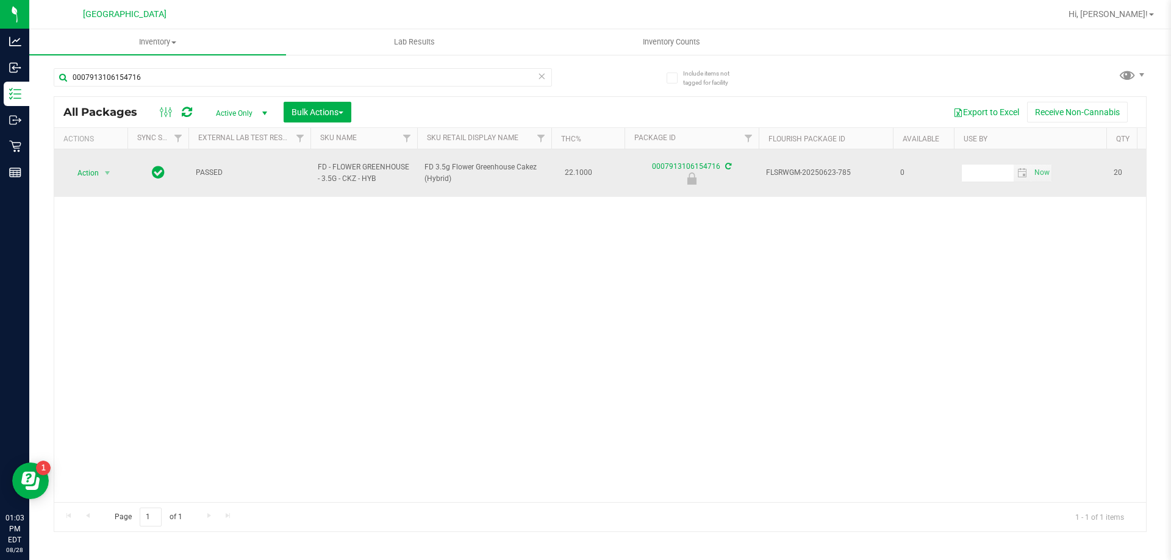
drag, startPoint x: 426, startPoint y: 160, endPoint x: 455, endPoint y: 170, distance: 31.1
click at [455, 170] on span "FD 3.5g Flower Greenhouse Cakez (Hybrid)" at bounding box center [484, 173] width 120 height 23
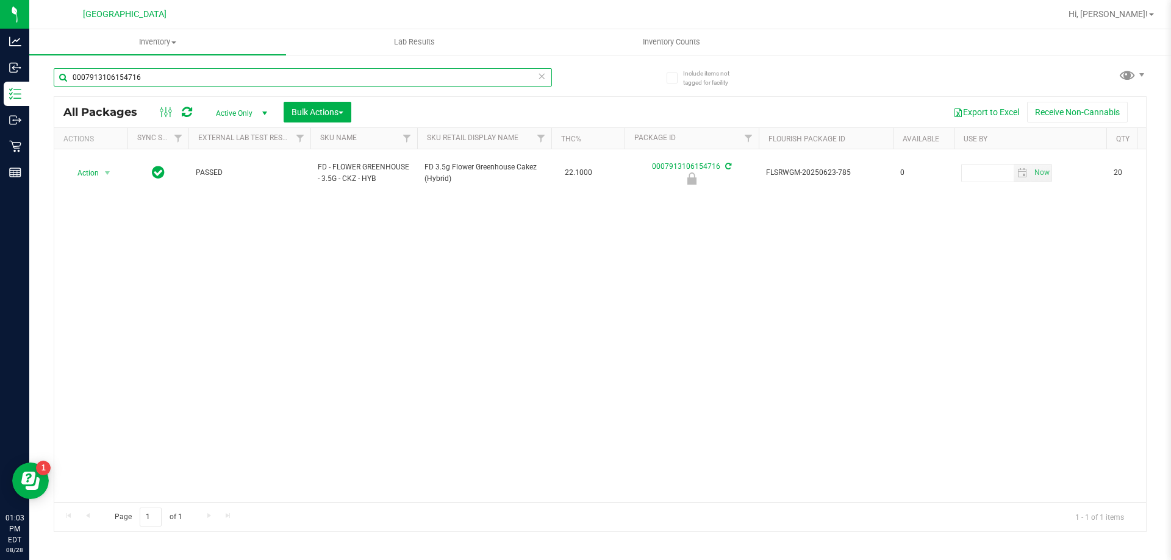
click at [309, 71] on input "0007913106154716" at bounding box center [303, 77] width 498 height 18
paste input "FD 3.5g Flower Greenhouse Cakez (Hybrid)"
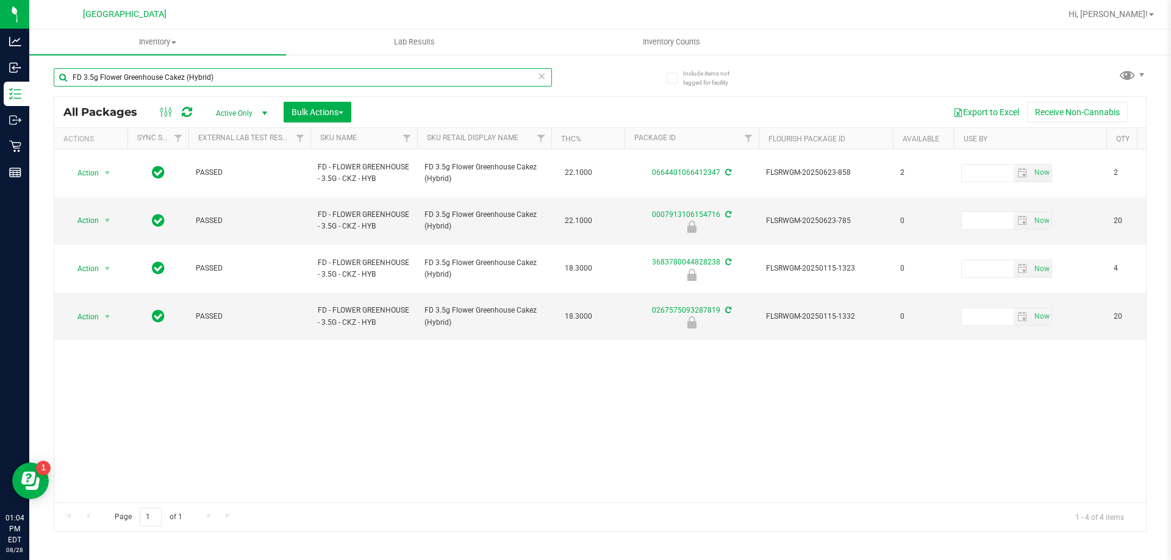
click at [234, 73] on input "FD 3.5g Flower Greenhouse Cakez (Hybrid)" at bounding box center [303, 77] width 498 height 18
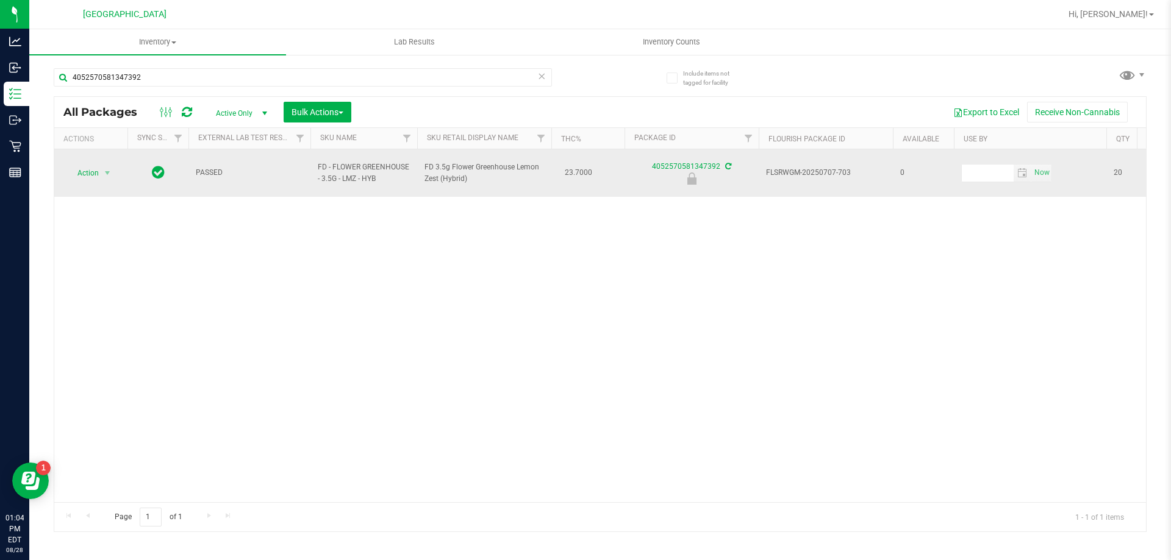
drag, startPoint x: 420, startPoint y: 158, endPoint x: 475, endPoint y: 173, distance: 57.5
click at [475, 173] on td "FD 3.5g Flower Greenhouse Lemon Zest (Hybrid)" at bounding box center [484, 173] width 134 height 48
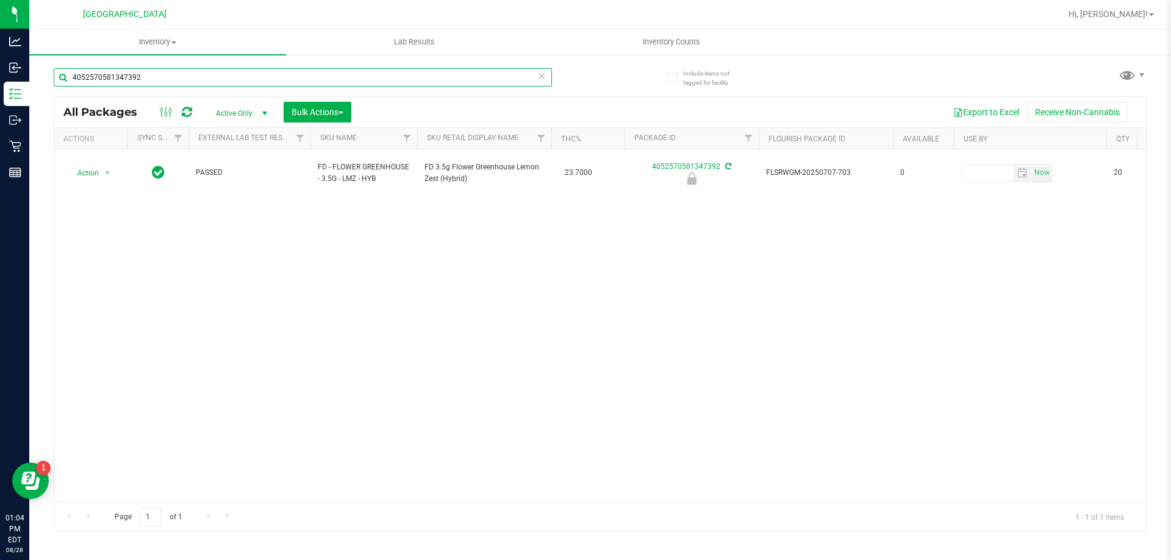
click at [303, 79] on input "4052570581347392" at bounding box center [303, 77] width 498 height 18
paste input "FD 3.5g Flower Greenhouse Lemon Zest (Hybrid)"
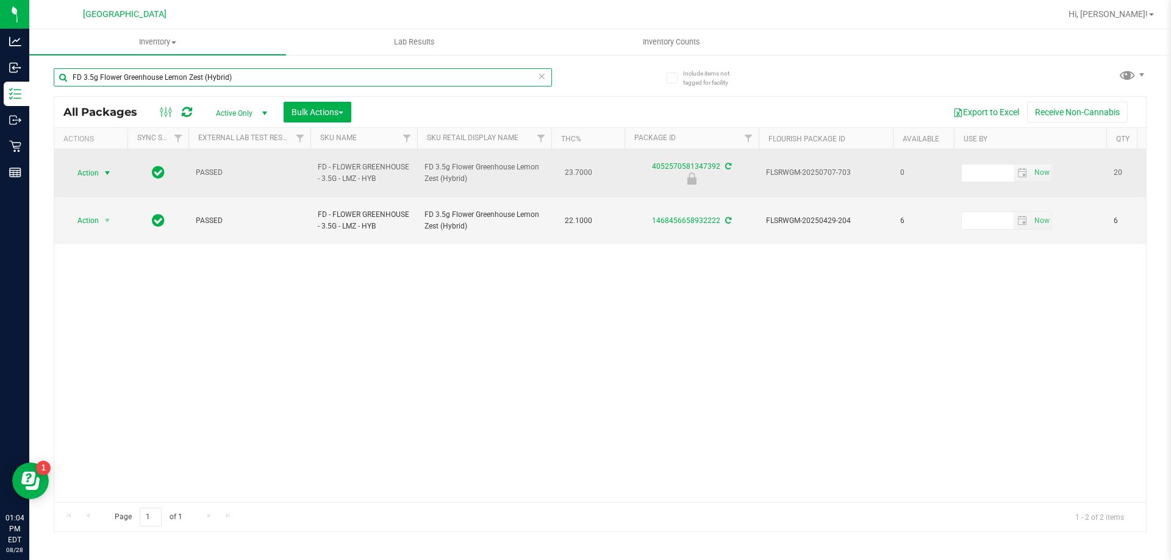
type input "FD 3.5g Flower Greenhouse Lemon Zest (Hybrid)"
click at [103, 170] on span "select" at bounding box center [107, 173] width 10 height 10
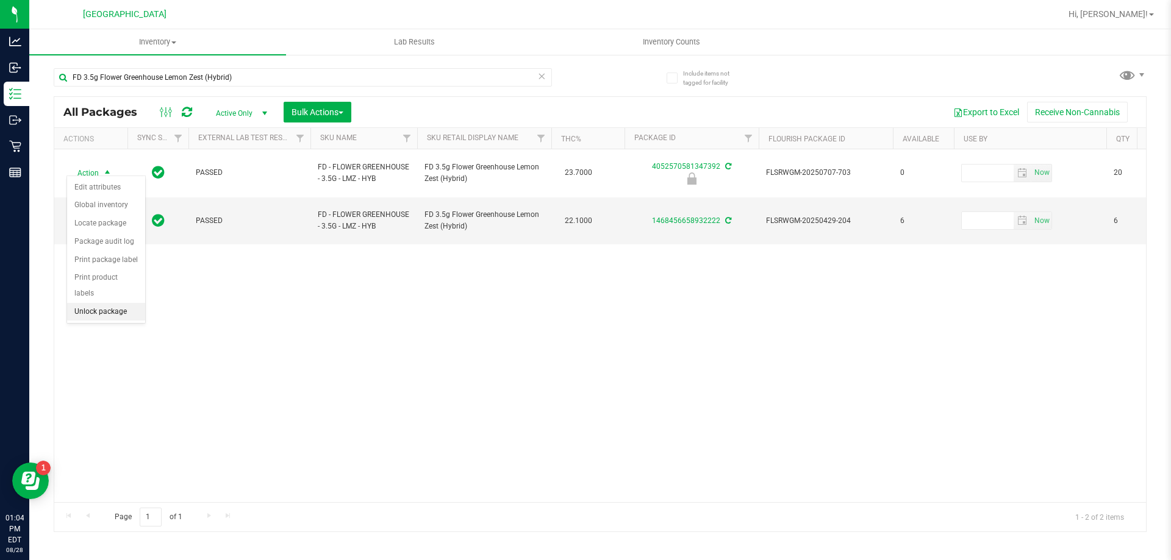
click at [113, 303] on li "Unlock package" at bounding box center [106, 312] width 78 height 18
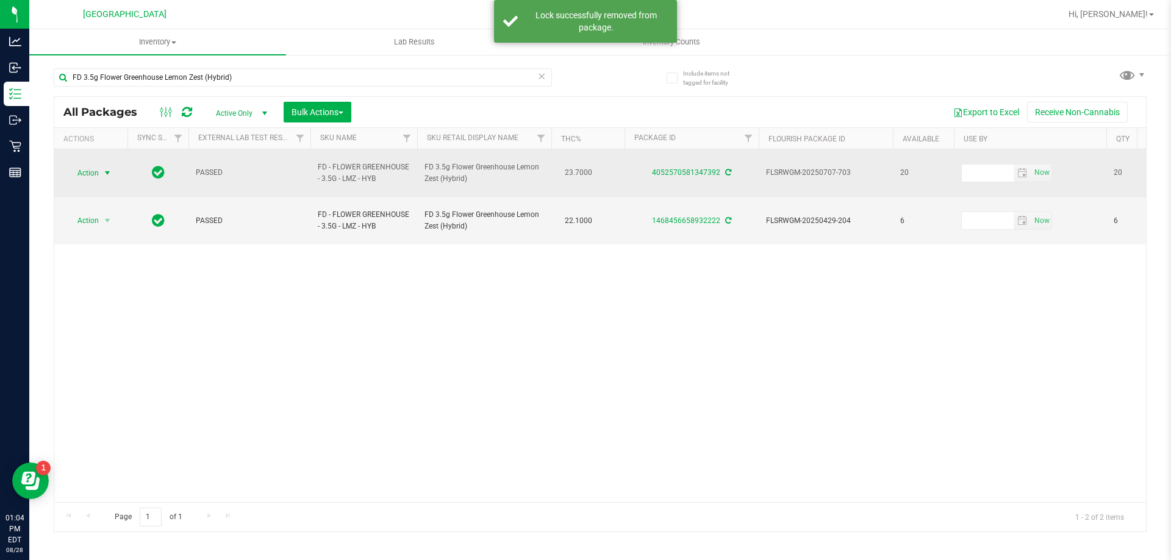
click at [102, 168] on span "select" at bounding box center [107, 173] width 10 height 10
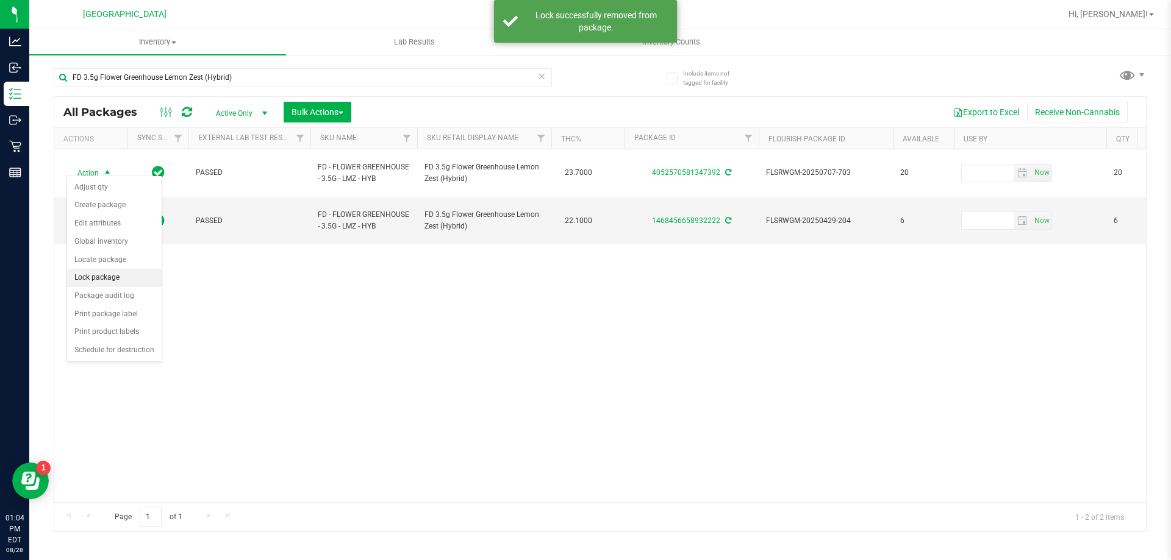
click at [104, 279] on li "Lock package" at bounding box center [114, 278] width 95 height 18
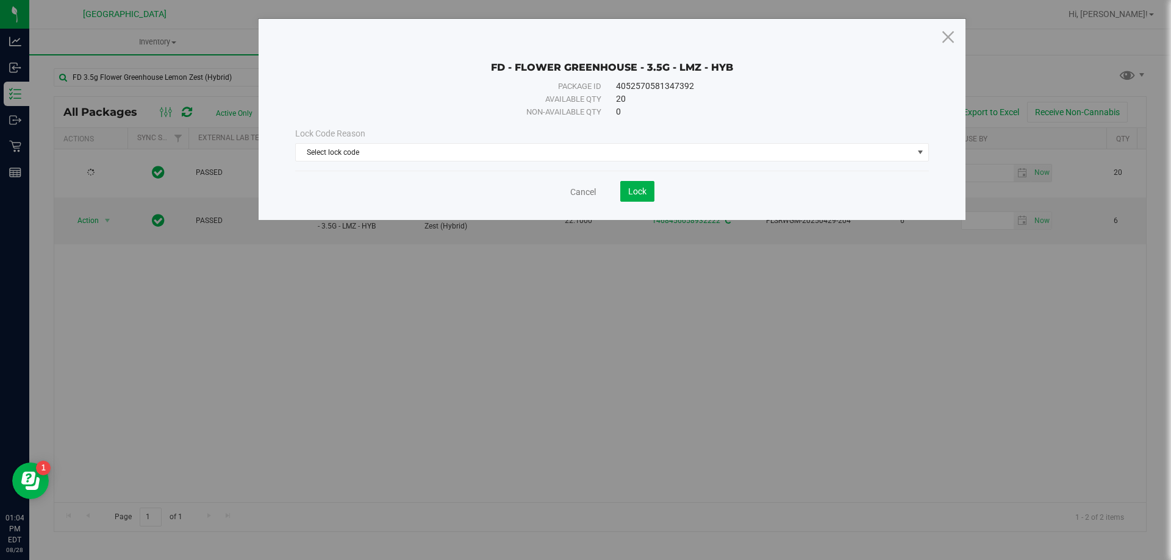
click at [474, 162] on div "Lock Code Reason Select lock code Select lock code Newly Received Administrativ…" at bounding box center [612, 144] width 652 height 52
click at [370, 155] on span "Select lock code" at bounding box center [604, 152] width 617 height 17
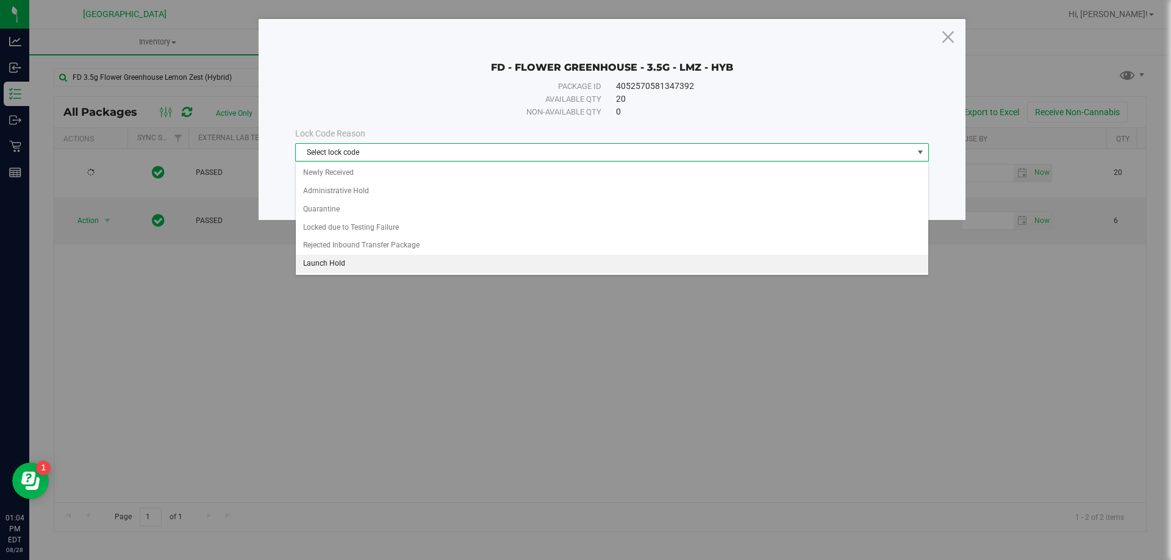
click at [360, 270] on li "Launch Hold" at bounding box center [612, 264] width 632 height 18
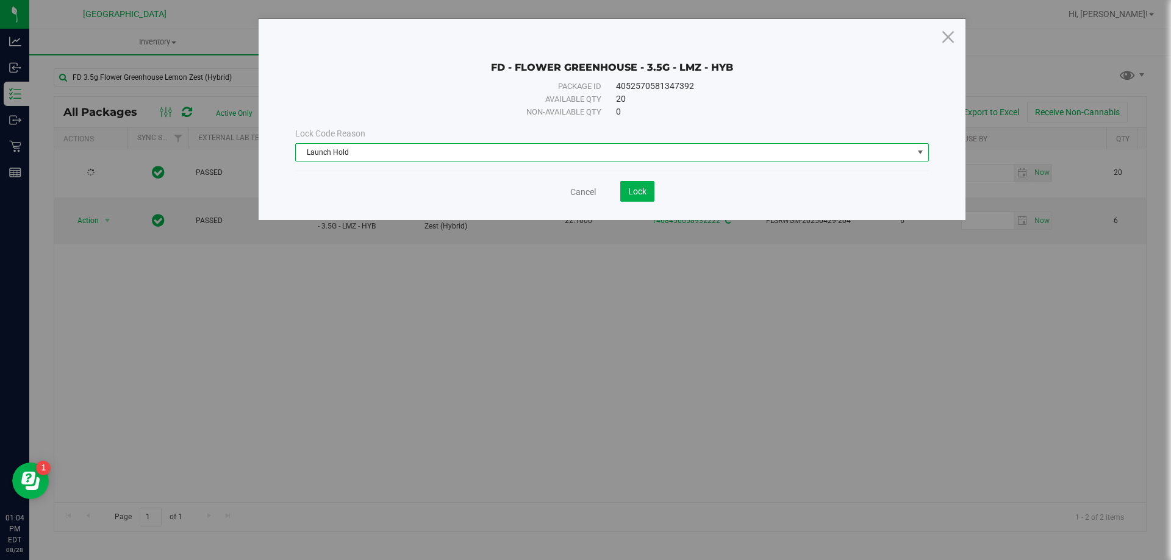
click at [658, 189] on div "Cancel Lock" at bounding box center [612, 191] width 634 height 21
click at [644, 189] on span "Lock" at bounding box center [637, 192] width 18 height 10
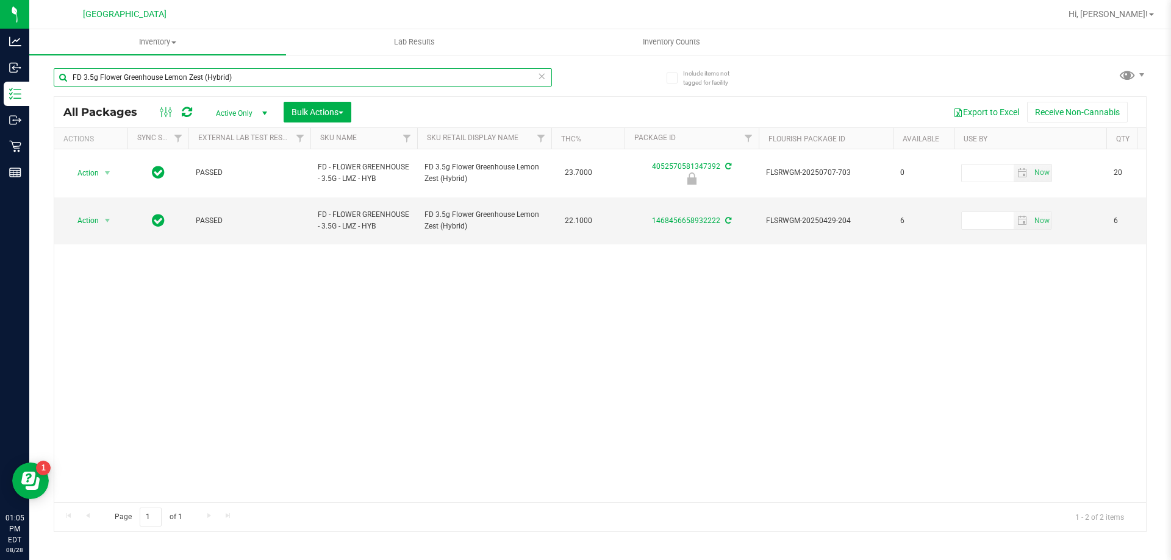
click at [463, 71] on input "FD 3.5g Flower Greenhouse Lemon Zest (Hybrid)" at bounding box center [303, 77] width 498 height 18
click at [461, 71] on input "FD 3.5g Flower Greenhouse Lemon Zest (Hybrid)" at bounding box center [303, 77] width 498 height 18
click at [462, 72] on input "FD 3.5g Flower Greenhouse Lemon Zest (Hybrid)" at bounding box center [303, 77] width 498 height 18
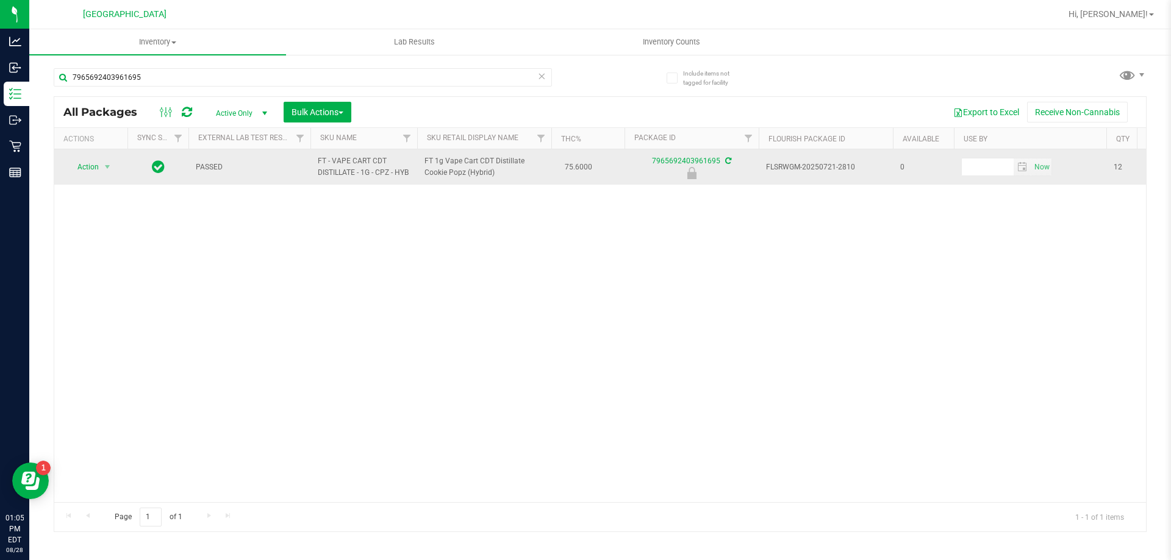
drag, startPoint x: 423, startPoint y: 159, endPoint x: 495, endPoint y: 176, distance: 74.5
click at [495, 176] on td "FT 1g Vape Cart CDT Distillate Cookie Popz (Hybrid)" at bounding box center [484, 166] width 134 height 35
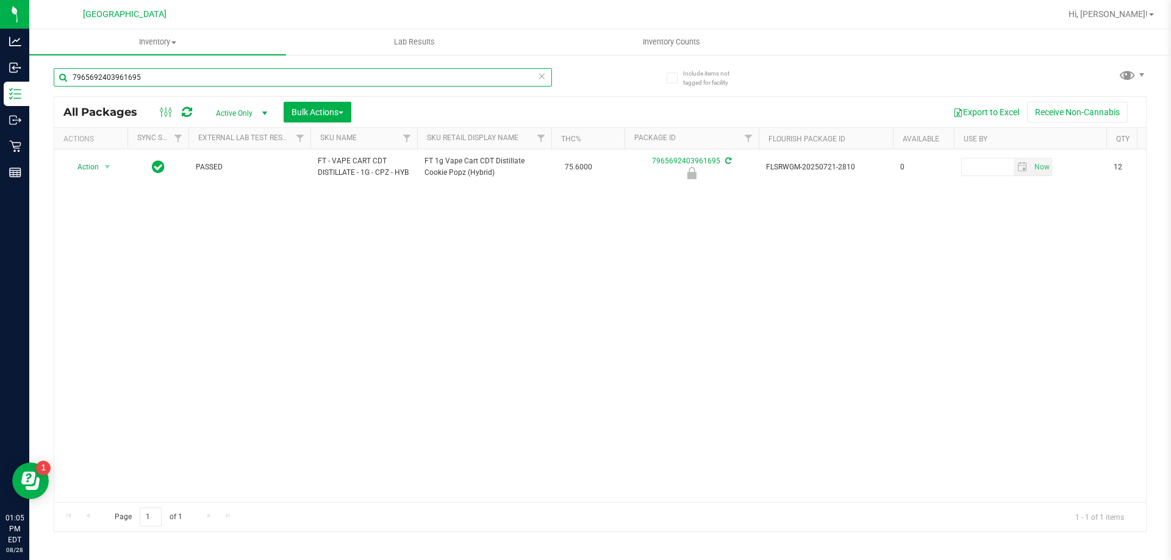
click at [215, 79] on input "7965692403961695" at bounding box center [303, 77] width 498 height 18
paste input "FT 1g Vape Cart CDT Distillate Cookie Popz (Hybrid)"
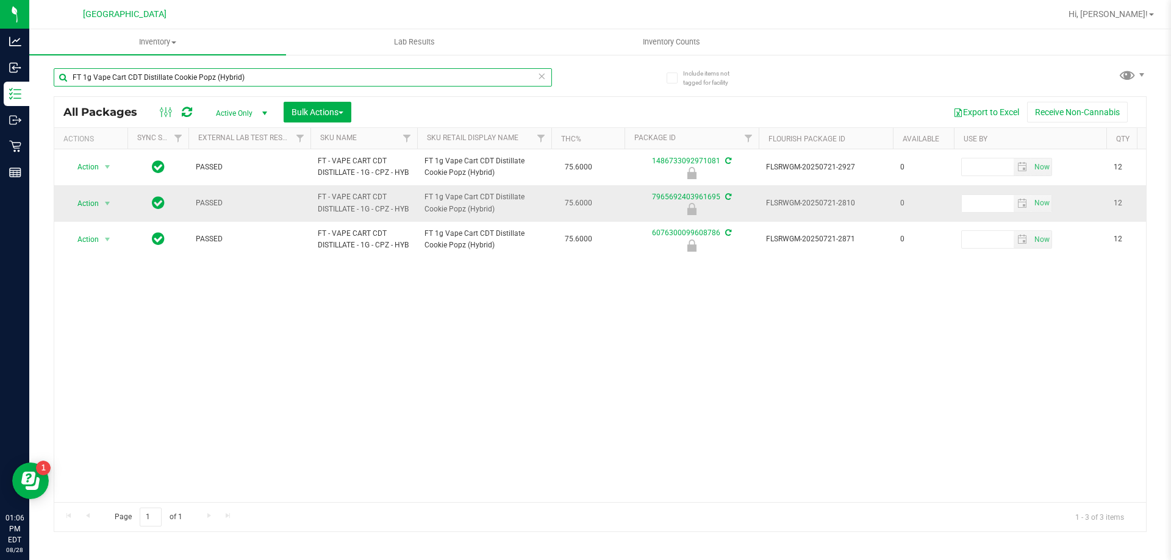
type input "FT 1g Vape Cart CDT Distillate Cookie Popz (Hybrid)"
click at [99, 204] on span "Action" at bounding box center [82, 203] width 33 height 17
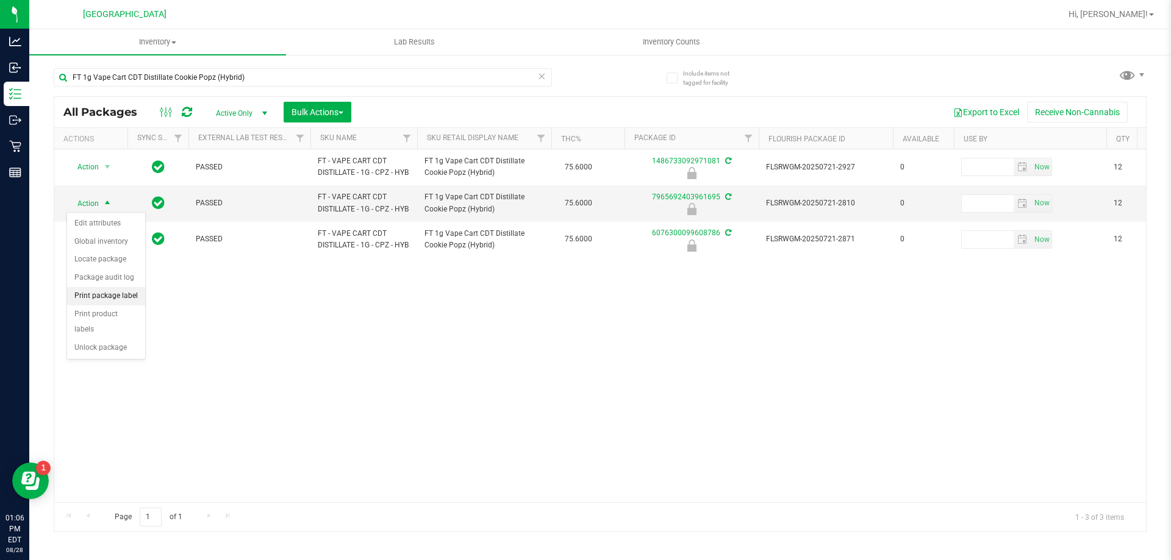
click at [115, 300] on li "Print package label" at bounding box center [106, 296] width 78 height 18
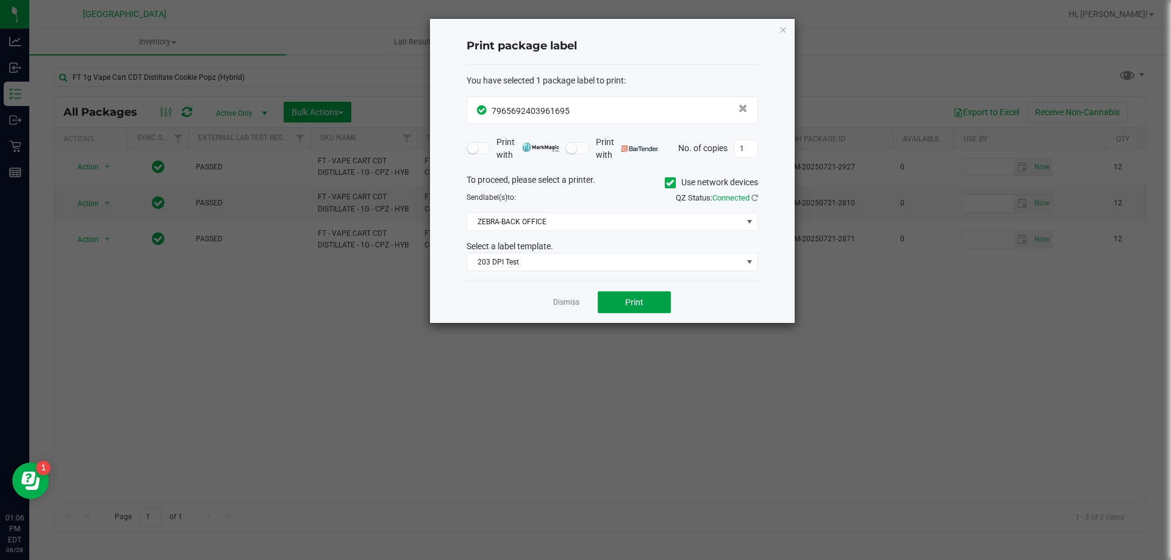
click at [618, 299] on button "Print" at bounding box center [634, 302] width 73 height 22
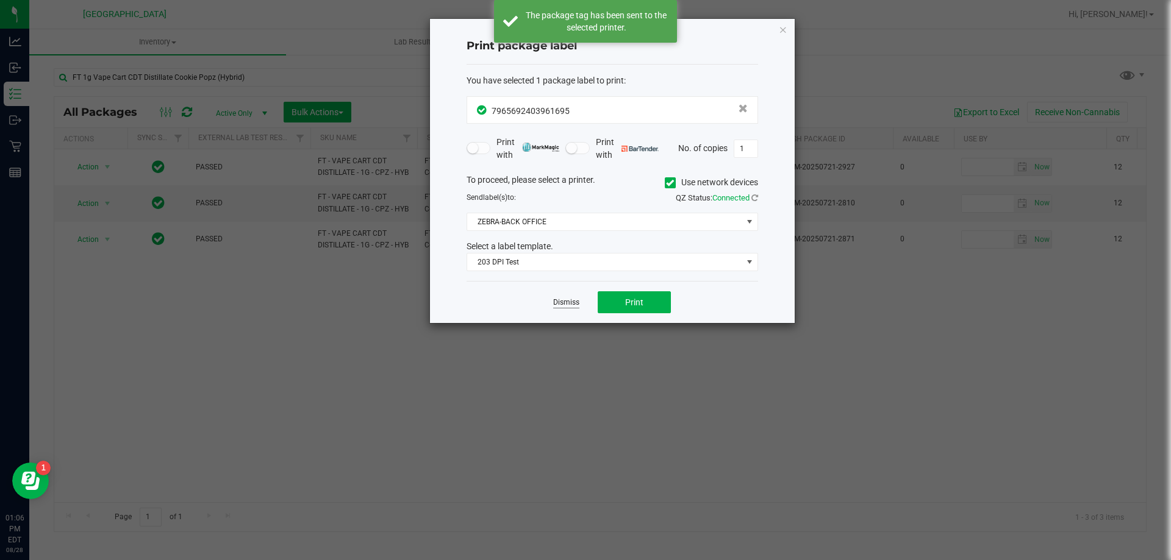
click at [571, 304] on link "Dismiss" at bounding box center [566, 303] width 26 height 10
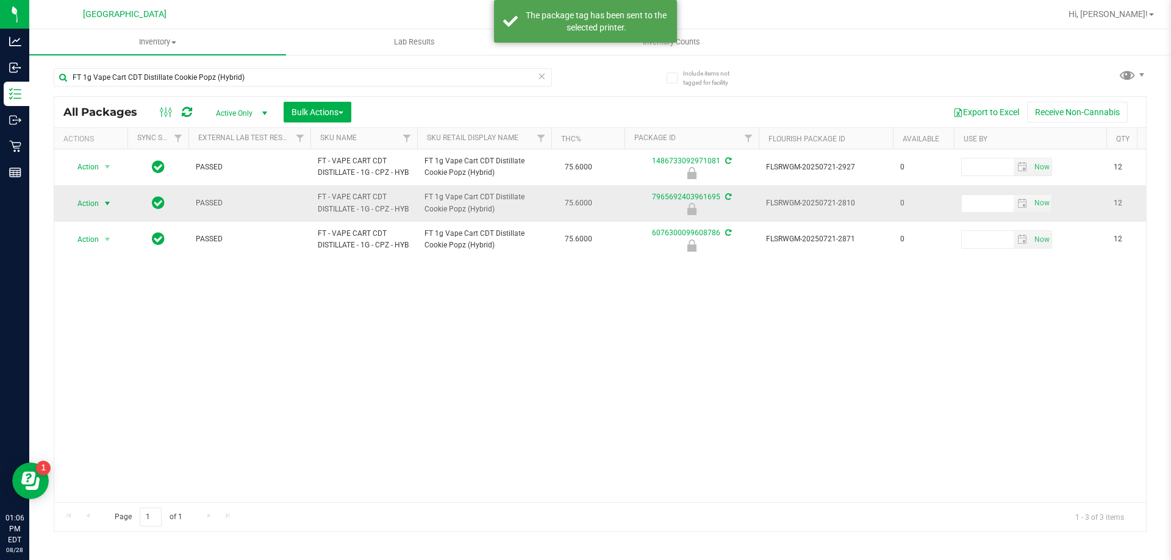
click at [85, 199] on span "Action" at bounding box center [82, 203] width 33 height 17
click at [109, 339] on li "Unlock package" at bounding box center [106, 348] width 78 height 18
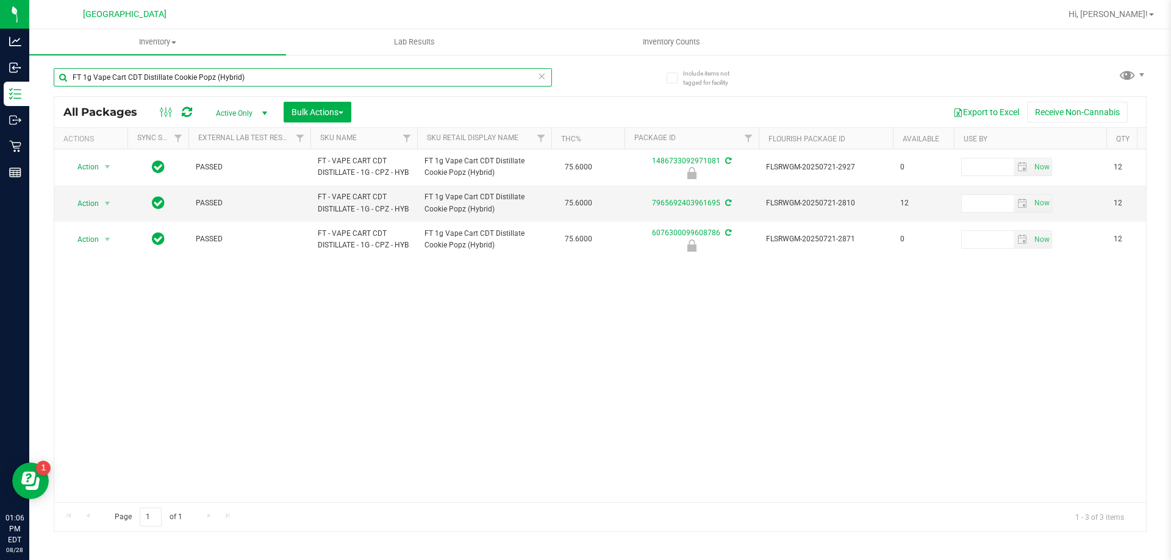
click at [269, 74] on input "FT 1g Vape Cart CDT Distillate Cookie Popz (Hybrid)" at bounding box center [303, 77] width 498 height 18
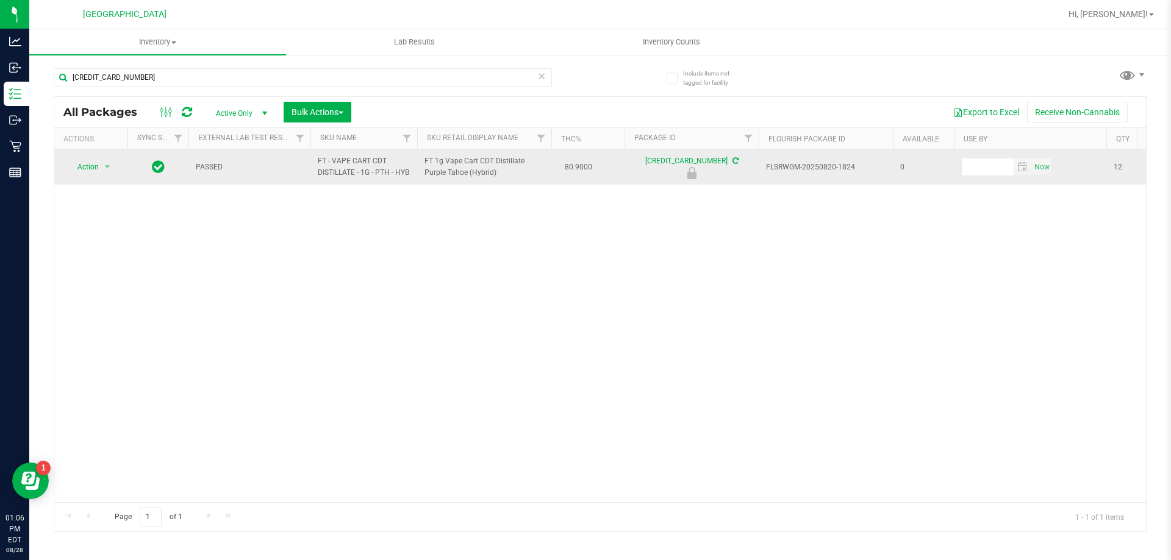
drag, startPoint x: 423, startPoint y: 164, endPoint x: 502, endPoint y: 189, distance: 82.5
click at [502, 185] on td "FT 1g Vape Cart CDT Distillate Purple Tahoe (Hybrid)" at bounding box center [484, 166] width 134 height 35
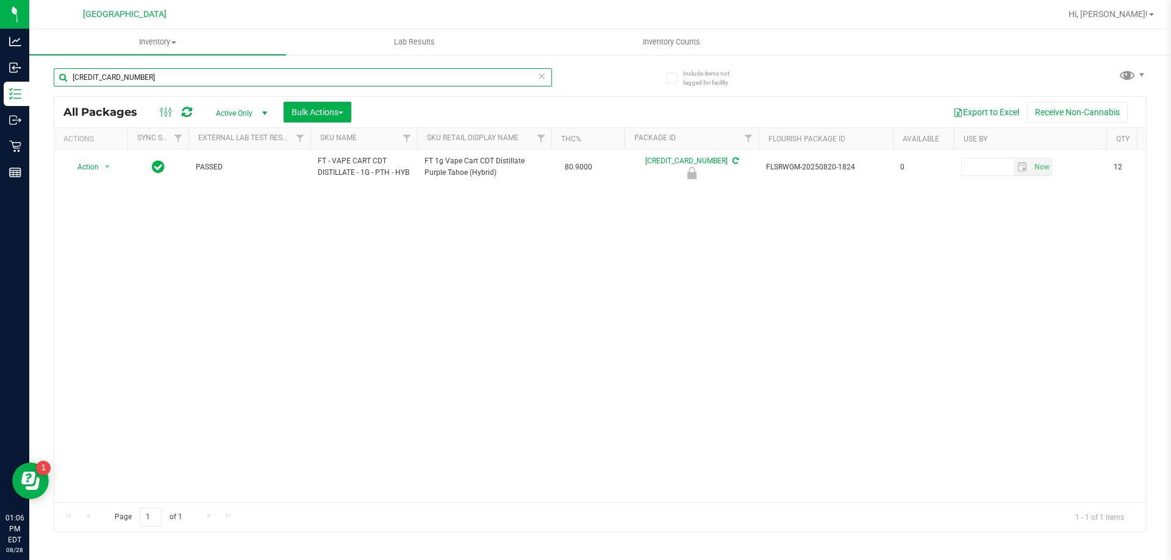
click at [191, 74] on input "[CREDIT_CARD_NUMBER]" at bounding box center [303, 77] width 498 height 18
paste input "FT 1g Vape Cart CDT Distillate Purple Tahoe (Hybrid)"
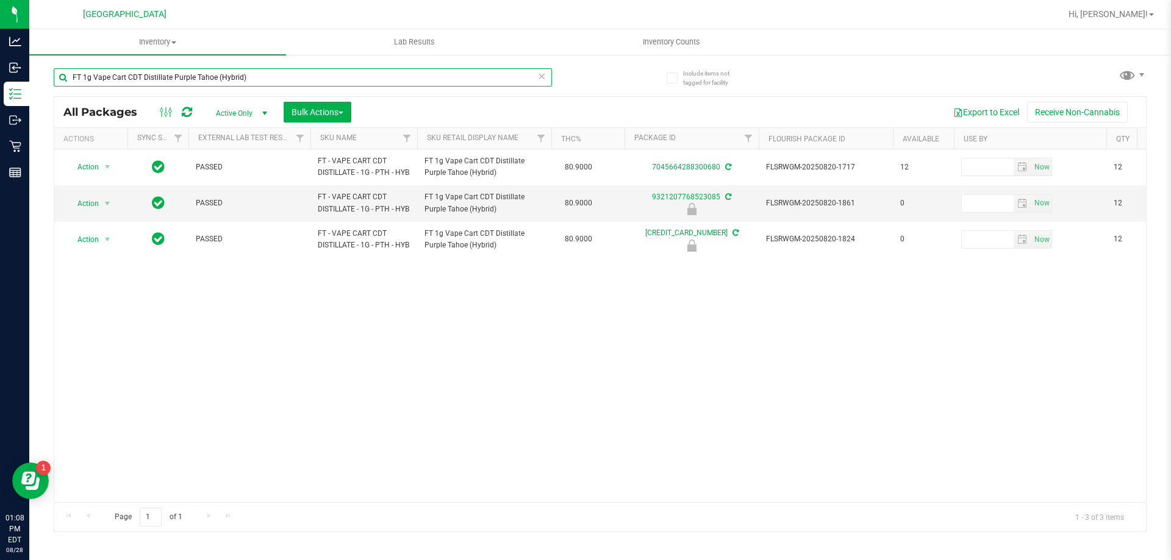
click at [272, 73] on input "FT 1g Vape Cart CDT Distillate Purple Tahoe (Hybrid)" at bounding box center [303, 77] width 498 height 18
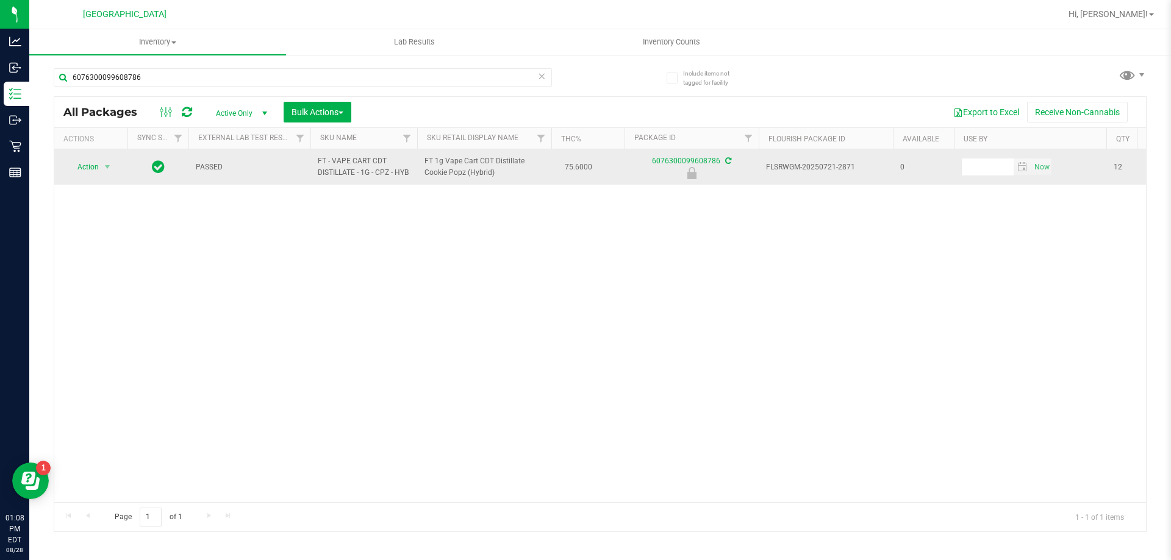
click at [426, 158] on span "FT 1g Vape Cart CDT Distillate Cookie Popz (Hybrid)" at bounding box center [484, 166] width 120 height 23
drag, startPoint x: 425, startPoint y: 158, endPoint x: 497, endPoint y: 171, distance: 73.1
click at [497, 171] on span "FT 1g Vape Cart CDT Distillate Cookie Popz (Hybrid)" at bounding box center [484, 166] width 120 height 23
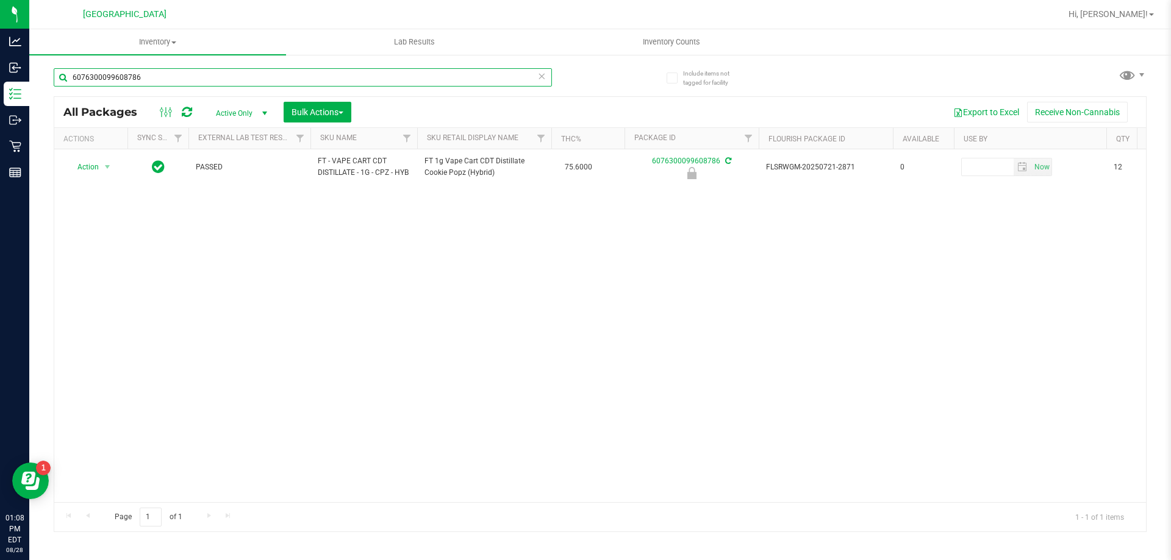
click at [281, 74] on input "6076300099608786" at bounding box center [303, 77] width 498 height 18
paste input "FT 1g Vape Cart CDT Distillate Cookie Popz (Hybrid)"
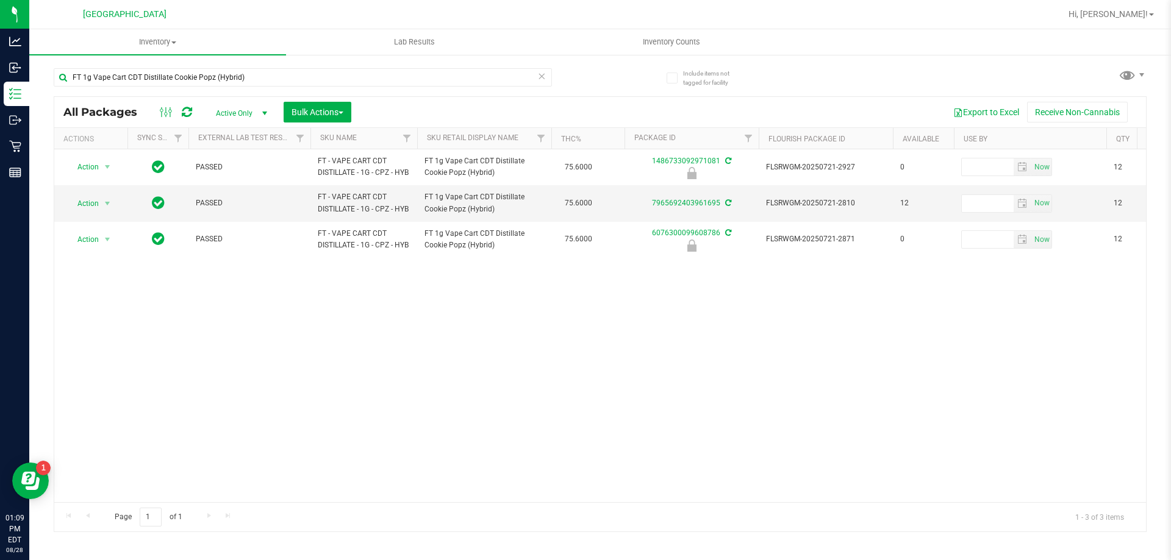
click at [418, 67] on div "FT 1g Vape Cart CDT Distillate Cookie Popz (Hybrid)" at bounding box center [327, 76] width 546 height 39
click at [409, 73] on input "FT 1g Vape Cart CDT Distillate Cookie Popz (Hybrid)" at bounding box center [303, 77] width 498 height 18
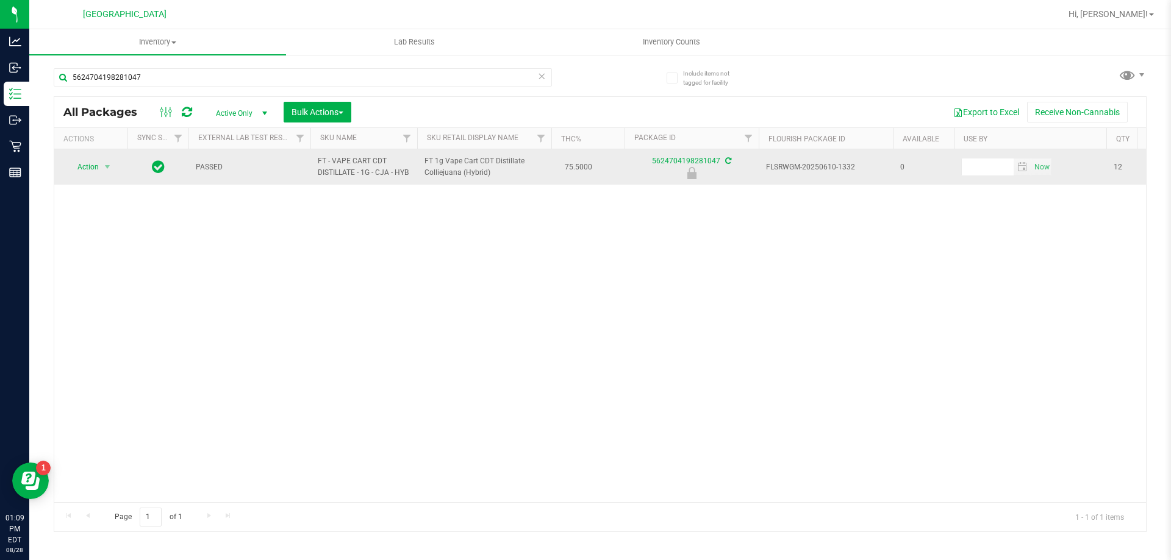
drag, startPoint x: 424, startPoint y: 159, endPoint x: 497, endPoint y: 174, distance: 74.9
click at [497, 174] on td "FT 1g Vape Cart CDT Distillate Colliejuana (Hybrid)" at bounding box center [484, 166] width 134 height 35
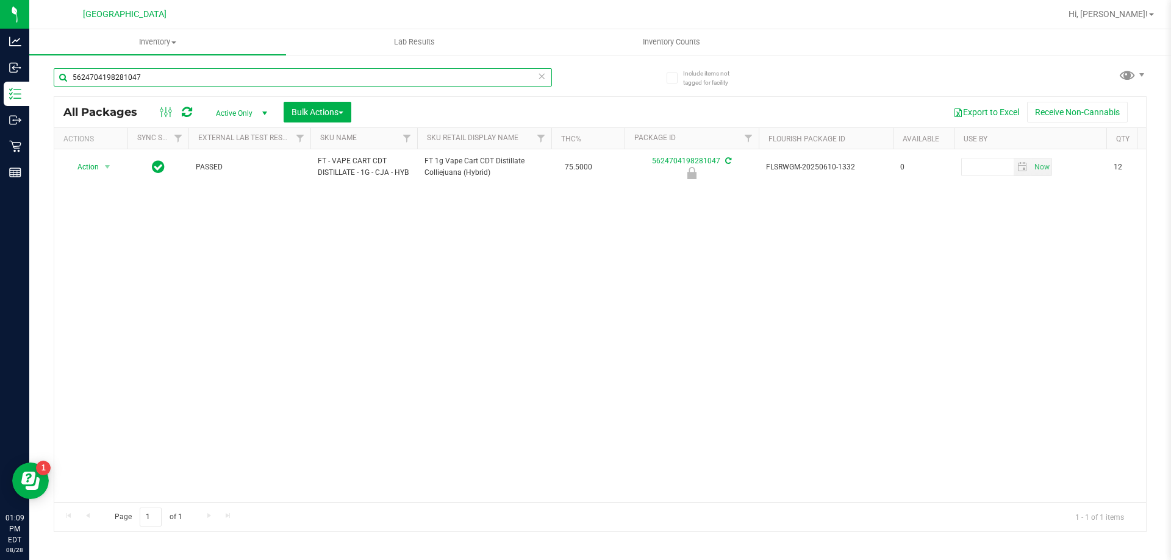
click at [290, 76] on input "5624704198281047" at bounding box center [303, 77] width 498 height 18
paste input "FT 1g Vape Cart CDT Distillate Colliejuana (Hybrid)"
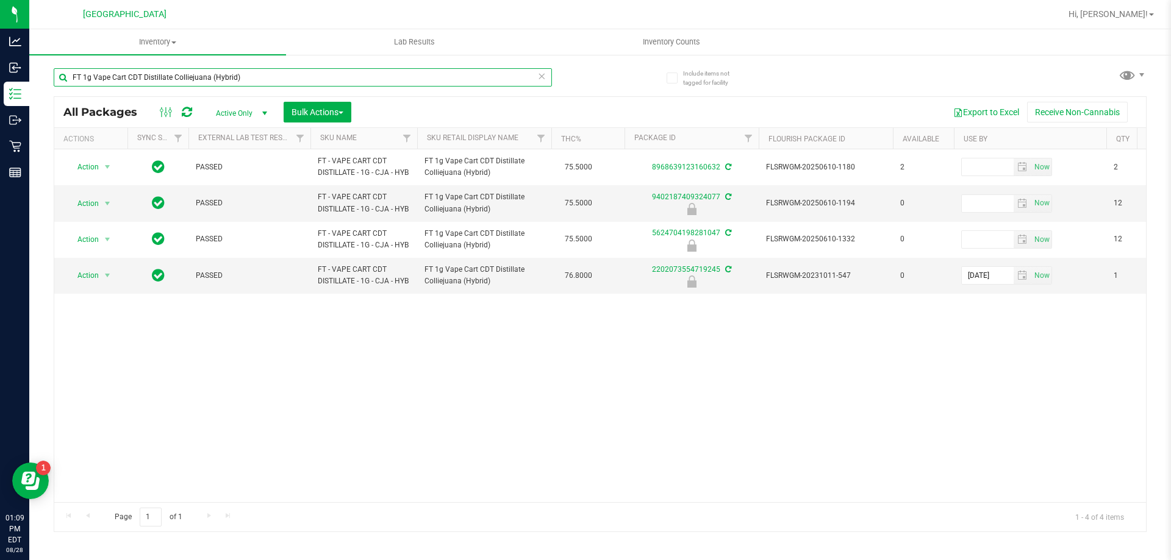
click at [290, 76] on input "FT 1g Vape Cart CDT Distillate Colliejuana (Hybrid)" at bounding box center [303, 77] width 498 height 18
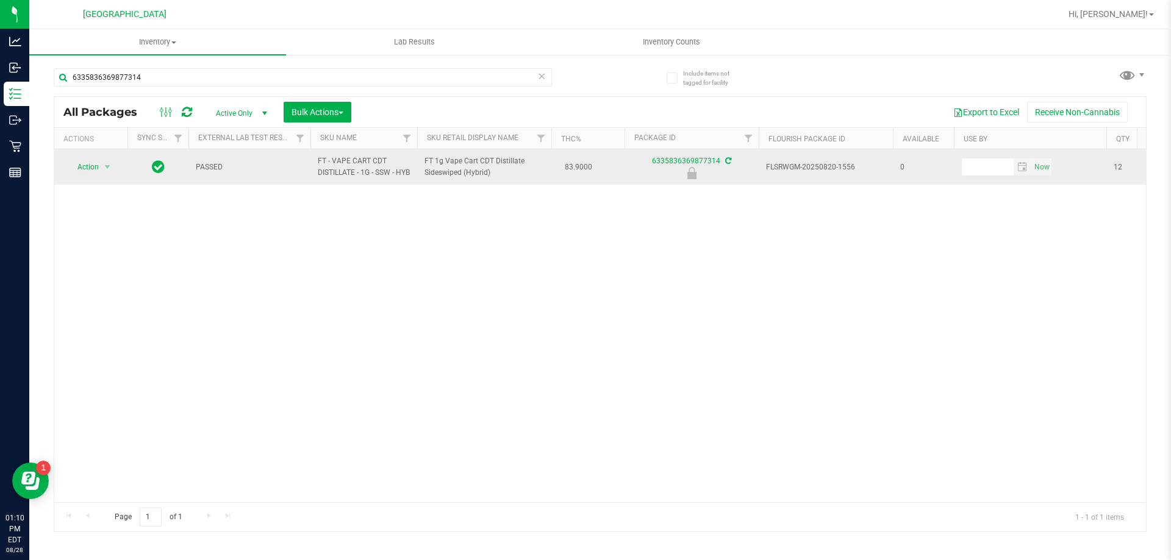
drag, startPoint x: 423, startPoint y: 165, endPoint x: 499, endPoint y: 177, distance: 77.7
click at [499, 177] on td "FT 1g Vape Cart CDT Distillate Sideswiped (Hybrid)" at bounding box center [484, 166] width 134 height 35
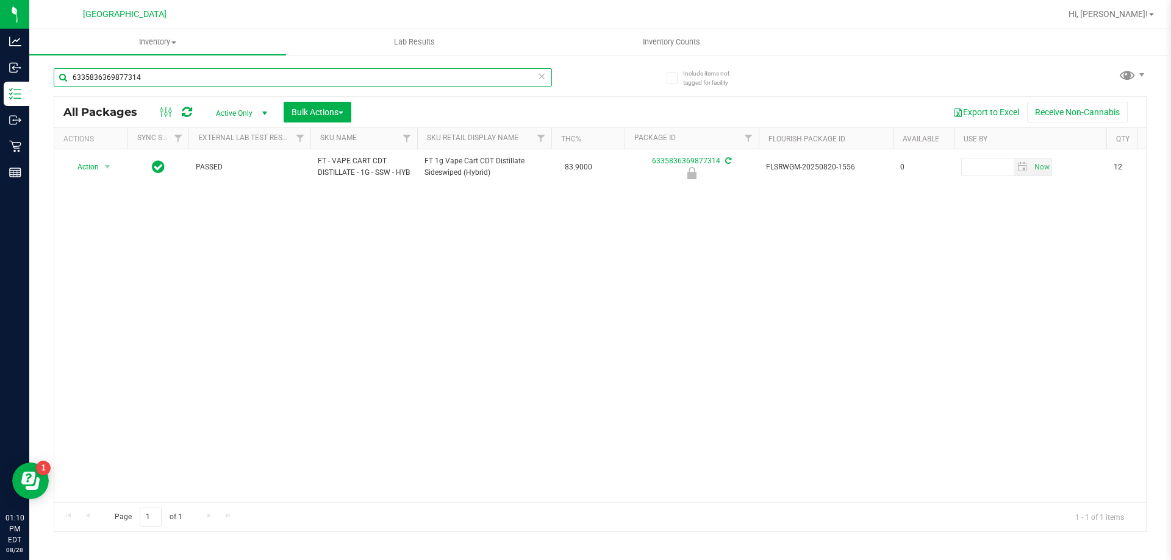
click at [268, 70] on input "6335836369877314" at bounding box center [303, 77] width 498 height 18
paste input "FT 1g Vape Cart CDT Distillate Sideswiped (Hybrid)"
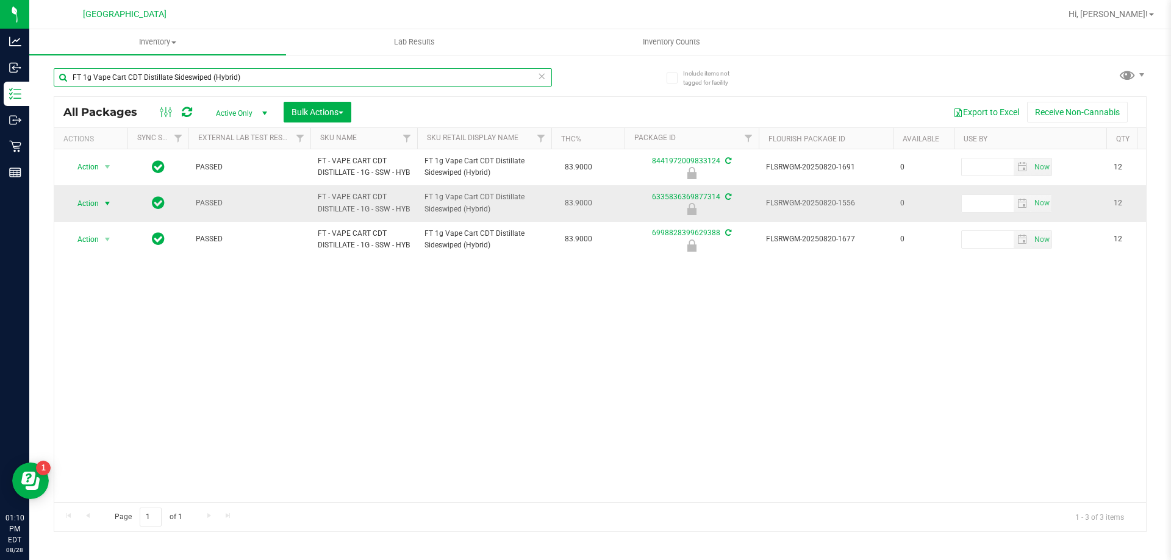
type input "FT 1g Vape Cart CDT Distillate Sideswiped (Hybrid)"
click at [101, 212] on span "select" at bounding box center [107, 203] width 15 height 17
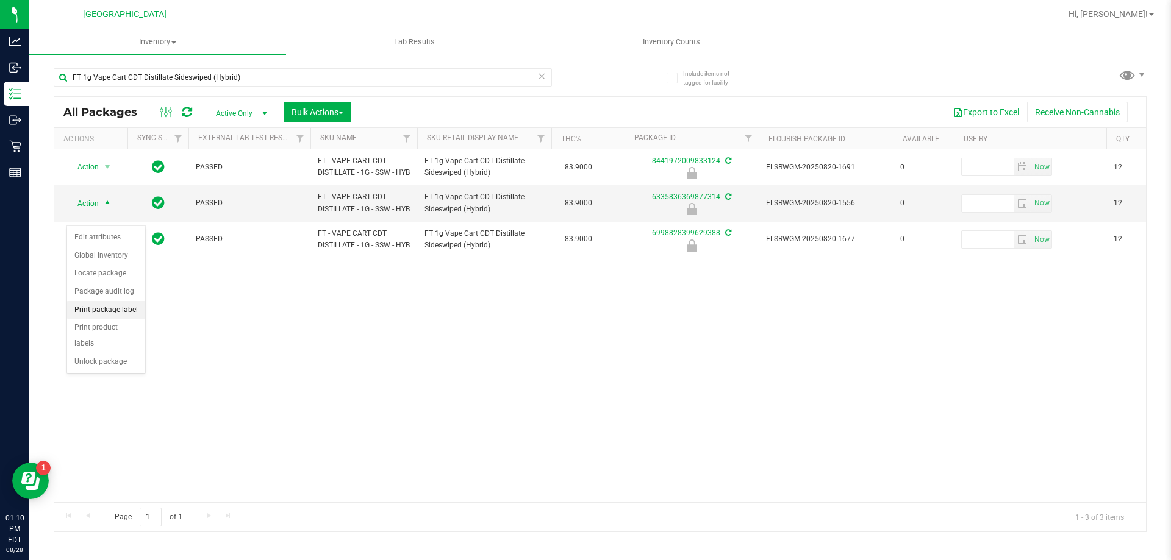
click at [120, 307] on li "Print package label" at bounding box center [106, 310] width 78 height 18
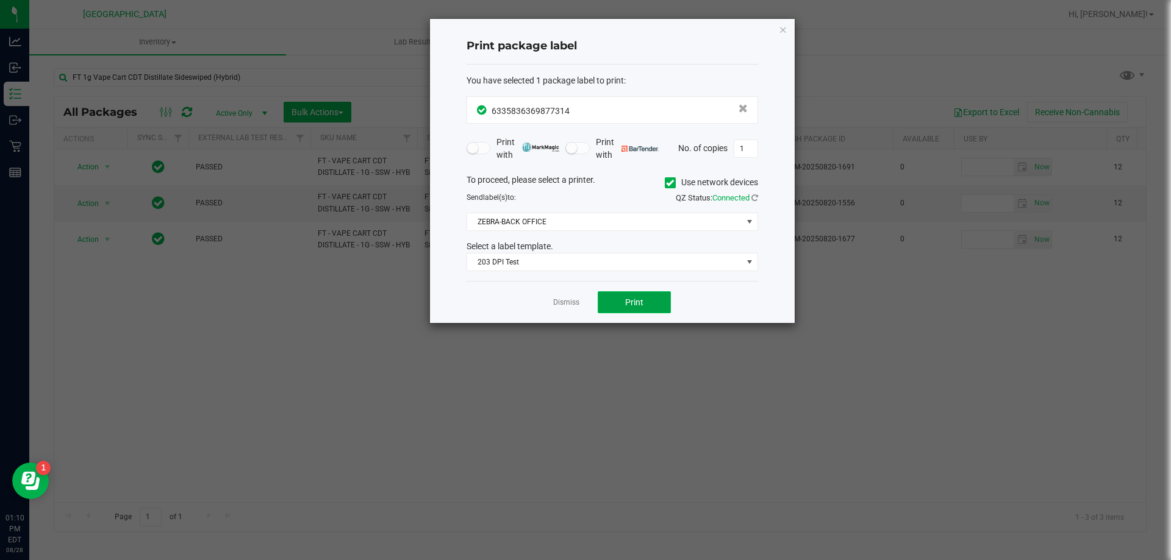
click at [642, 307] on span "Print" at bounding box center [634, 303] width 18 height 10
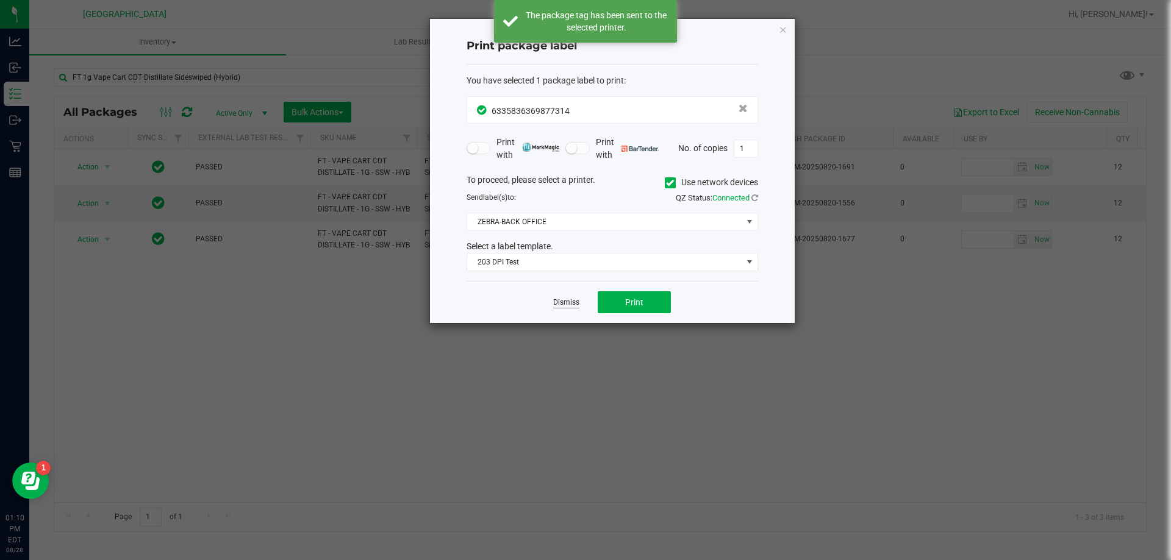
click at [568, 307] on link "Dismiss" at bounding box center [566, 303] width 26 height 10
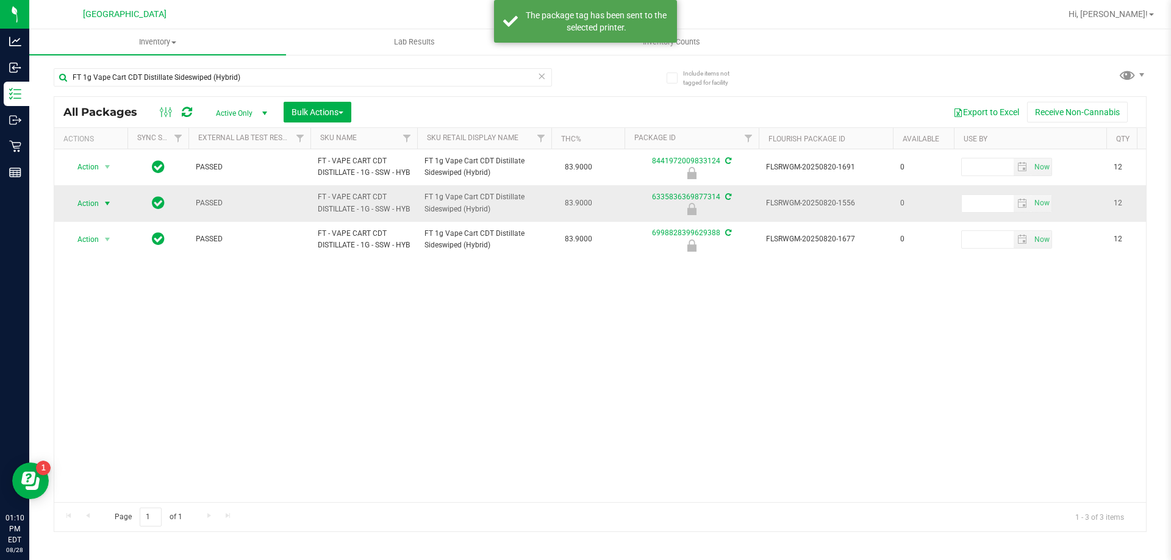
click at [95, 212] on span "Action" at bounding box center [82, 203] width 33 height 17
click at [102, 353] on li "Unlock package" at bounding box center [106, 362] width 78 height 18
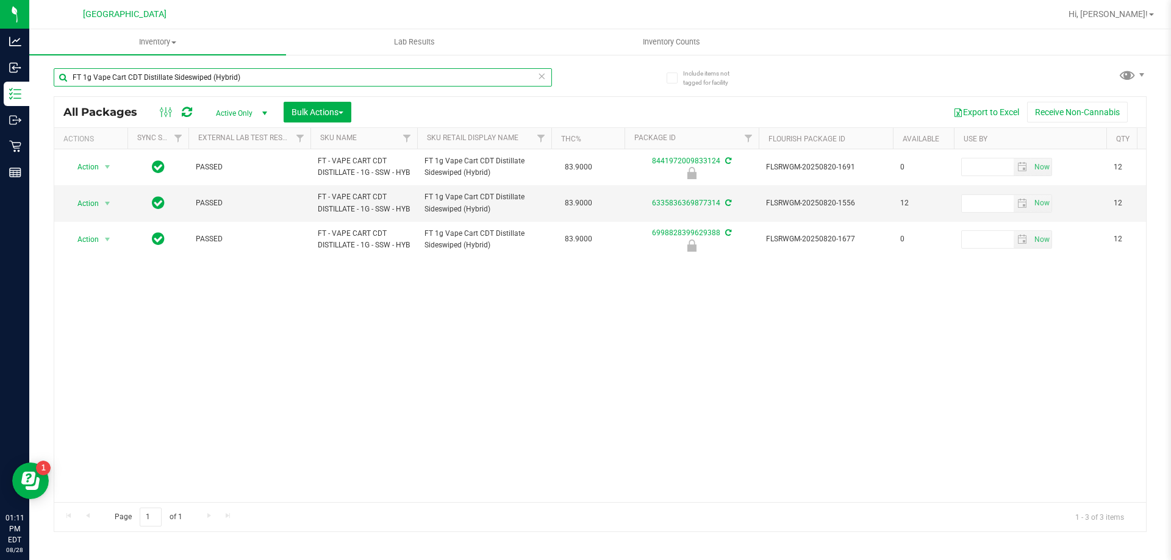
click at [323, 73] on input "FT 1g Vape Cart CDT Distillate Sideswiped (Hybrid)" at bounding box center [303, 77] width 498 height 18
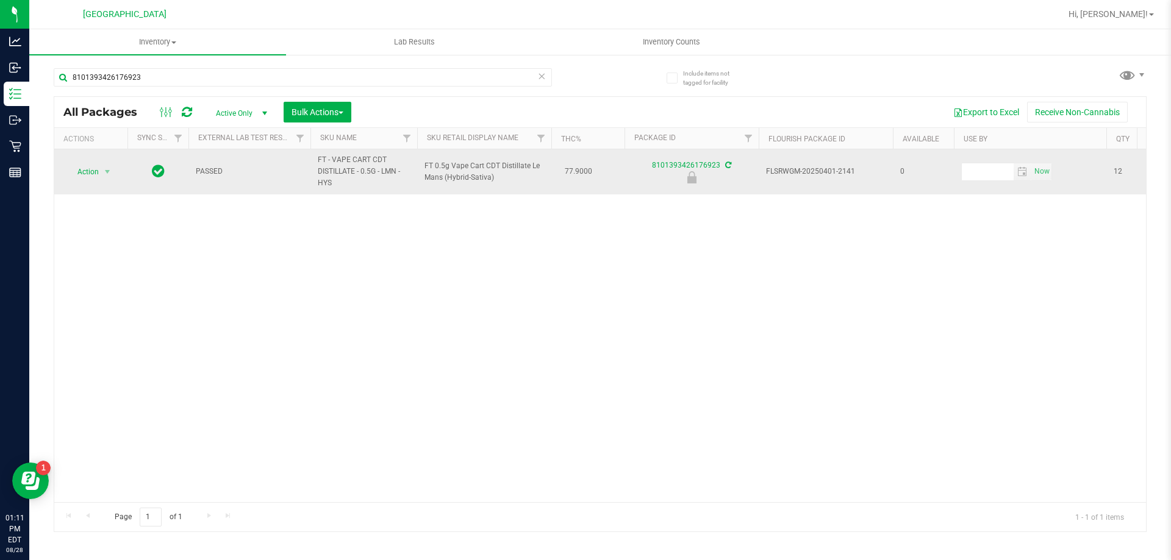
drag, startPoint x: 423, startPoint y: 162, endPoint x: 506, endPoint y: 182, distance: 85.2
click at [506, 182] on td "FT 0.5g Vape Cart CDT Distillate Le Mans (Hybrid-Sativa)" at bounding box center [484, 171] width 134 height 45
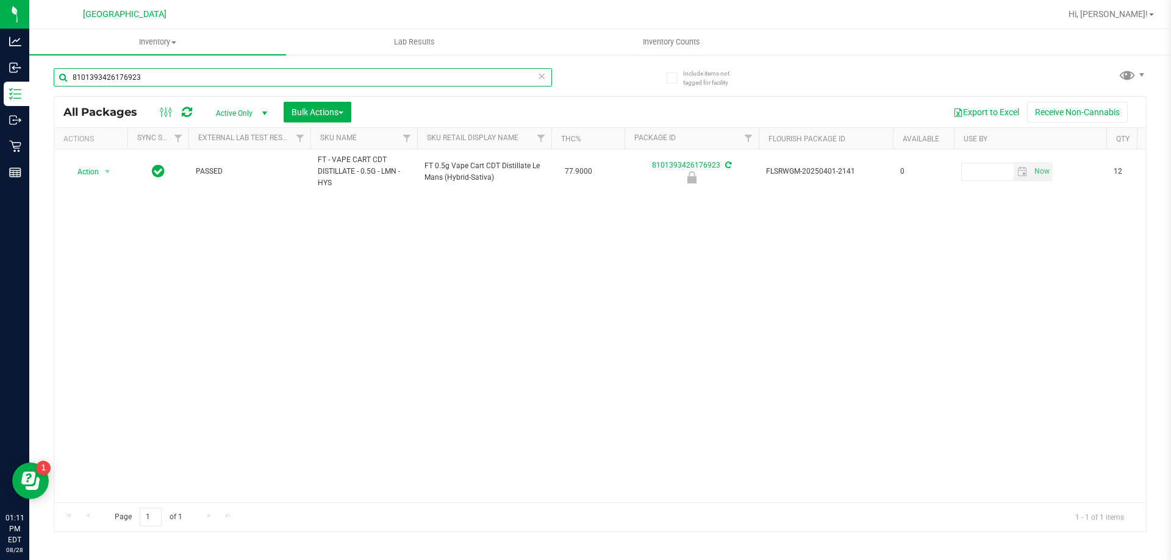
click at [241, 80] on input "8101393426176923" at bounding box center [303, 77] width 498 height 18
paste input "FT 0.5g Vape Cart CDT Distillate Le Mans (Hybrid-Sativa)"
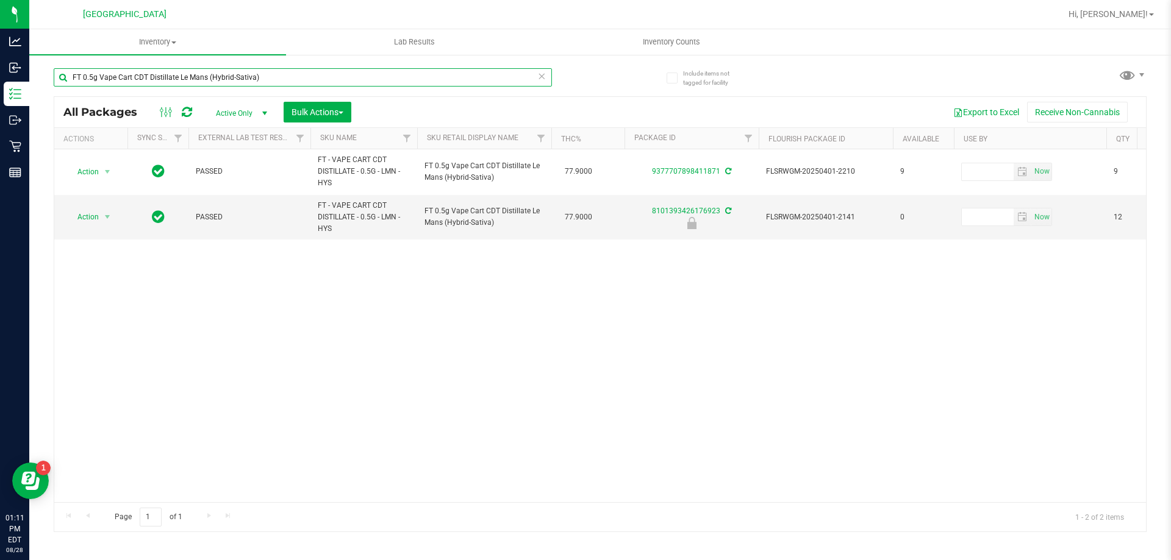
click at [279, 70] on input "FT 0.5g Vape Cart CDT Distillate Le Mans (Hybrid-Sativa)" at bounding box center [303, 77] width 498 height 18
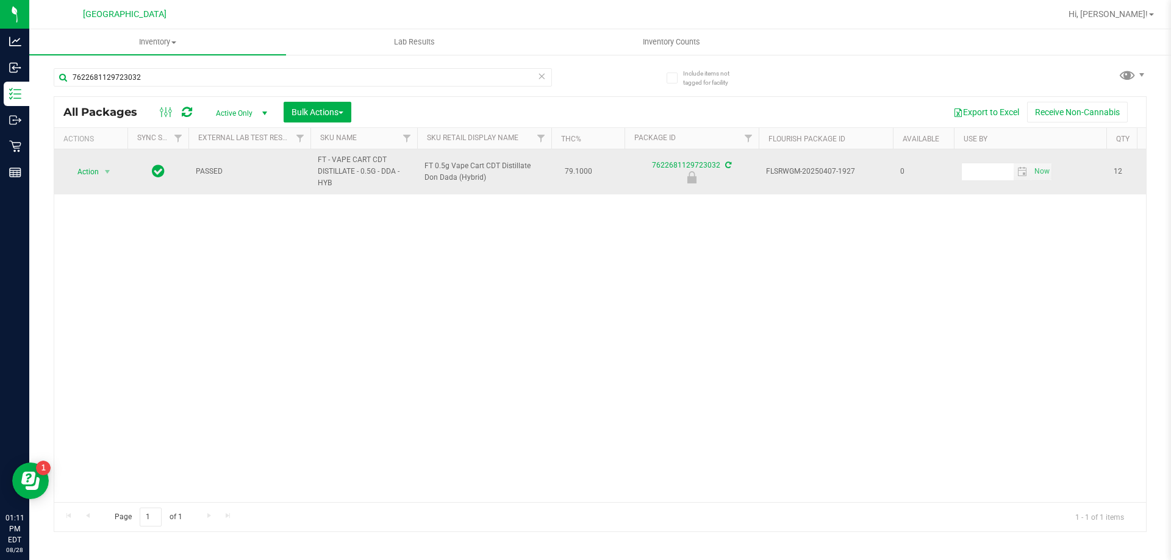
drag, startPoint x: 426, startPoint y: 163, endPoint x: 482, endPoint y: 177, distance: 57.8
click at [482, 177] on span "FT 0.5g Vape Cart CDT Distillate Don Dada (Hybrid)" at bounding box center [484, 171] width 120 height 23
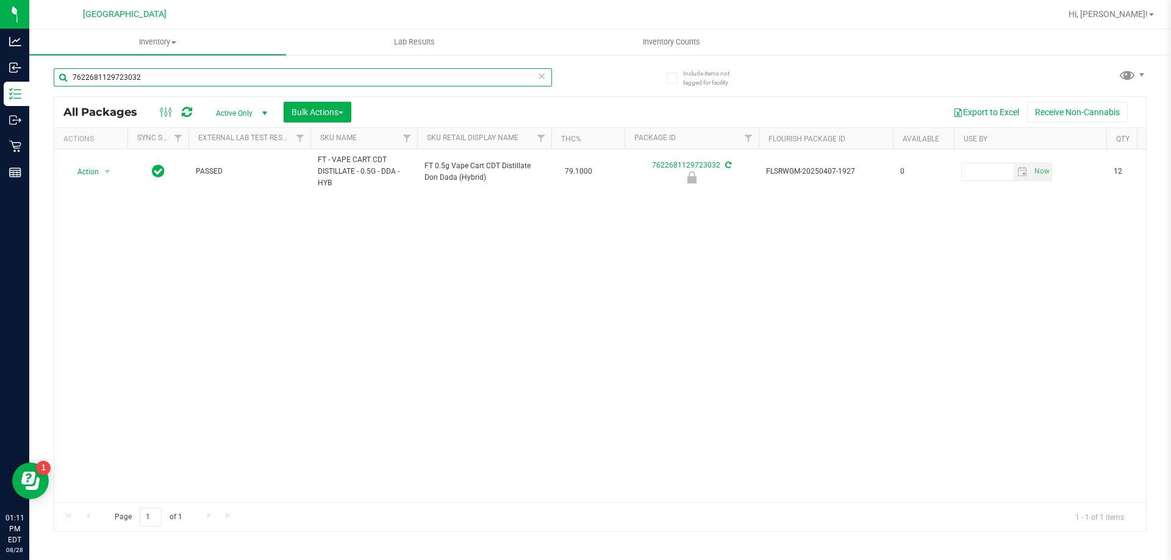
click at [276, 70] on input "7622681129723032" at bounding box center [303, 77] width 498 height 18
paste input "FT 0.5g Vape Cart CDT Distillate Don Dada (Hybrid)"
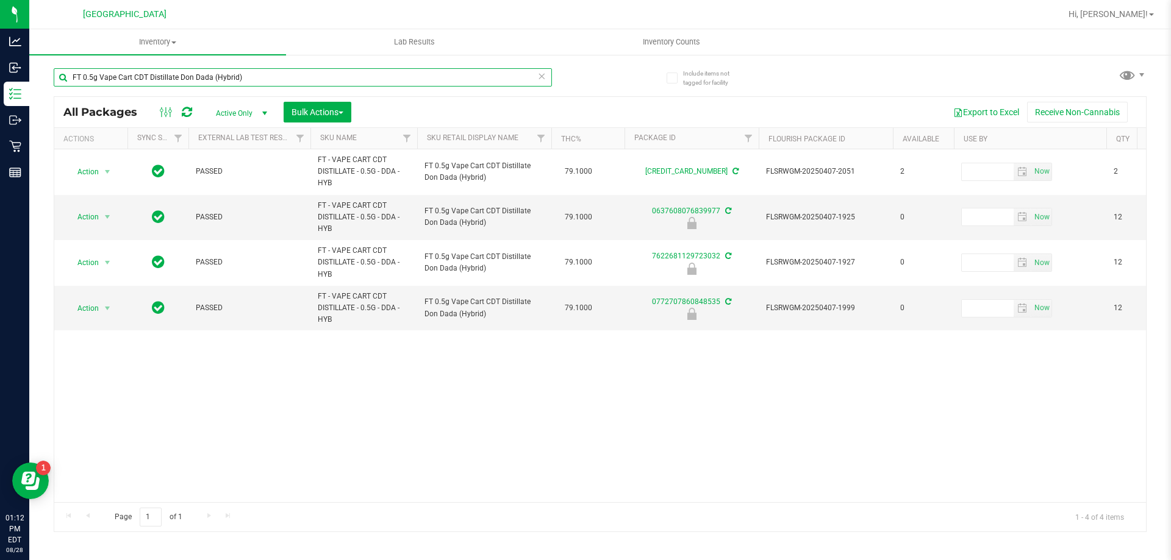
click at [276, 70] on input "FT 0.5g Vape Cart CDT Distillate Don Dada (Hybrid)" at bounding box center [303, 77] width 498 height 18
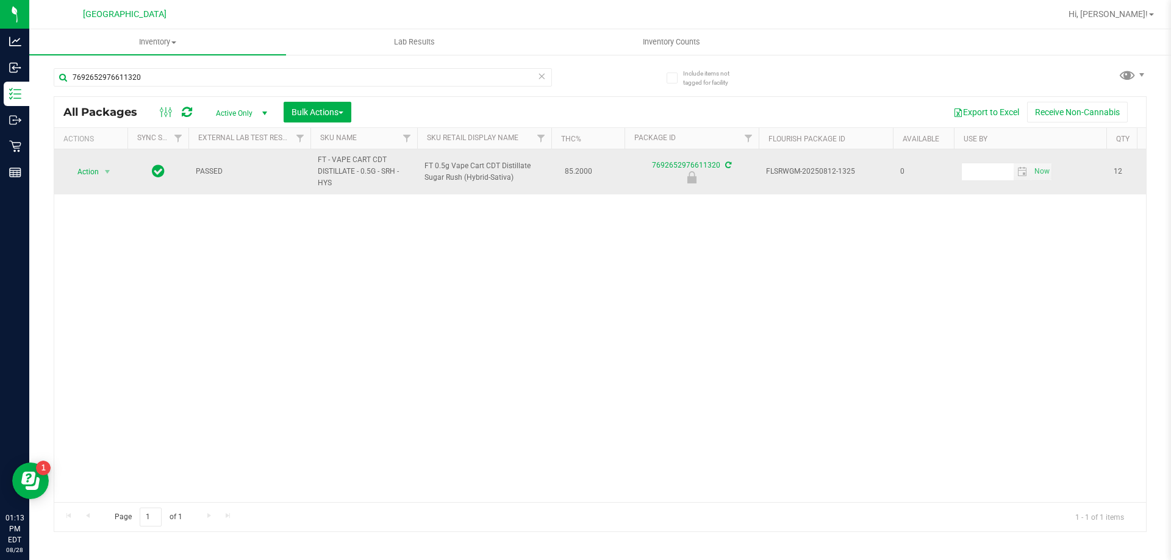
drag, startPoint x: 424, startPoint y: 165, endPoint x: 516, endPoint y: 173, distance: 92.4
click at [516, 173] on td "FT 0.5g Vape Cart CDT Distillate Sugar Rush (Hybrid-Sativa)" at bounding box center [484, 171] width 134 height 45
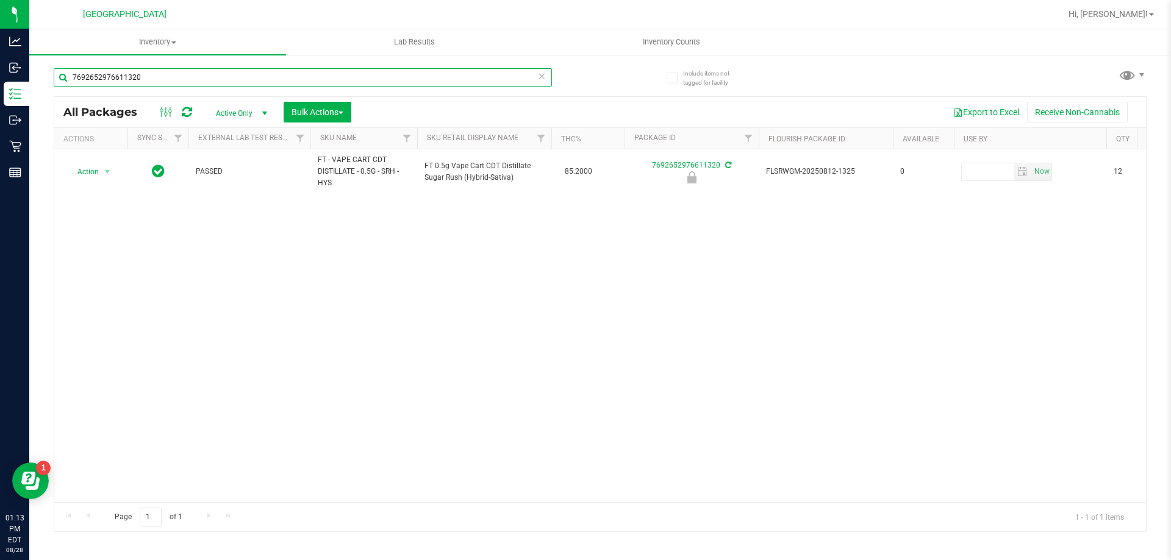
click at [264, 80] on input "7692652976611320" at bounding box center [303, 77] width 498 height 18
paste input "FT 0.5g Vape Cart CDT Distillate Sugar Rush (Hybrid-Sativa)"
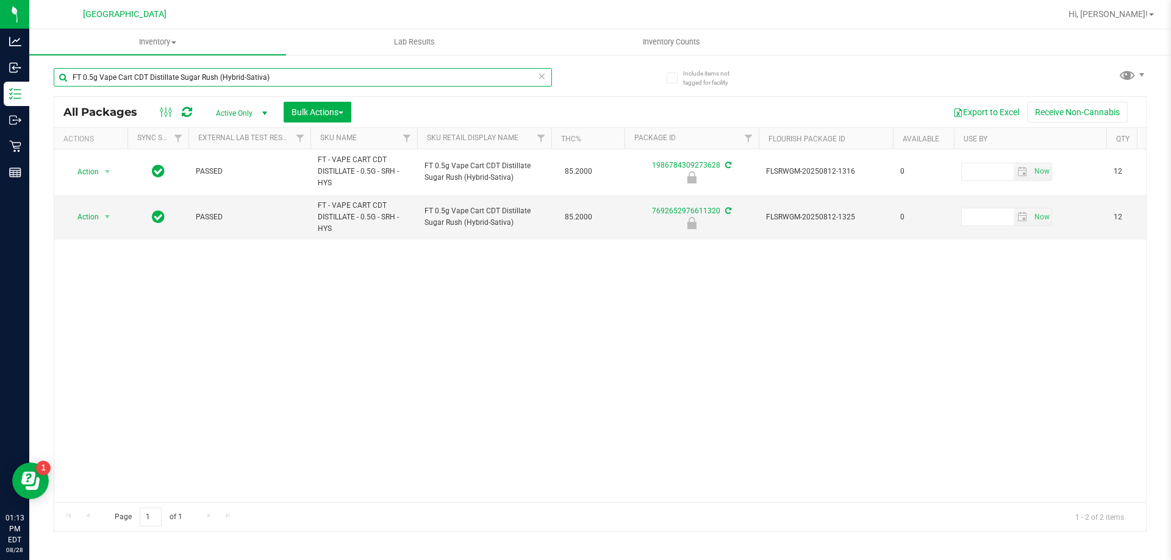
click at [384, 77] on input "FT 0.5g Vape Cart CDT Distillate Sugar Rush (Hybrid-Sativa)" at bounding box center [303, 77] width 498 height 18
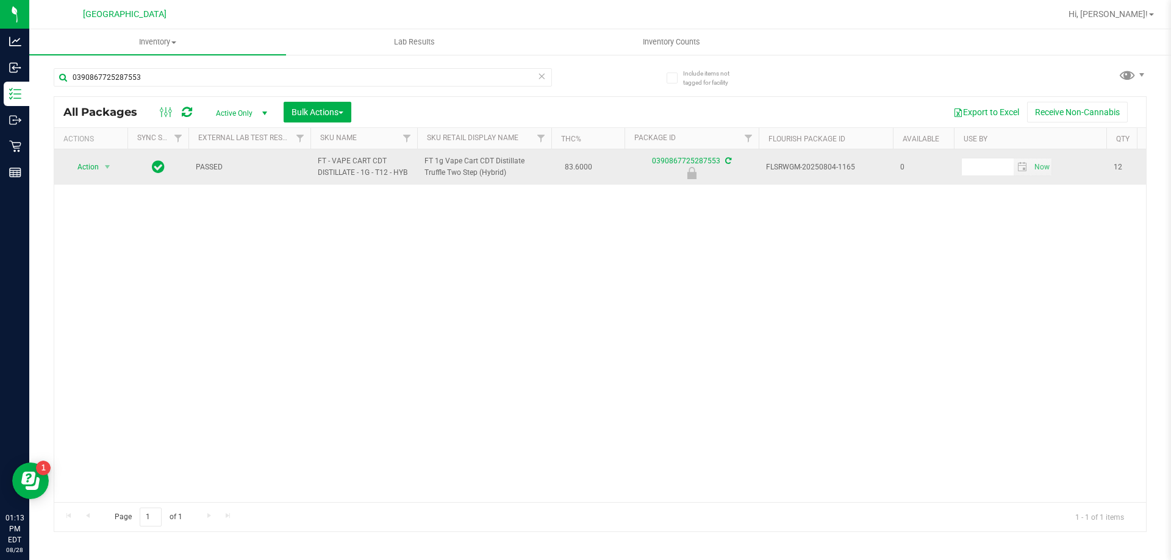
drag, startPoint x: 424, startPoint y: 161, endPoint x: 515, endPoint y: 177, distance: 92.8
click at [515, 177] on td "FT 1g Vape Cart CDT Distillate Truffle Two Step (Hybrid)" at bounding box center [484, 166] width 134 height 35
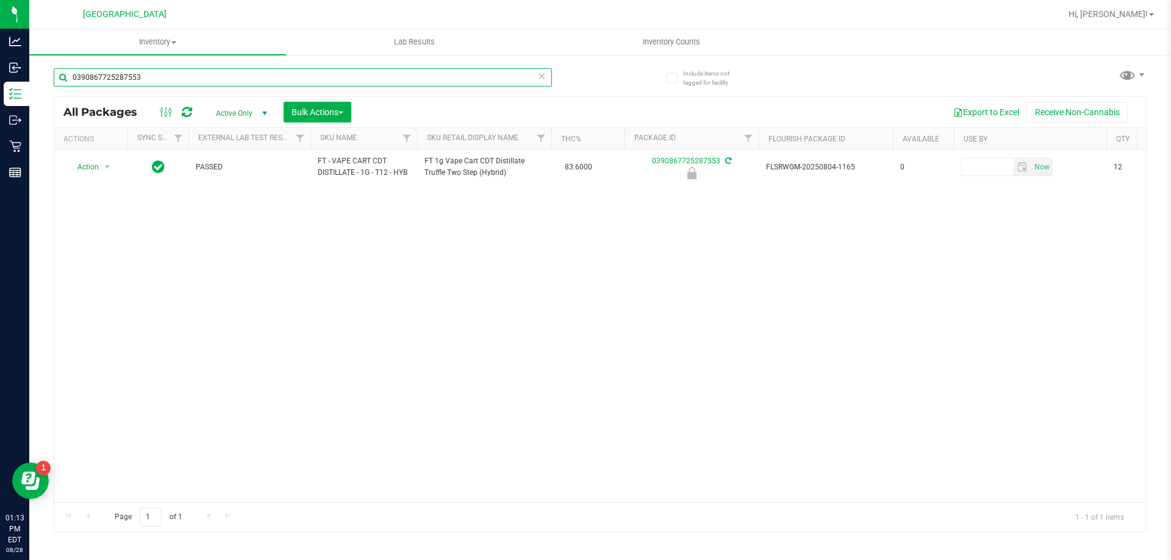
click at [337, 74] on input "0390867725287553" at bounding box center [303, 77] width 498 height 18
paste input "FT 1g Vape Cart CDT Distillate Truffle Two Step (Hybrid)"
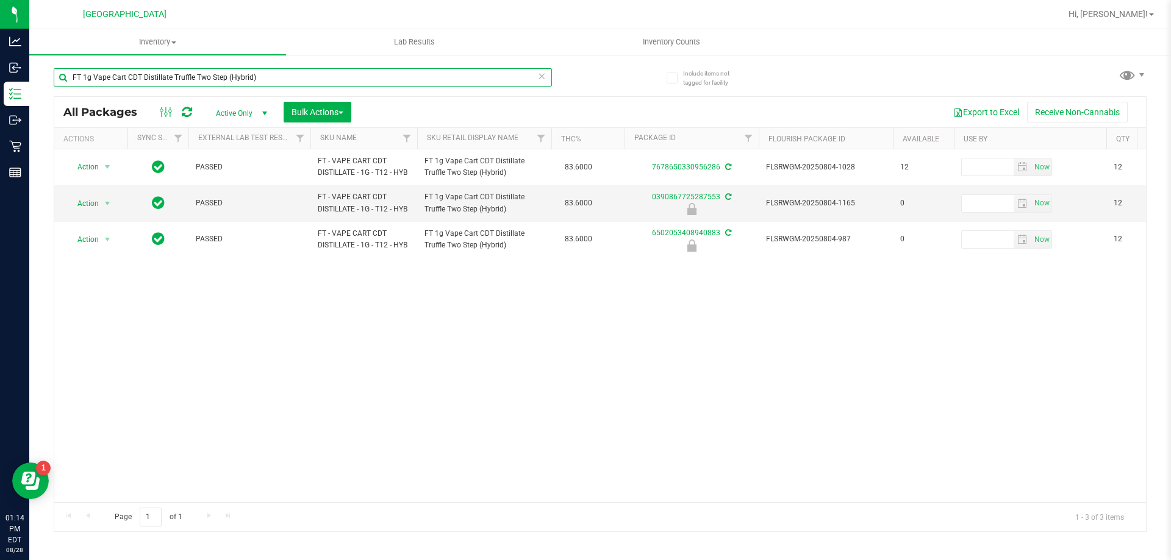
click at [356, 70] on input "FT 1g Vape Cart CDT Distillate Truffle Two Step (Hybrid)" at bounding box center [303, 77] width 498 height 18
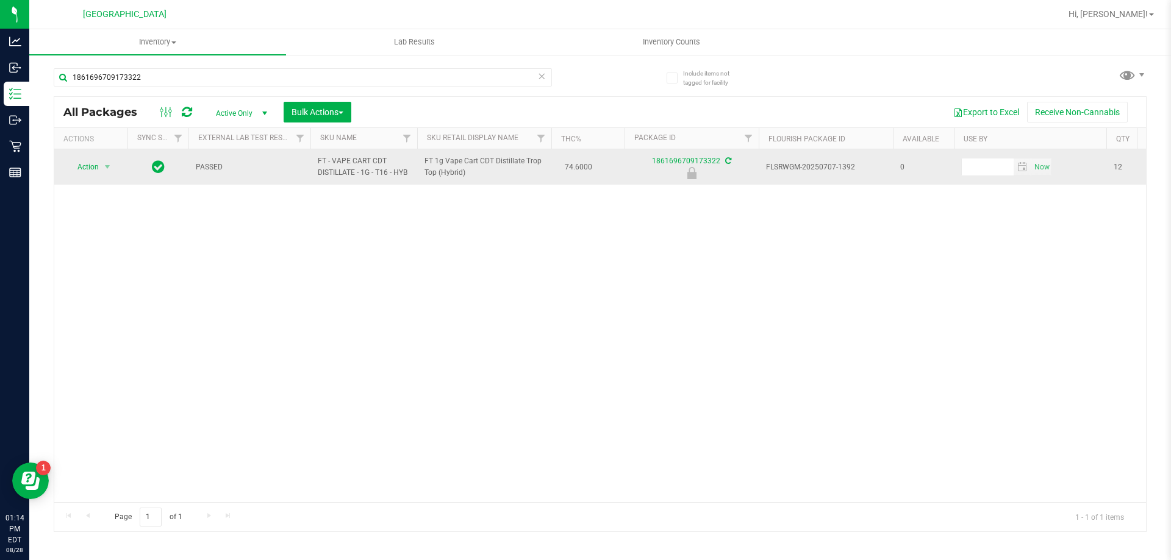
drag, startPoint x: 423, startPoint y: 161, endPoint x: 471, endPoint y: 175, distance: 50.2
click at [470, 175] on td "FT 1g Vape Cart CDT Distillate Trop Top (Hybrid)" at bounding box center [484, 166] width 134 height 35
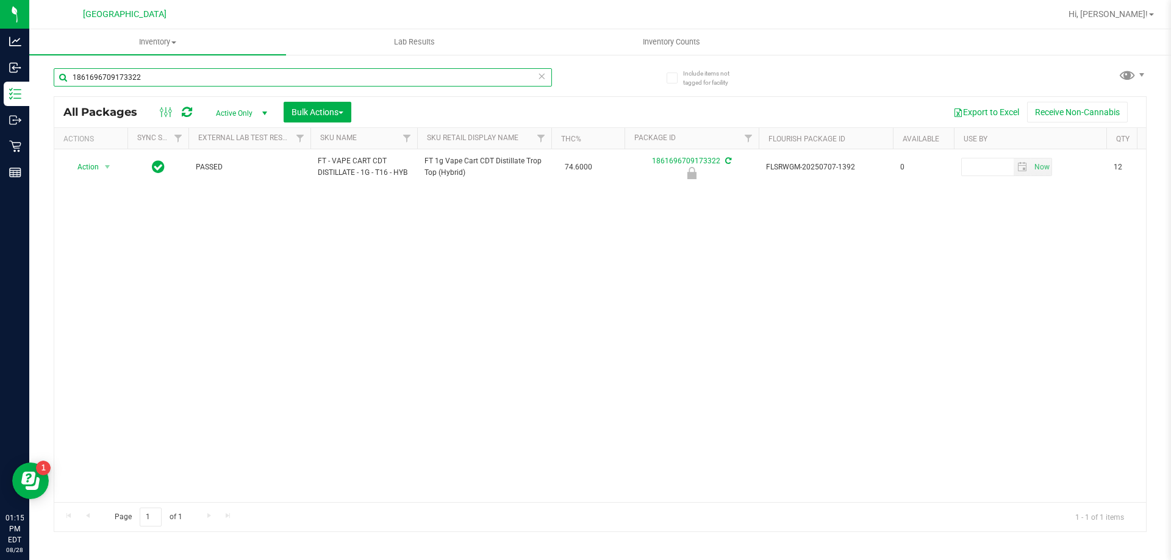
click at [252, 71] on input "1861696709173322" at bounding box center [303, 77] width 498 height 18
paste input "FT 1g Vape Cart CDT Distillate Trop Top (Hybrid)"
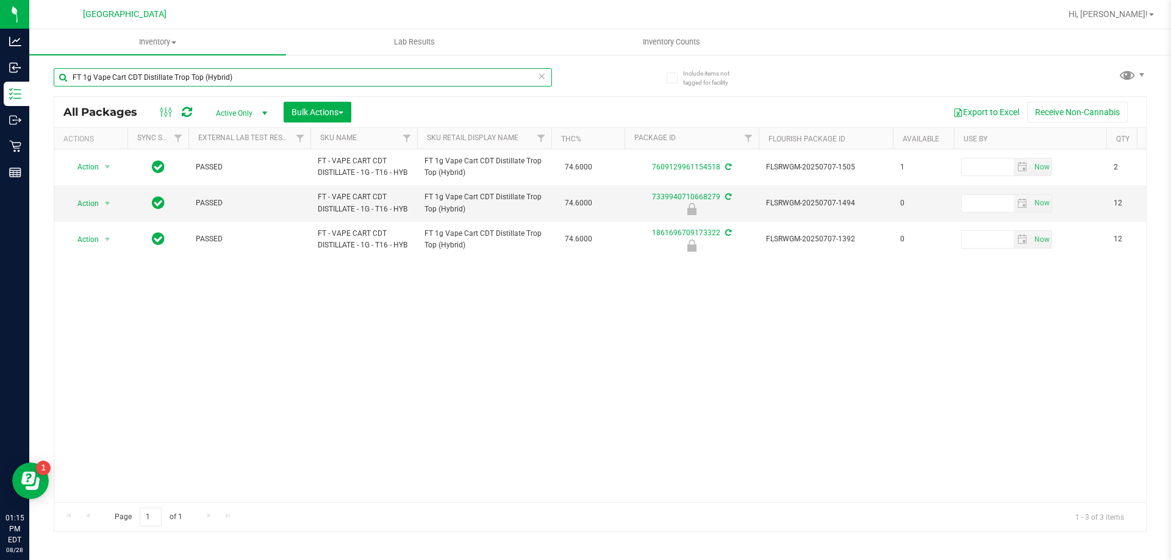
click at [251, 84] on input "FT 1g Vape Cart CDT Distillate Trop Top (Hybrid)" at bounding box center [303, 77] width 498 height 18
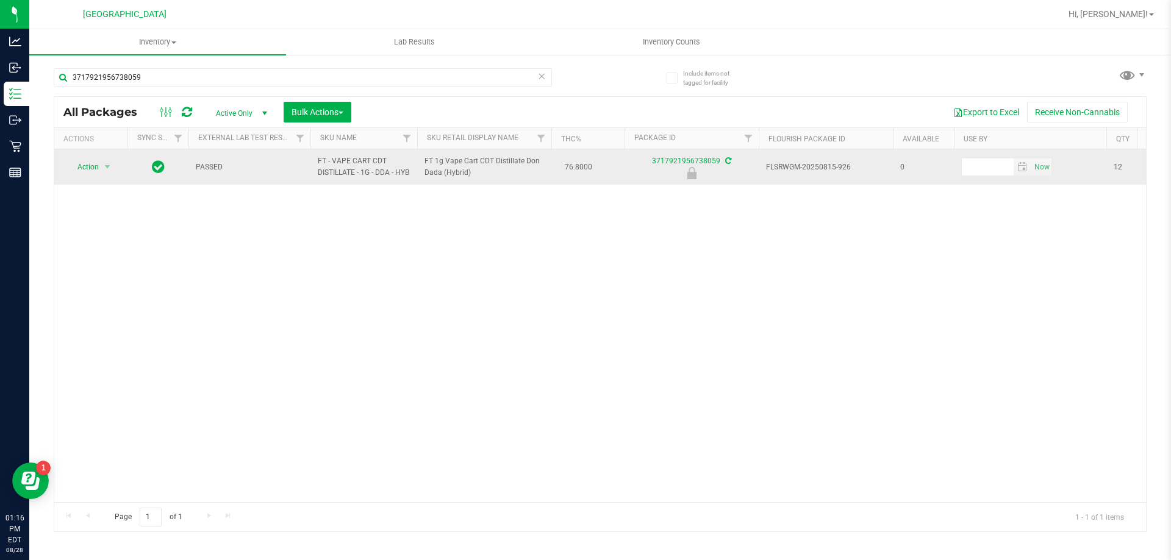
drag, startPoint x: 423, startPoint y: 162, endPoint x: 475, endPoint y: 179, distance: 55.0
click at [475, 179] on td "FT 1g Vape Cart CDT Distillate Don Dada (Hybrid)" at bounding box center [484, 166] width 134 height 35
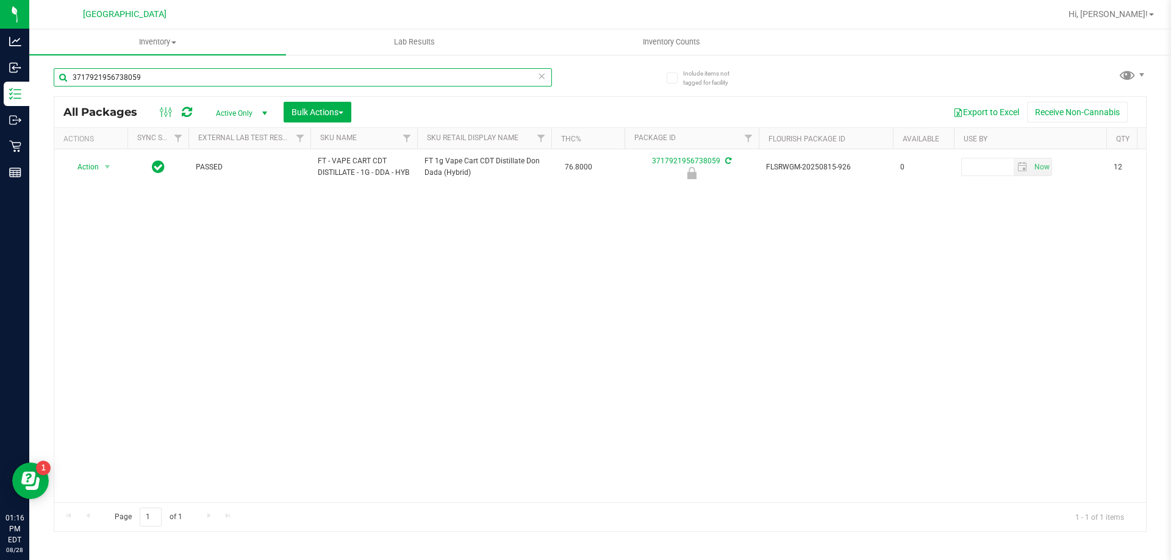
click at [241, 74] on input "3717921956738059" at bounding box center [303, 77] width 498 height 18
paste input "FT 1g Vape Cart CDT Distillate Don Dada (Hybrid)"
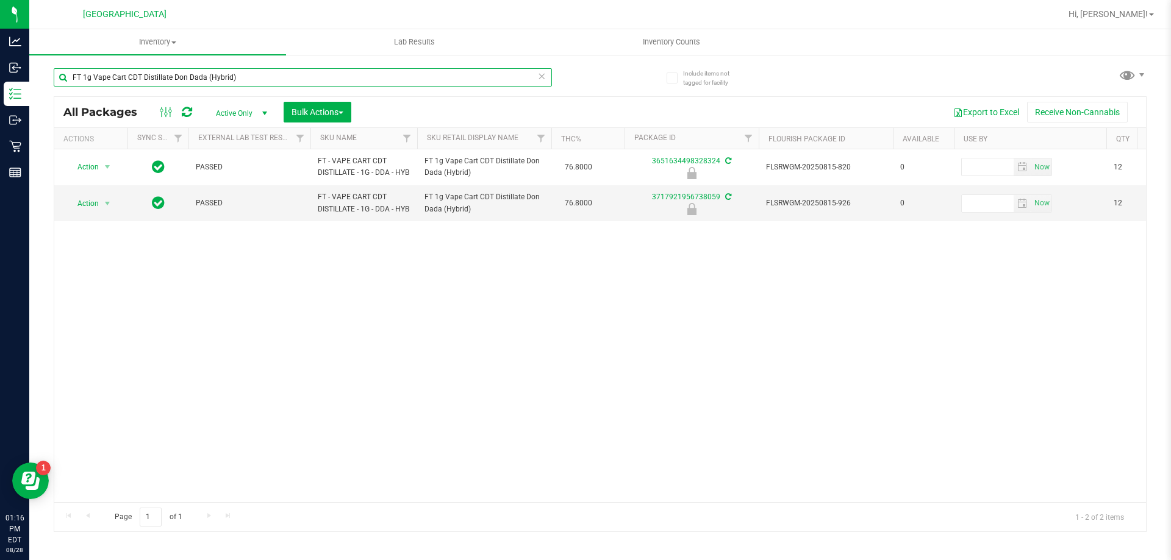
click at [241, 74] on input "FT 1g Vape Cart CDT Distillate Don Dada (Hybrid)" at bounding box center [303, 77] width 498 height 18
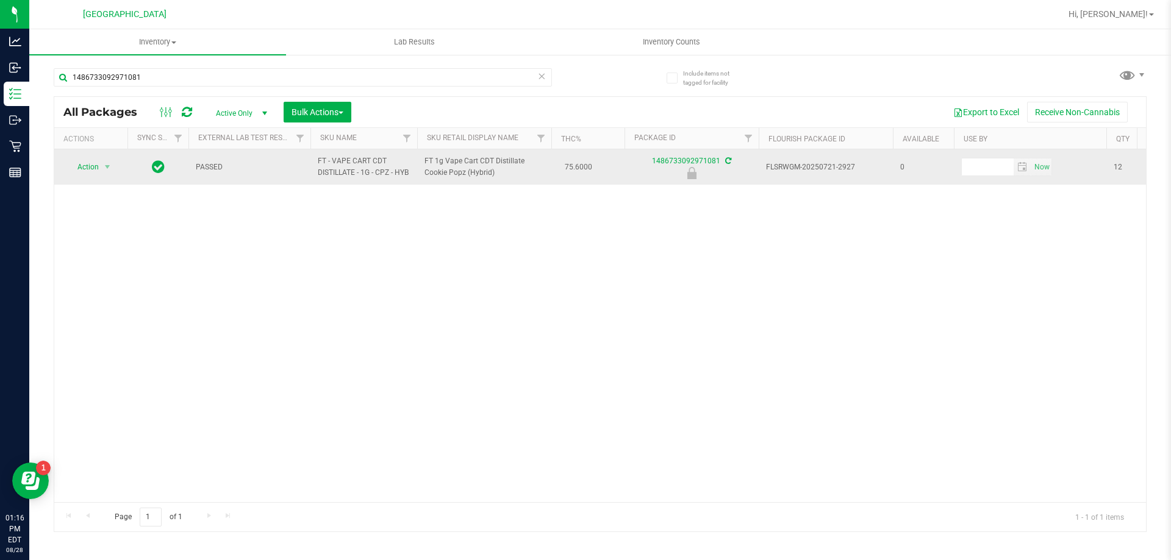
drag, startPoint x: 423, startPoint y: 157, endPoint x: 504, endPoint y: 177, distance: 83.0
click at [504, 177] on td "FT 1g Vape Cart CDT Distillate Cookie Popz (Hybrid)" at bounding box center [484, 166] width 134 height 35
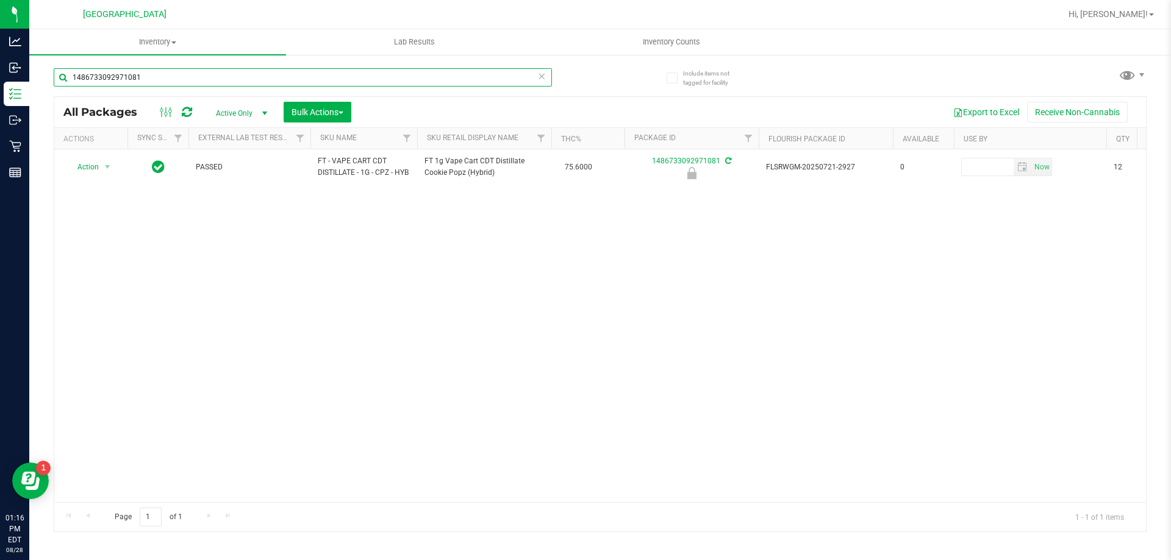
click at [183, 73] on input "1486733092971081" at bounding box center [303, 77] width 498 height 18
paste input "FT 1g Vape Cart CDT Distillate Cookie Popz (Hybrid)"
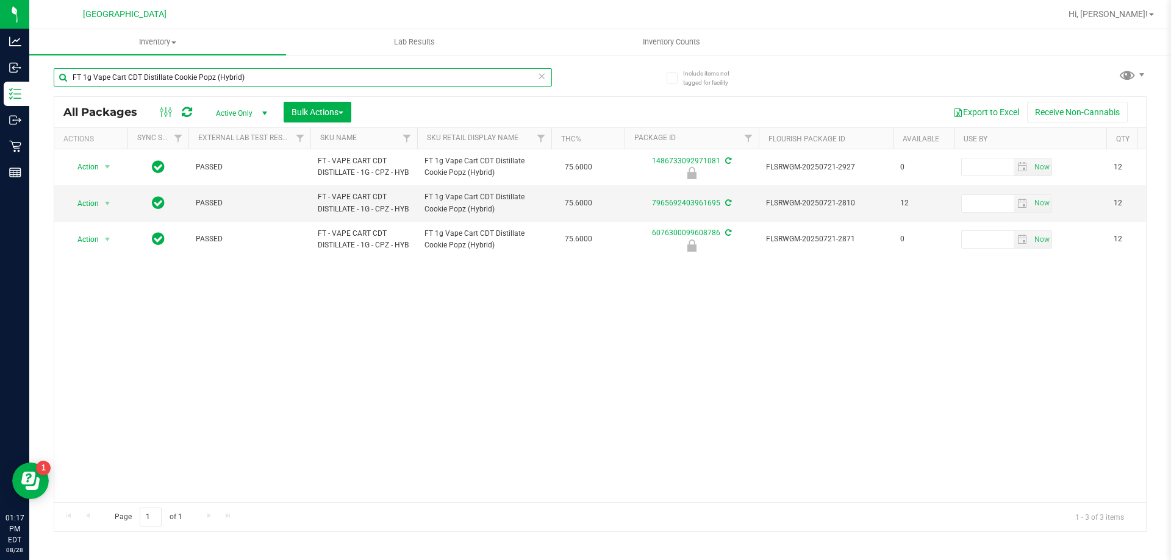
click at [263, 74] on input "FT 1g Vape Cart CDT Distillate Cookie Popz (Hybrid)" at bounding box center [303, 77] width 498 height 18
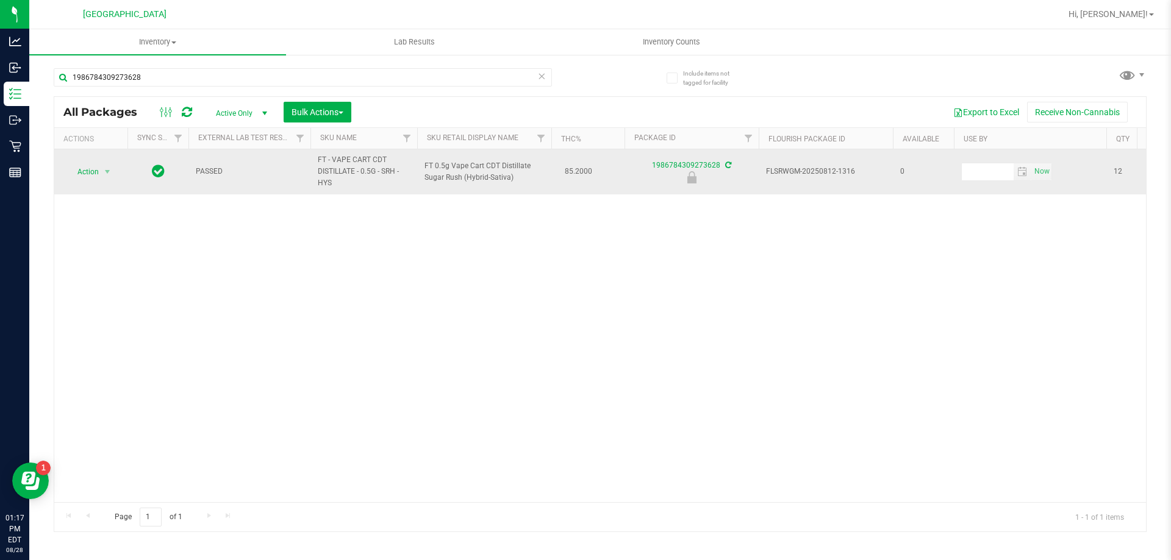
drag, startPoint x: 423, startPoint y: 165, endPoint x: 520, endPoint y: 176, distance: 98.2
click at [520, 176] on td "FT 0.5g Vape Cart CDT Distillate Sugar Rush (Hybrid-Sativa)" at bounding box center [484, 171] width 134 height 45
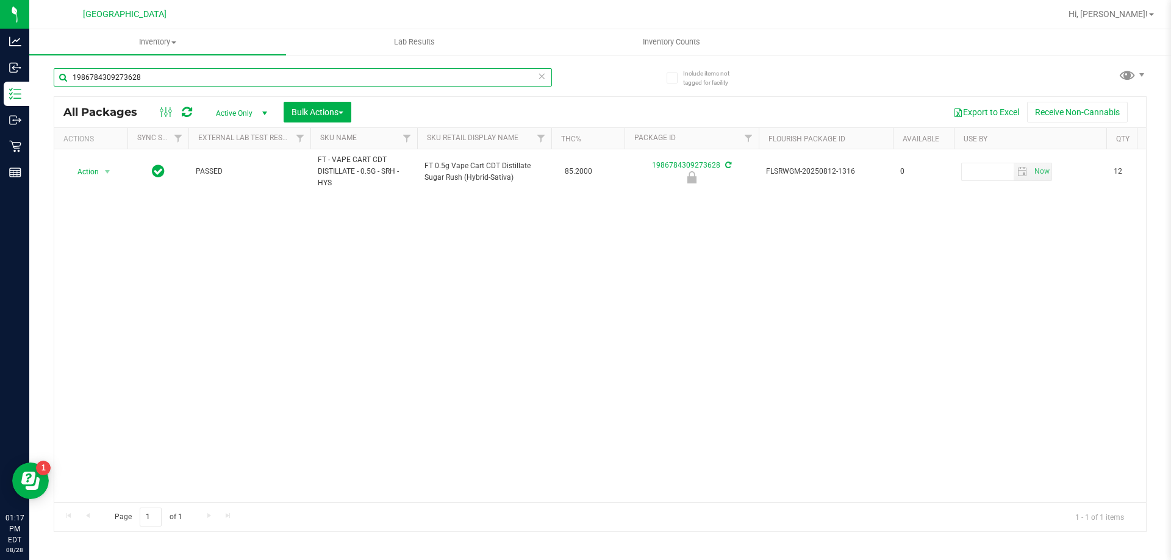
click at [235, 77] on input "1986784309273628" at bounding box center [303, 77] width 498 height 18
paste input "FT 0.5g Vape Cart CDT Distillate Sugar Rush (Hybrid-Sativa)"
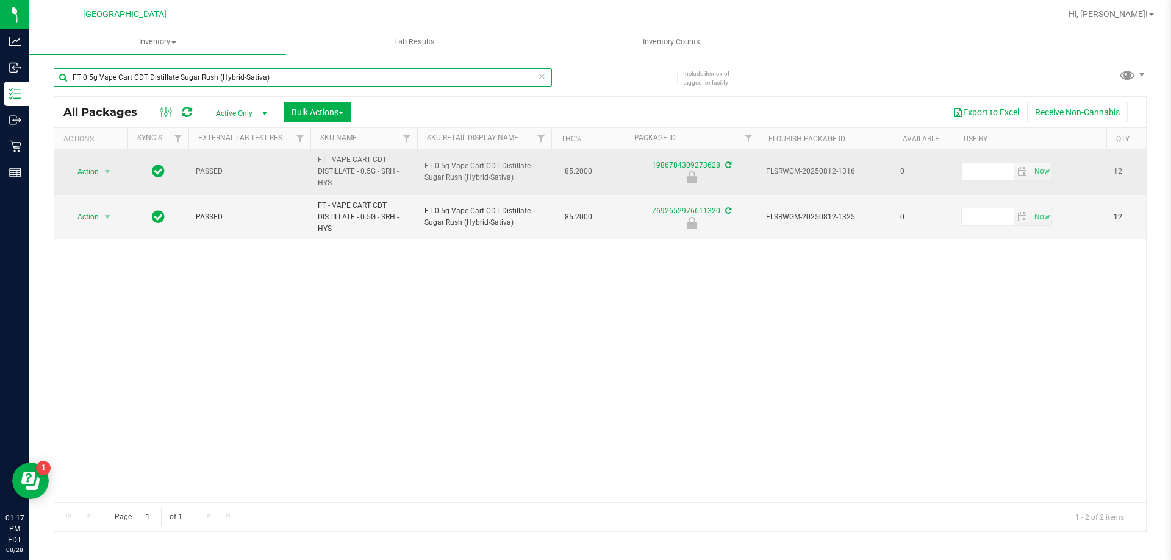
type input "FT 0.5g Vape Cart CDT Distillate Sugar Rush (Hybrid-Sativa)"
click at [85, 166] on span "Action" at bounding box center [82, 171] width 33 height 17
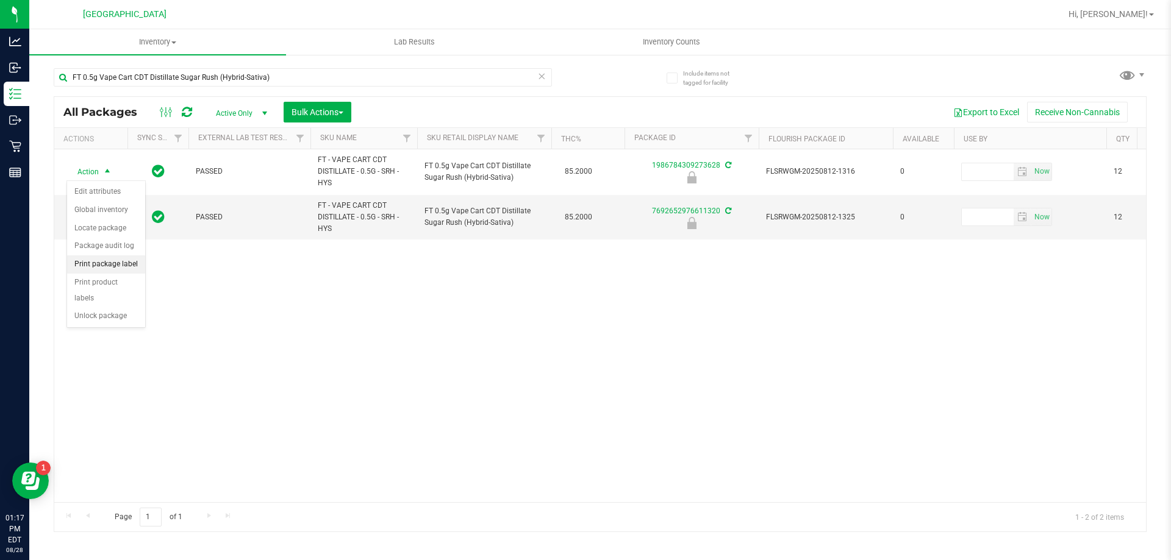
click at [127, 263] on li "Print package label" at bounding box center [106, 265] width 78 height 18
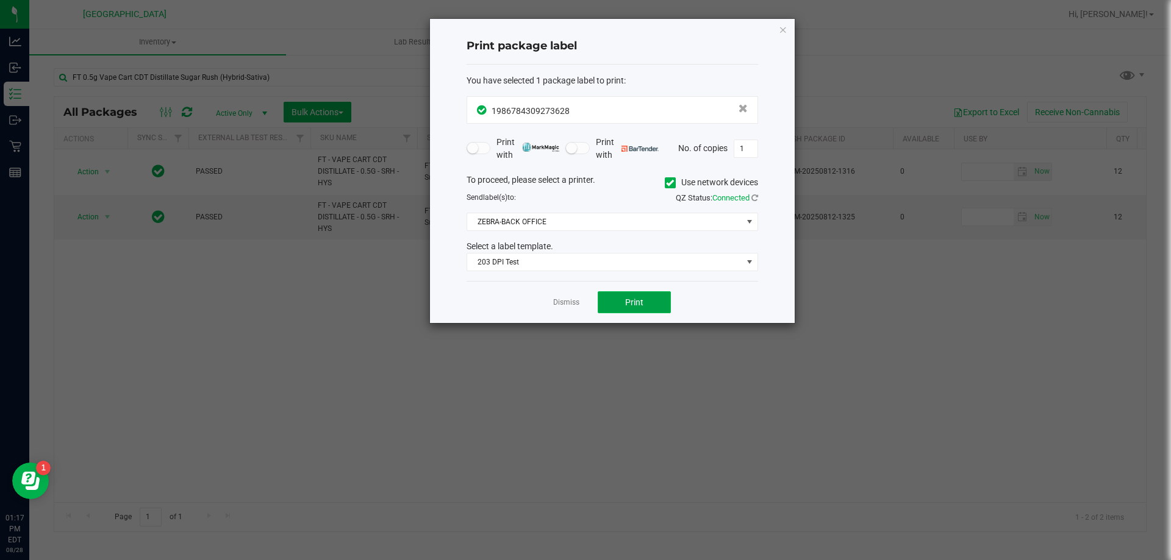
click at [640, 306] on span "Print" at bounding box center [634, 303] width 18 height 10
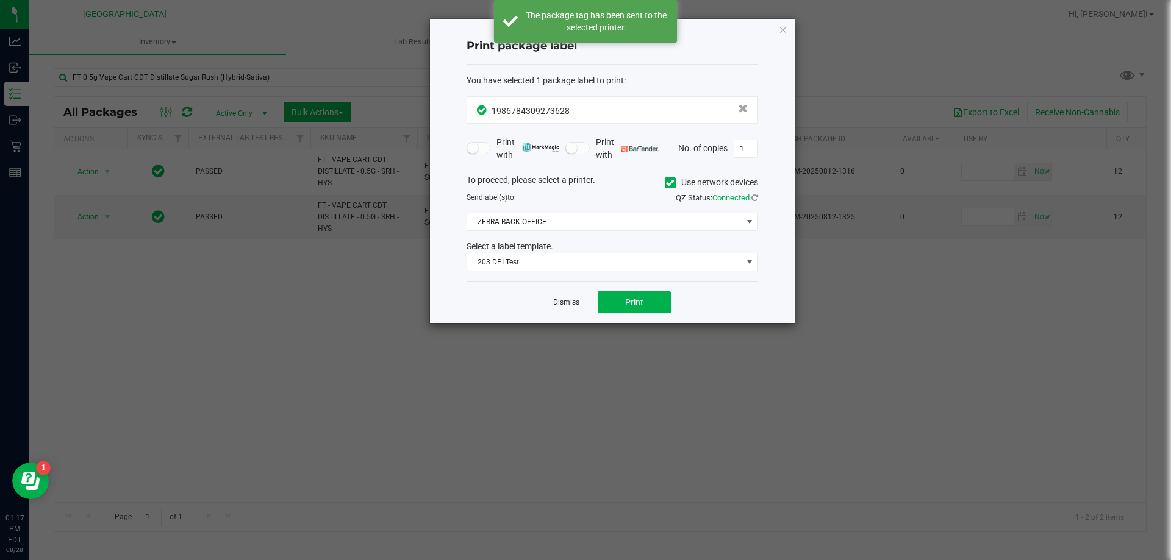
click at [562, 305] on link "Dismiss" at bounding box center [566, 303] width 26 height 10
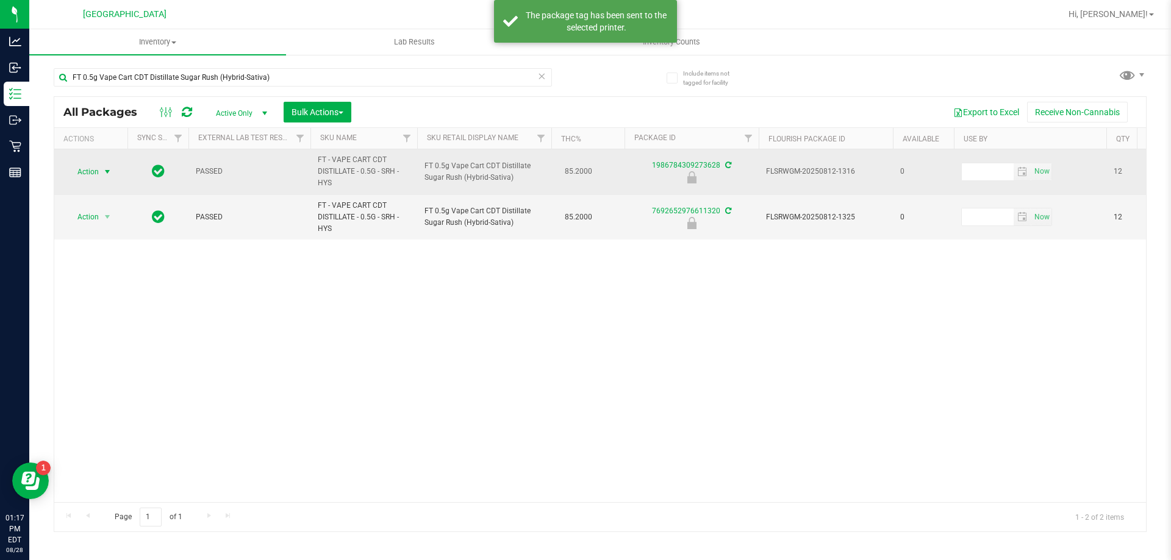
click at [96, 167] on span "Action" at bounding box center [82, 171] width 33 height 17
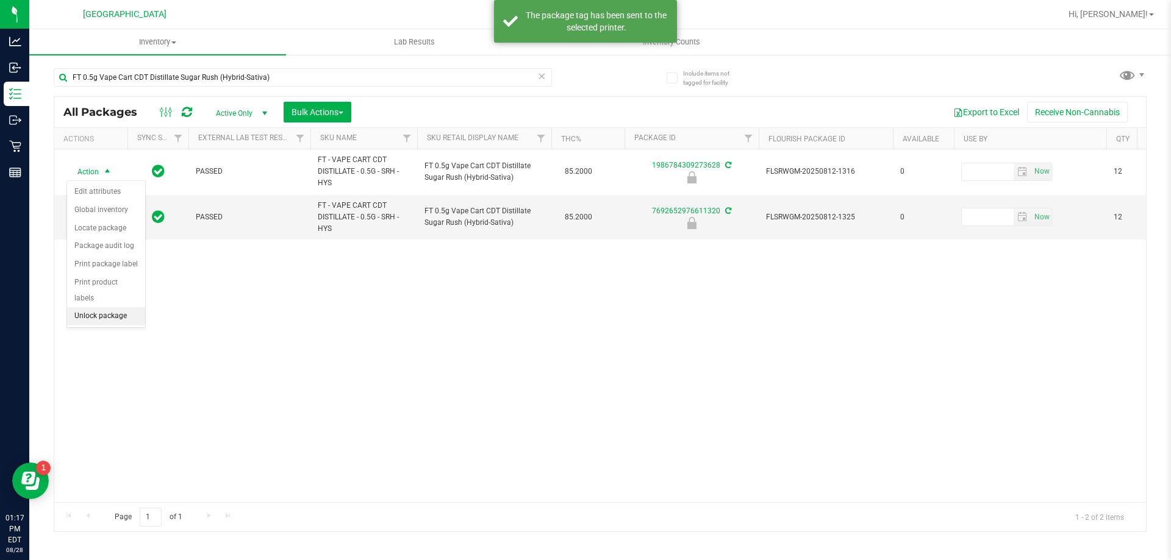
click at [92, 307] on li "Unlock package" at bounding box center [106, 316] width 78 height 18
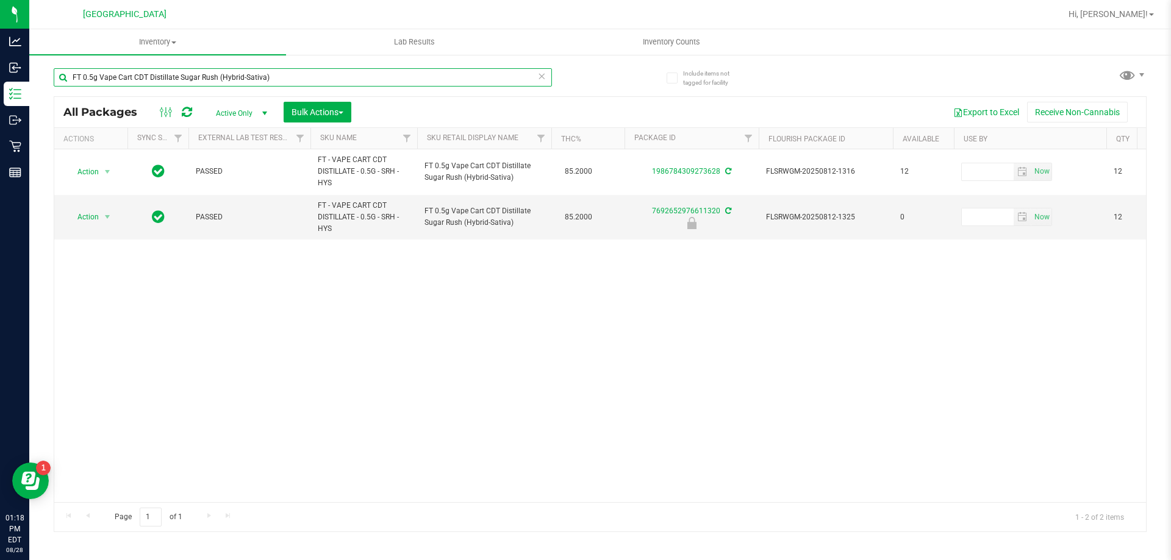
click at [376, 75] on input "FT 0.5g Vape Cart CDT Distillate Sugar Rush (Hybrid-Sativa)" at bounding box center [303, 77] width 498 height 18
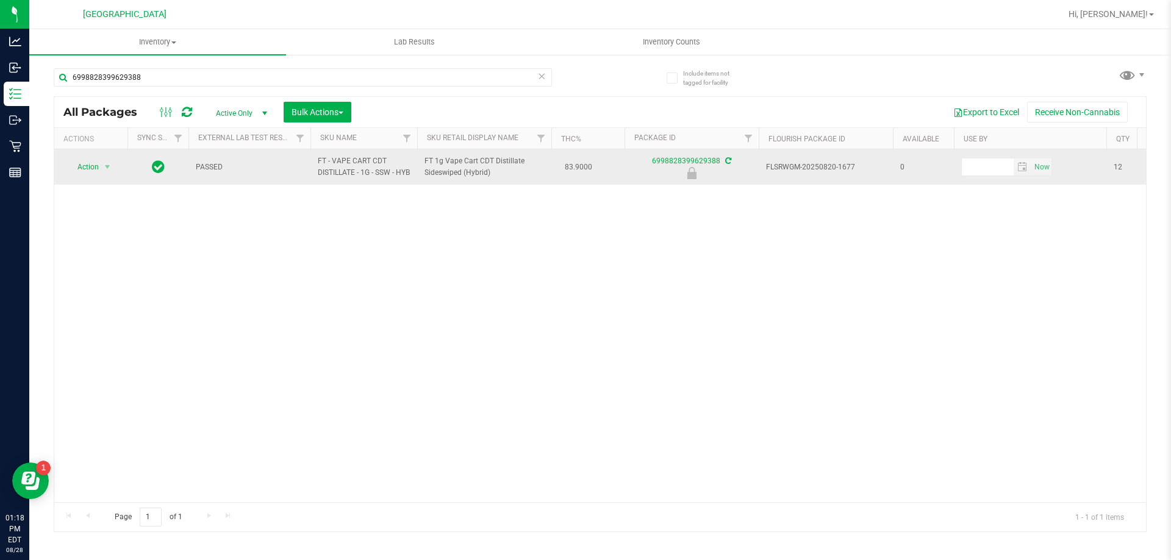
drag, startPoint x: 422, startPoint y: 161, endPoint x: 493, endPoint y: 179, distance: 73.5
click at [493, 179] on td "FT 1g Vape Cart CDT Distillate Sideswiped (Hybrid)" at bounding box center [484, 166] width 134 height 35
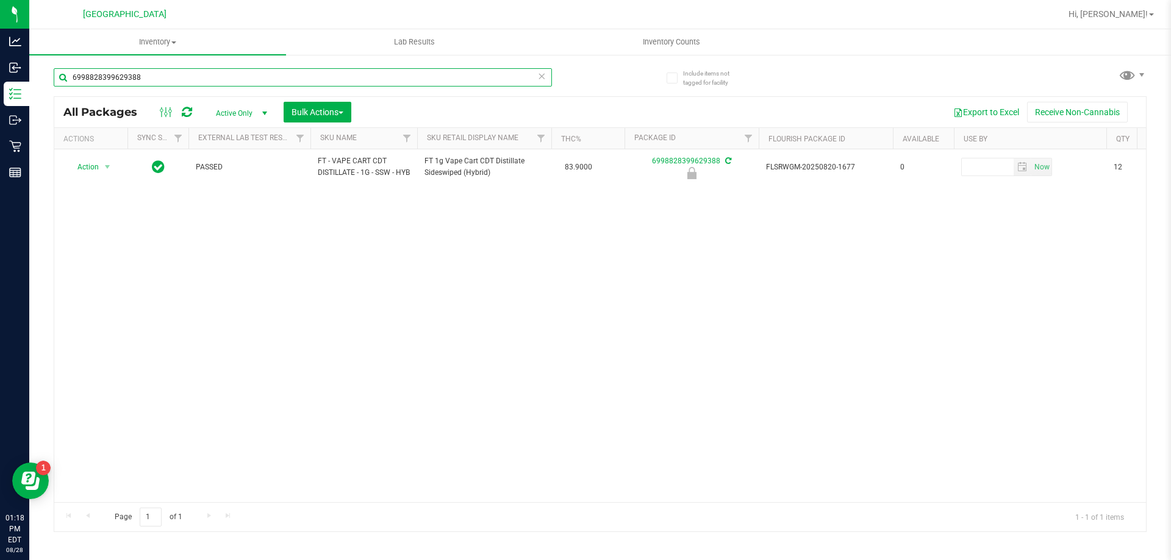
click at [354, 77] on input "6998828399629388" at bounding box center [303, 77] width 498 height 18
paste input "FT 1g Vape Cart CDT Distillate Sideswiped (Hybrid)"
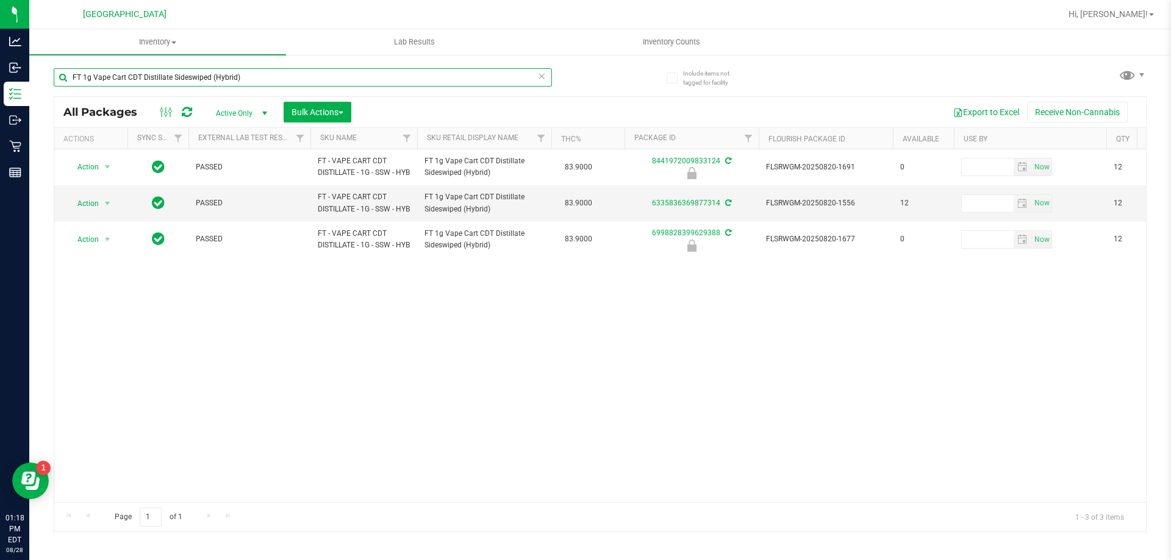
click at [354, 77] on input "FT 1g Vape Cart CDT Distillate Sideswiped (Hybrid)" at bounding box center [303, 77] width 498 height 18
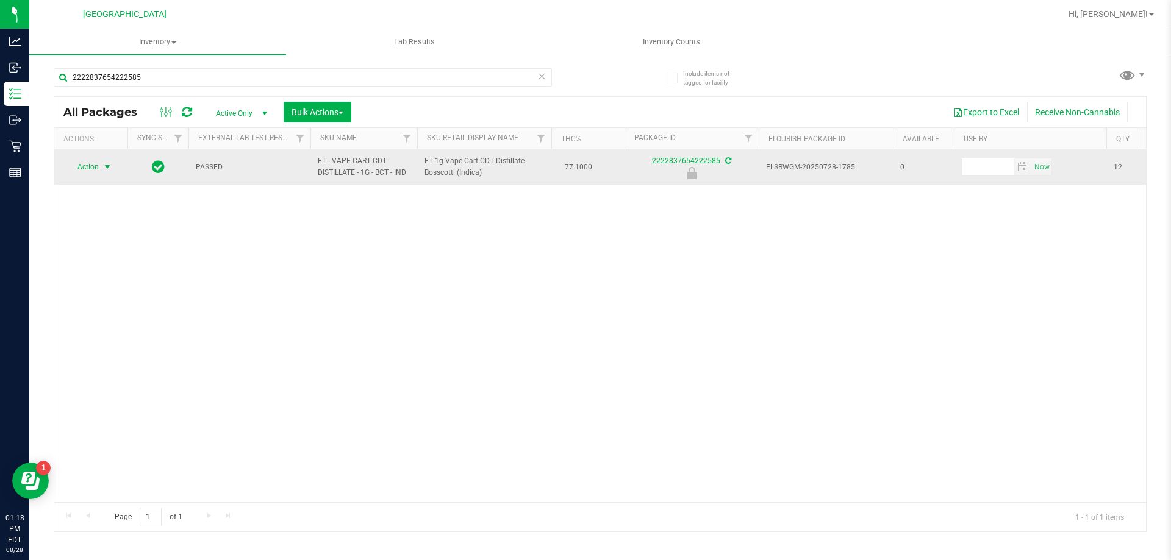
click at [101, 170] on span "select" at bounding box center [107, 167] width 15 height 17
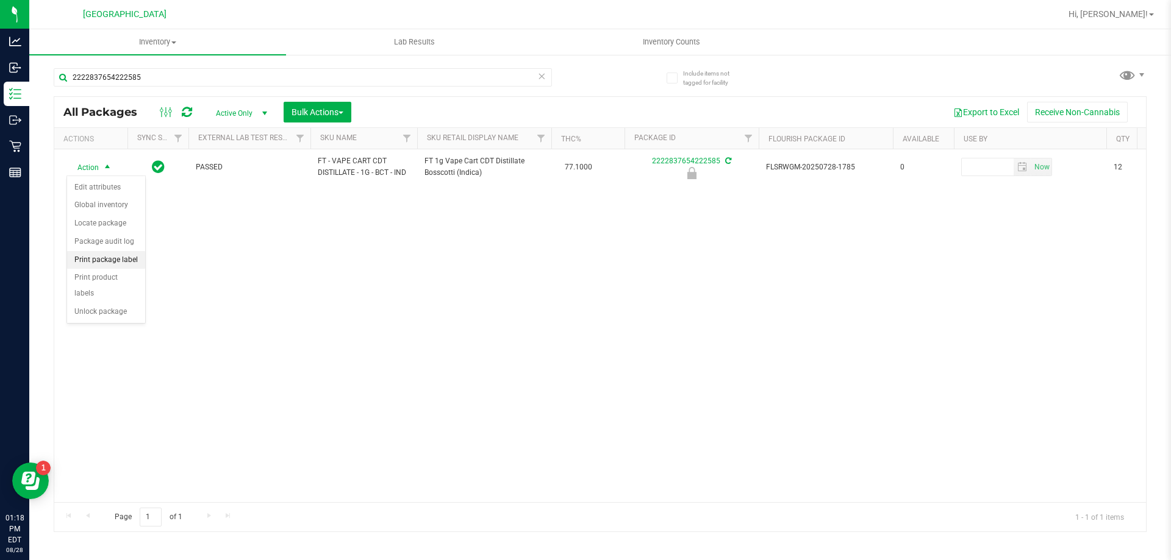
click at [125, 259] on li "Print package label" at bounding box center [106, 260] width 78 height 18
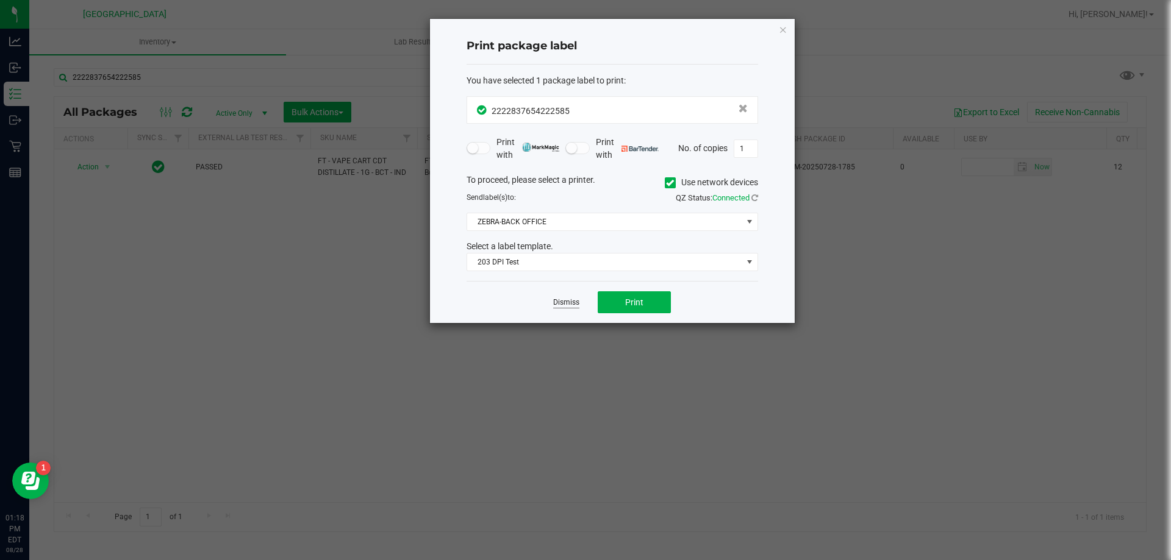
click at [560, 299] on link "Dismiss" at bounding box center [566, 303] width 26 height 10
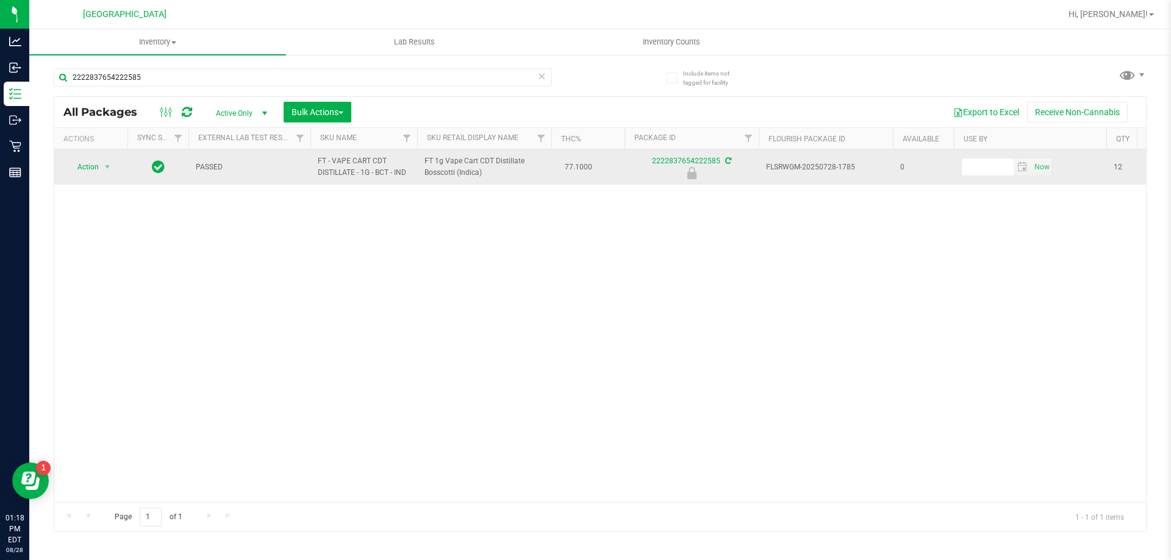
drag, startPoint x: 421, startPoint y: 157, endPoint x: 489, endPoint y: 170, distance: 68.9
click at [489, 170] on td "FT 1g Vape Cart CDT Distillate Bosscotti (Indica)" at bounding box center [484, 166] width 134 height 35
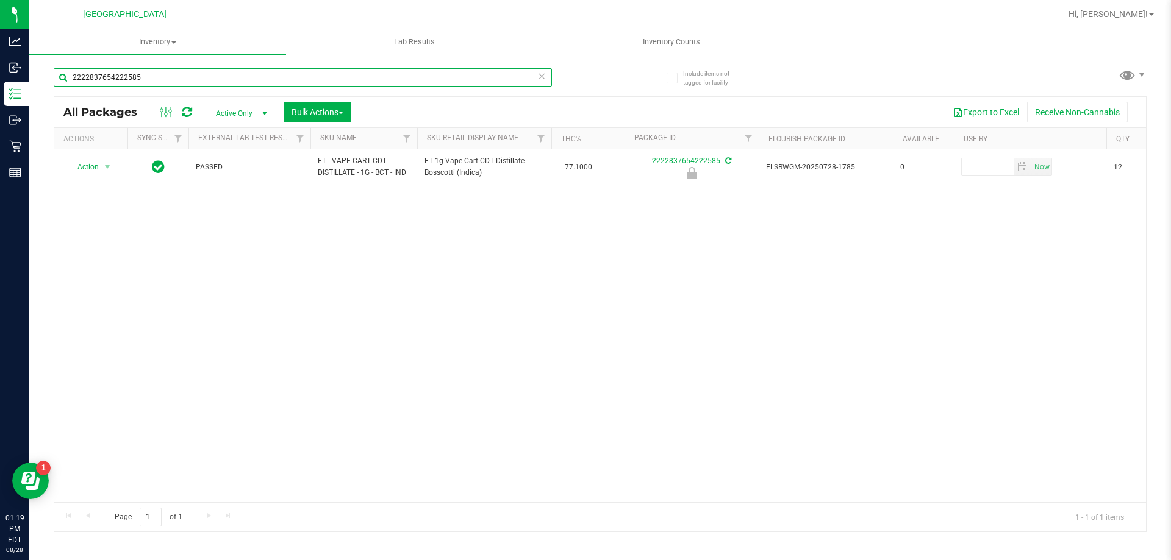
click at [362, 79] on input "2222837654222585" at bounding box center [303, 77] width 498 height 18
click at [361, 78] on input "2222837654222585" at bounding box center [303, 77] width 498 height 18
paste input "FT 1g Vape Cart CDT Distillate Bosscotti (Indica)"
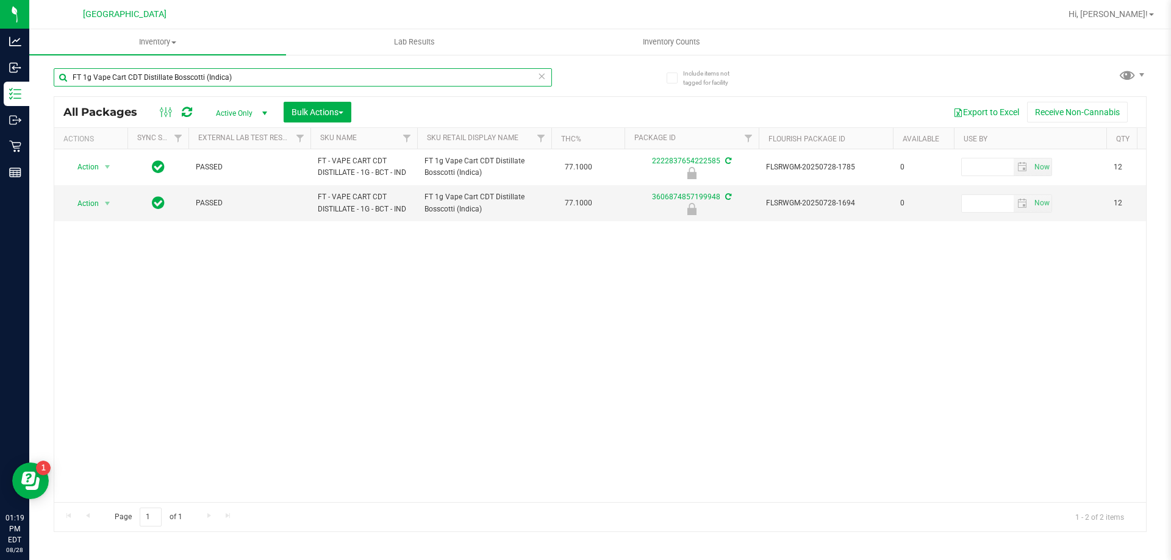
click at [235, 74] on input "FT 1g Vape Cart CDT Distillate Bosscotti (Indica)" at bounding box center [303, 77] width 498 height 18
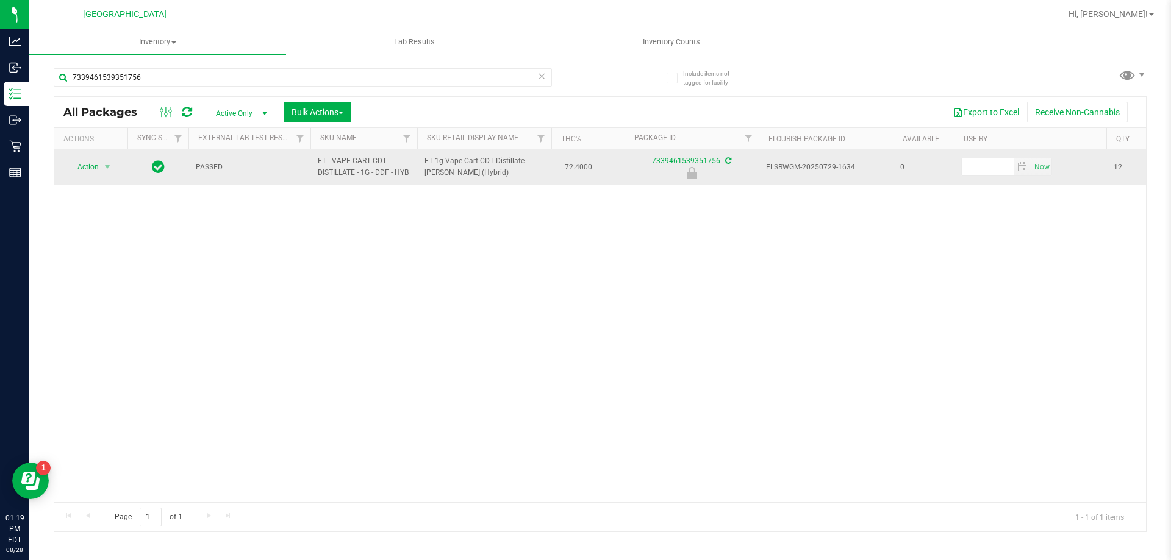
drag, startPoint x: 424, startPoint y: 157, endPoint x: 485, endPoint y: 179, distance: 65.6
click at [485, 179] on td "FT 1g Vape Cart CDT Distillate [PERSON_NAME] (Hybrid)" at bounding box center [484, 166] width 134 height 35
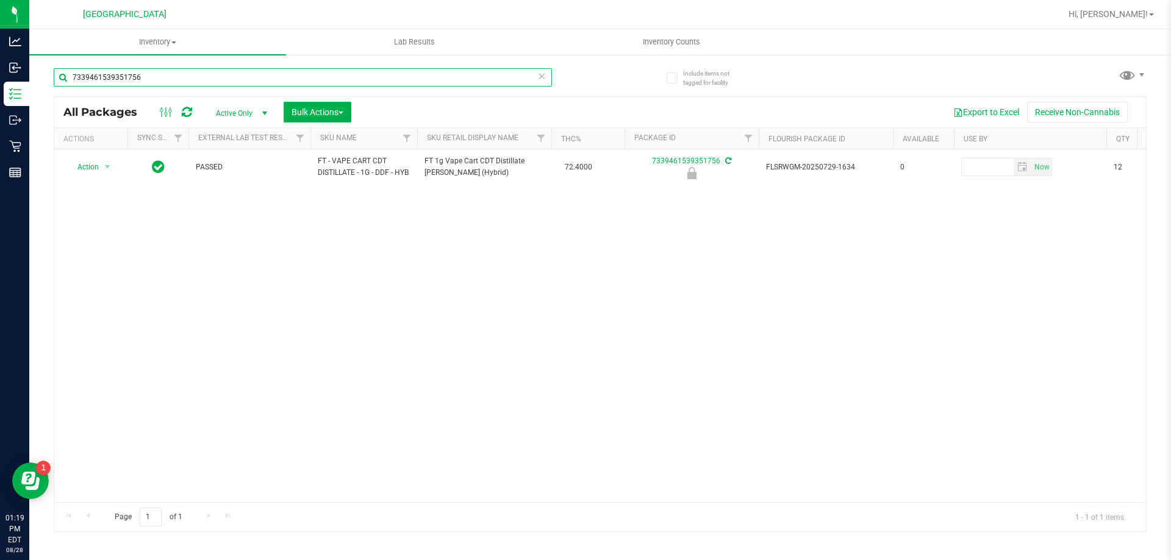
click at [354, 76] on input "7339461539351756" at bounding box center [303, 77] width 498 height 18
paste input "FT 1g Vape Cart CDT Distillate [PERSON_NAME] (Hybrid)"
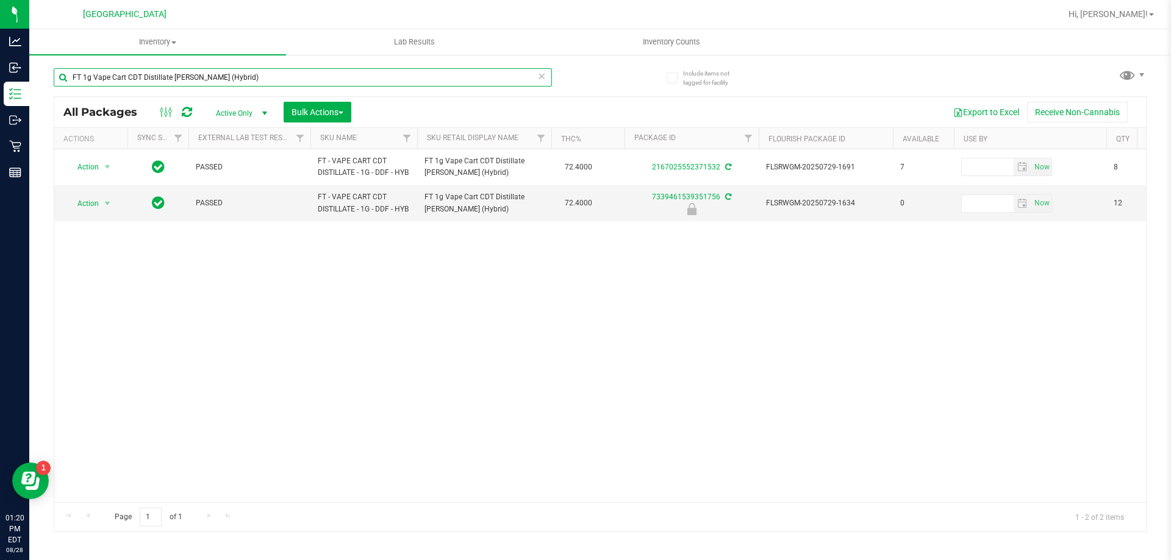
click at [309, 71] on input "FT 1g Vape Cart CDT Distillate [PERSON_NAME] (Hybrid)" at bounding box center [303, 77] width 498 height 18
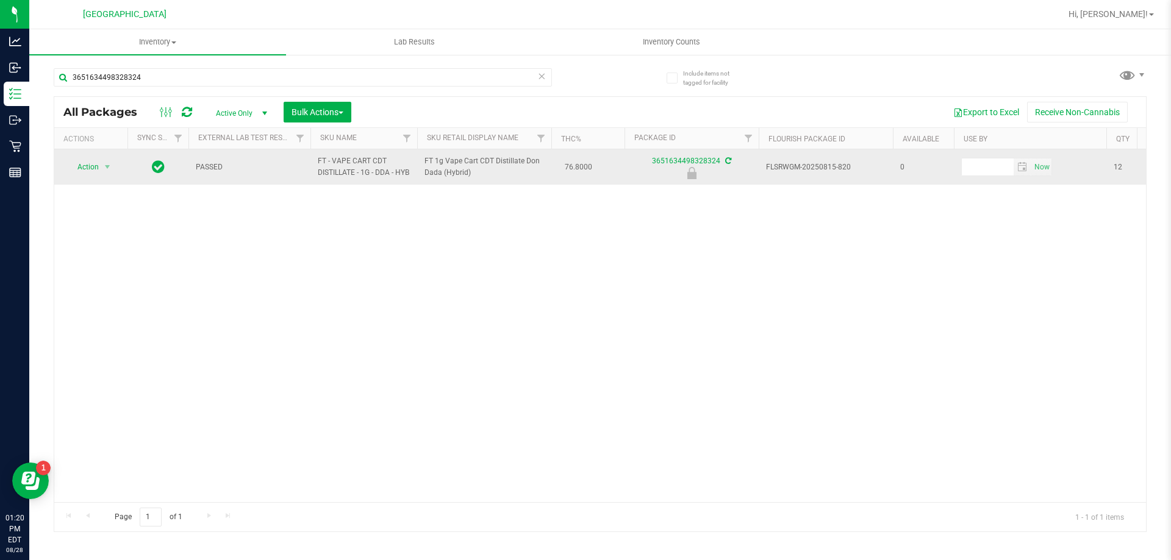
drag, startPoint x: 424, startPoint y: 165, endPoint x: 477, endPoint y: 179, distance: 54.9
click at [477, 179] on span "FT 1g Vape Cart CDT Distillate Don Dada (Hybrid)" at bounding box center [484, 166] width 120 height 23
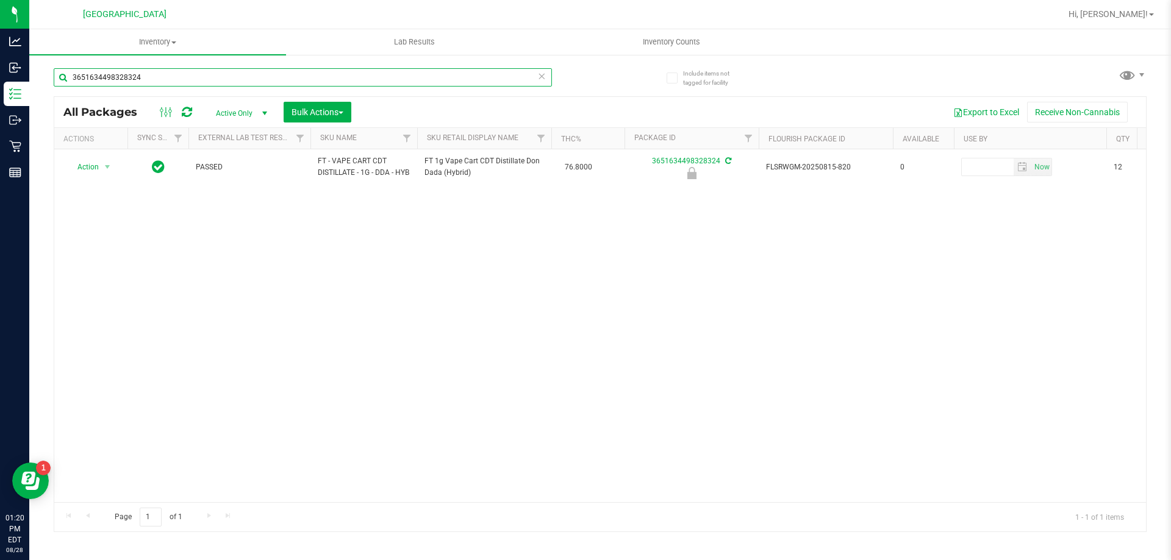
click at [251, 82] on input "3651634498328324" at bounding box center [303, 77] width 498 height 18
paste input "FT 1g Vape Cart CDT Distillate Don Dada (Hybrid)"
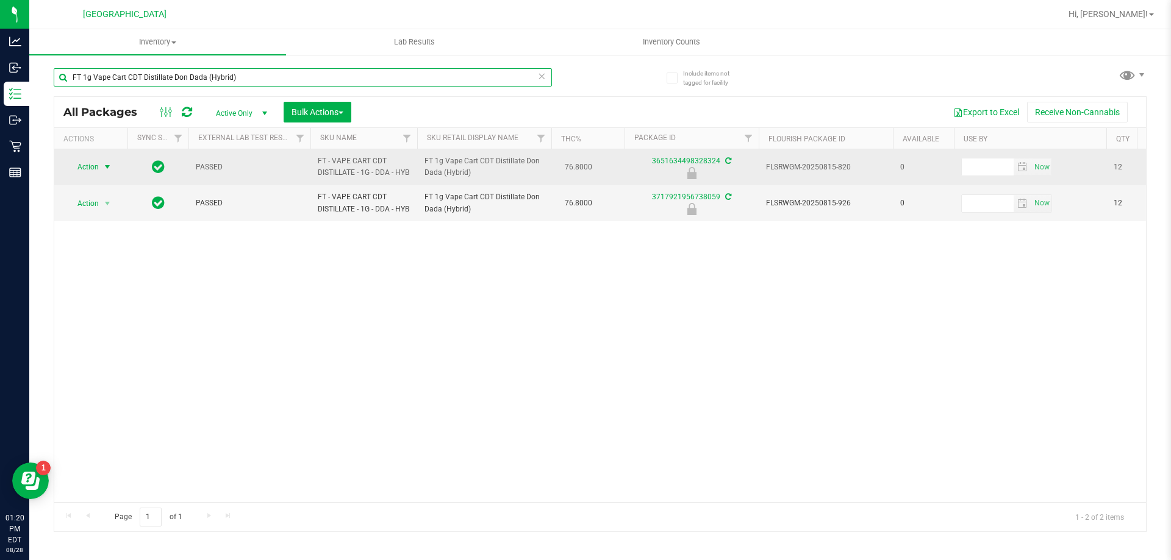
type input "FT 1g Vape Cart CDT Distillate Don Dada (Hybrid)"
click at [102, 170] on span "select" at bounding box center [107, 167] width 15 height 17
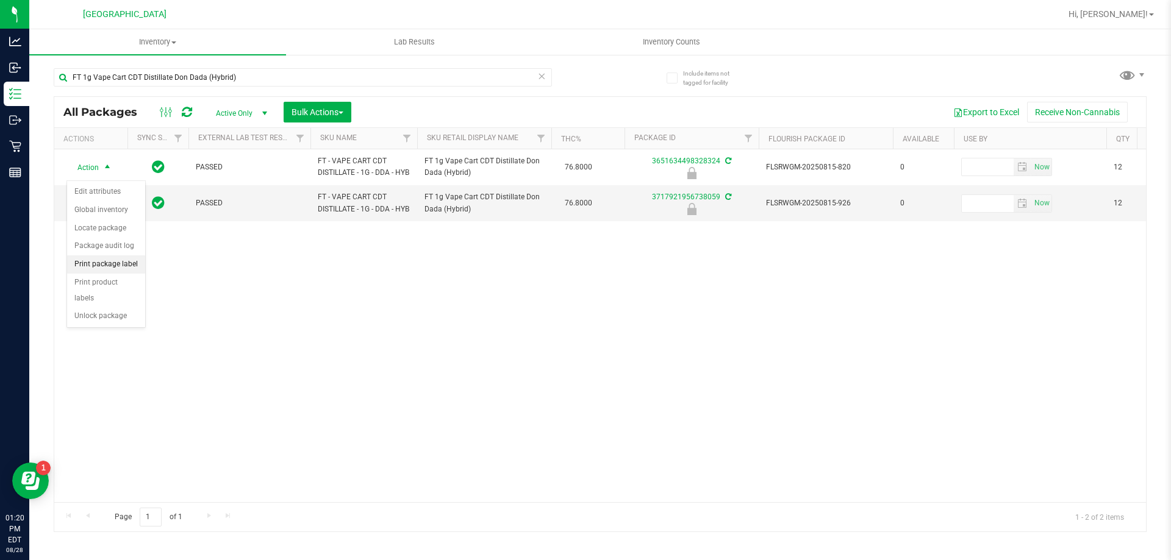
click at [118, 265] on li "Print package label" at bounding box center [106, 265] width 78 height 18
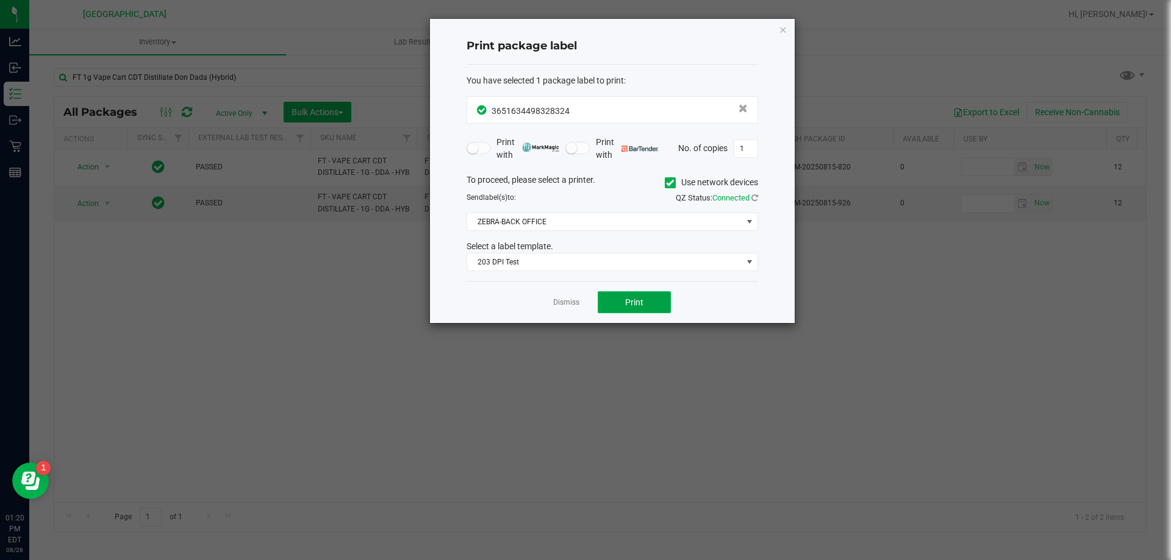
click at [623, 310] on button "Print" at bounding box center [634, 302] width 73 height 22
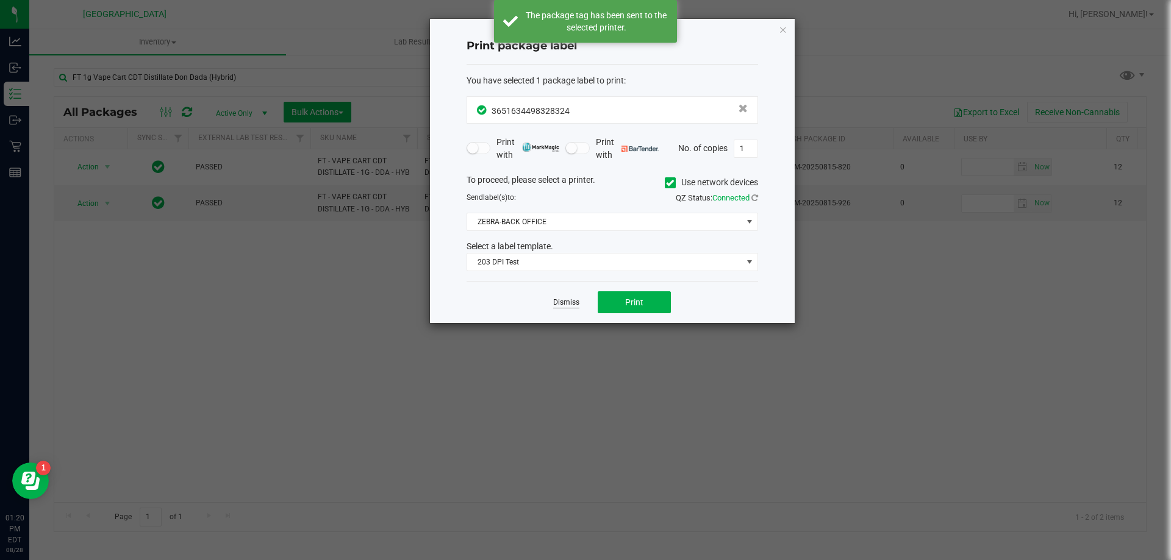
click at [566, 306] on link "Dismiss" at bounding box center [566, 303] width 26 height 10
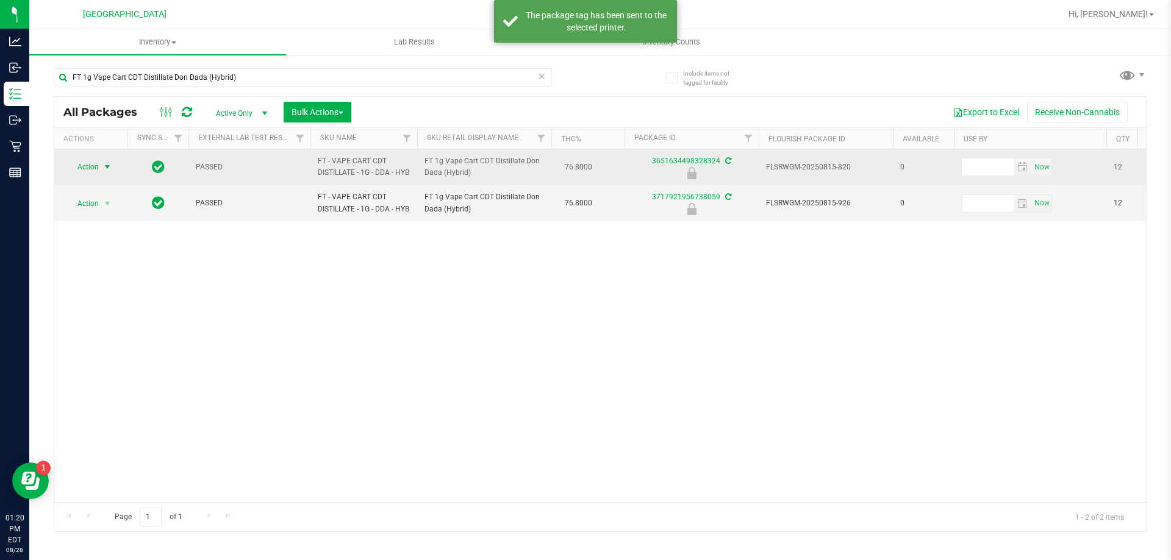
click at [107, 172] on span "select" at bounding box center [107, 167] width 10 height 10
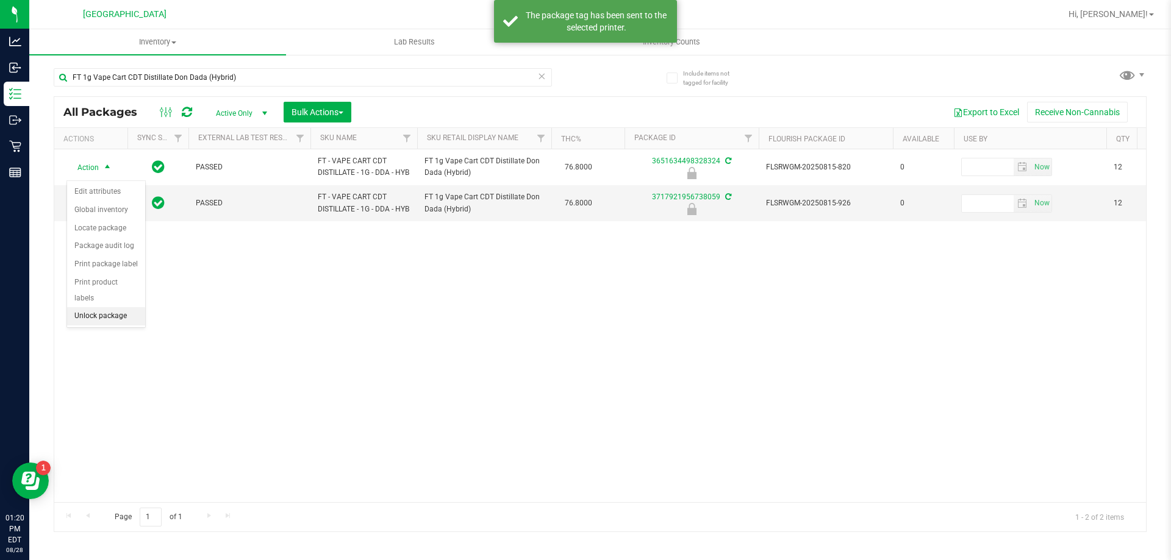
click at [99, 307] on li "Unlock package" at bounding box center [106, 316] width 78 height 18
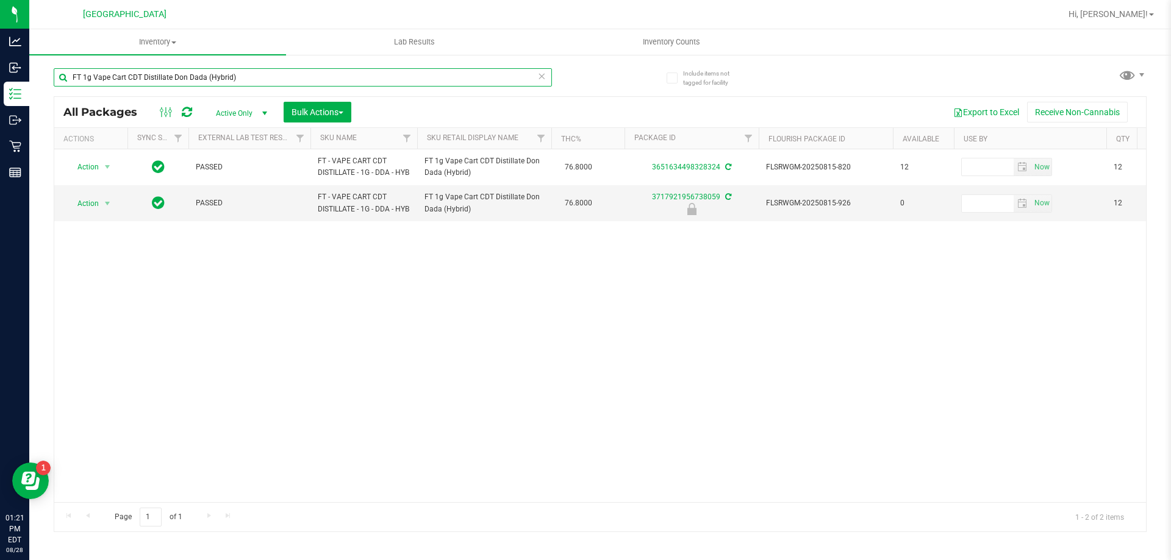
click at [318, 79] on input "FT 1g Vape Cart CDT Distillate Don Dada (Hybrid)" at bounding box center [303, 77] width 498 height 18
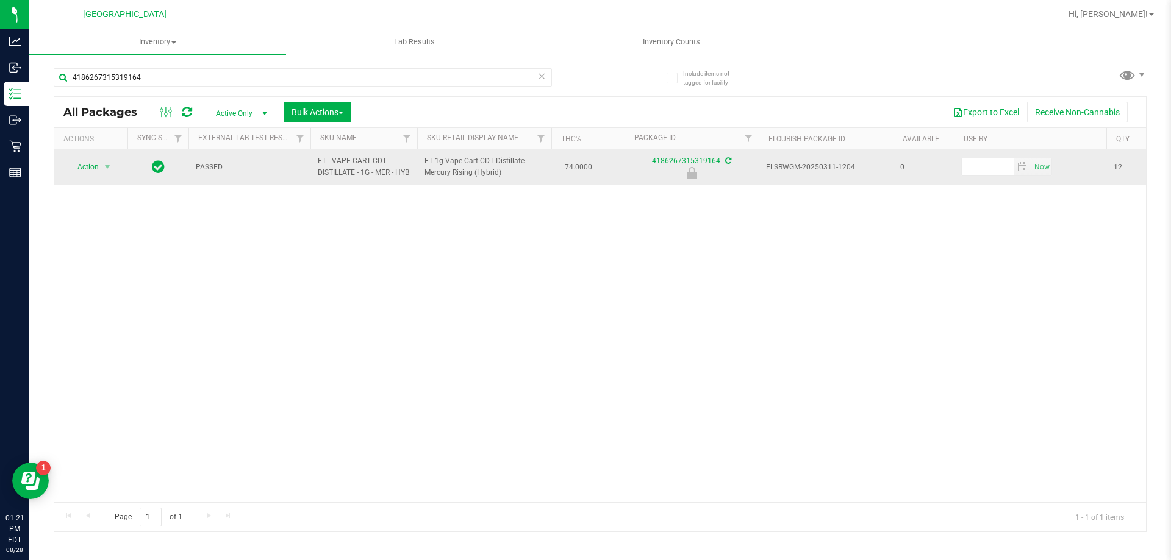
drag, startPoint x: 424, startPoint y: 166, endPoint x: 505, endPoint y: 174, distance: 80.9
click at [505, 174] on span "FT 1g Vape Cart CDT Distillate Mercury Rising (Hybrid)" at bounding box center [484, 166] width 120 height 23
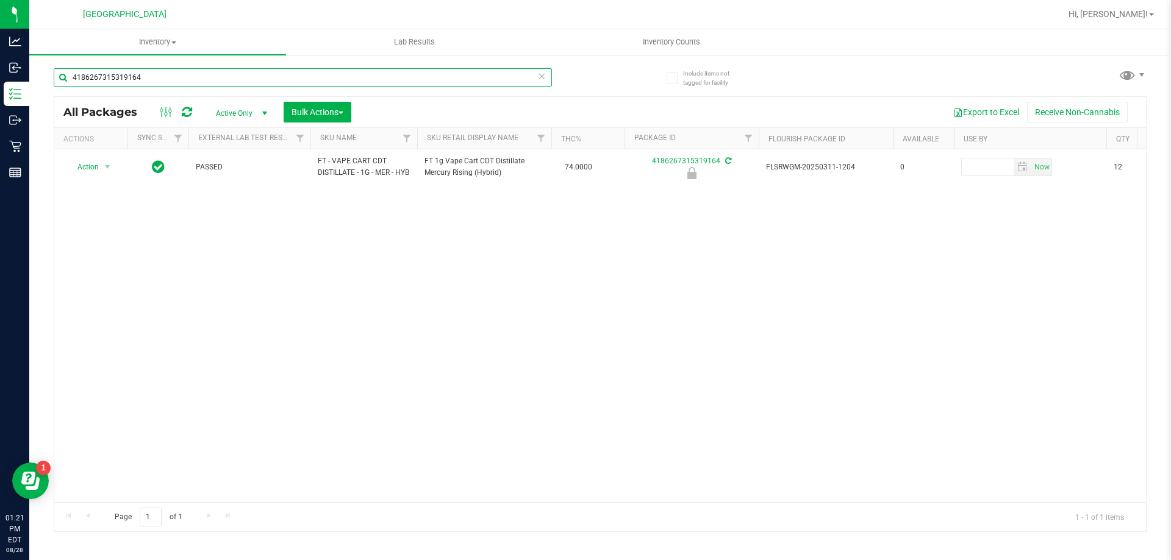
click at [187, 73] on input "4186267315319164" at bounding box center [303, 77] width 498 height 18
paste input "FT 1g Vape Cart CDT Distillate Mercury Rising (Hybrid)"
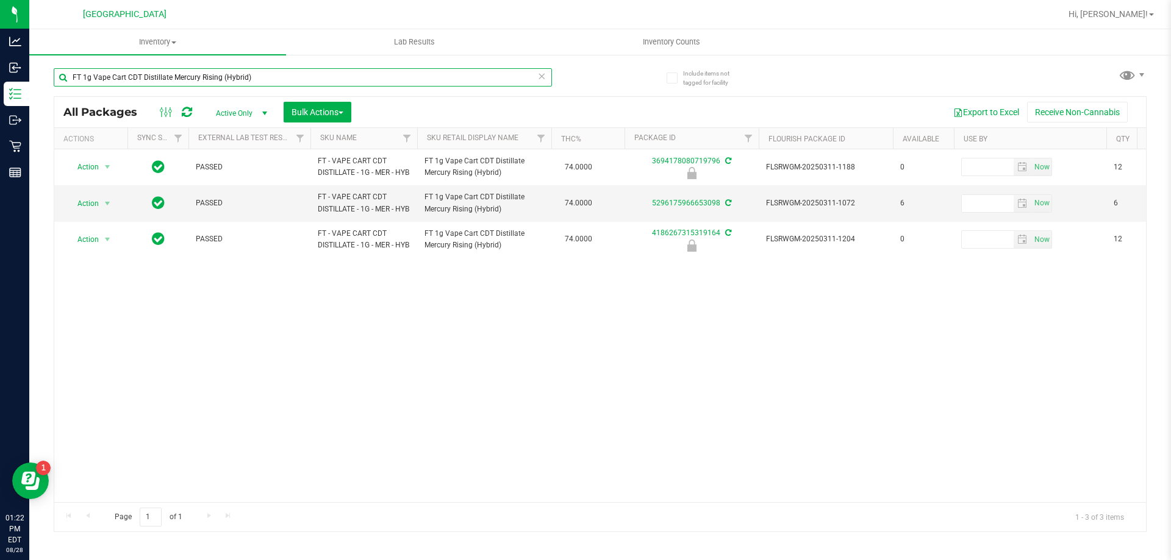
click at [257, 79] on input "FT 1g Vape Cart CDT Distillate Mercury Rising (Hybrid)" at bounding box center [303, 77] width 498 height 18
click at [257, 77] on input "FT 1g Vape Cart CDT Distillate Mercury Rising (Hybrid)" at bounding box center [303, 77] width 498 height 18
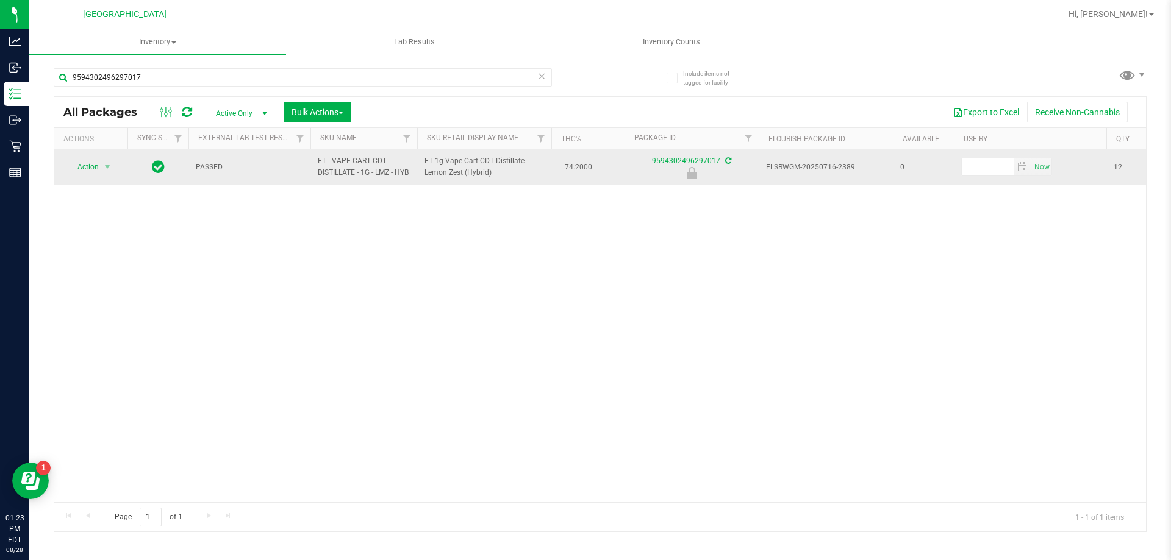
drag, startPoint x: 425, startPoint y: 165, endPoint x: 495, endPoint y: 177, distance: 70.6
click at [495, 177] on span "FT 1g Vape Cart CDT Distillate Lemon Zest (Hybrid)" at bounding box center [484, 166] width 120 height 23
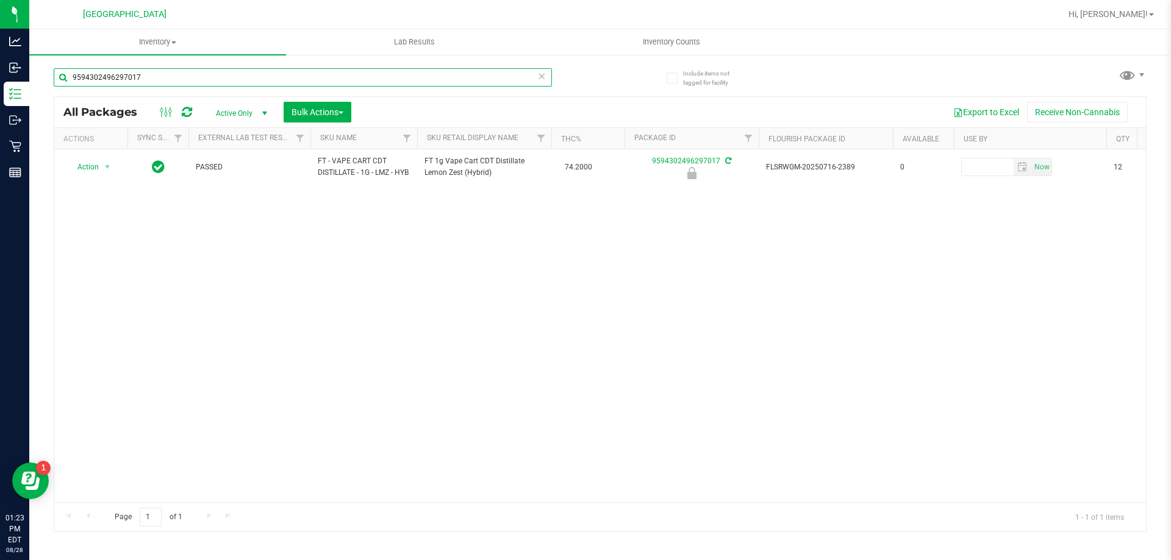
click at [309, 81] on input "9594302496297017" at bounding box center [303, 77] width 498 height 18
paste input "FT 1g Vape Cart CDT Distillate Lemon Zest (Hybrid)"
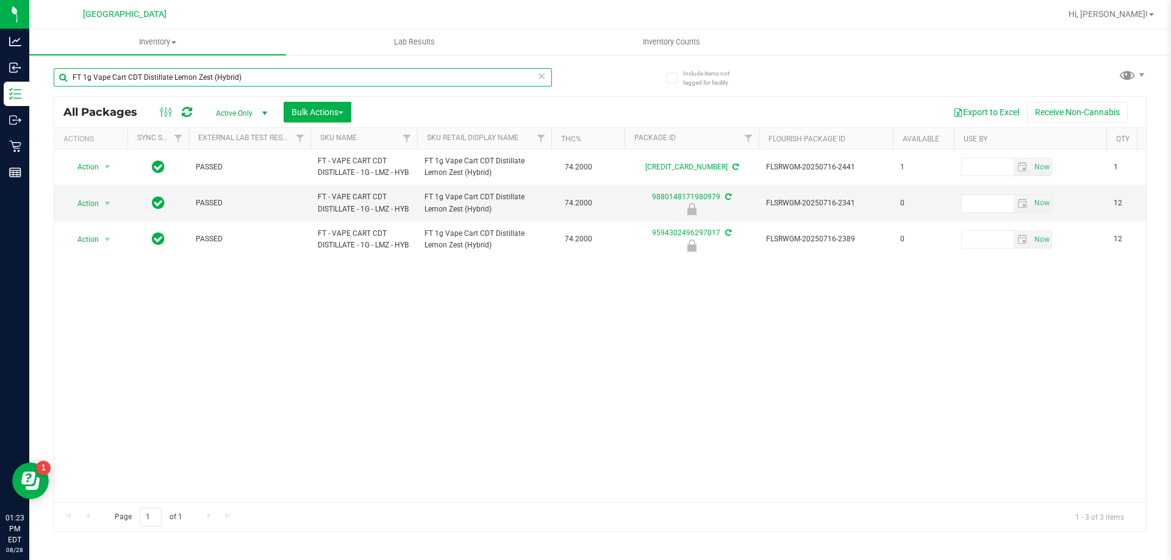
click at [318, 72] on input "FT 1g Vape Cart CDT Distillate Lemon Zest (Hybrid)" at bounding box center [303, 77] width 498 height 18
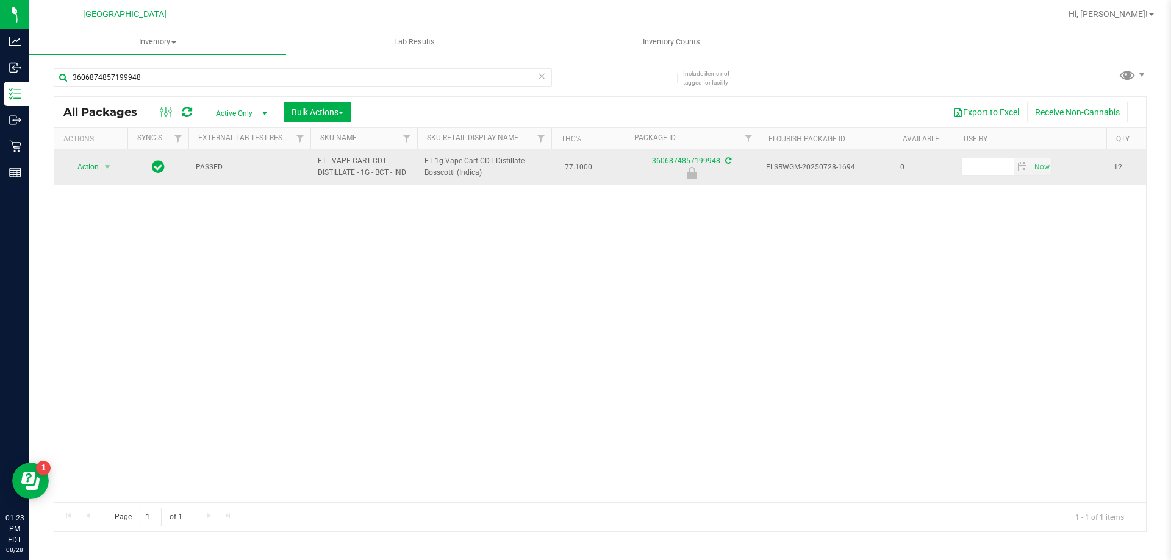
drag, startPoint x: 424, startPoint y: 159, endPoint x: 487, endPoint y: 168, distance: 64.0
click at [487, 168] on td "FT 1g Vape Cart CDT Distillate Bosscotti (Indica)" at bounding box center [484, 166] width 134 height 35
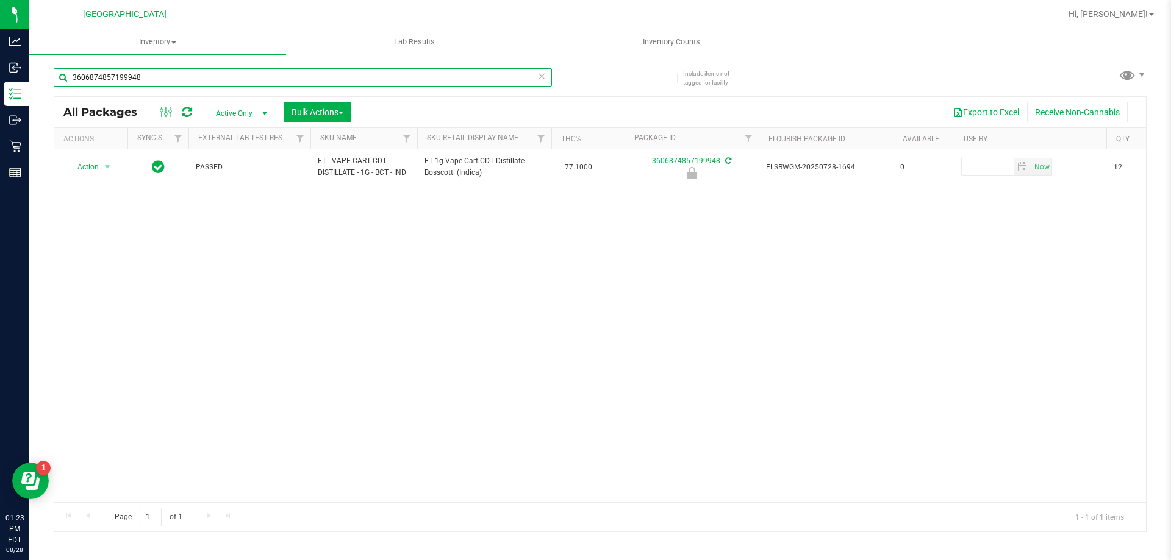
click at [291, 74] on input "3606874857199948" at bounding box center [303, 77] width 498 height 18
paste input "FT 1g Vape Cart CDT Distillate Bosscotti (Indica)"
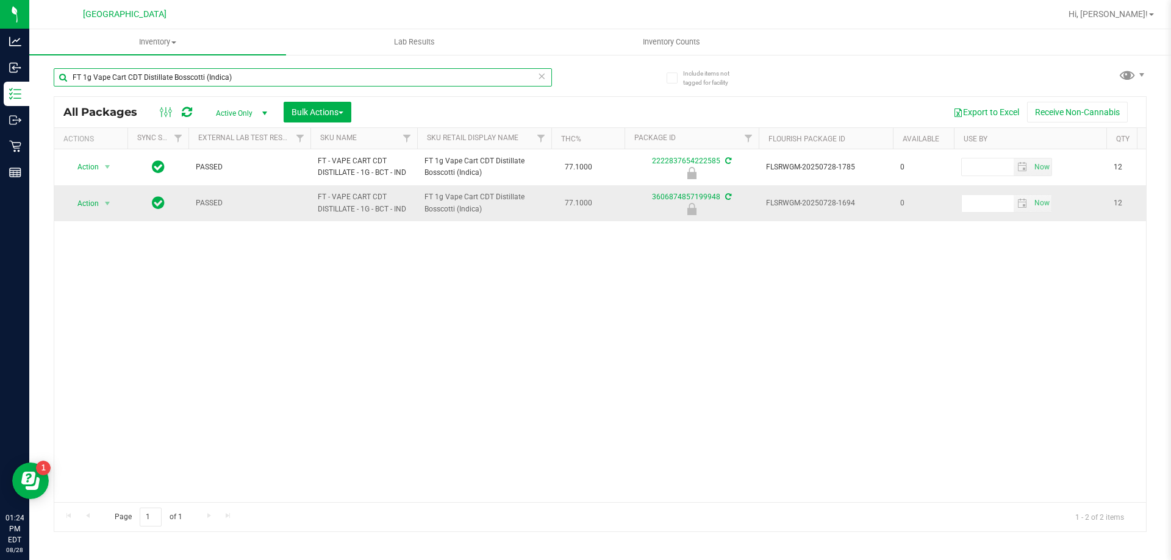
type input "FT 1g Vape Cart CDT Distillate Bosscotti (Indica)"
click at [101, 206] on span "select" at bounding box center [107, 203] width 15 height 17
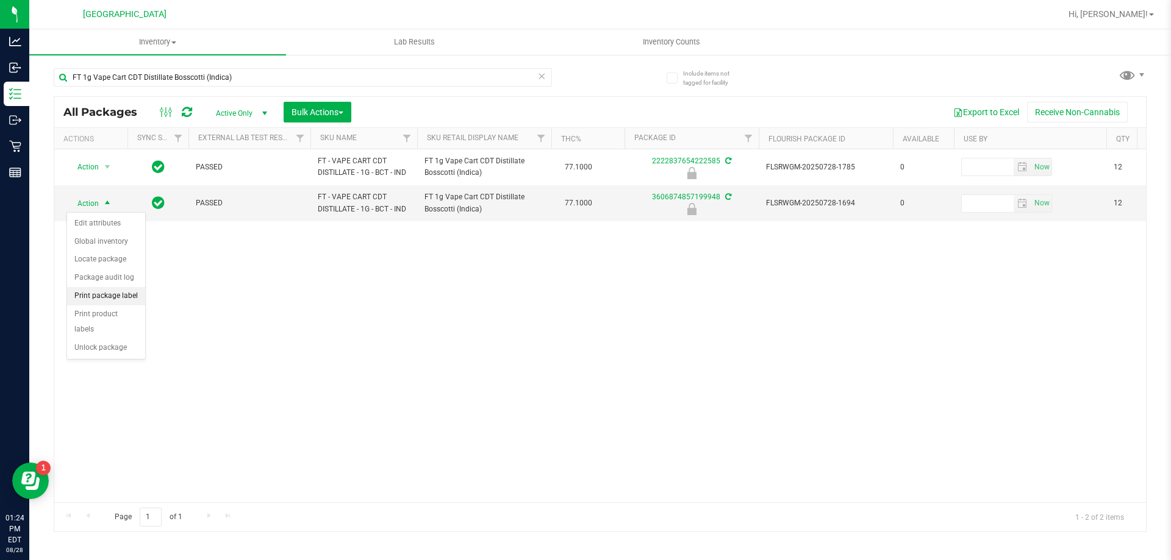
click at [124, 302] on li "Print package label" at bounding box center [106, 296] width 78 height 18
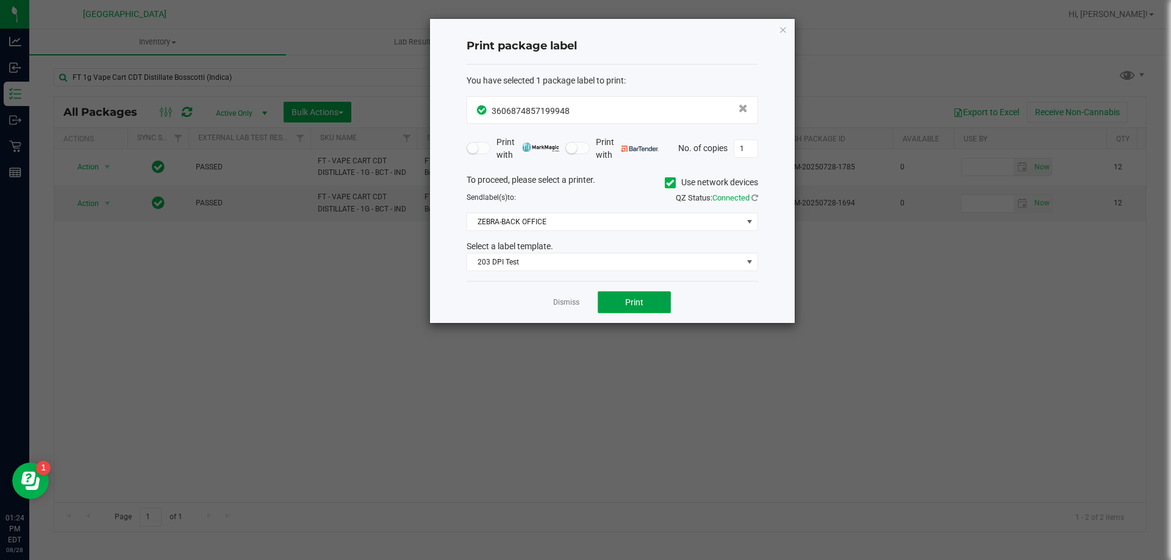
click at [643, 306] on button "Print" at bounding box center [634, 302] width 73 height 22
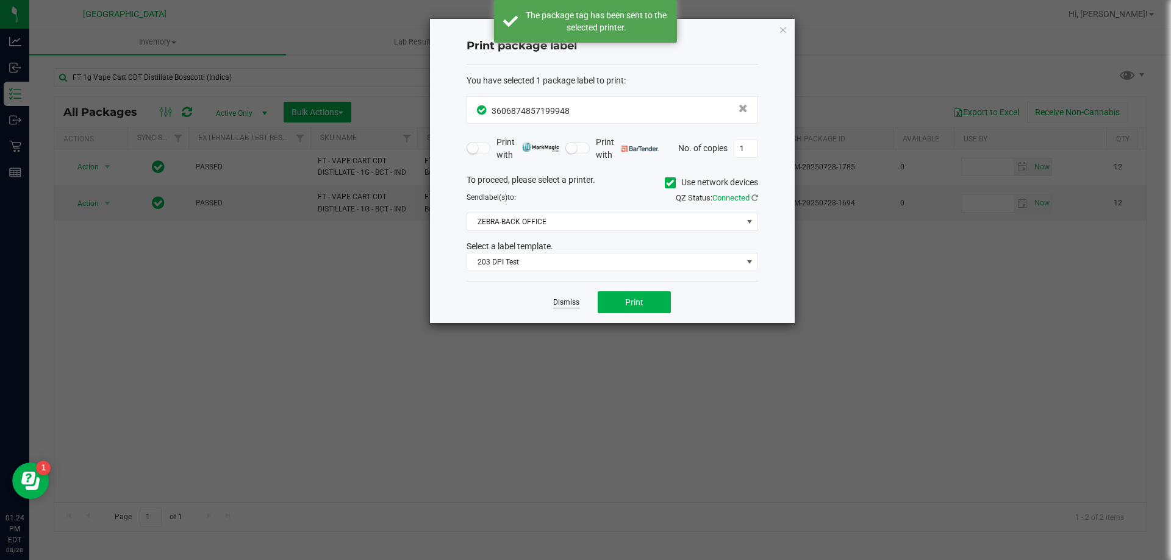
click at [565, 304] on link "Dismiss" at bounding box center [566, 303] width 26 height 10
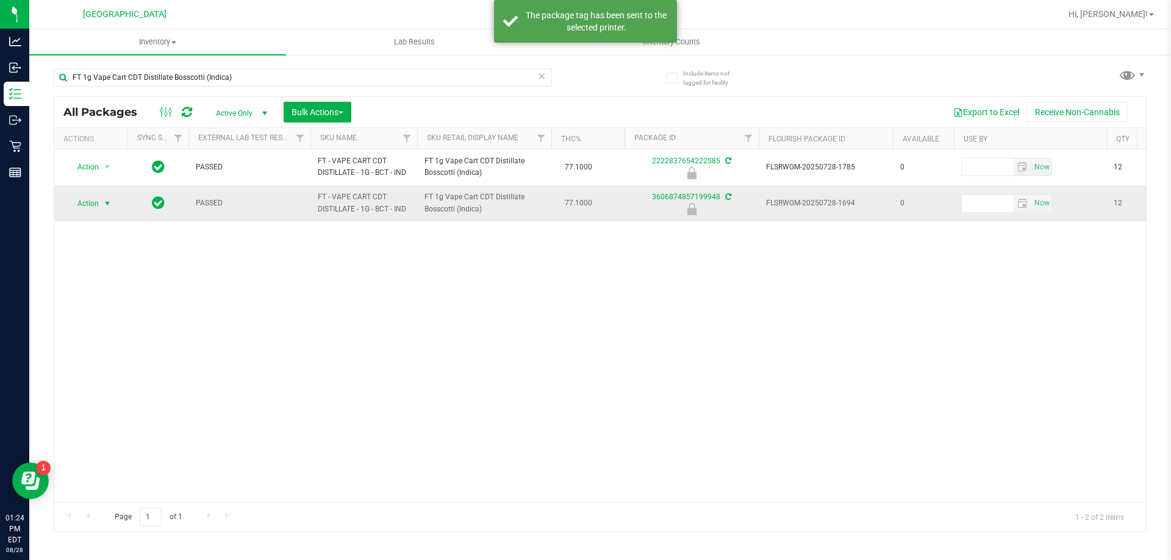
click at [96, 205] on span "Action" at bounding box center [82, 203] width 33 height 17
click at [105, 339] on li "Unlock package" at bounding box center [106, 348] width 78 height 18
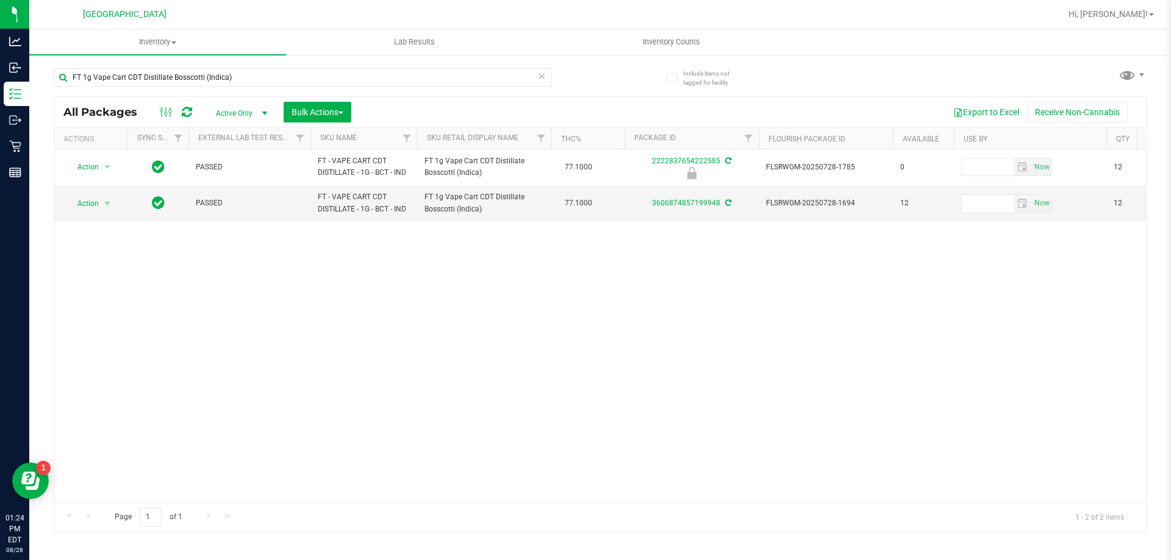
click at [496, 351] on div "Action Action Edit attributes Global inventory Locate package Package audit log…" at bounding box center [600, 325] width 1092 height 353
click at [297, 80] on input "FT 1g Vape Cart CDT Distillate Bosscotti (Indica)" at bounding box center [303, 77] width 498 height 18
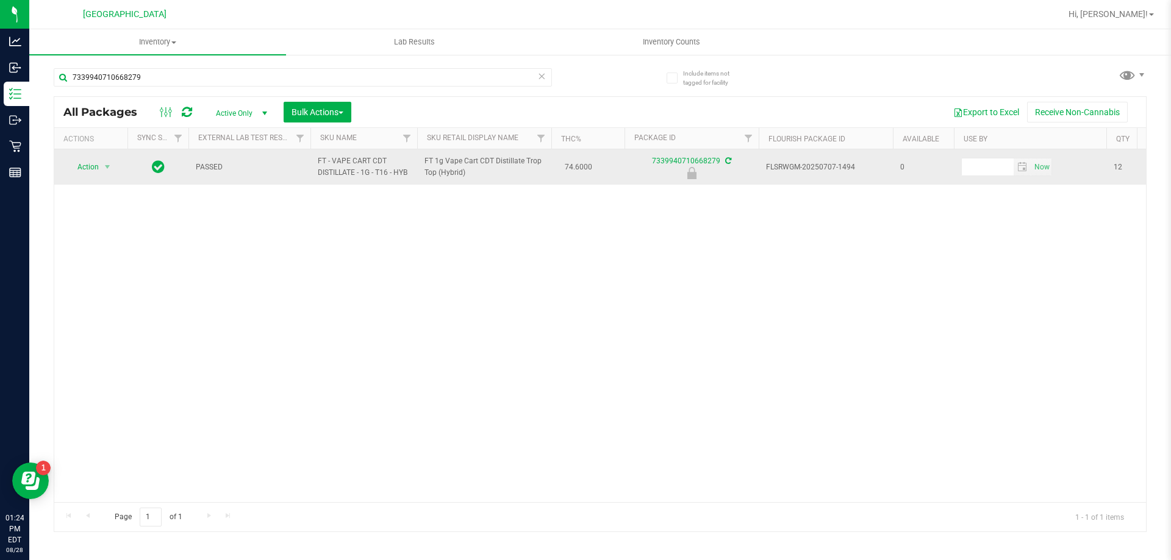
drag, startPoint x: 424, startPoint y: 157, endPoint x: 478, endPoint y: 172, distance: 55.6
click at [478, 172] on span "FT 1g Vape Cart CDT Distillate Trop Top (Hybrid)" at bounding box center [484, 166] width 120 height 23
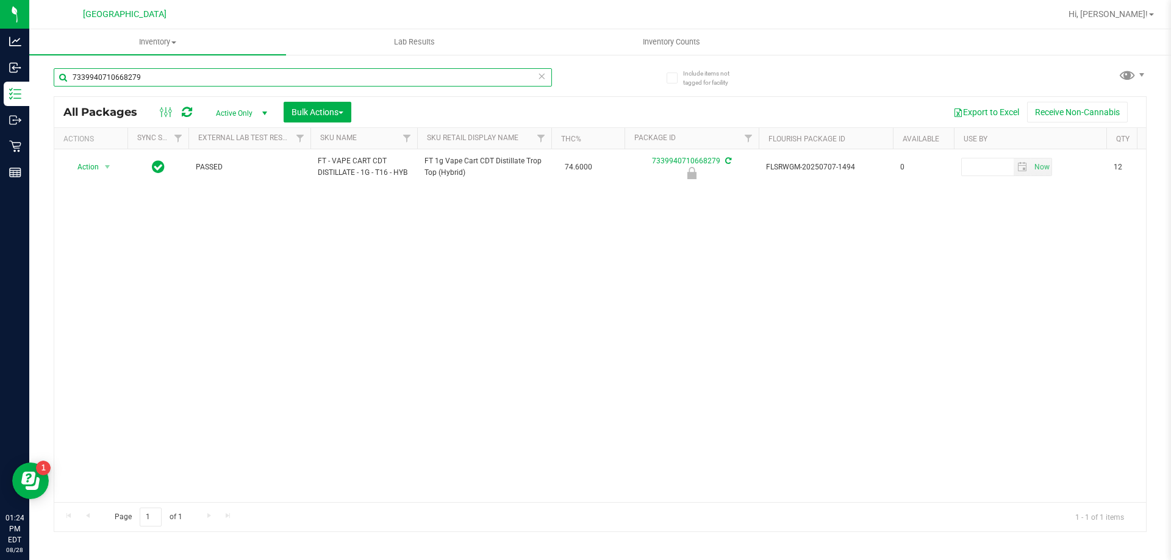
click at [346, 77] on input "7339940710668279" at bounding box center [303, 77] width 498 height 18
paste input "FT 1g Vape Cart CDT Distillate Trop Top (Hybrid)"
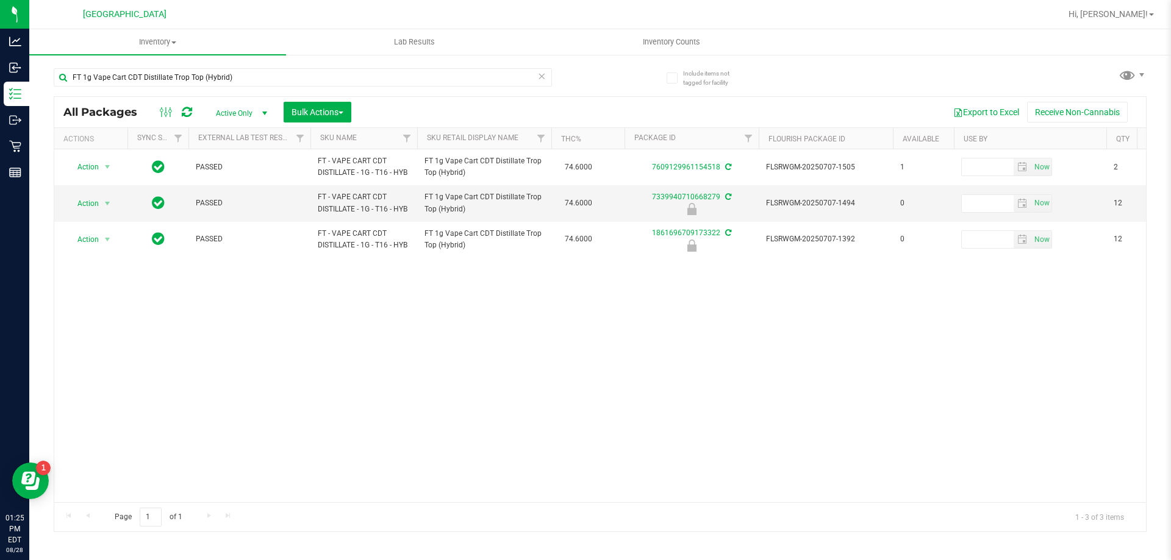
click at [636, 354] on div "Action Action Adjust qty Create package Edit attributes Global inventory Locate…" at bounding box center [600, 325] width 1092 height 353
click at [309, 73] on input "FT 1g Vape Cart CDT Distillate Trop Top (Hybrid)" at bounding box center [303, 77] width 498 height 18
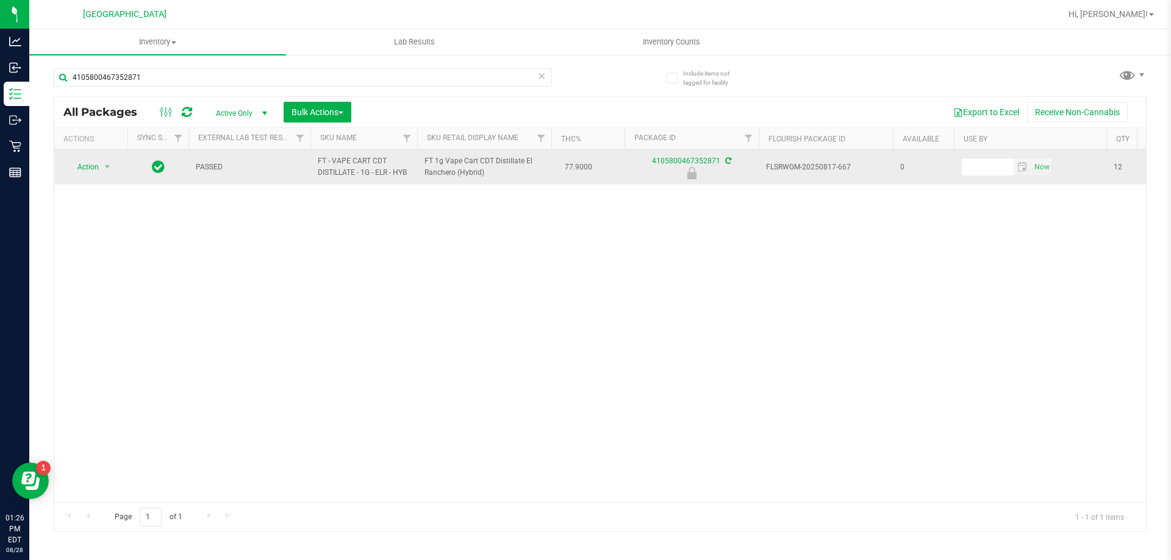
drag, startPoint x: 424, startPoint y: 161, endPoint x: 490, endPoint y: 180, distance: 69.1
click at [490, 180] on td "FT 1g Vape Cart CDT Distillate El Ranchero (Hybrid)" at bounding box center [484, 166] width 134 height 35
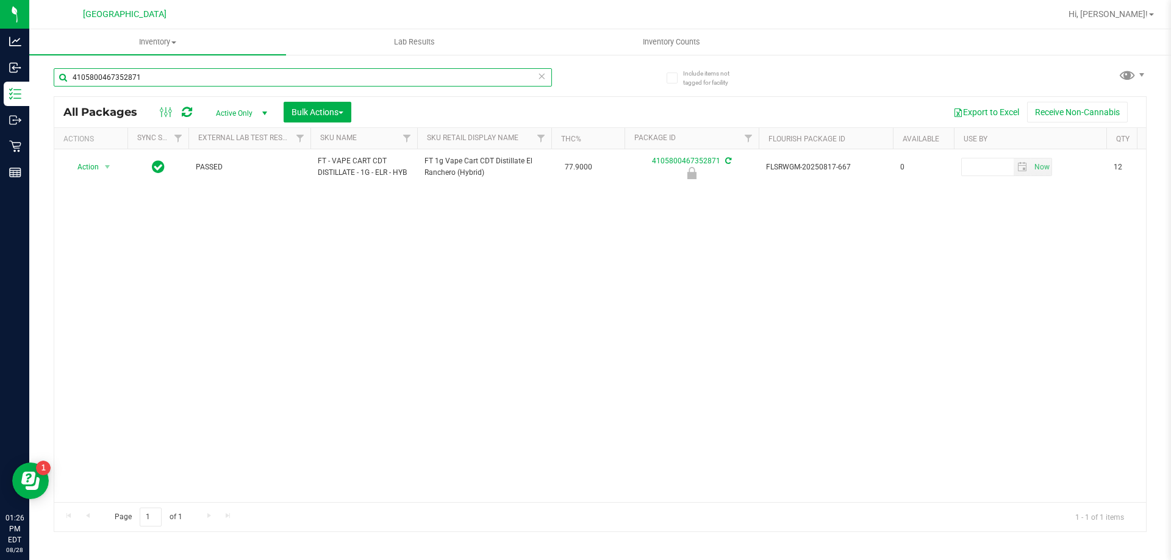
click at [332, 76] on input "4105800467352871" at bounding box center [303, 77] width 498 height 18
paste input "FT 1g Vape Cart CDT Distillate El Ranchero (Hybrid)"
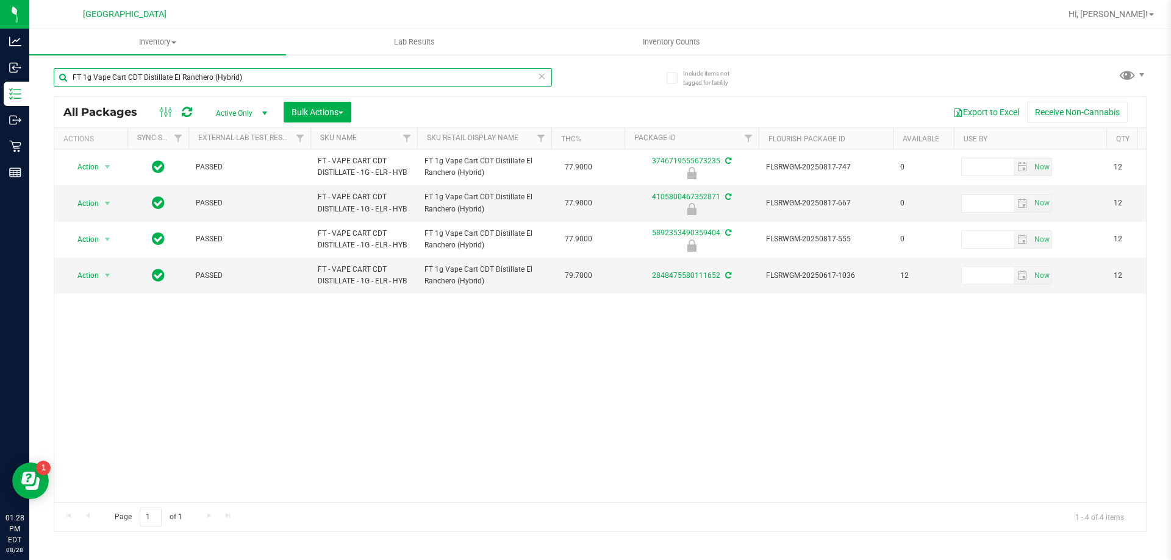
click at [329, 78] on input "FT 1g Vape Cart CDT Distillate El Ranchero (Hybrid)" at bounding box center [303, 77] width 498 height 18
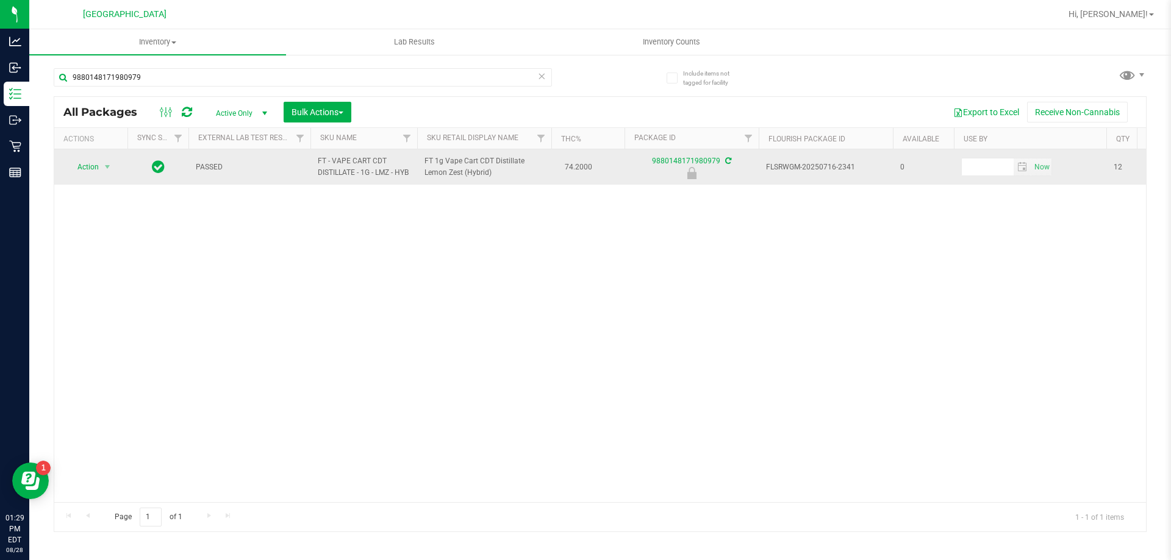
drag, startPoint x: 423, startPoint y: 163, endPoint x: 496, endPoint y: 174, distance: 74.7
click at [496, 174] on td "FT 1g Vape Cart CDT Distillate Lemon Zest (Hybrid)" at bounding box center [484, 166] width 134 height 35
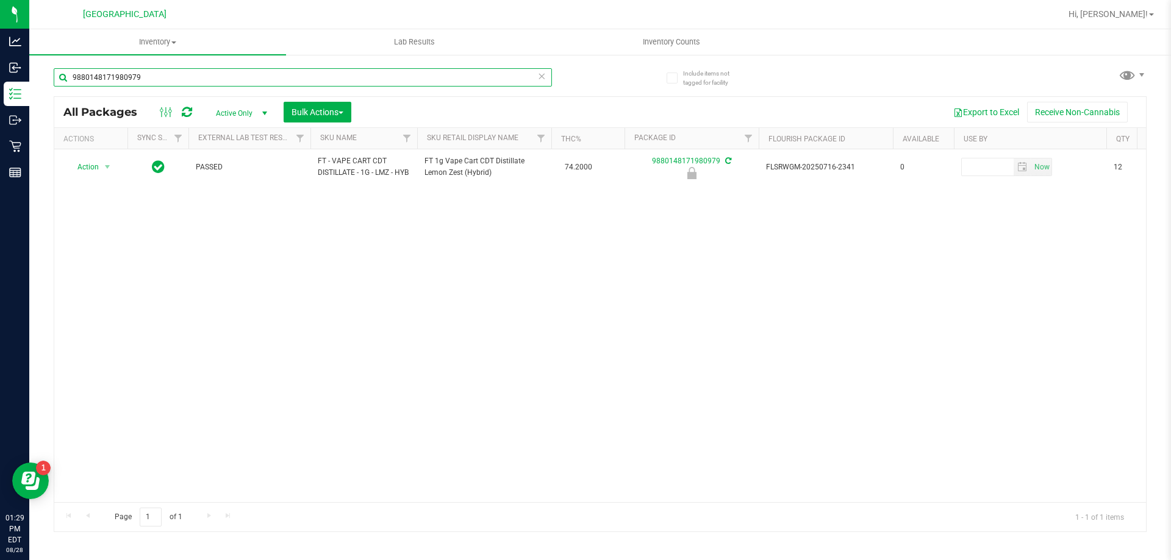
click at [350, 77] on input "9880148171980979" at bounding box center [303, 77] width 498 height 18
paste input "FT 1g Vape Cart CDT Distillate Lemon Zest (Hybrid)"
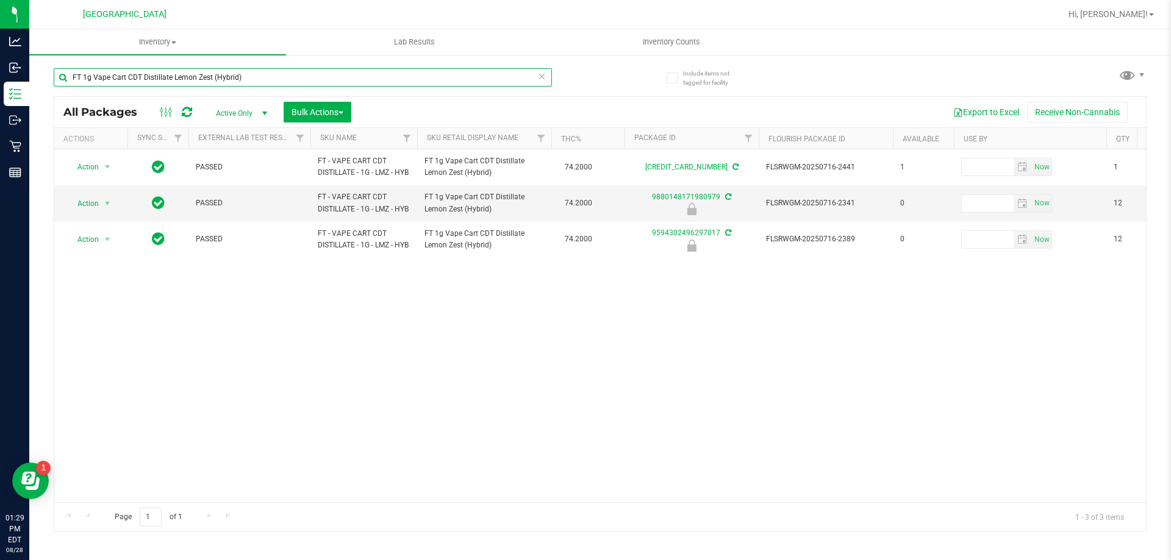
click at [350, 77] on input "FT 1g Vape Cart CDT Distillate Lemon Zest (Hybrid)" at bounding box center [303, 77] width 498 height 18
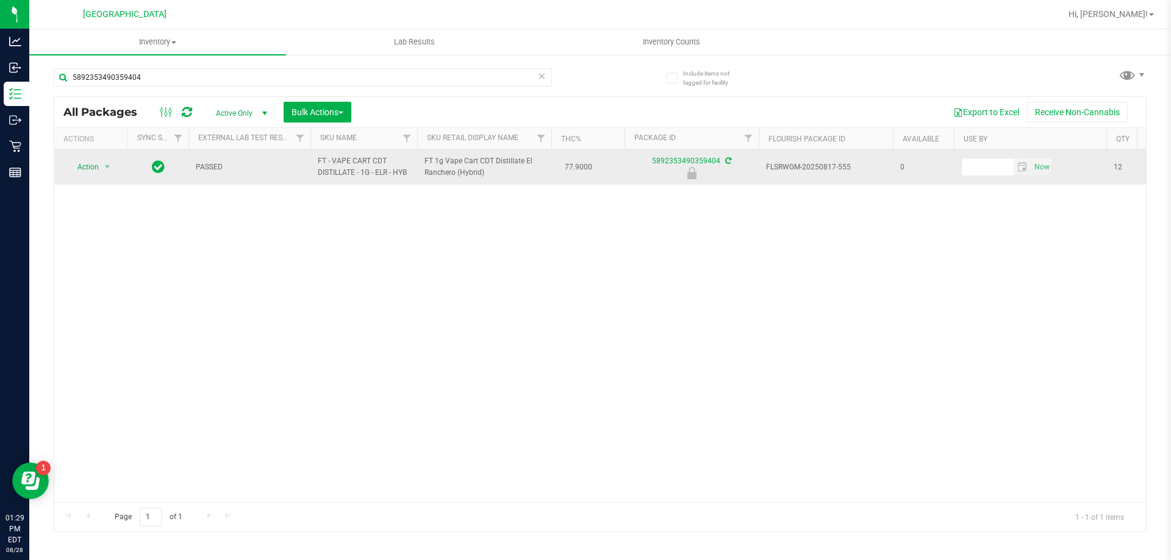
drag, startPoint x: 424, startPoint y: 160, endPoint x: 502, endPoint y: 171, distance: 79.4
click at [503, 170] on td "FT 1g Vape Cart CDT Distillate El Ranchero (Hybrid)" at bounding box center [484, 166] width 134 height 35
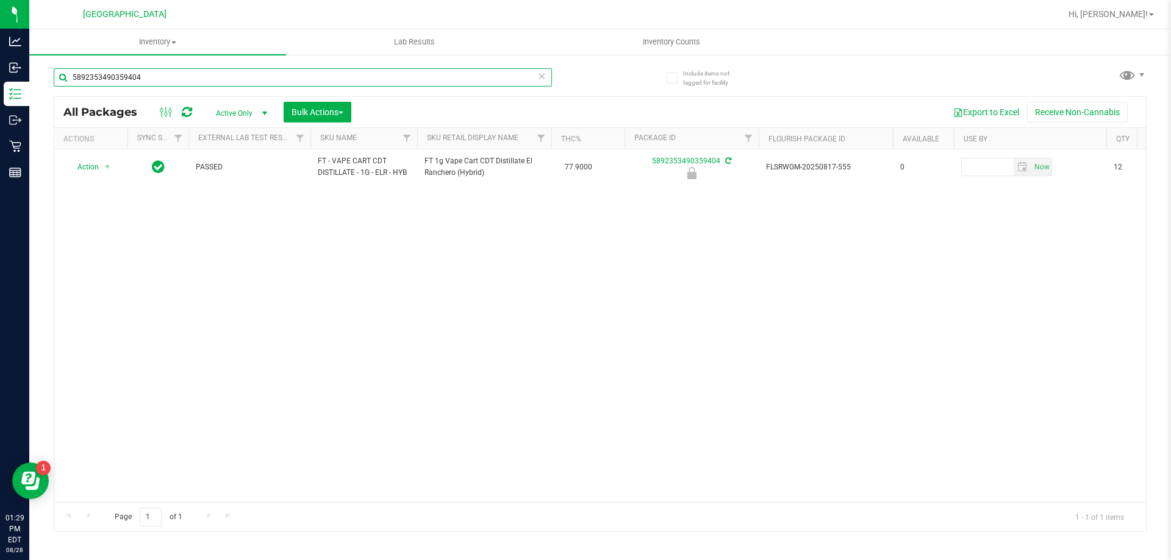
click at [321, 73] on input "5892353490359404" at bounding box center [303, 77] width 498 height 18
paste input "FT 1g Vape Cart CDT Distillate El Ranchero (Hybrid)"
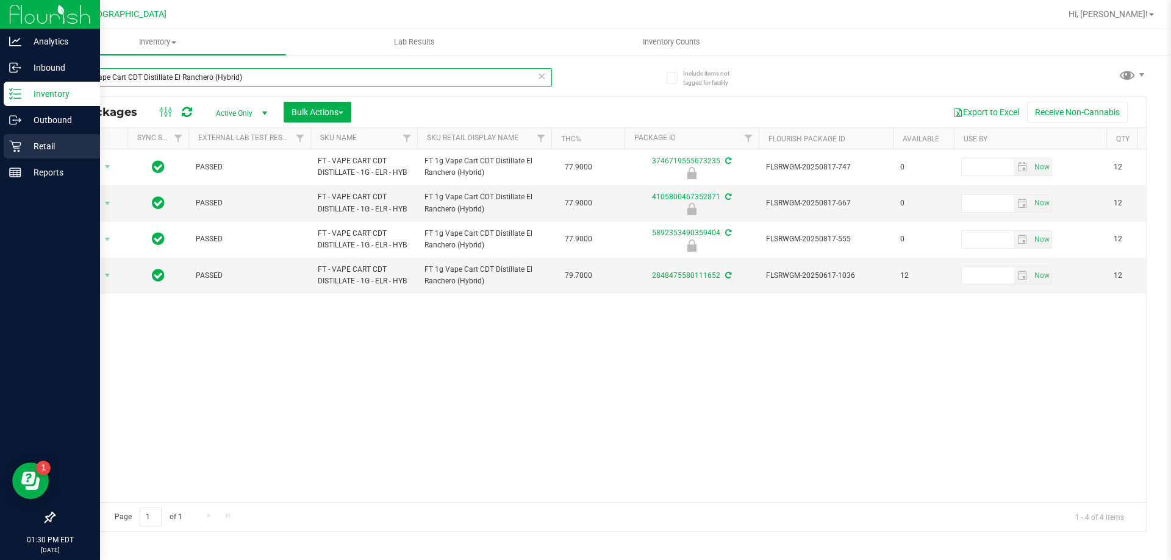
type input "FT 1g Vape Cart CDT Distillate El Ranchero (Hybrid)"
click at [12, 148] on icon at bounding box center [15, 146] width 12 height 12
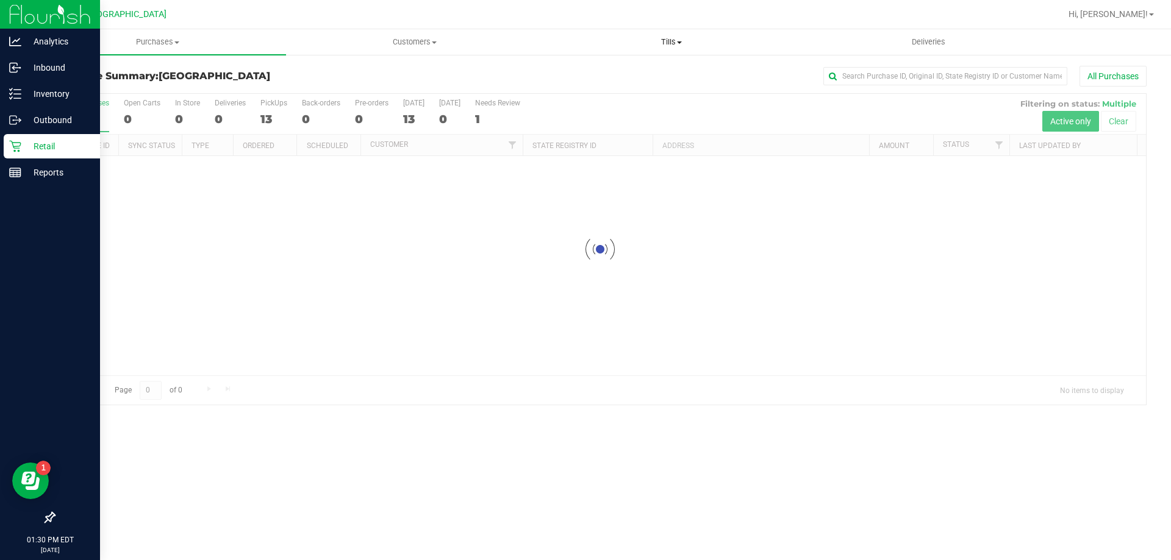
click at [663, 35] on uib-tab-heading "Tills Manage tills Reconcile e-payments" at bounding box center [671, 42] width 256 height 24
click at [612, 72] on span "Manage tills" at bounding box center [584, 73] width 82 height 10
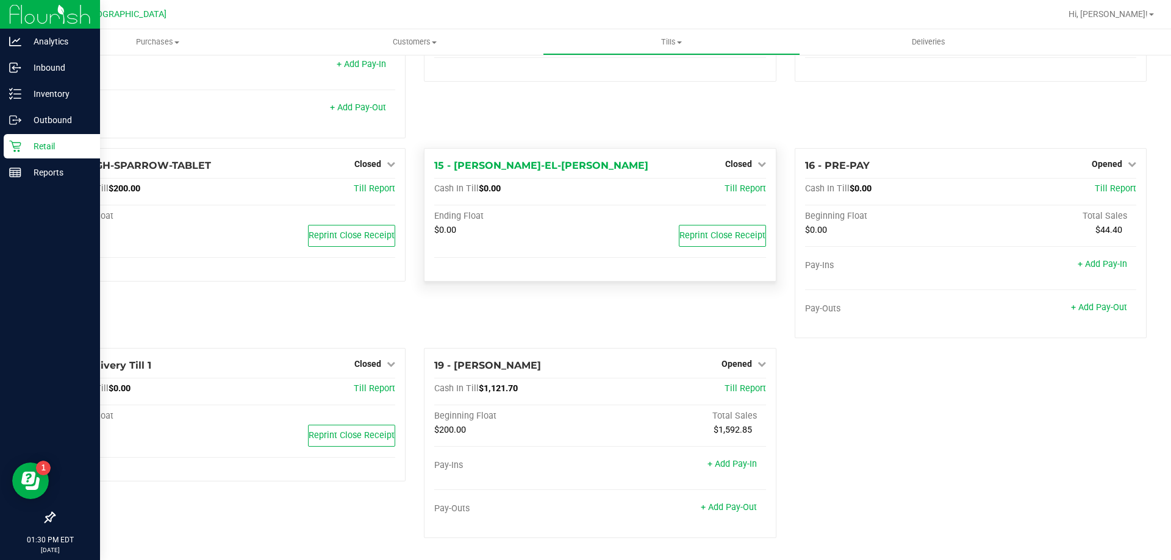
scroll to position [629, 0]
click at [727, 507] on link "+ Add Pay-Out" at bounding box center [729, 507] width 56 height 10
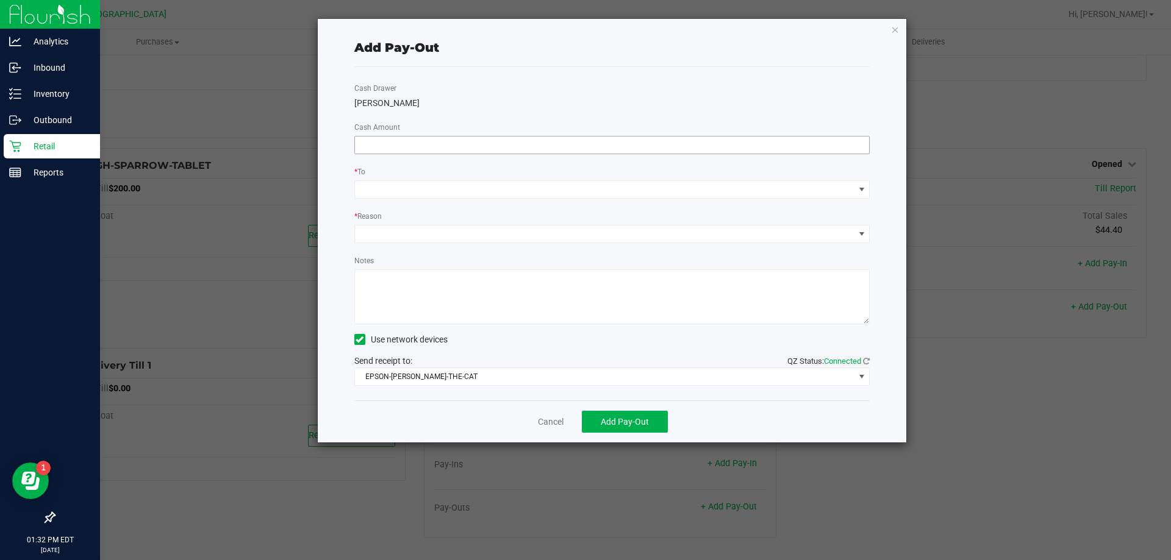
click at [429, 146] on input at bounding box center [612, 145] width 515 height 17
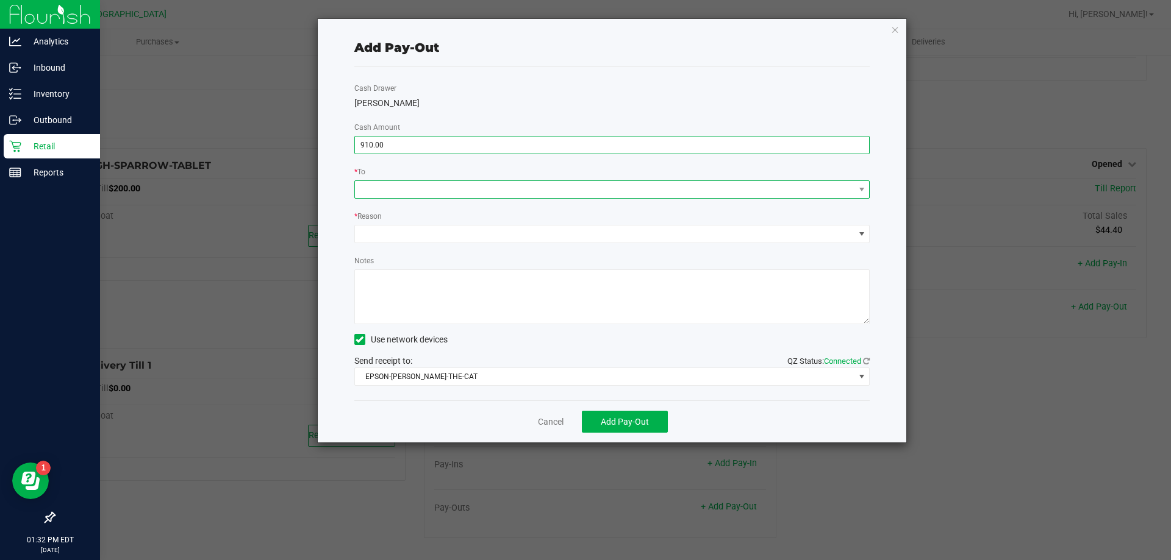
type input "$910.00"
click at [457, 181] on span at bounding box center [604, 189] width 499 height 17
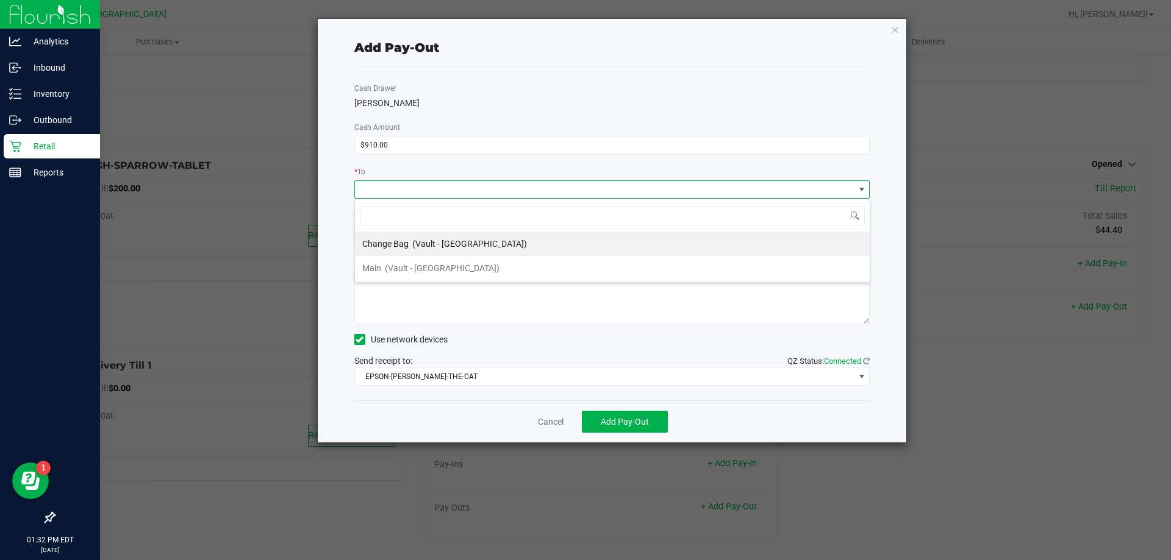
scroll to position [18, 515]
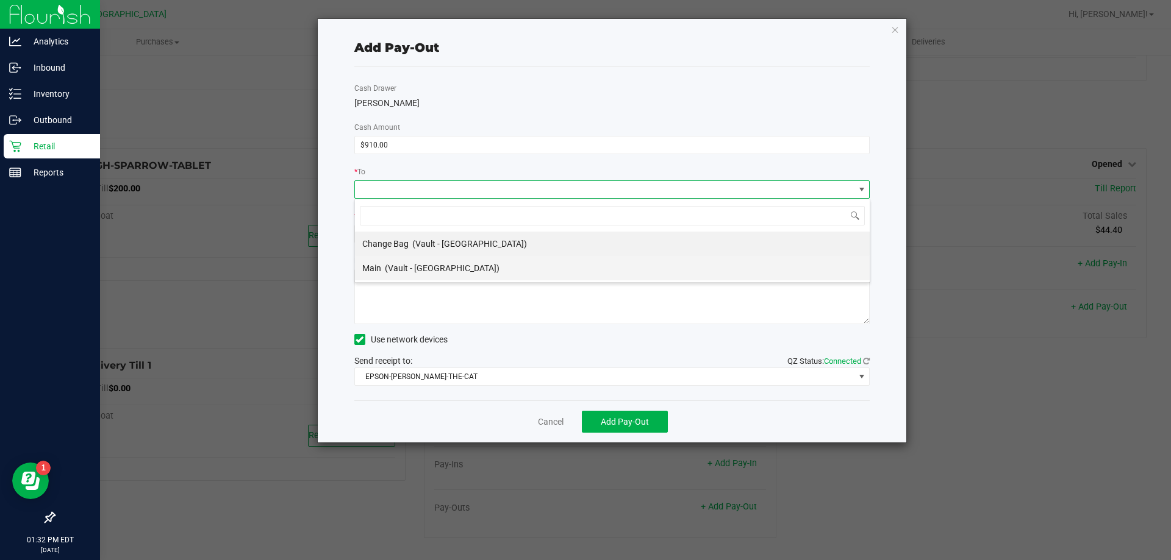
click at [389, 266] on span "(Vault - [GEOGRAPHIC_DATA])" at bounding box center [442, 268] width 115 height 10
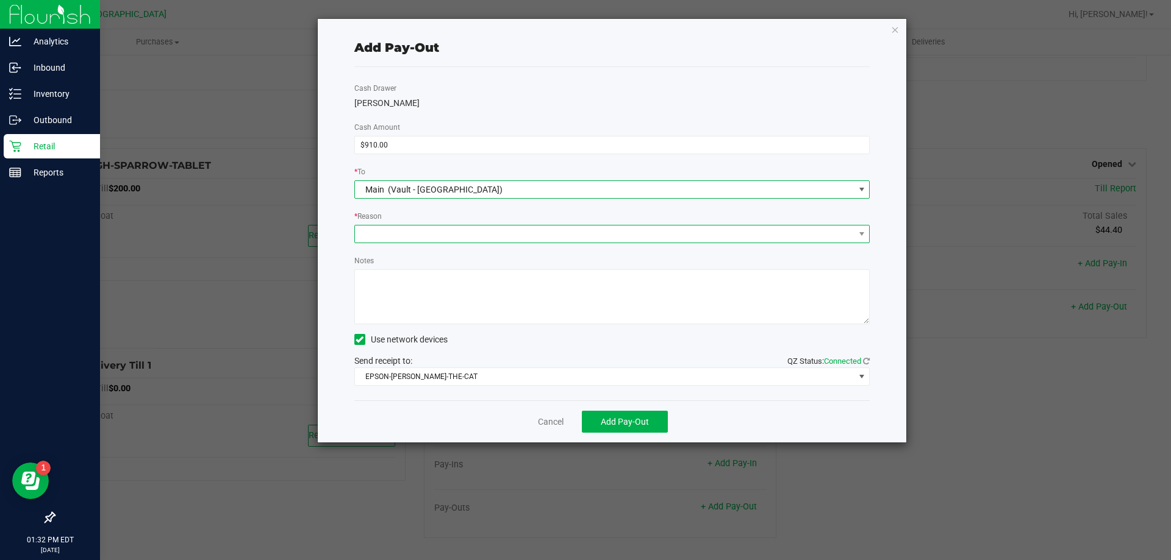
click at [408, 237] on span at bounding box center [604, 234] width 499 height 17
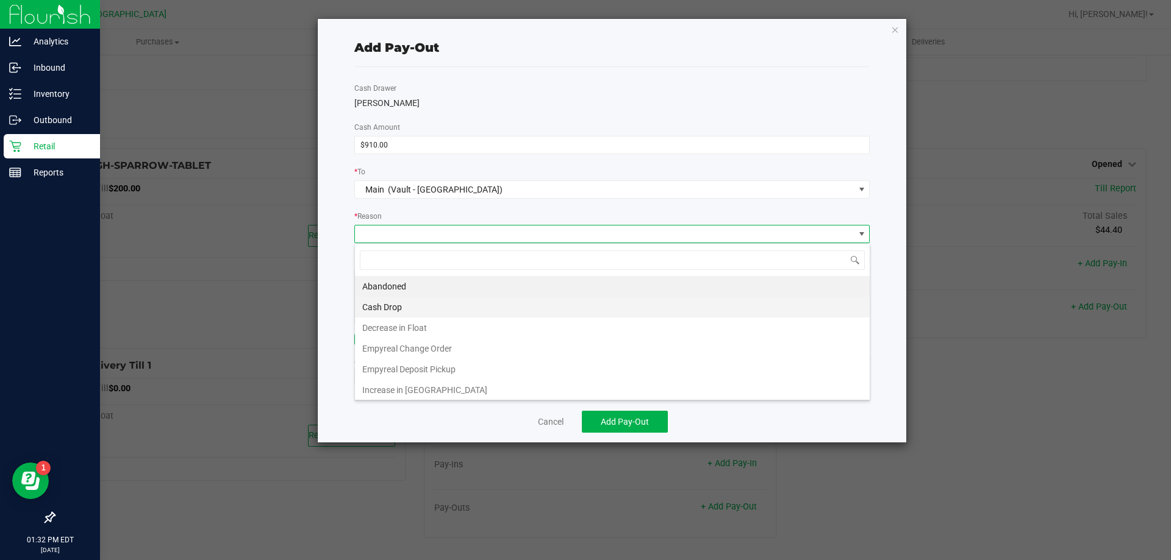
click at [399, 312] on li "Cash Drop" at bounding box center [612, 307] width 515 height 21
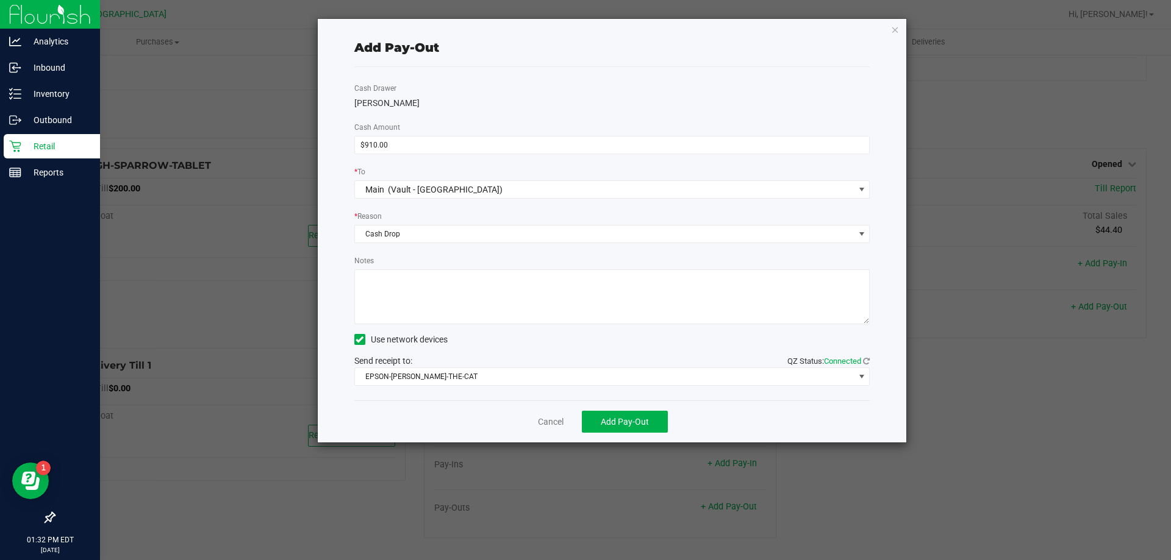
click at [412, 295] on textarea "Notes" at bounding box center [612, 297] width 516 height 55
type textarea "CASH DROP [PERSON_NAME] $910.00 [DATE] -AB"
click at [634, 421] on span "Add Pay-Out" at bounding box center [625, 422] width 48 height 10
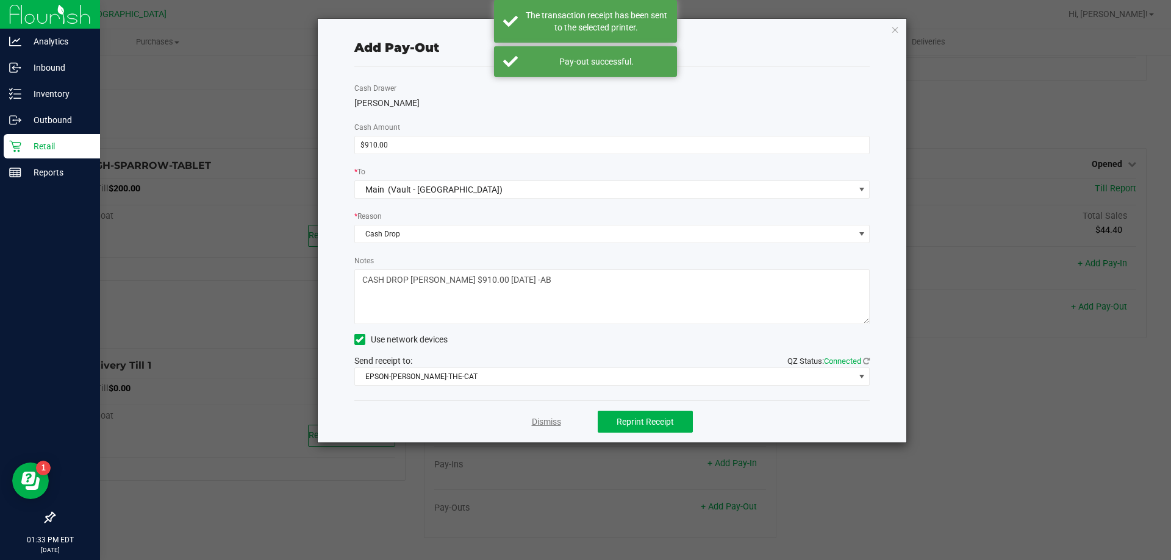
click at [554, 421] on link "Dismiss" at bounding box center [546, 422] width 29 height 13
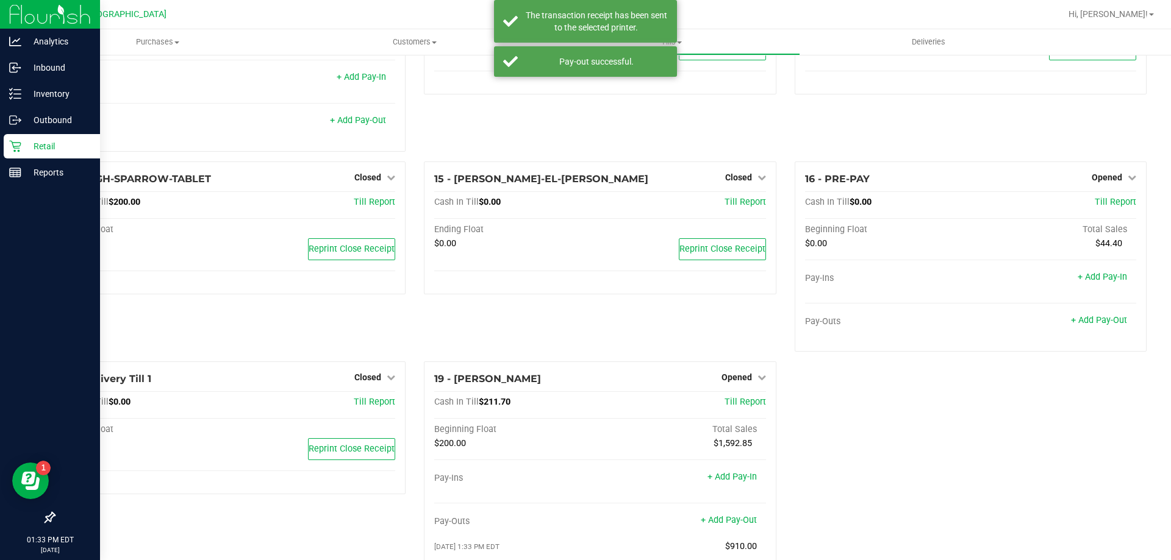
scroll to position [646, 0]
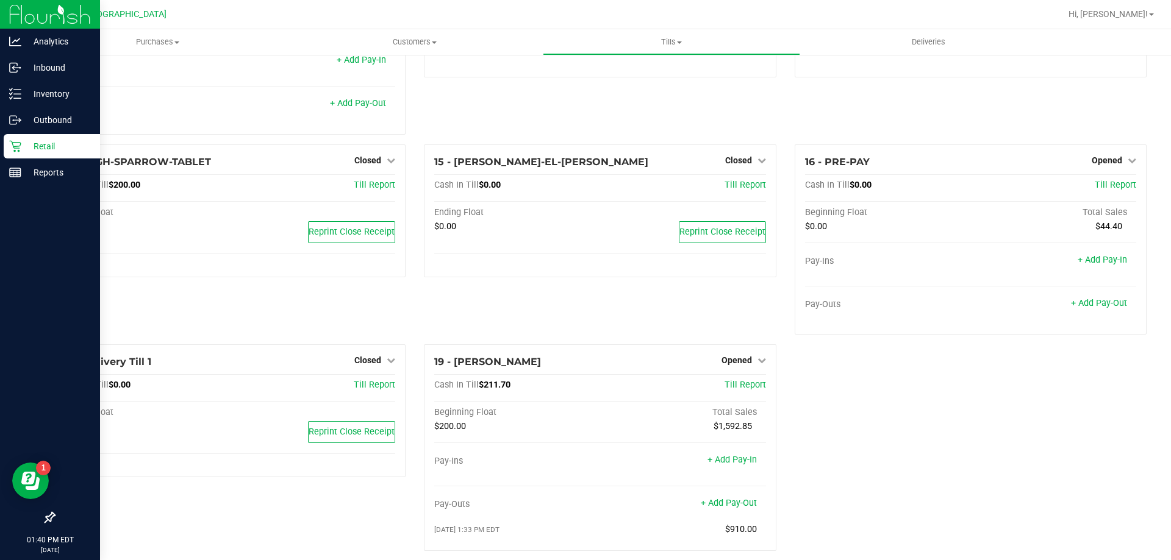
click at [16, 89] on icon at bounding box center [15, 94] width 12 height 12
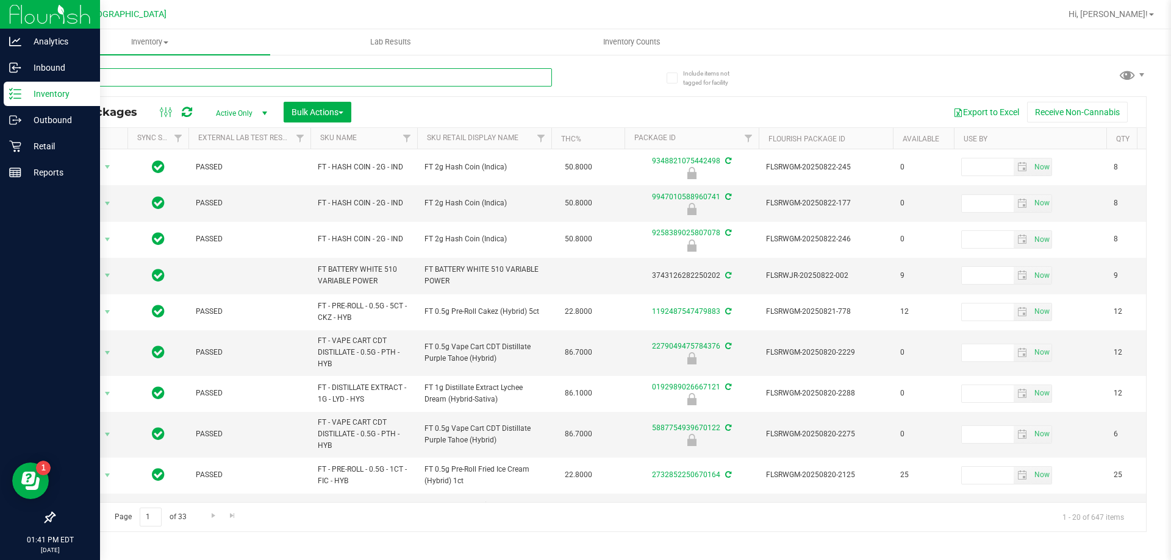
click at [188, 79] on input "text" at bounding box center [303, 77] width 498 height 18
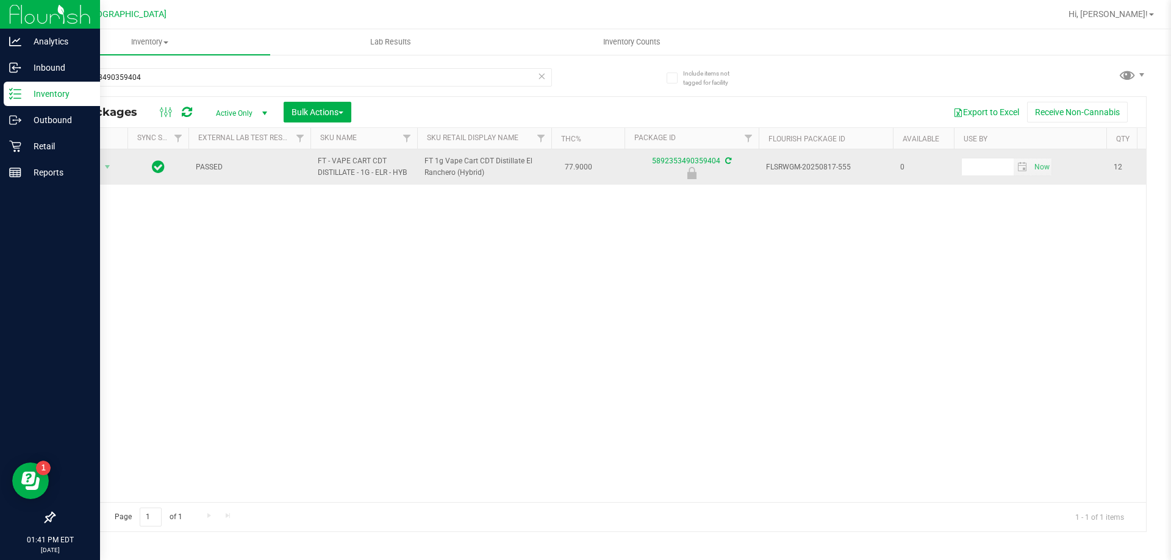
drag, startPoint x: 426, startPoint y: 160, endPoint x: 509, endPoint y: 173, distance: 84.4
click at [509, 173] on span "FT 1g Vape Cart CDT Distillate El Ranchero (Hybrid)" at bounding box center [484, 166] width 120 height 23
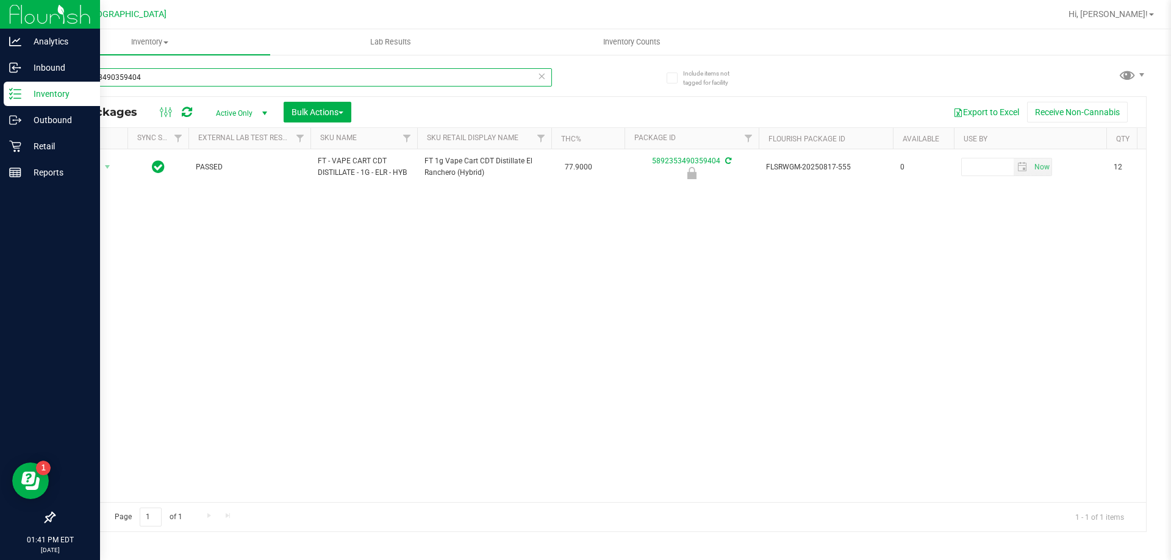
click at [234, 74] on input "5892353490359404" at bounding box center [303, 77] width 498 height 18
paste input "FT 1g Vape Cart CDT Distillate El Ranchero (Hybrid)"
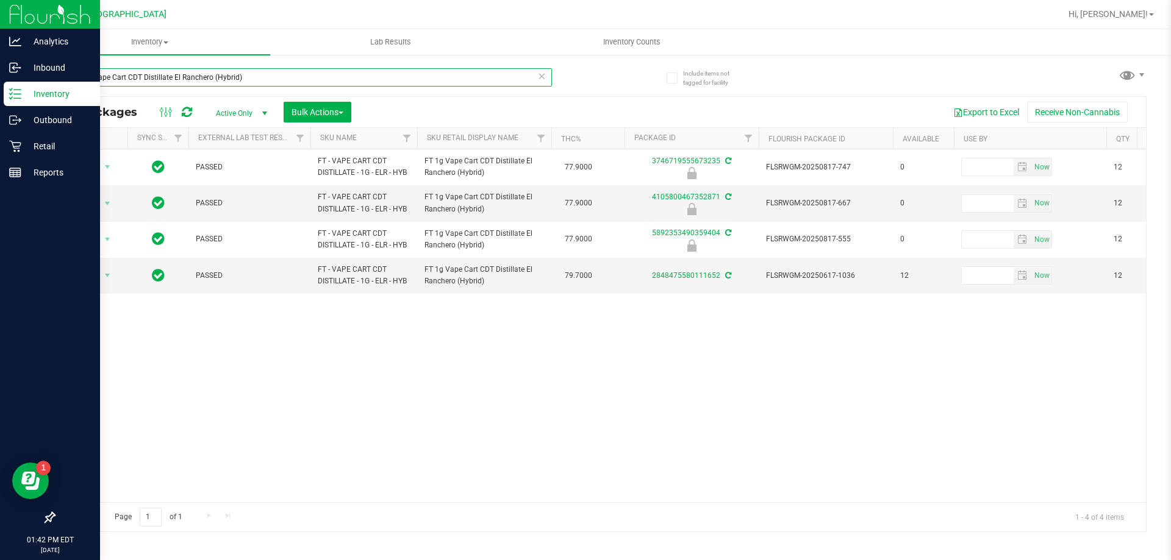
click at [404, 77] on input "FT 1g Vape Cart CDT Distillate El Ranchero (Hybrid)" at bounding box center [303, 77] width 498 height 18
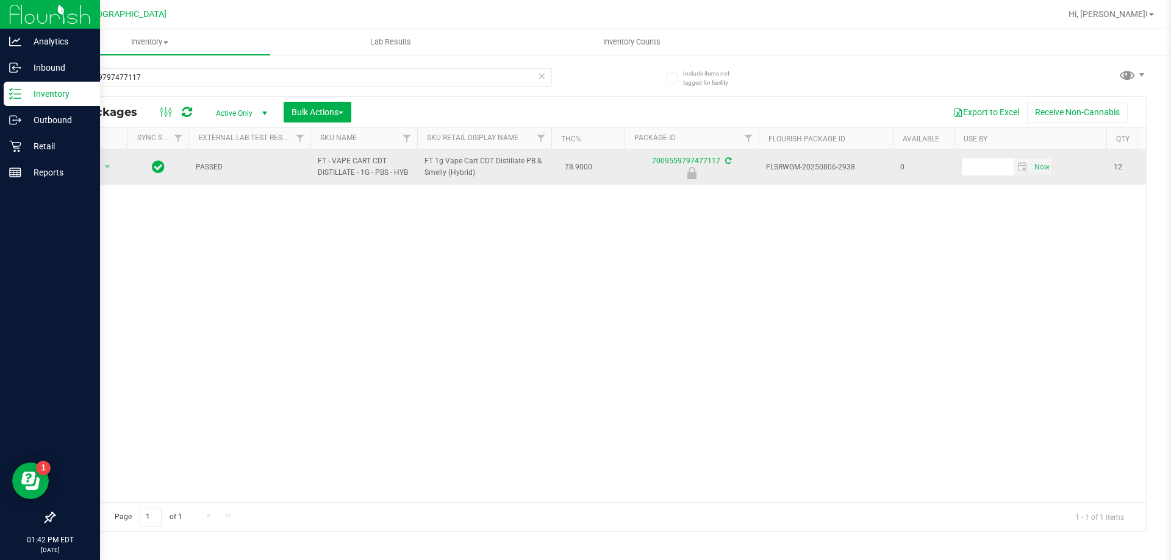
drag, startPoint x: 425, startPoint y: 159, endPoint x: 484, endPoint y: 174, distance: 61.1
click at [484, 174] on span "FT 1g Vape Cart CDT Distillate PB & Smelly (Hybrid)" at bounding box center [484, 166] width 120 height 23
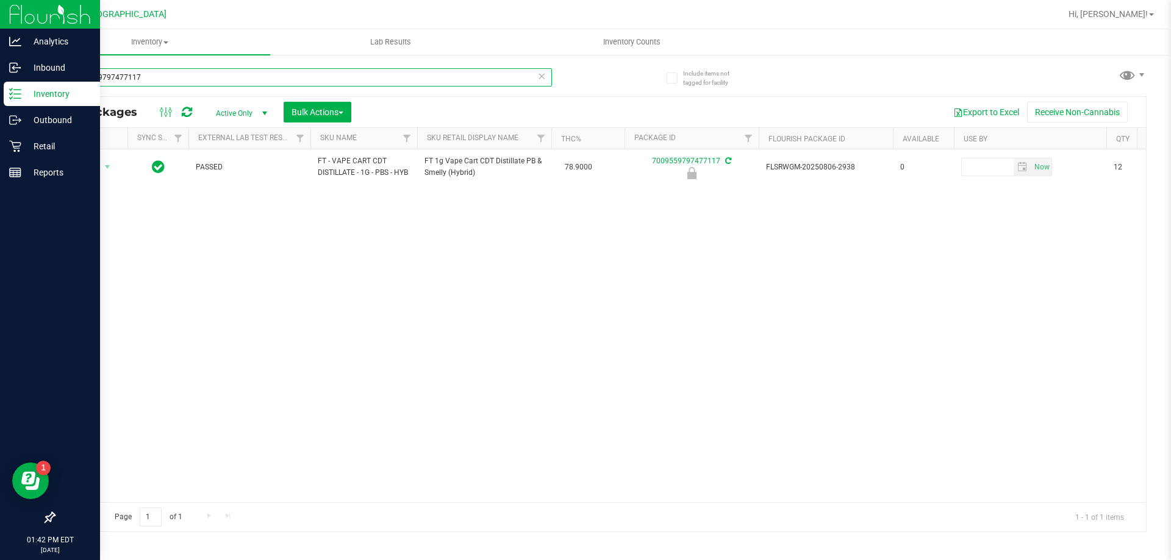
click at [357, 73] on input "7009559797477117" at bounding box center [303, 77] width 498 height 18
paste input "FT 1g Vape Cart CDT Distillate PB & Smelly (Hybrid)"
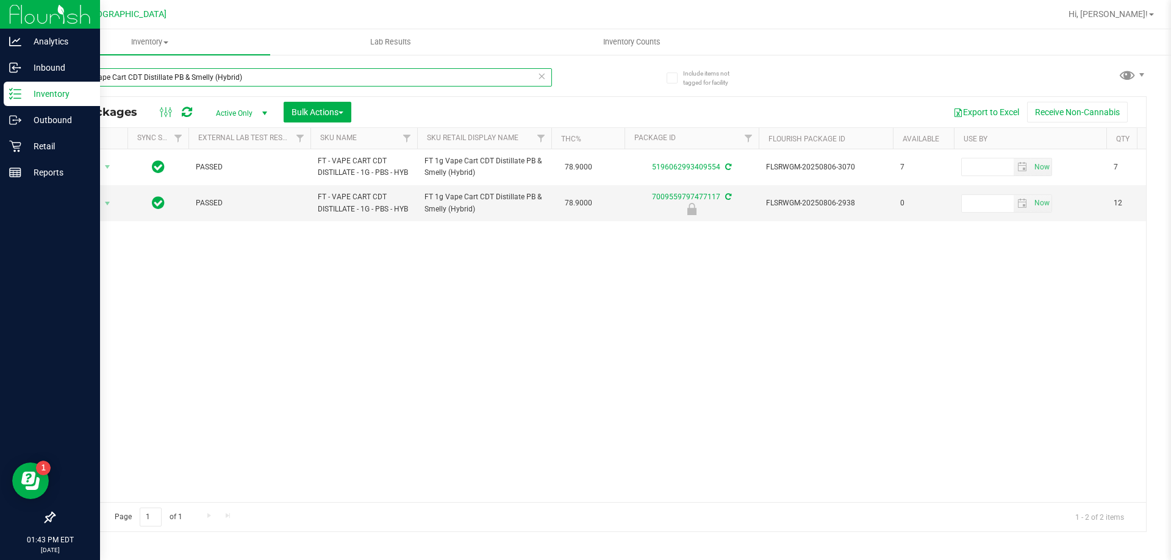
click at [388, 80] on input "FT 1g Vape Cart CDT Distillate PB & Smelly (Hybrid)" at bounding box center [303, 77] width 498 height 18
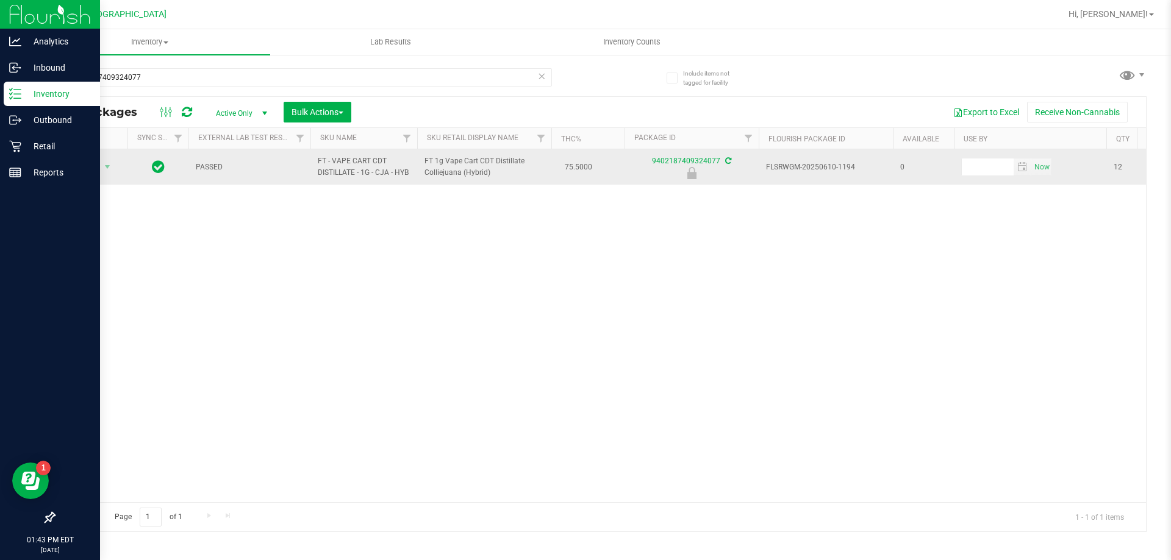
drag, startPoint x: 427, startPoint y: 162, endPoint x: 498, endPoint y: 183, distance: 74.5
click at [498, 183] on td "FT 1g Vape Cart CDT Distillate Colliejuana (Hybrid)" at bounding box center [484, 166] width 134 height 35
drag, startPoint x: 425, startPoint y: 162, endPoint x: 502, endPoint y: 173, distance: 77.5
click at [502, 173] on span "FT 1g Vape Cart CDT Distillate Colliejuana (Hybrid)" at bounding box center [484, 166] width 120 height 23
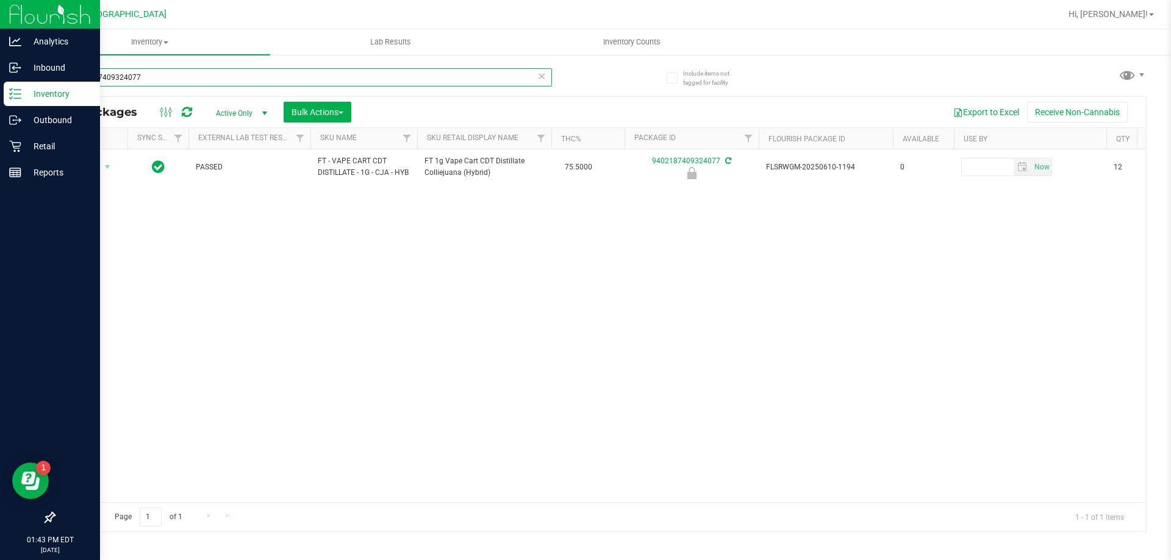
click at [364, 79] on input "9402187409324077" at bounding box center [303, 77] width 498 height 18
paste input "FT 1g Vape Cart CDT Distillate Colliejuana (Hybrid)"
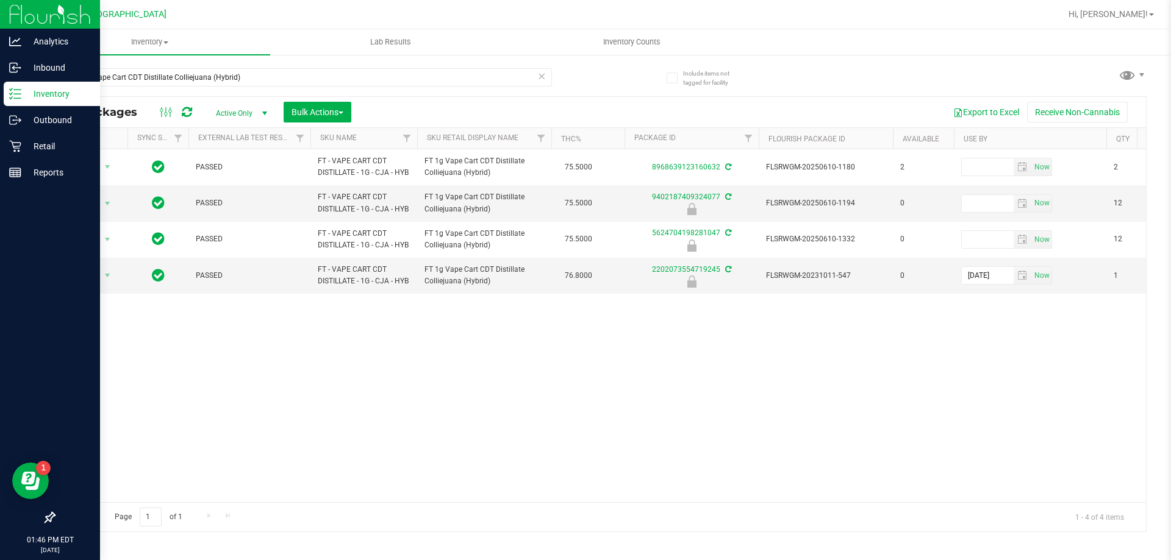
click at [606, 104] on div "Export to Excel Receive Non-Cannabis" at bounding box center [748, 112] width 776 height 21
click at [606, 87] on div "FT 1g Vape Cart CDT Distillate Colliejuana (Hybrid) All Packages Active Only Ac…" at bounding box center [600, 295] width 1093 height 476
click at [217, 78] on input "FT 1g Vape Cart CDT Distillate Colliejuana (Hybrid)" at bounding box center [303, 77] width 498 height 18
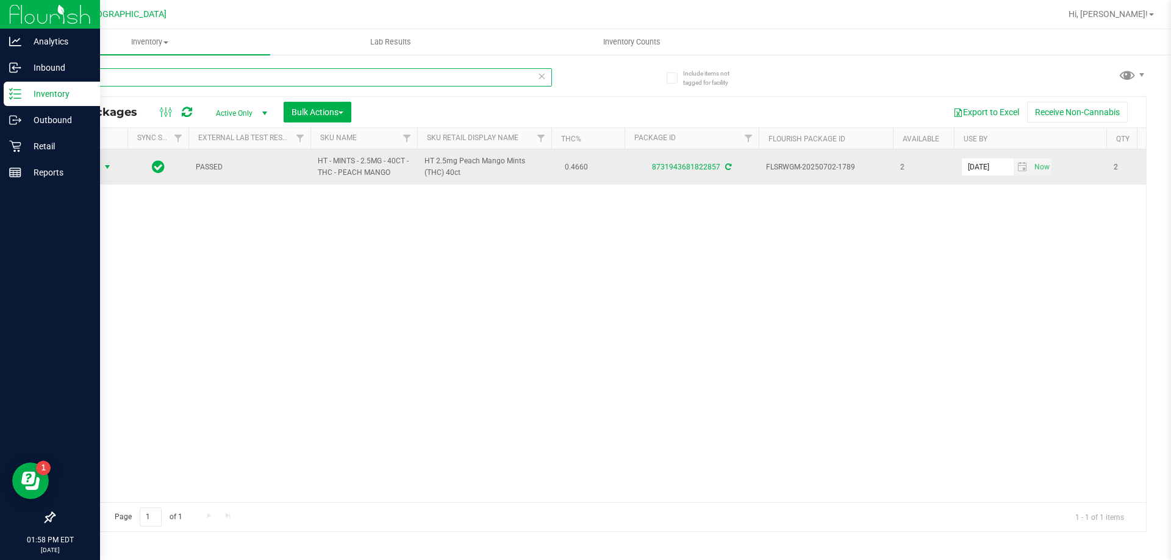
type input "2857"
click at [101, 168] on span "select" at bounding box center [107, 167] width 15 height 17
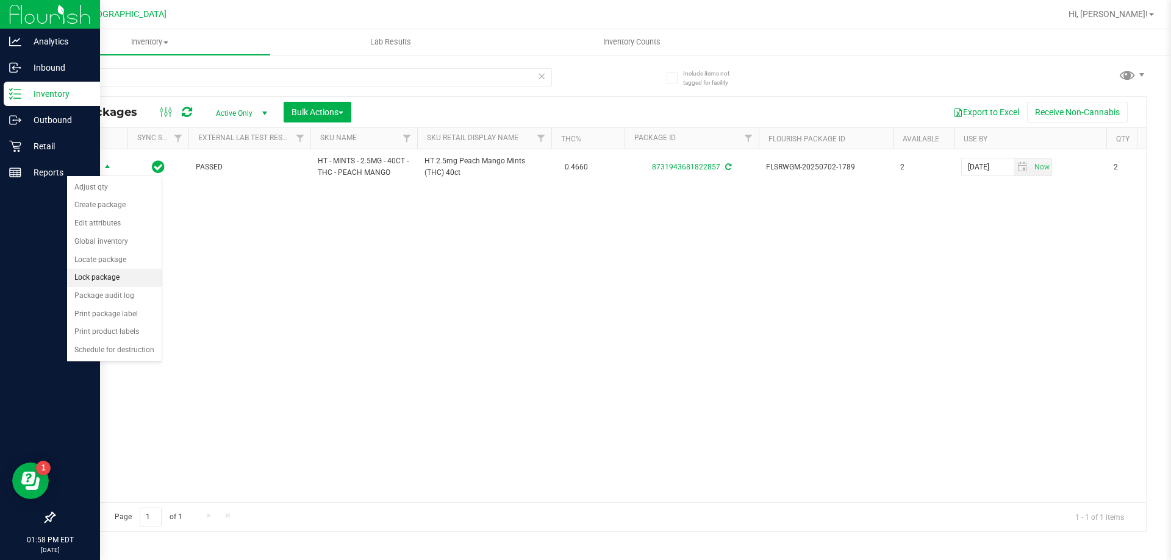
click at [110, 282] on li "Lock package" at bounding box center [114, 278] width 95 height 18
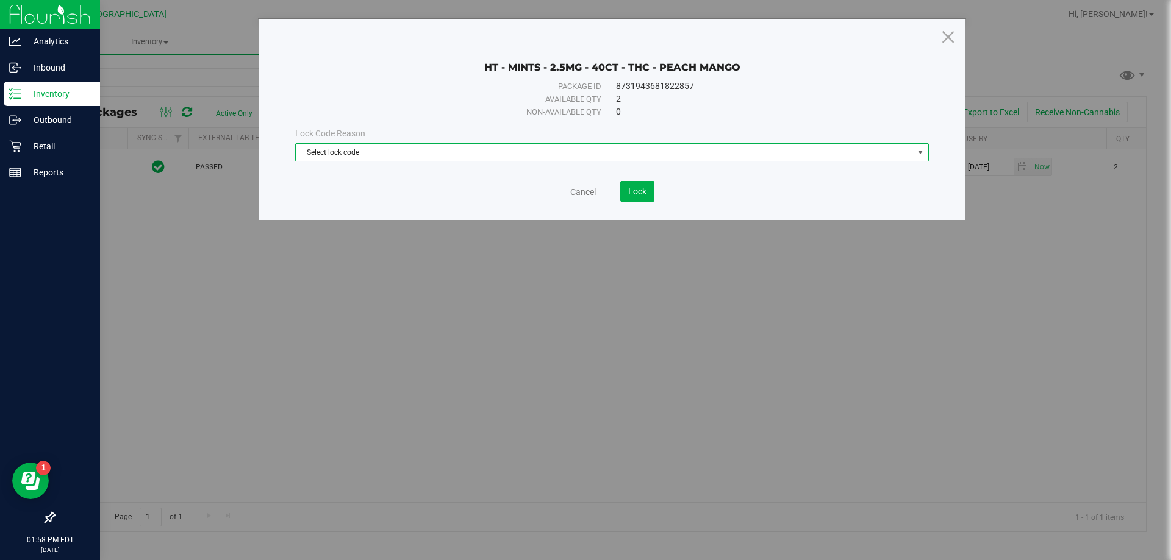
click at [394, 149] on span "Select lock code" at bounding box center [604, 152] width 617 height 17
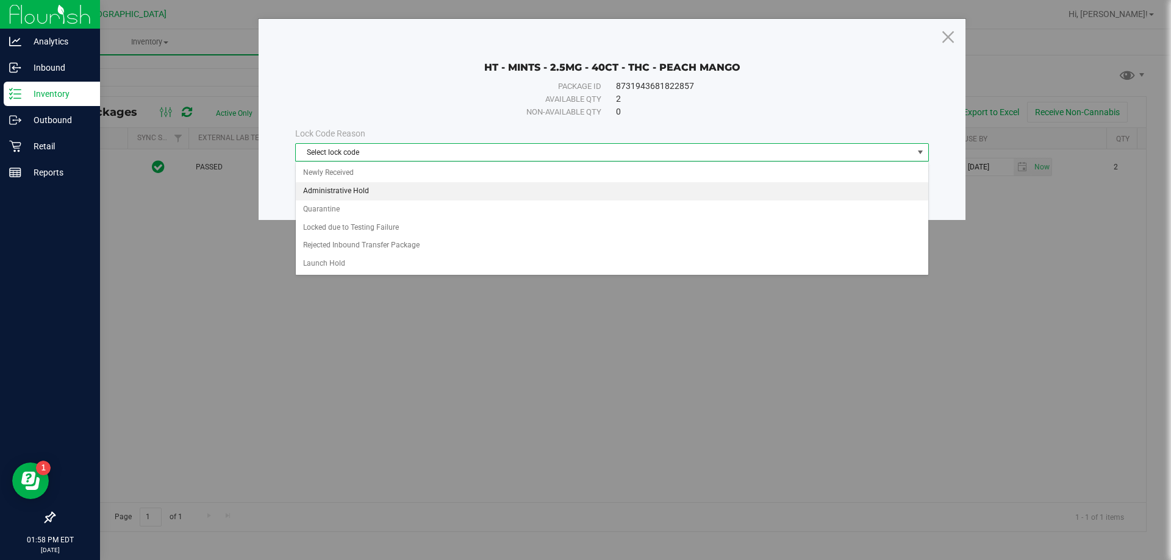
click at [362, 198] on li "Administrative Hold" at bounding box center [612, 191] width 632 height 18
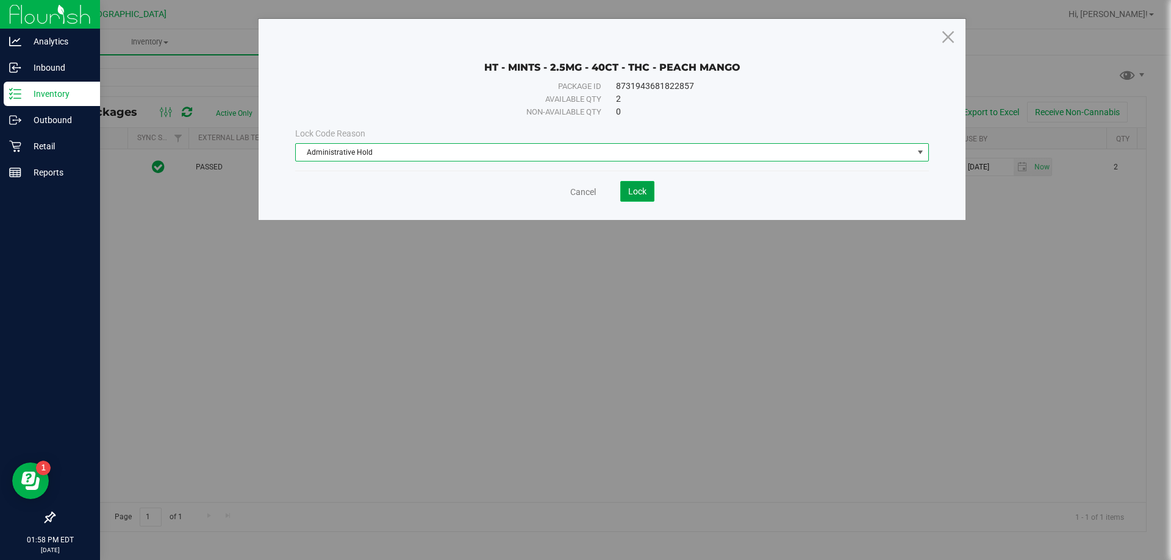
click at [649, 194] on button "Lock" at bounding box center [637, 191] width 34 height 21
